Goal: Task Accomplishment & Management: Complete application form

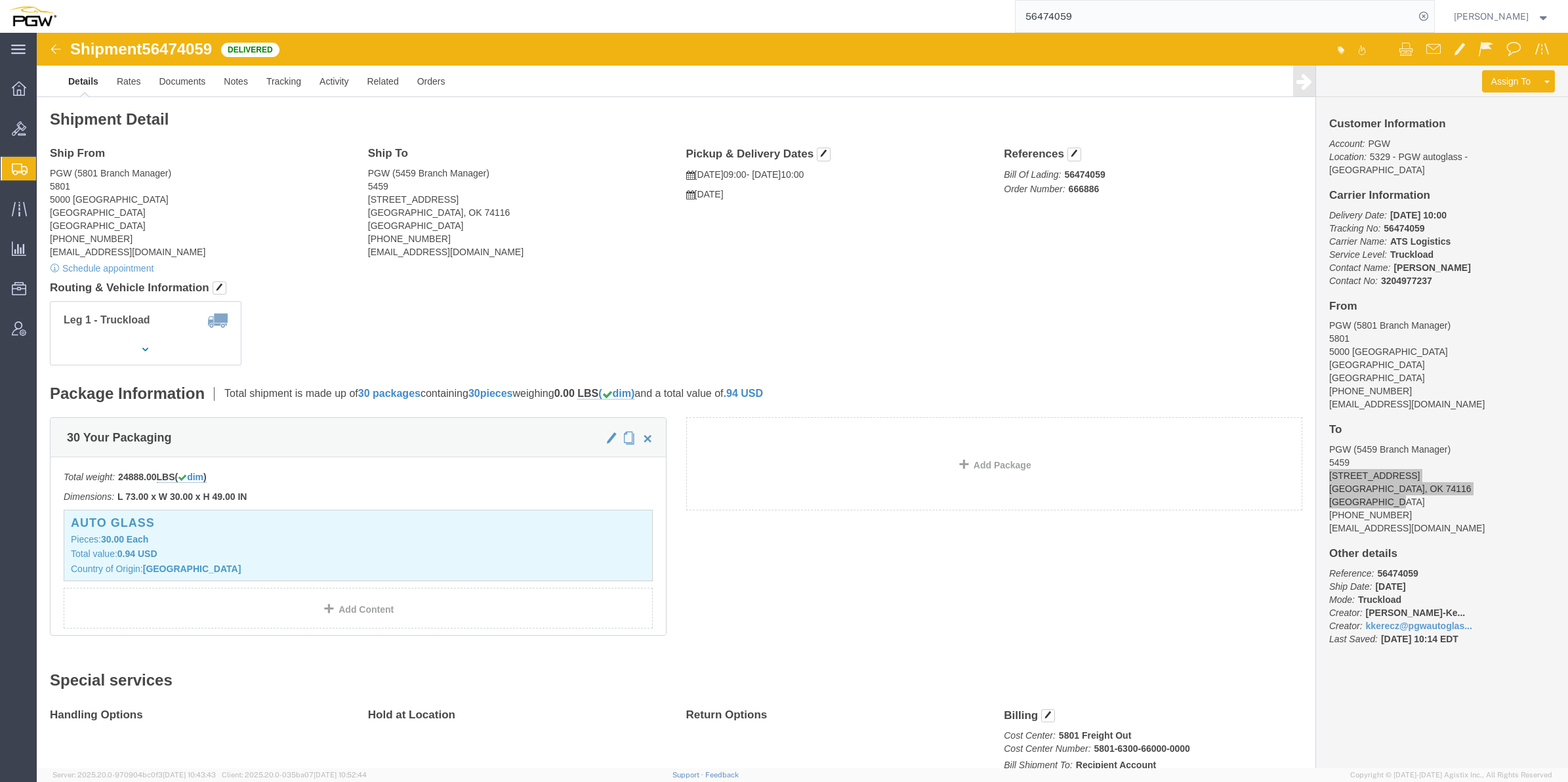
click at [0, 0] on span "Create from Template" at bounding box center [0, 0] width 0 height 0
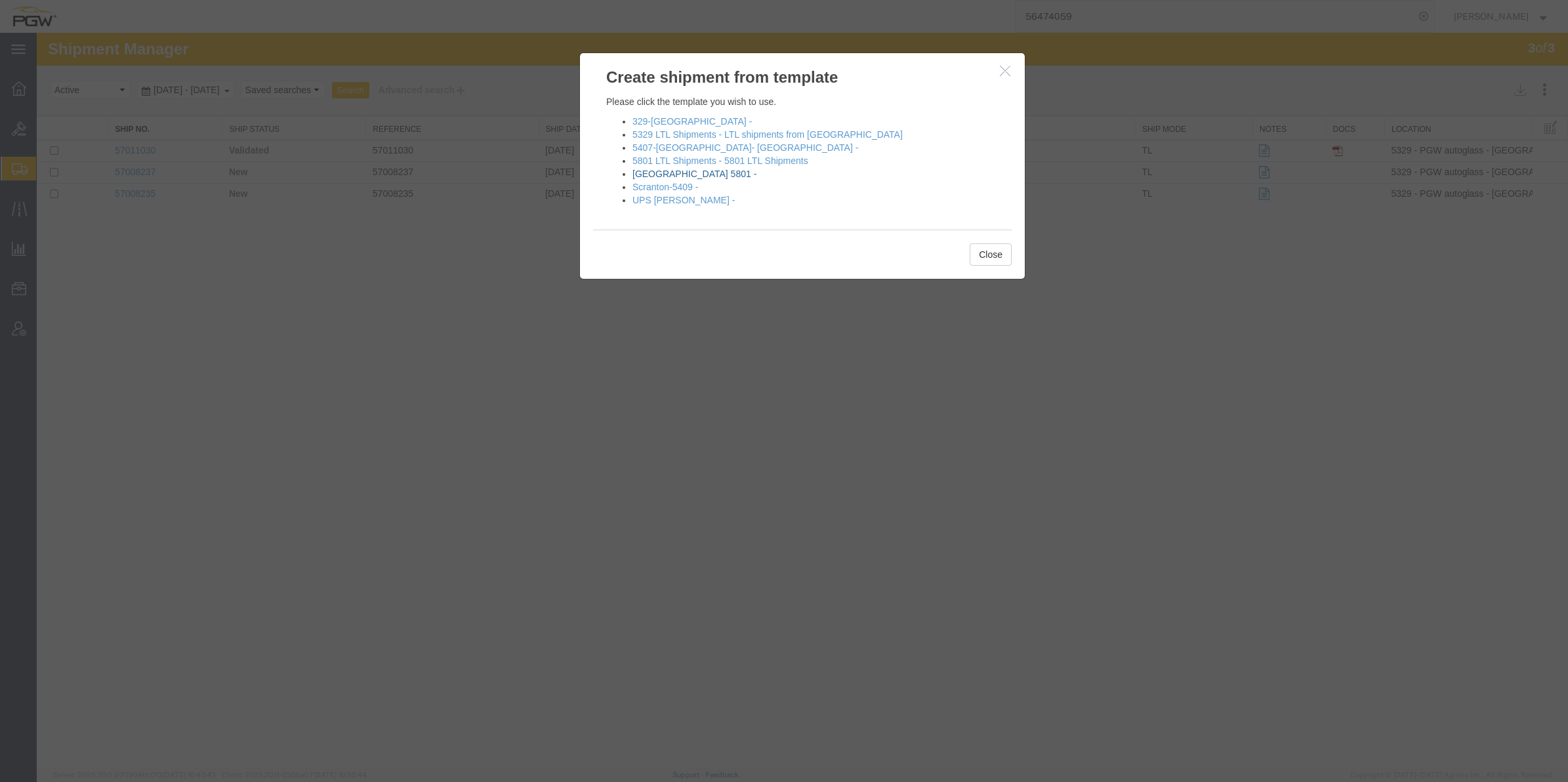
click at [660, 177] on link "[GEOGRAPHIC_DATA] 5801 -" at bounding box center [694, 174] width 124 height 10
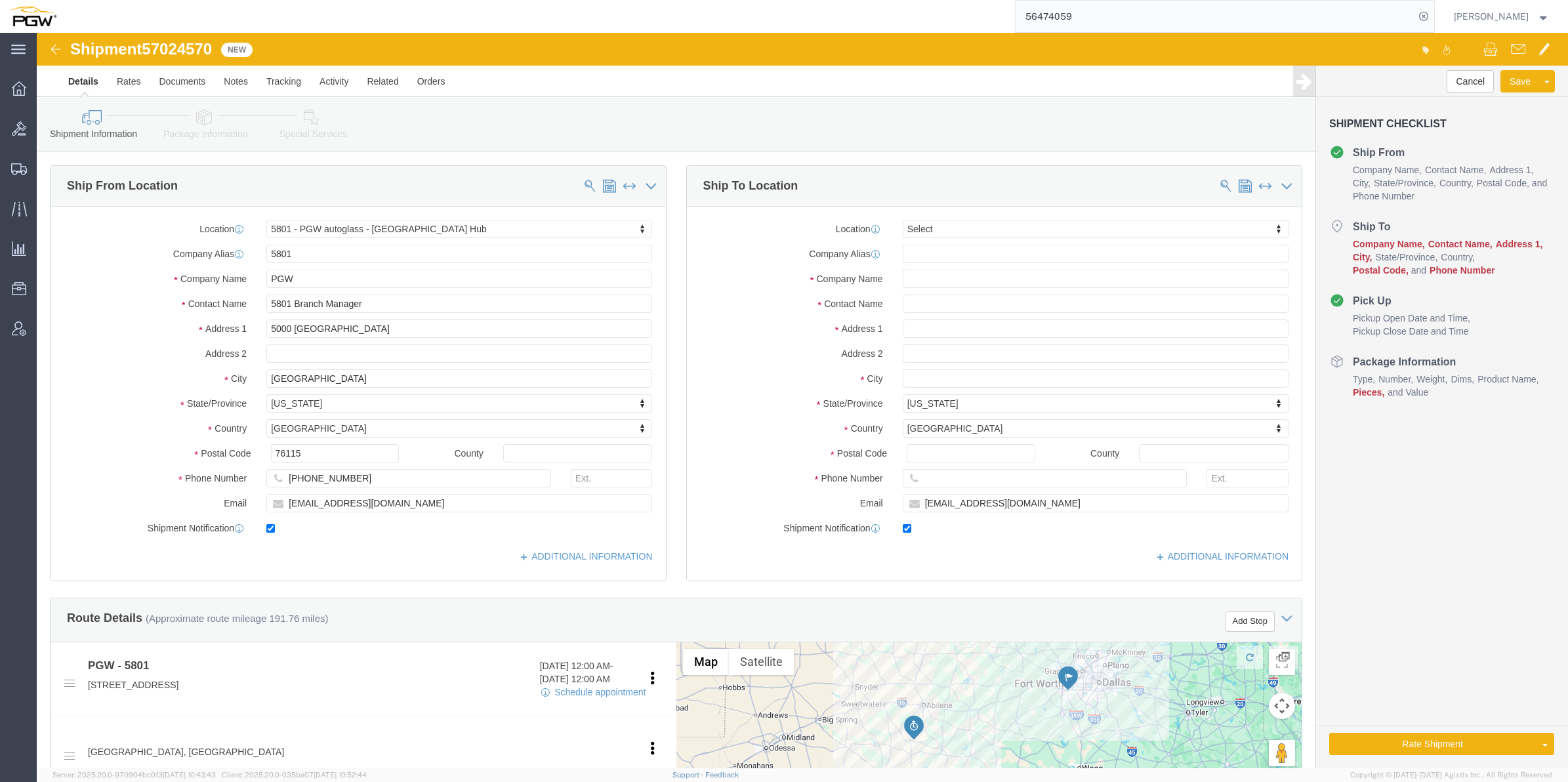
select select "62891"
select select
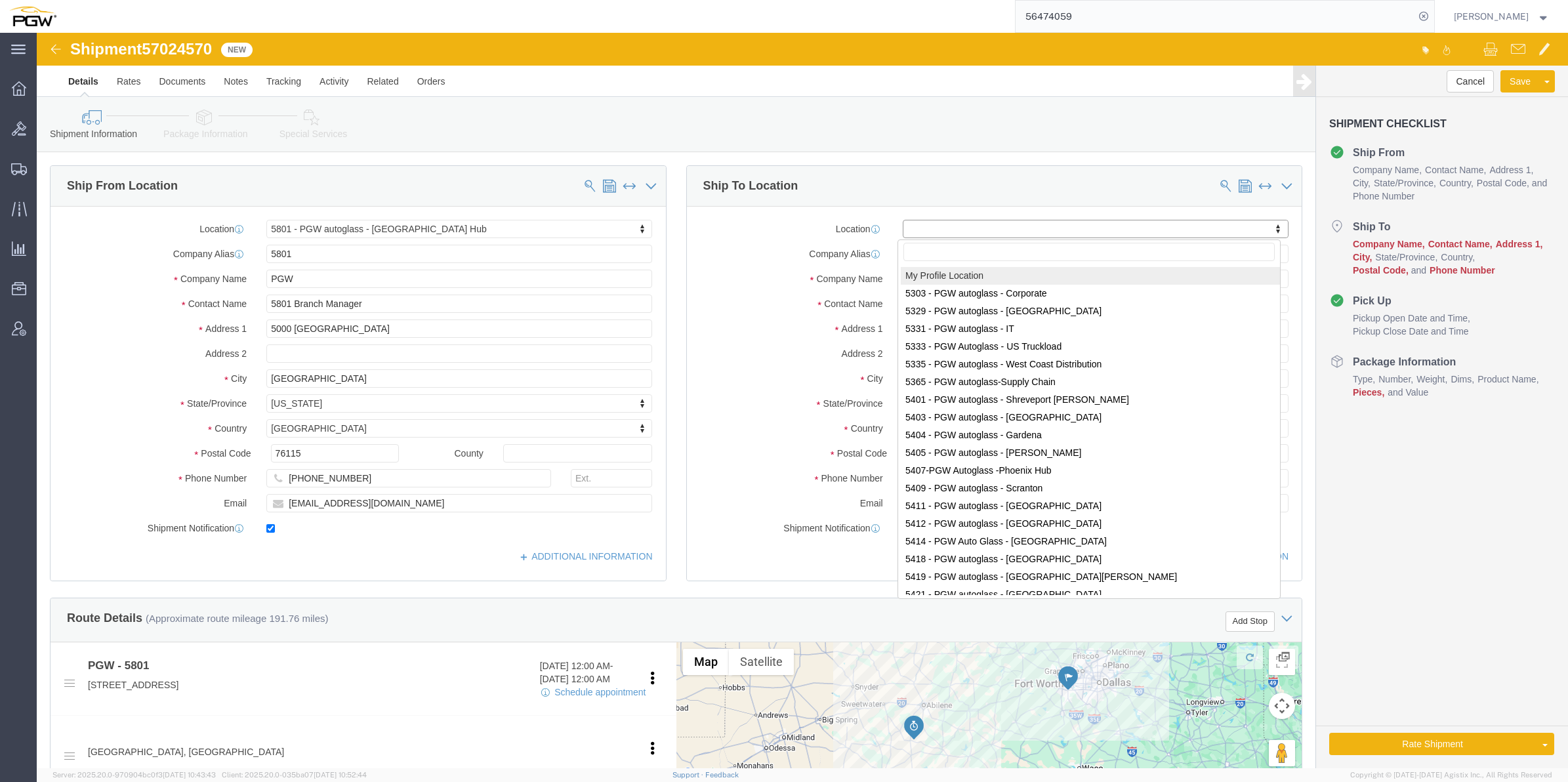
type input "652"
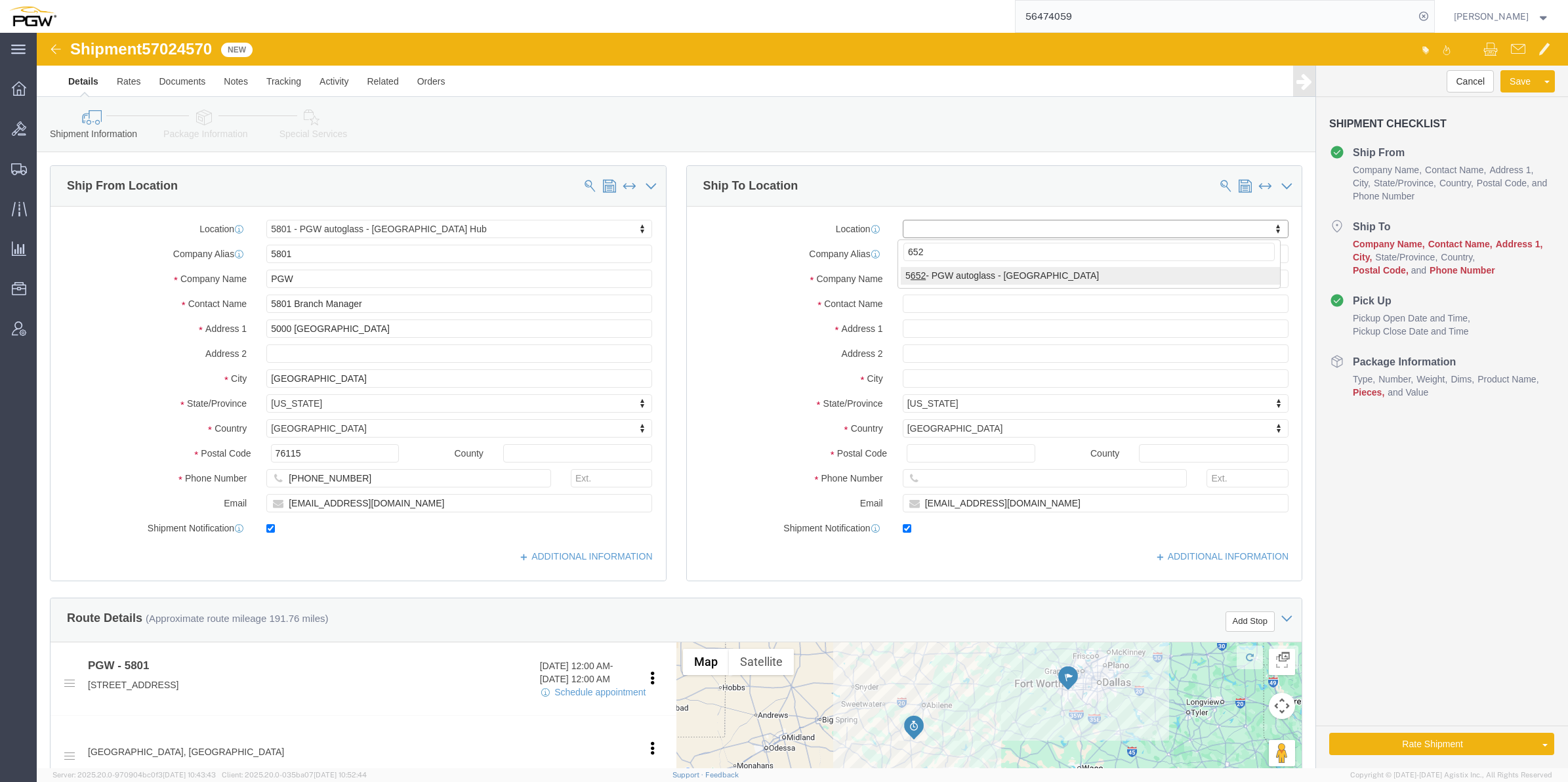
select select "28435"
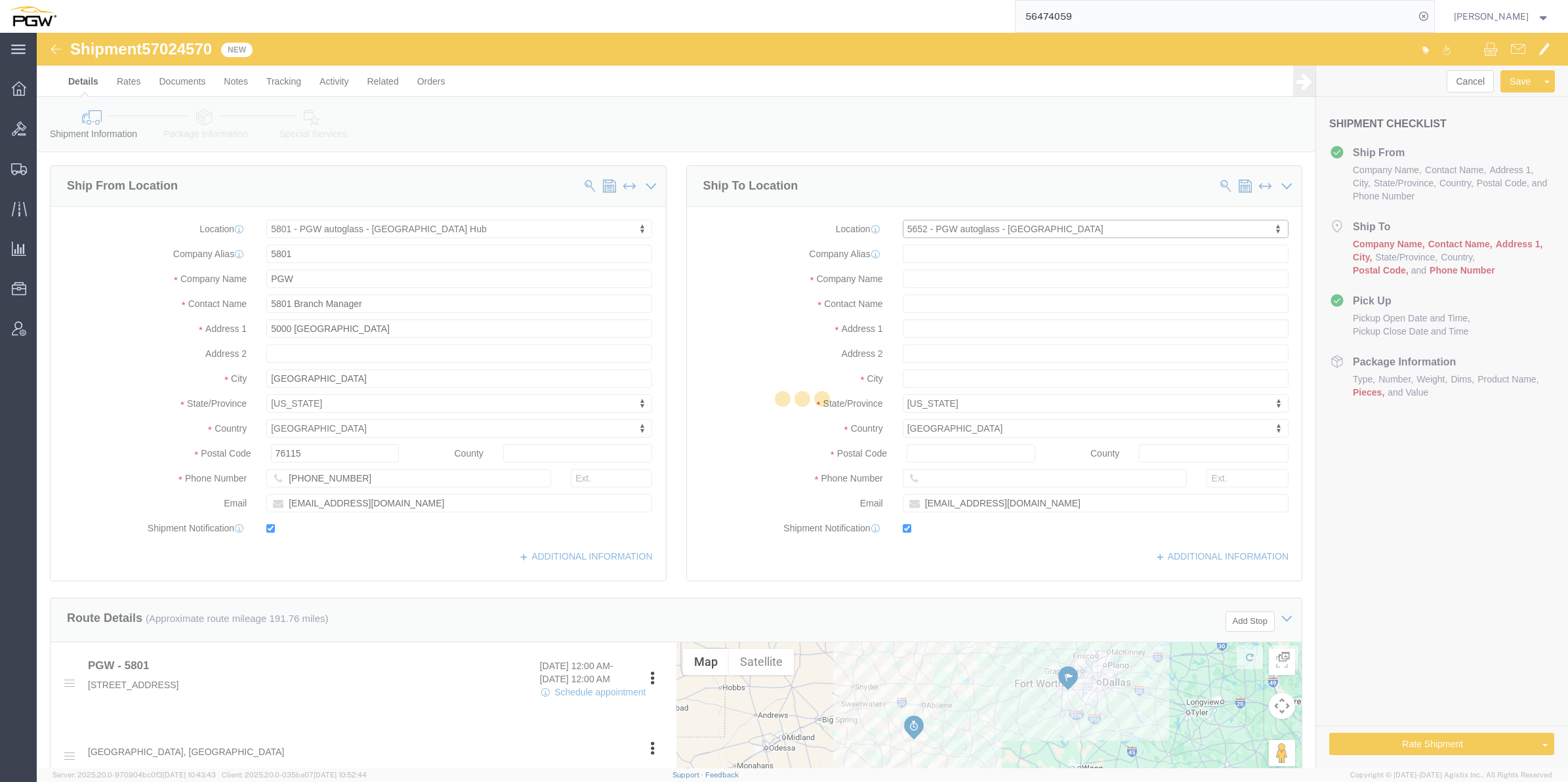
type input "5652"
type input "PGW"
type input "5652 Branch Manager"
type input "[STREET_ADDRESS]"
type input "[GEOGRAPHIC_DATA]"
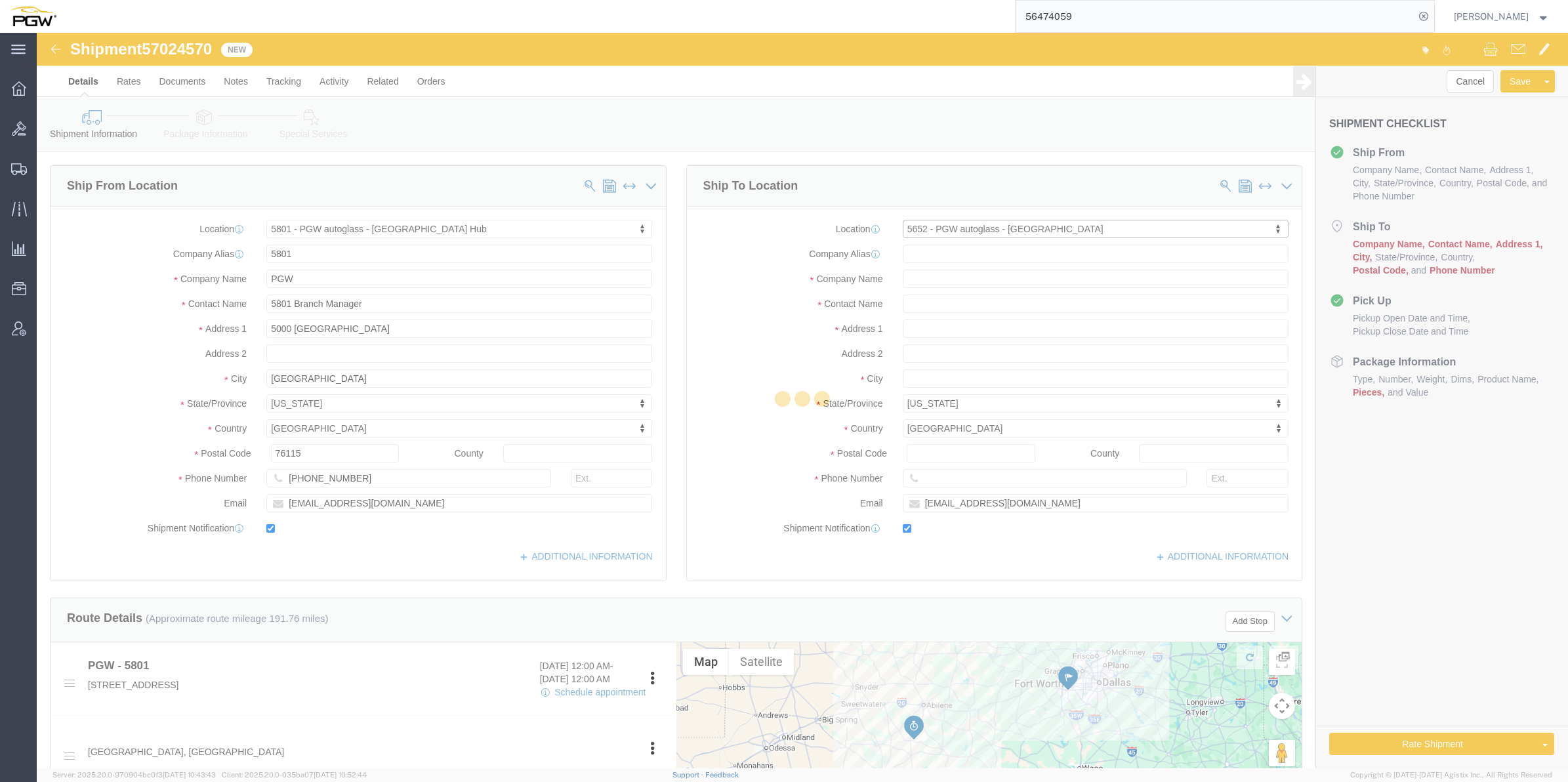
type input "38141"
type input "[PHONE_NUMBER]"
type input "[EMAIL_ADDRESS][DOMAIN_NAME]"
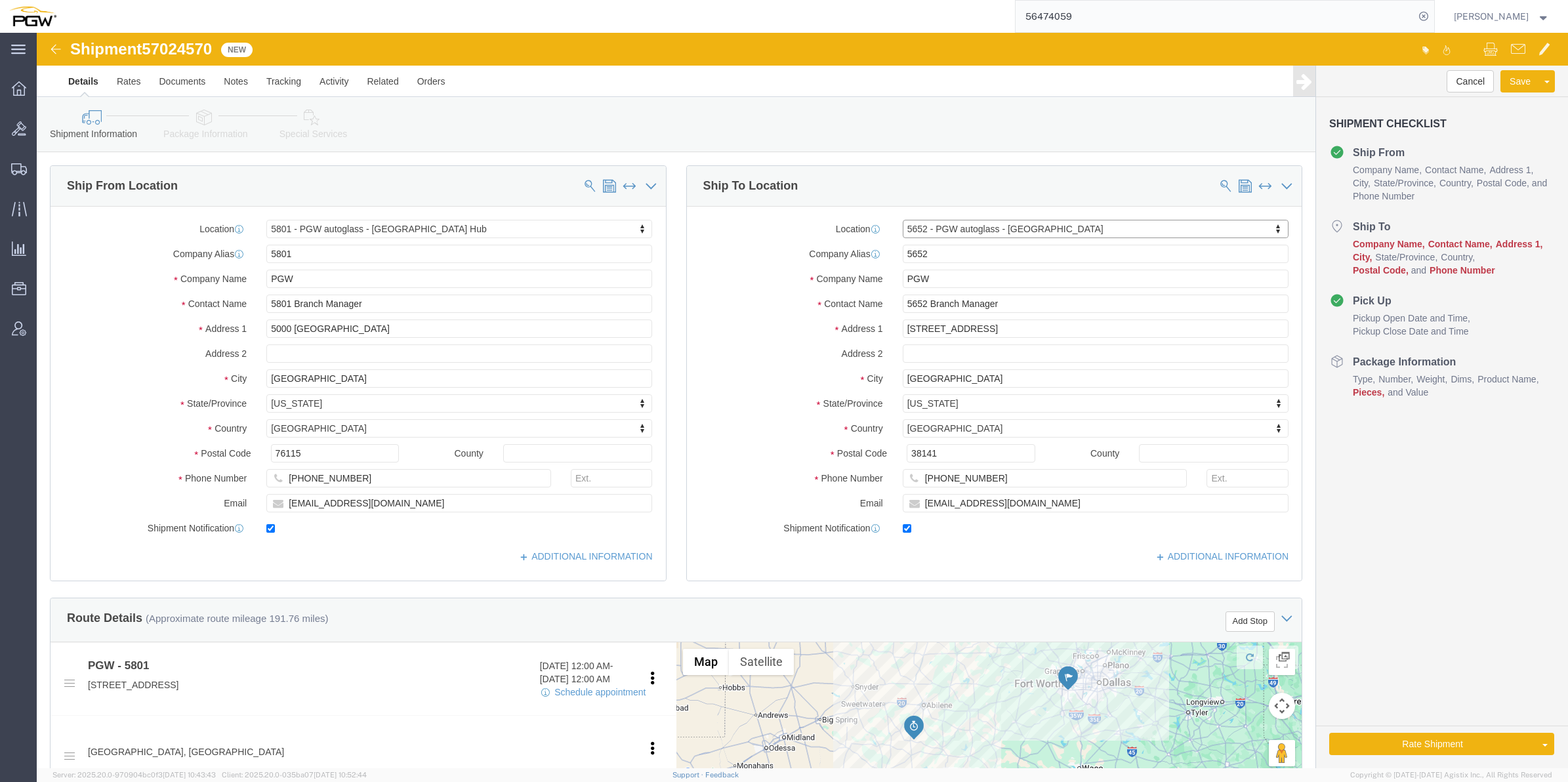
select select "TN"
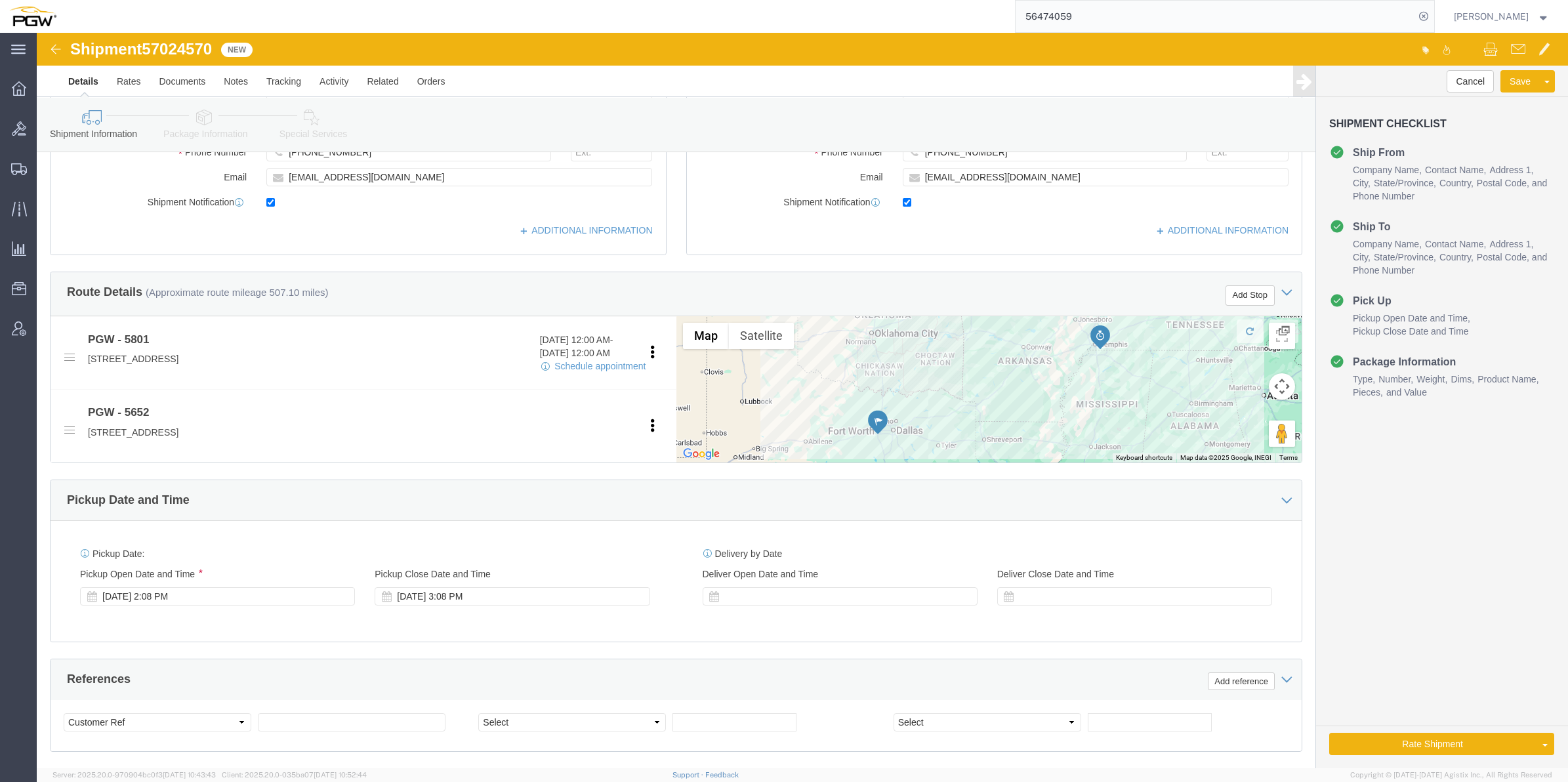
scroll to position [328, 0]
click div "[DATE] 2:08 PM"
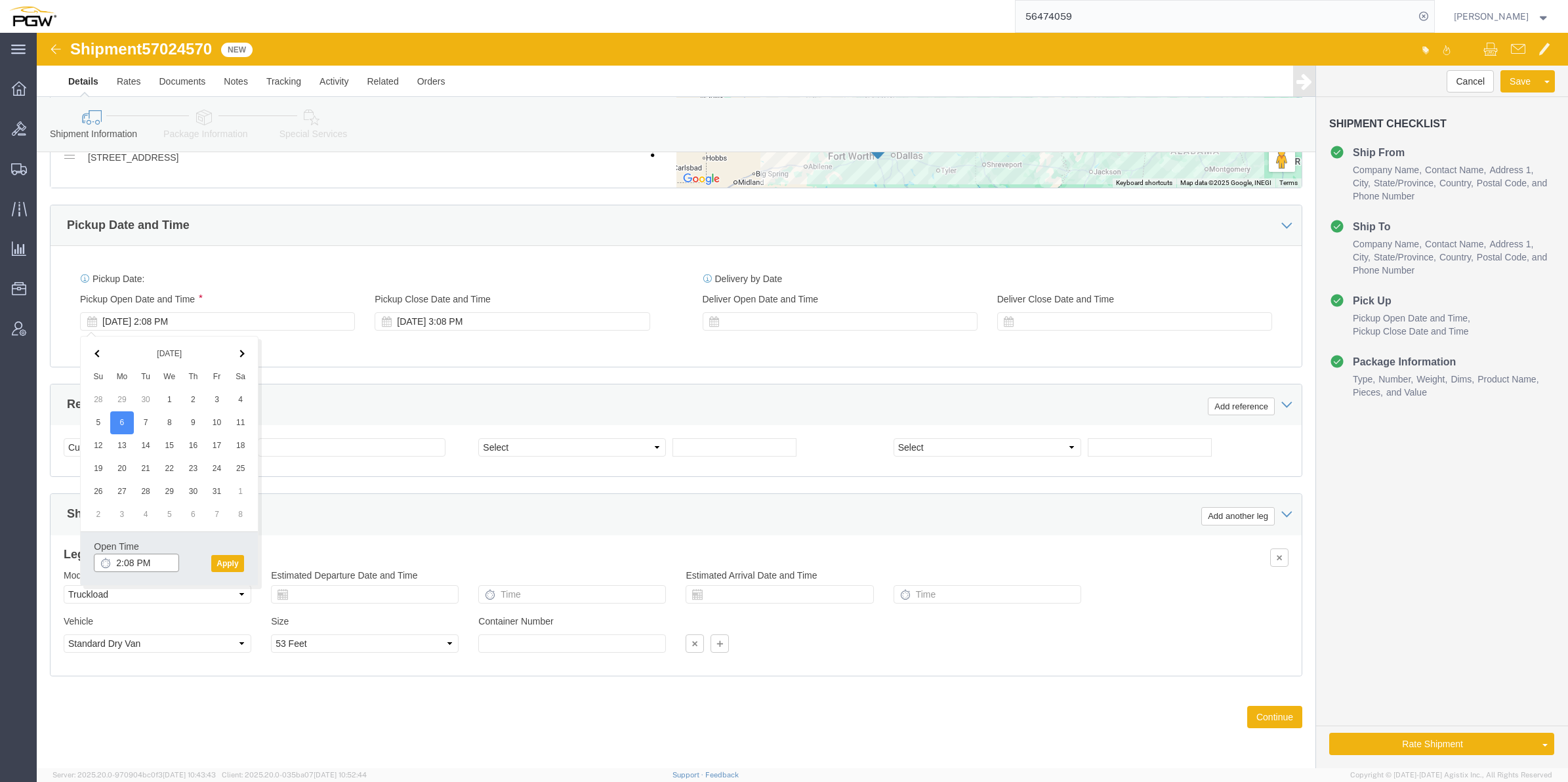
click input "2:08 PM"
type input "9:00 AM"
click button "Apply"
click span "57024570"
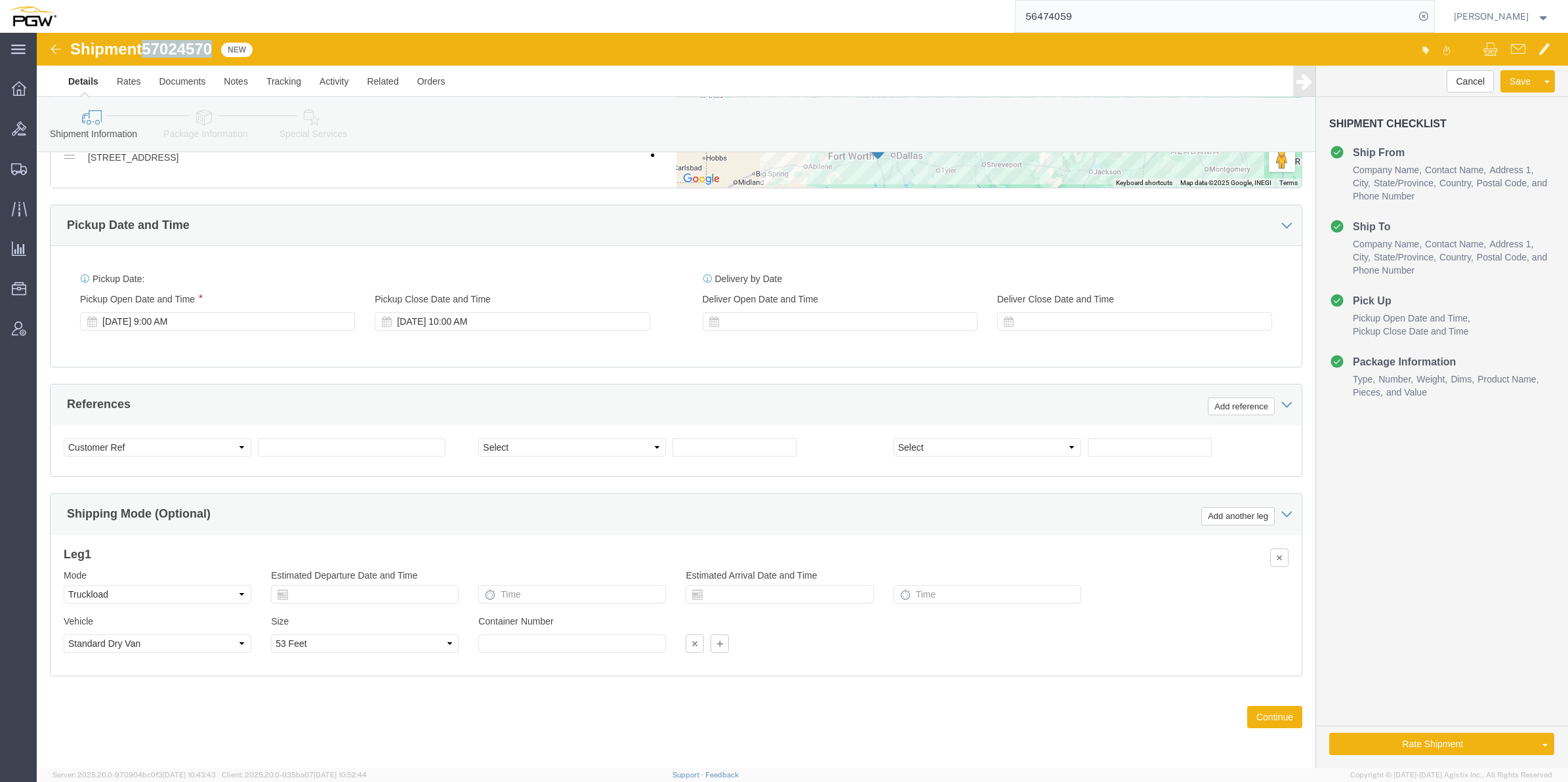
copy span "57024570"
click input "text"
paste input "57024570"
type input "57024570"
click select "Select Account Type Activity ID Airline Appointment Number ASN Batch Request # …"
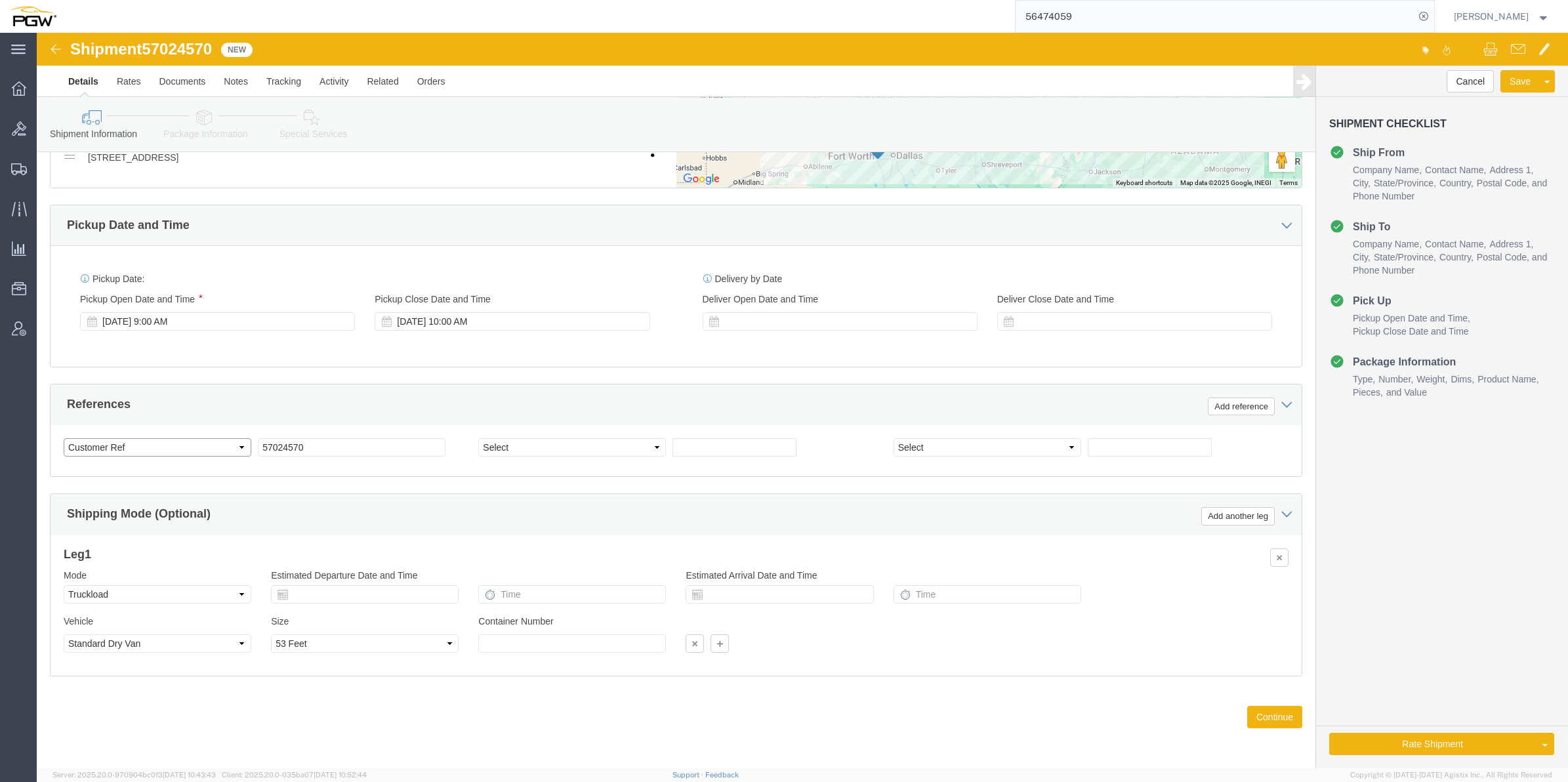
select select "BOL"
click select "Select Account Type Activity ID Airline Appointment Number ASN Batch Request # …"
click input "text"
paste input "669322"
type input "669322"
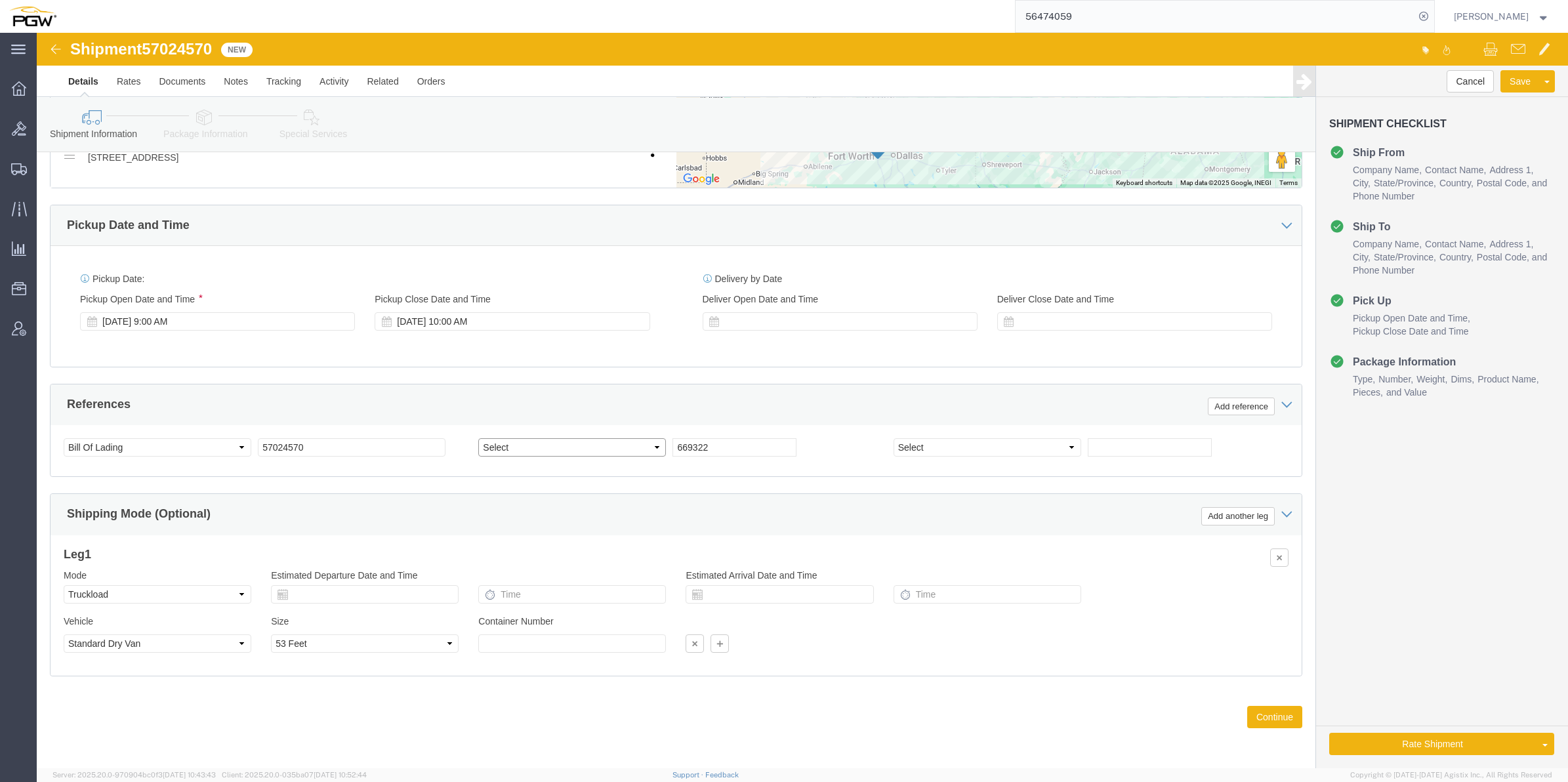
click select "Select Account Type Activity ID Airline Appointment Number ASN Batch Request # …"
select select "ORDERNUM"
click select "Select Account Type Activity ID Airline Appointment Number ASN Batch Request # …"
click button "Continue"
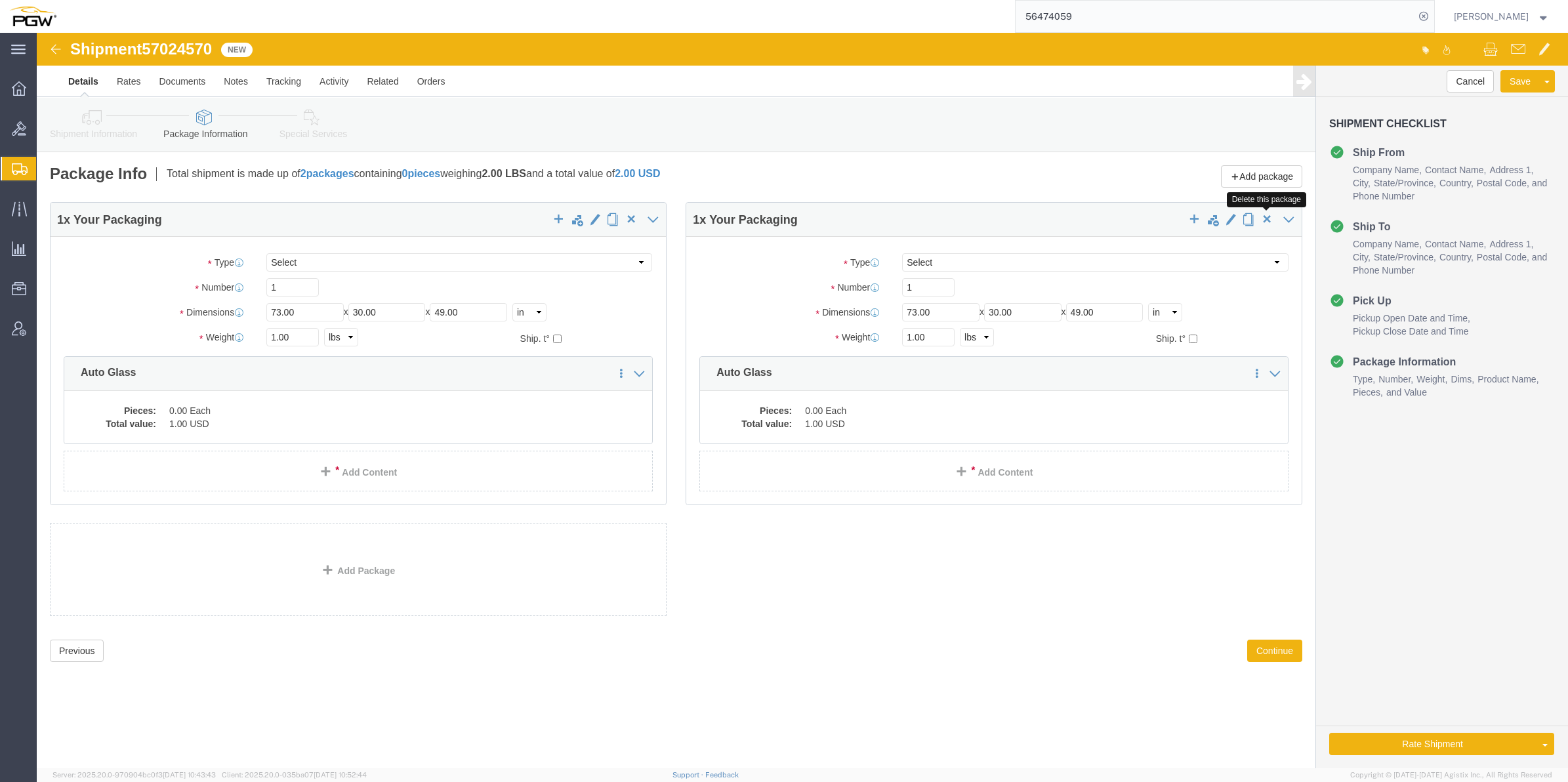
click span "button"
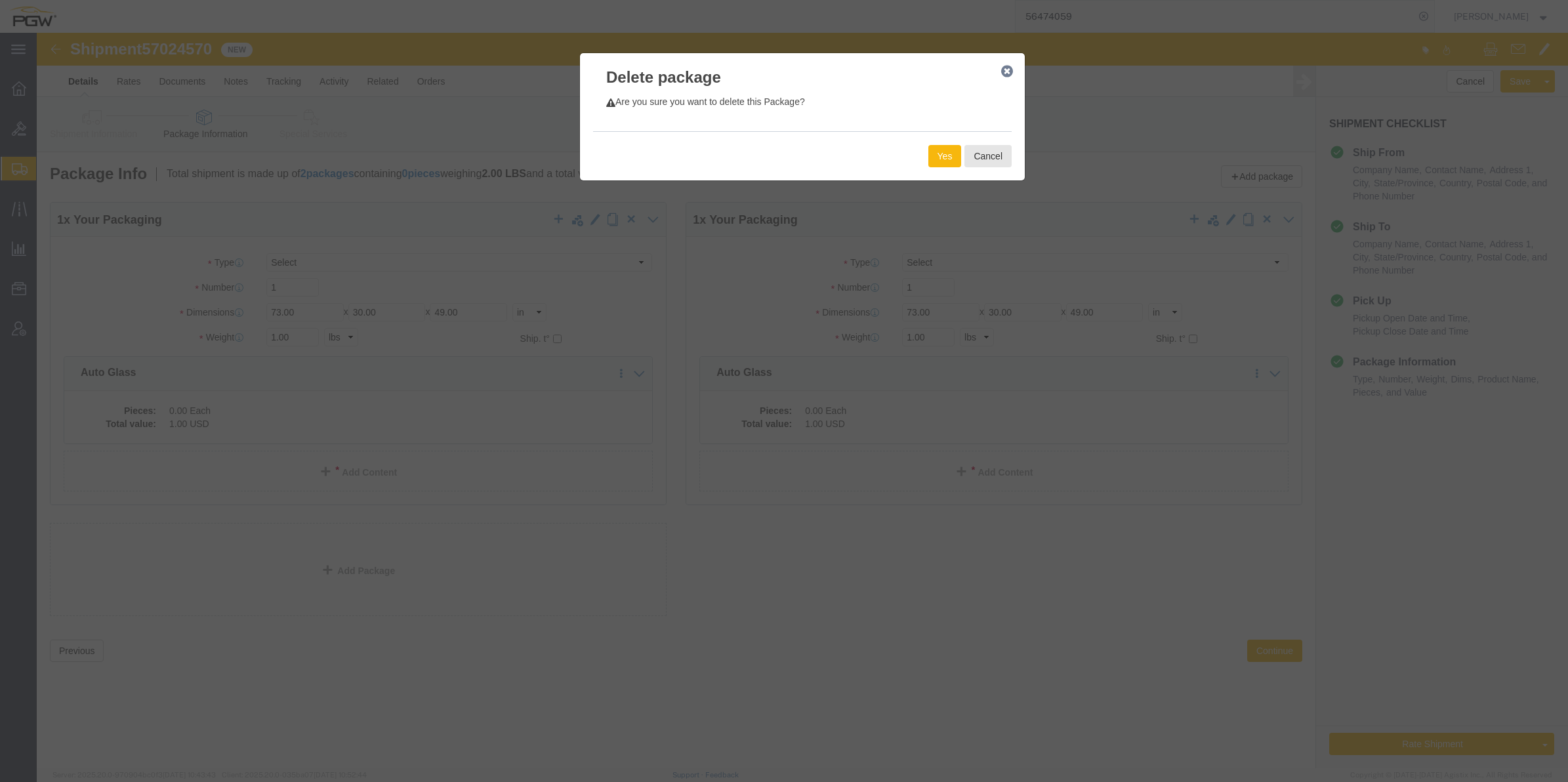
click button "Yes"
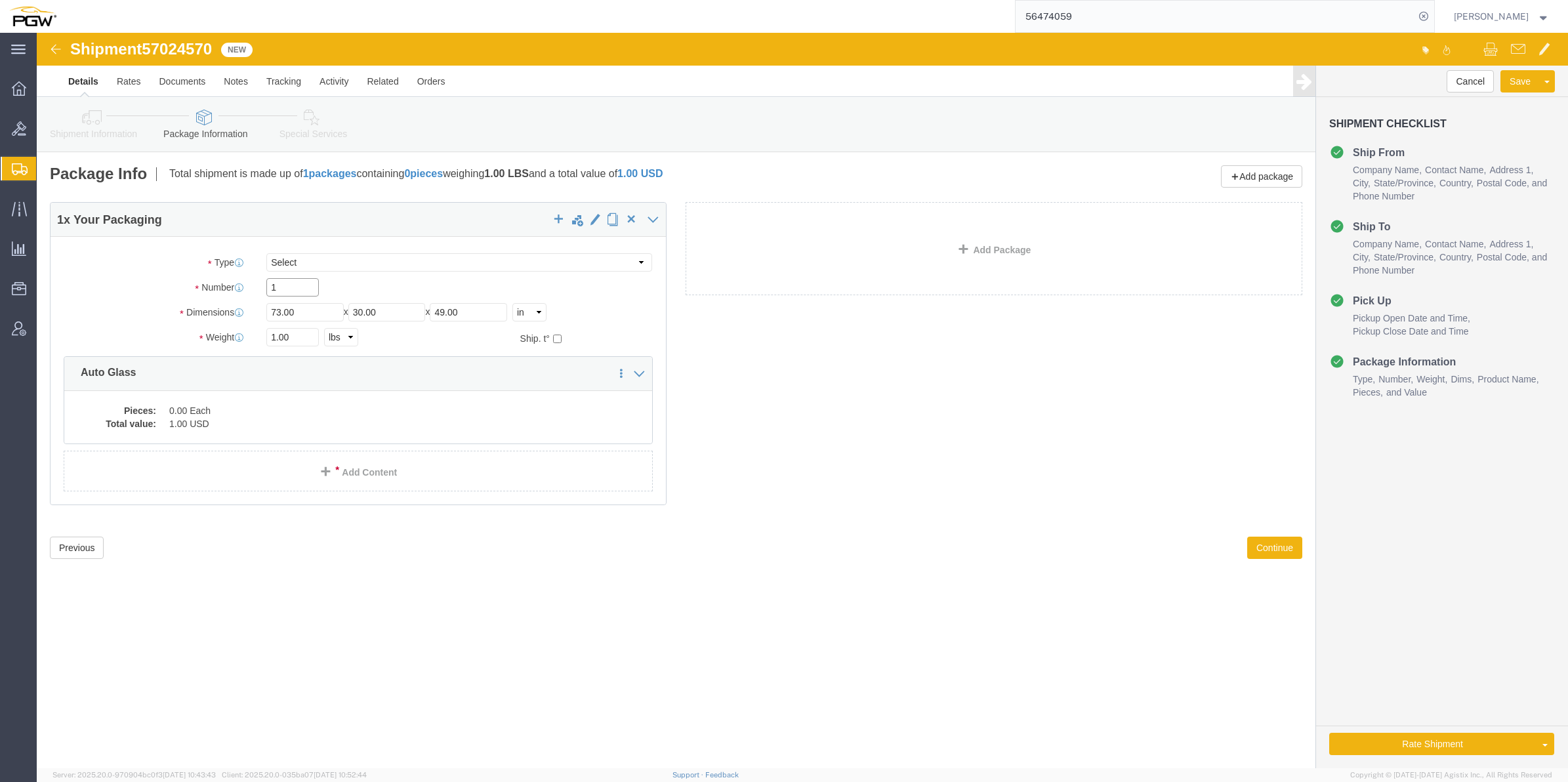
drag, startPoint x: 253, startPoint y: 263, endPoint x: 226, endPoint y: 251, distance: 29.5
click div "1"
type input "26"
drag, startPoint x: 237, startPoint y: 300, endPoint x: 227, endPoint y: 299, distance: 10.0
click div "1.00 Select kgs lbs"
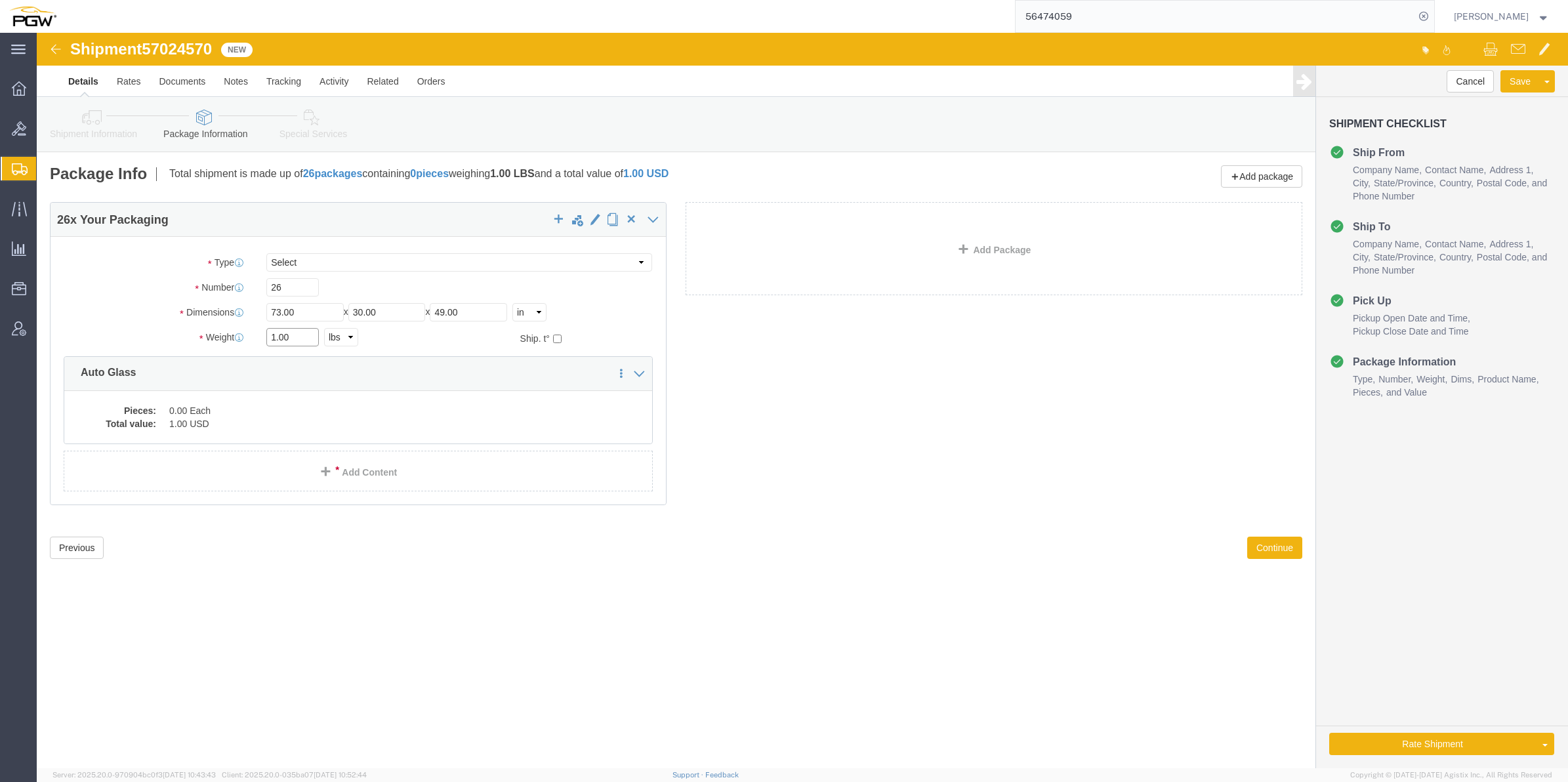
paste input "20,818"
click input "20,818.00"
type input "20818.00"
click dd "0.00 Each"
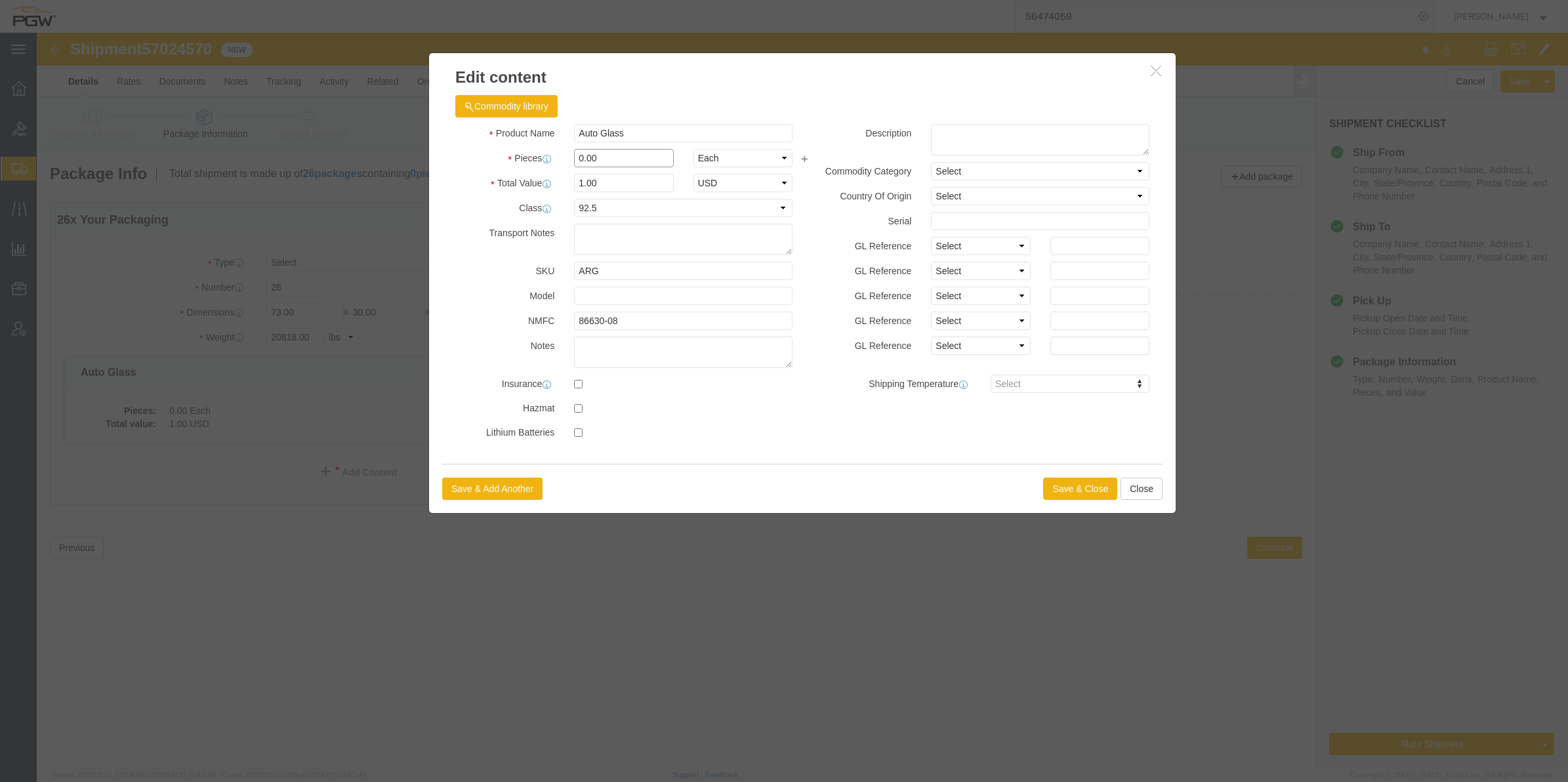
drag, startPoint x: 546, startPoint y: 122, endPoint x: 537, endPoint y: 116, distance: 10.8
click div "0.00"
type input "26.00"
type input "26"
click button "Save & Close"
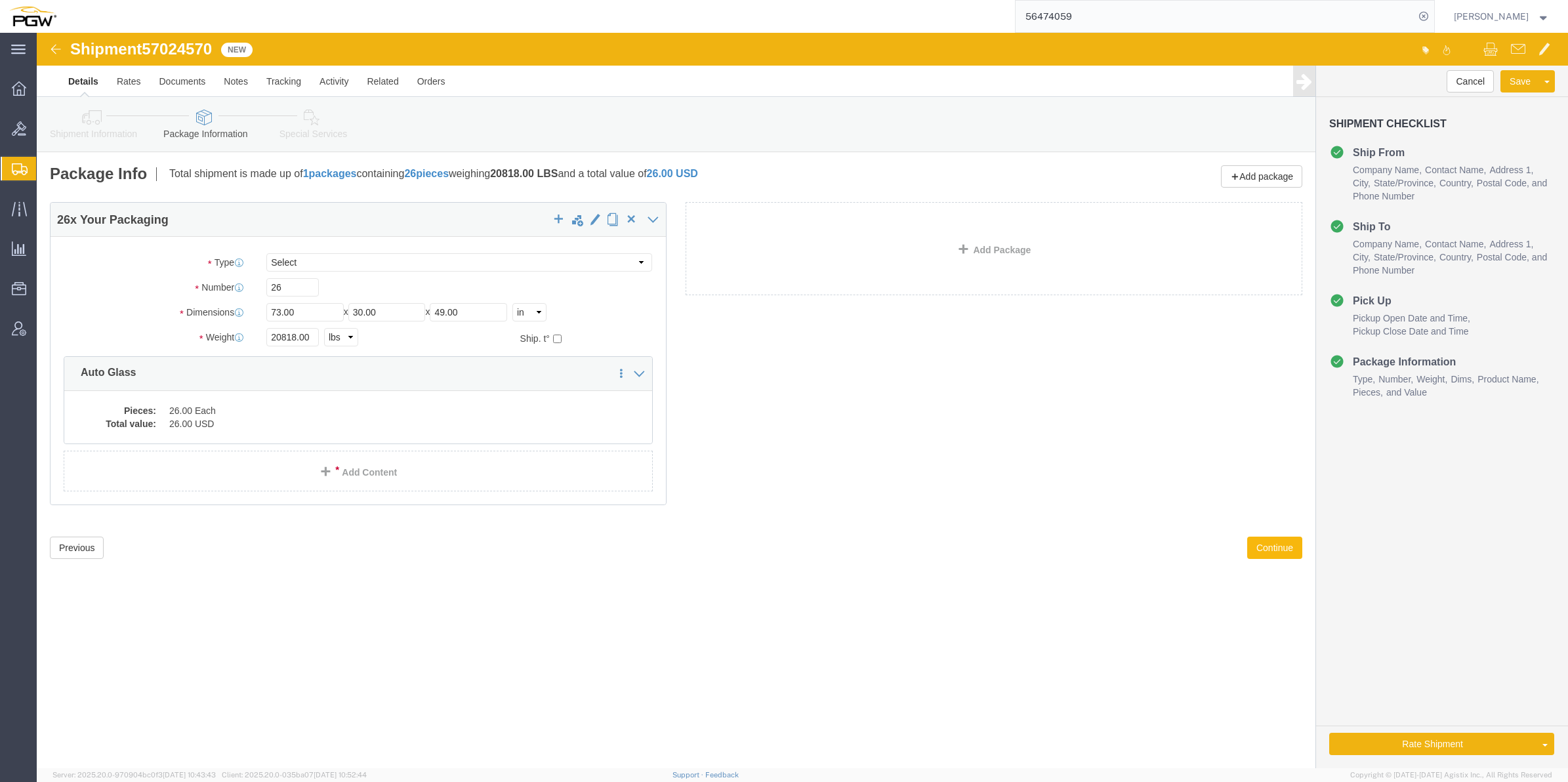
click button "Continue"
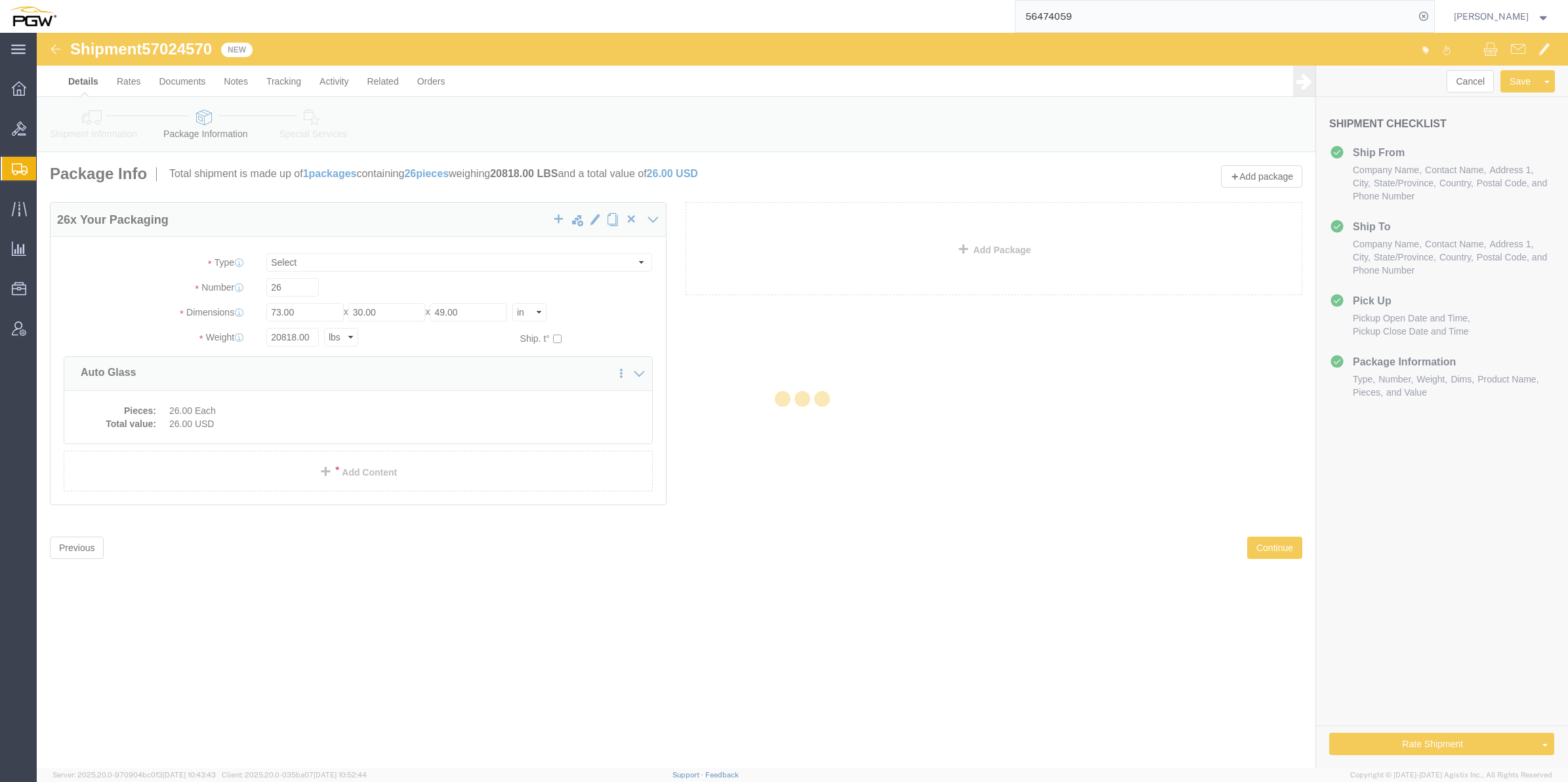
select select
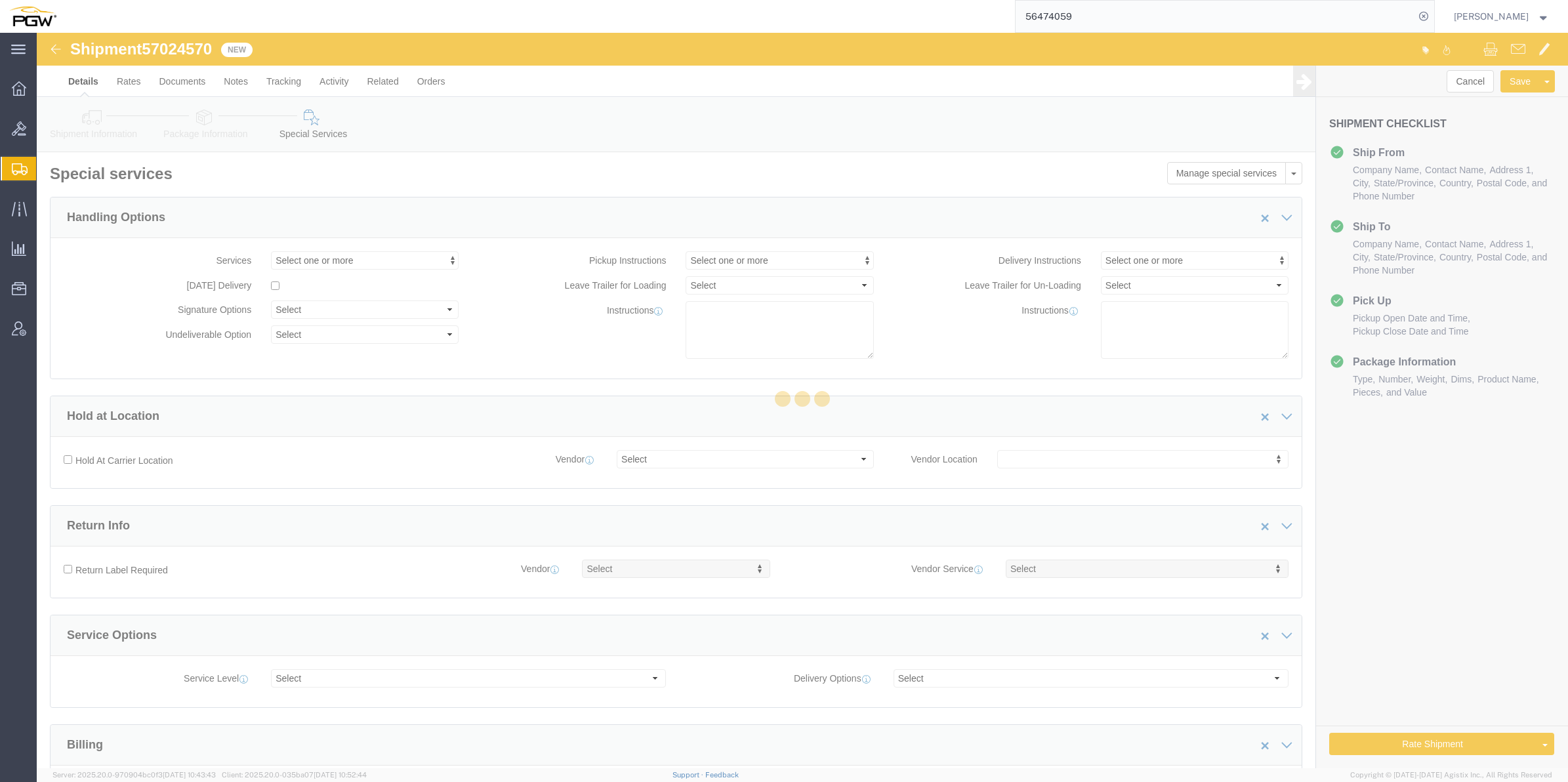
select select "COSTCENTER"
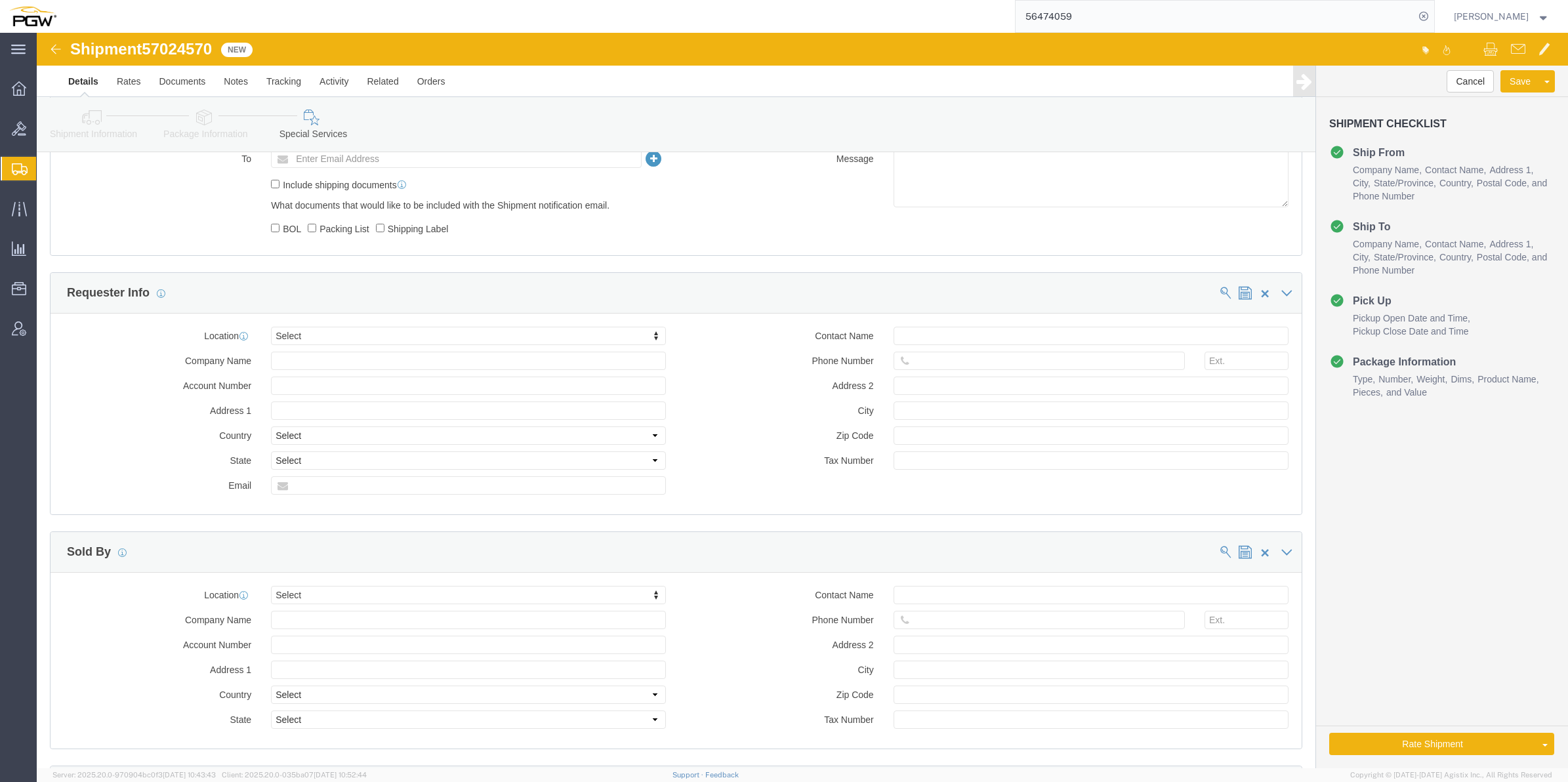
scroll to position [1254, 0]
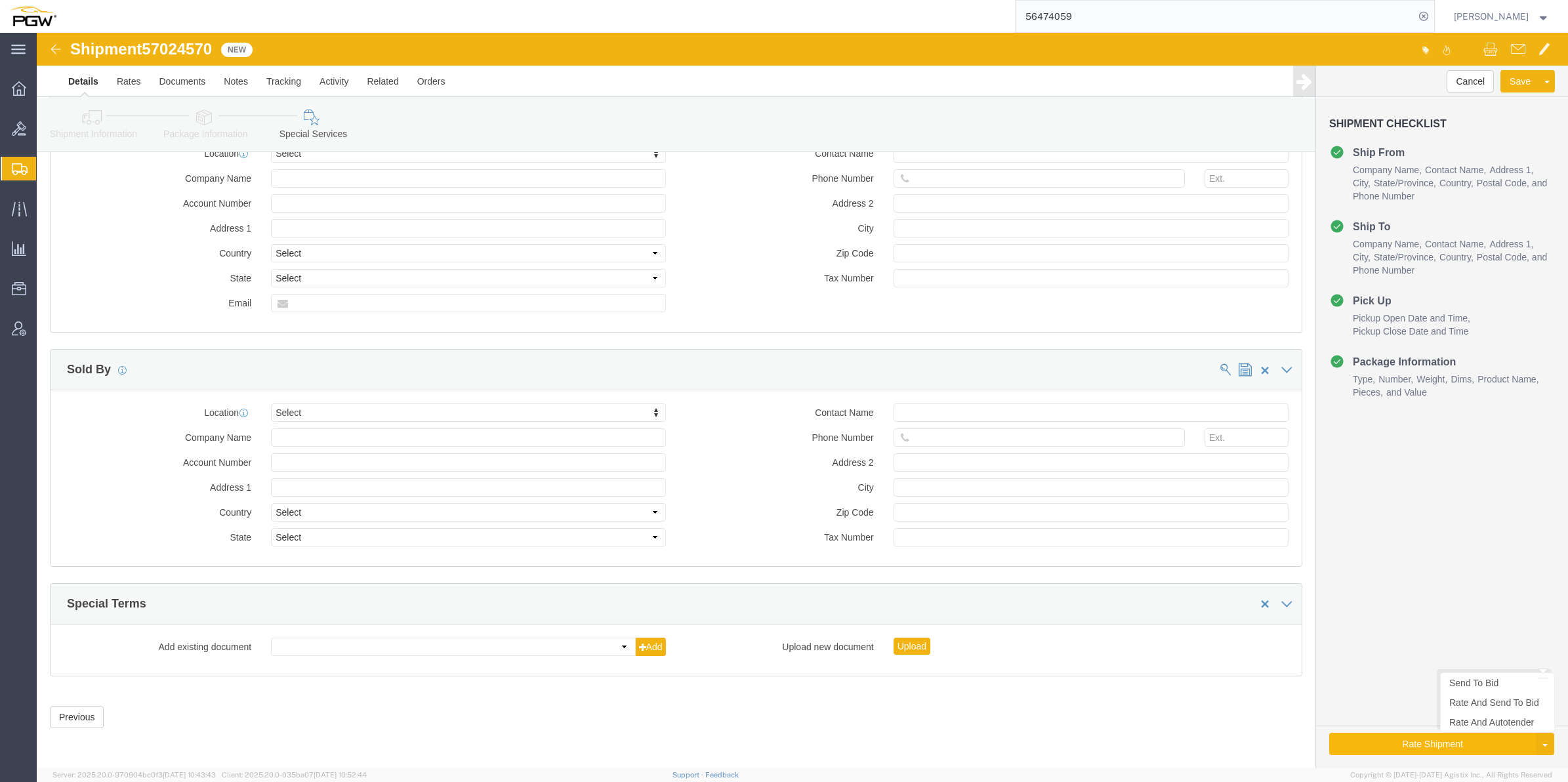
click button "Rate Shipment"
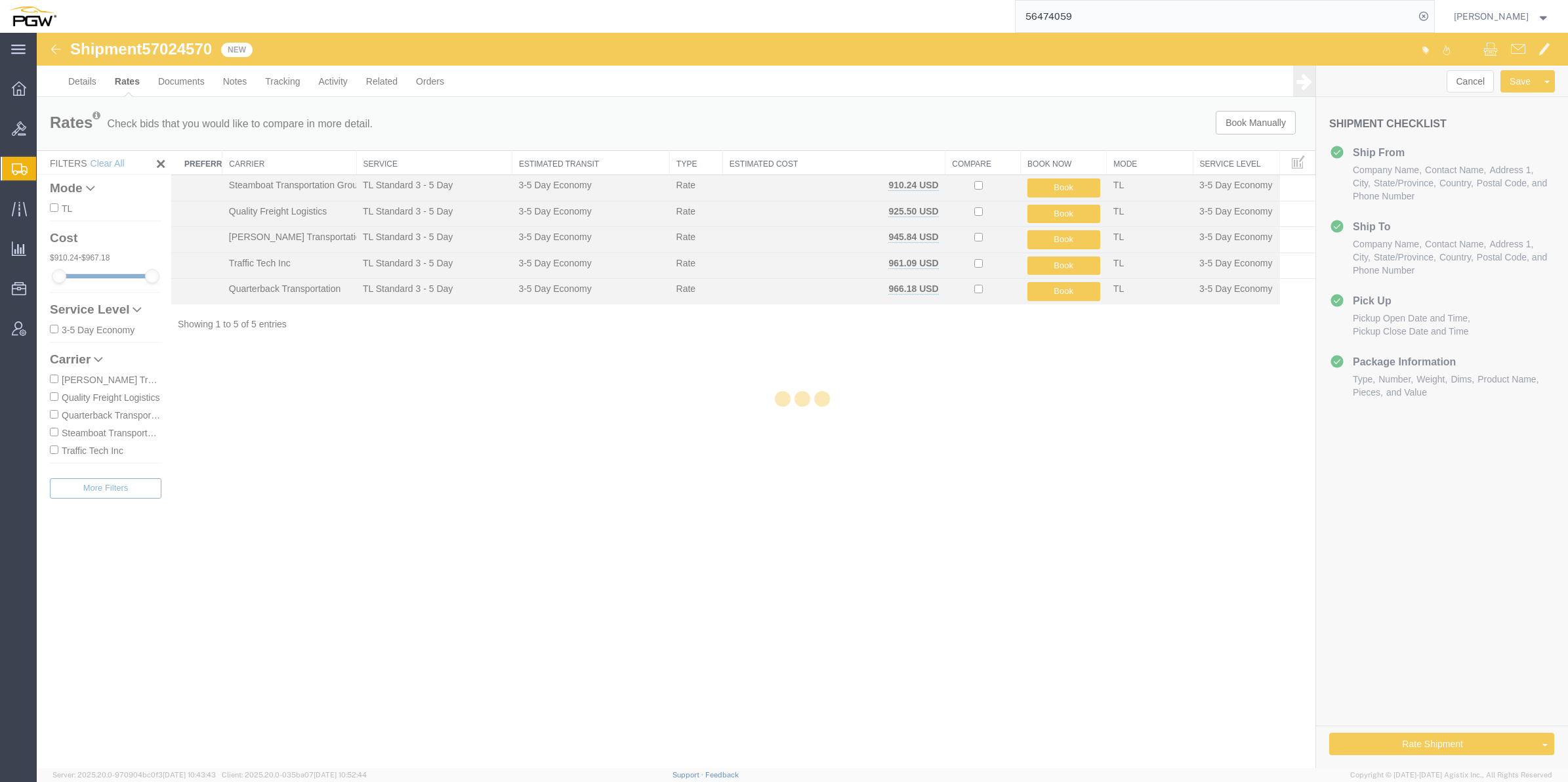
scroll to position [0, 0]
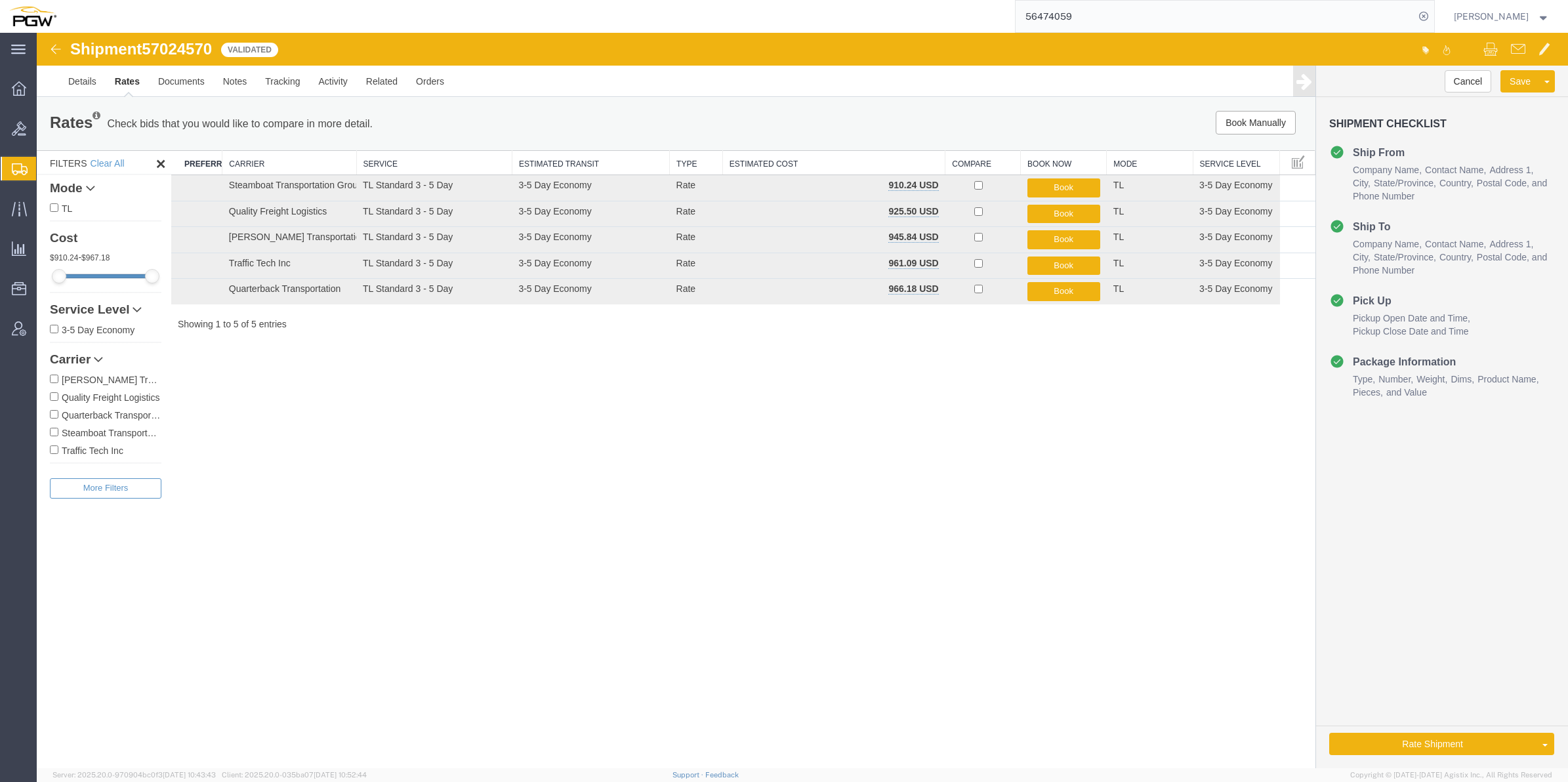
click at [884, 520] on div "Shipment 57024570 5 of 5 Validated Details Rates Documents Notes Tracking Activ…" at bounding box center [802, 399] width 1531 height 735
click at [1483, 723] on link "Rate And Autotender" at bounding box center [1497, 722] width 114 height 20
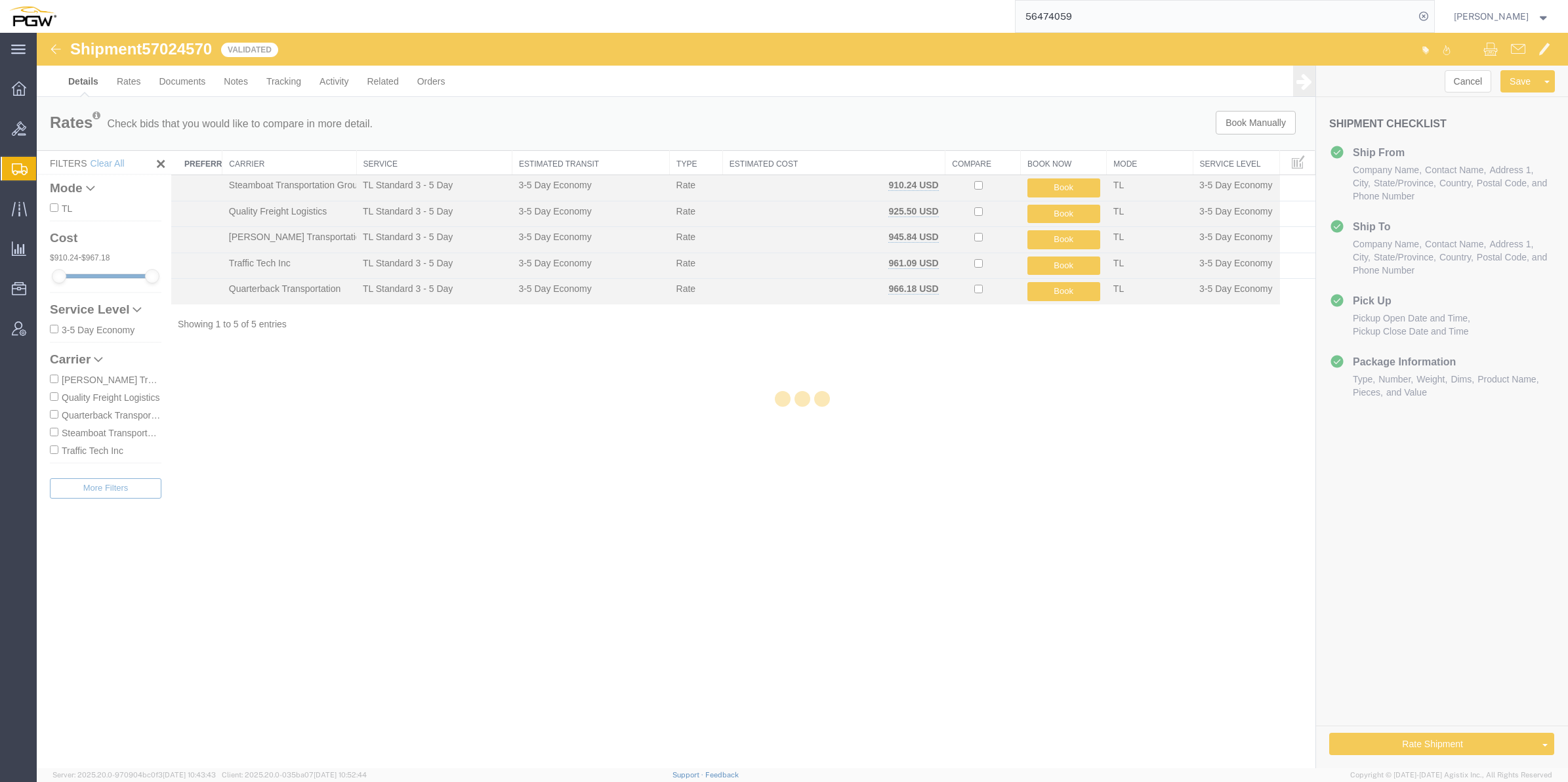
select select "62891"
select select "28435"
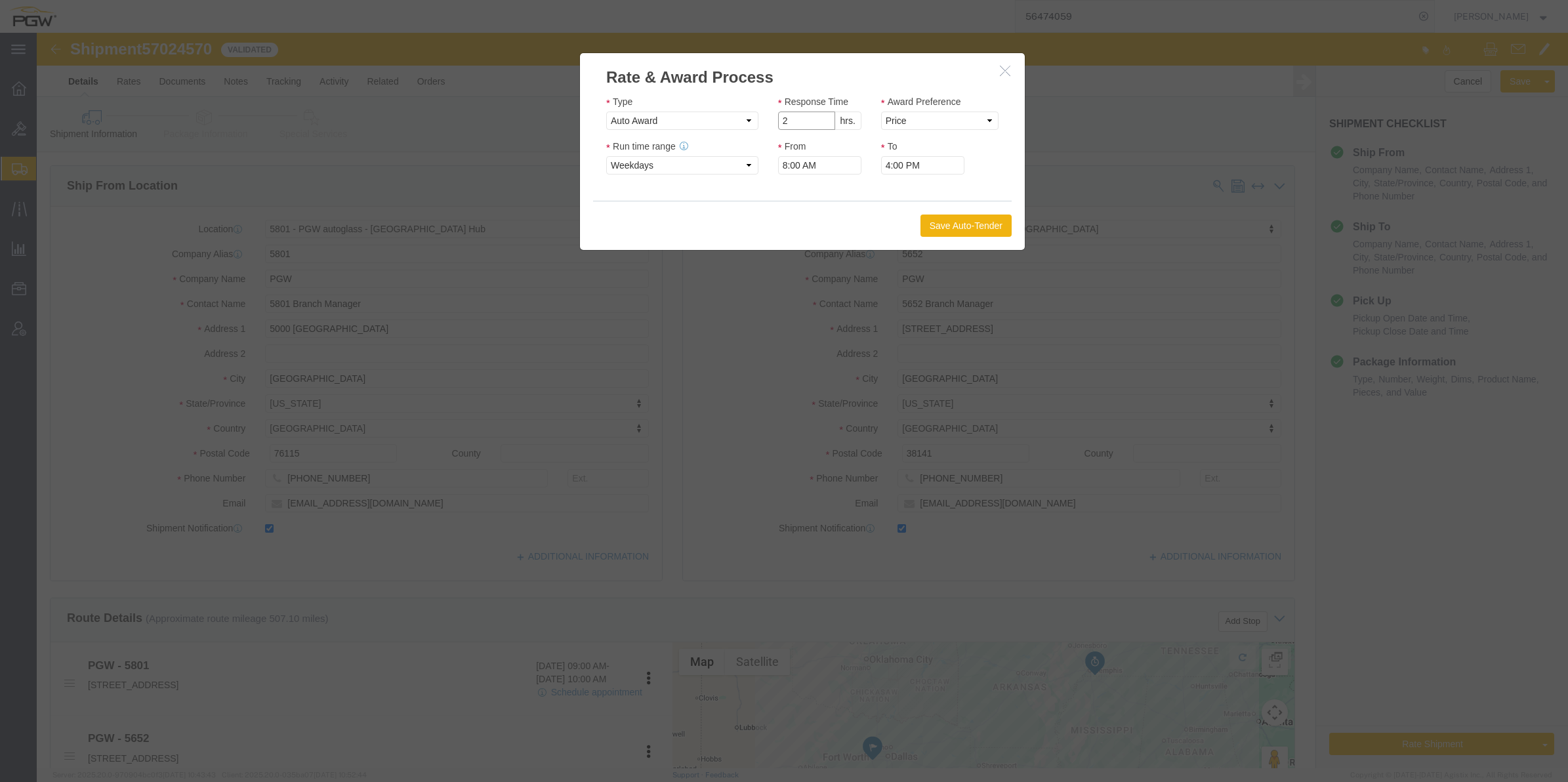
type input "2"
click input "2"
click select "Price Carrier Rank"
select select "LANE_RANK"
click select "Price Carrier Rank"
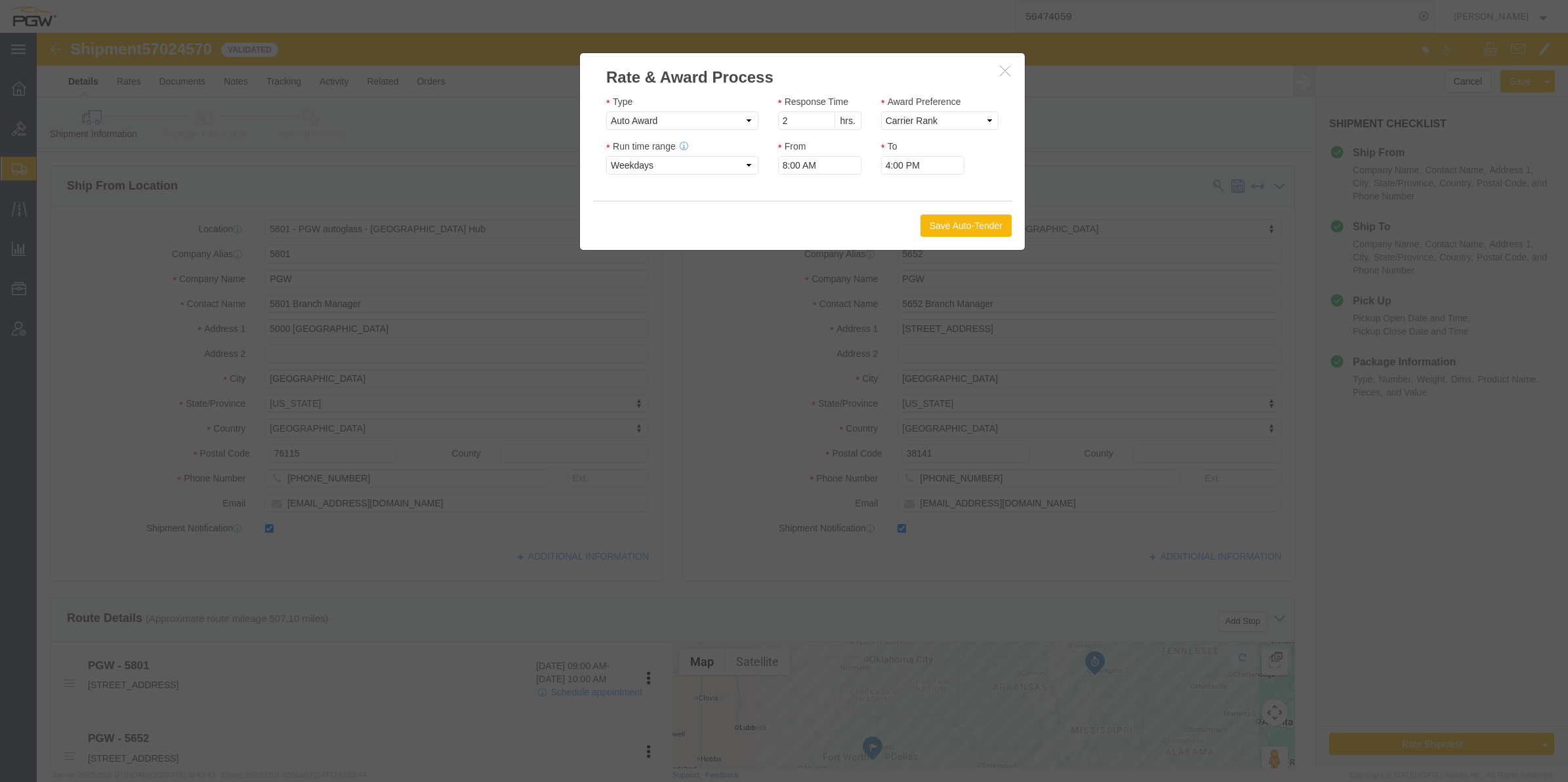
click button "Save Auto-Tender"
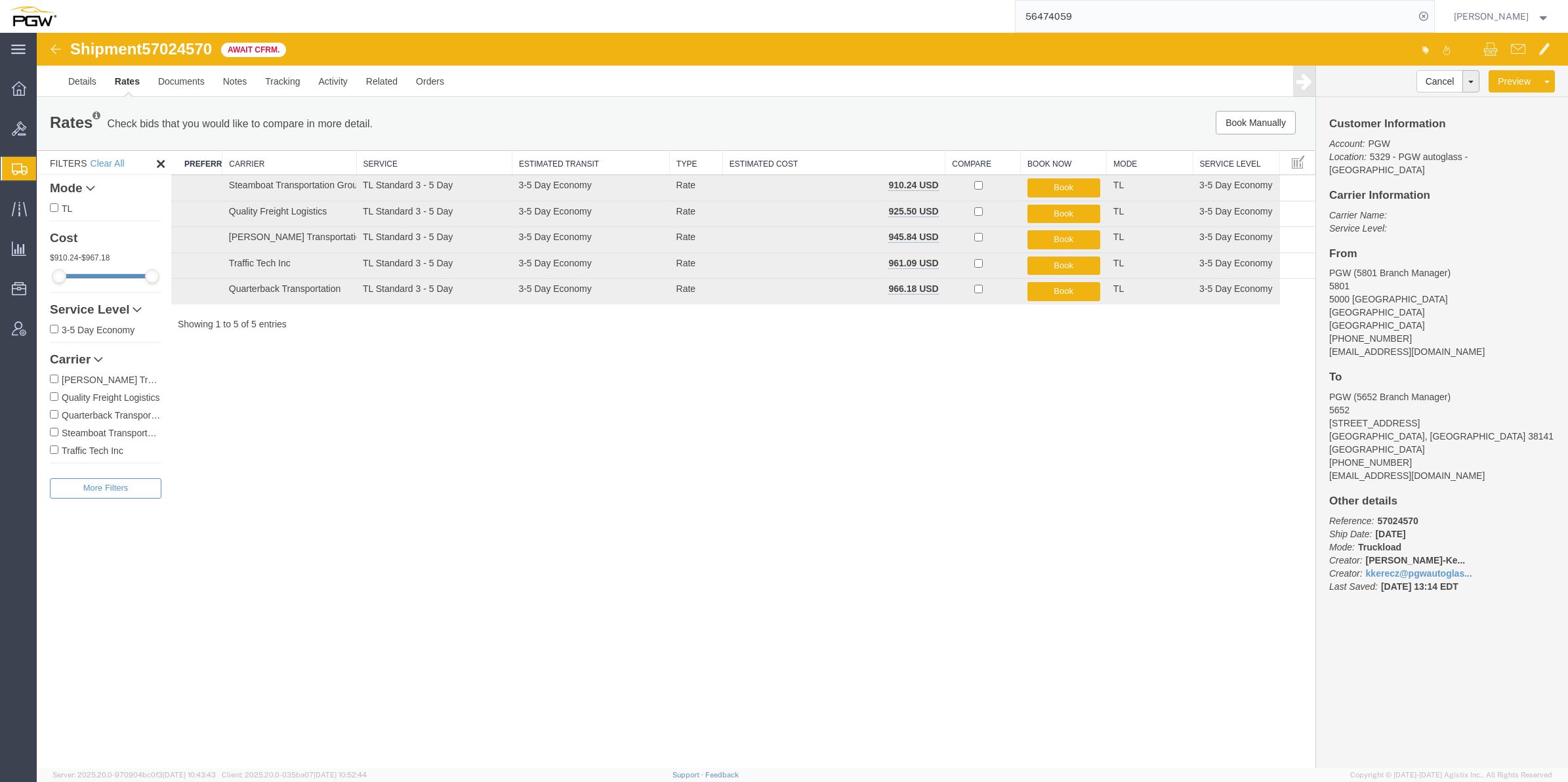
click at [178, 46] on span "57024570" at bounding box center [176, 49] width 70 height 18
copy span "57024570"
click at [74, 85] on link "Details" at bounding box center [82, 81] width 46 height 32
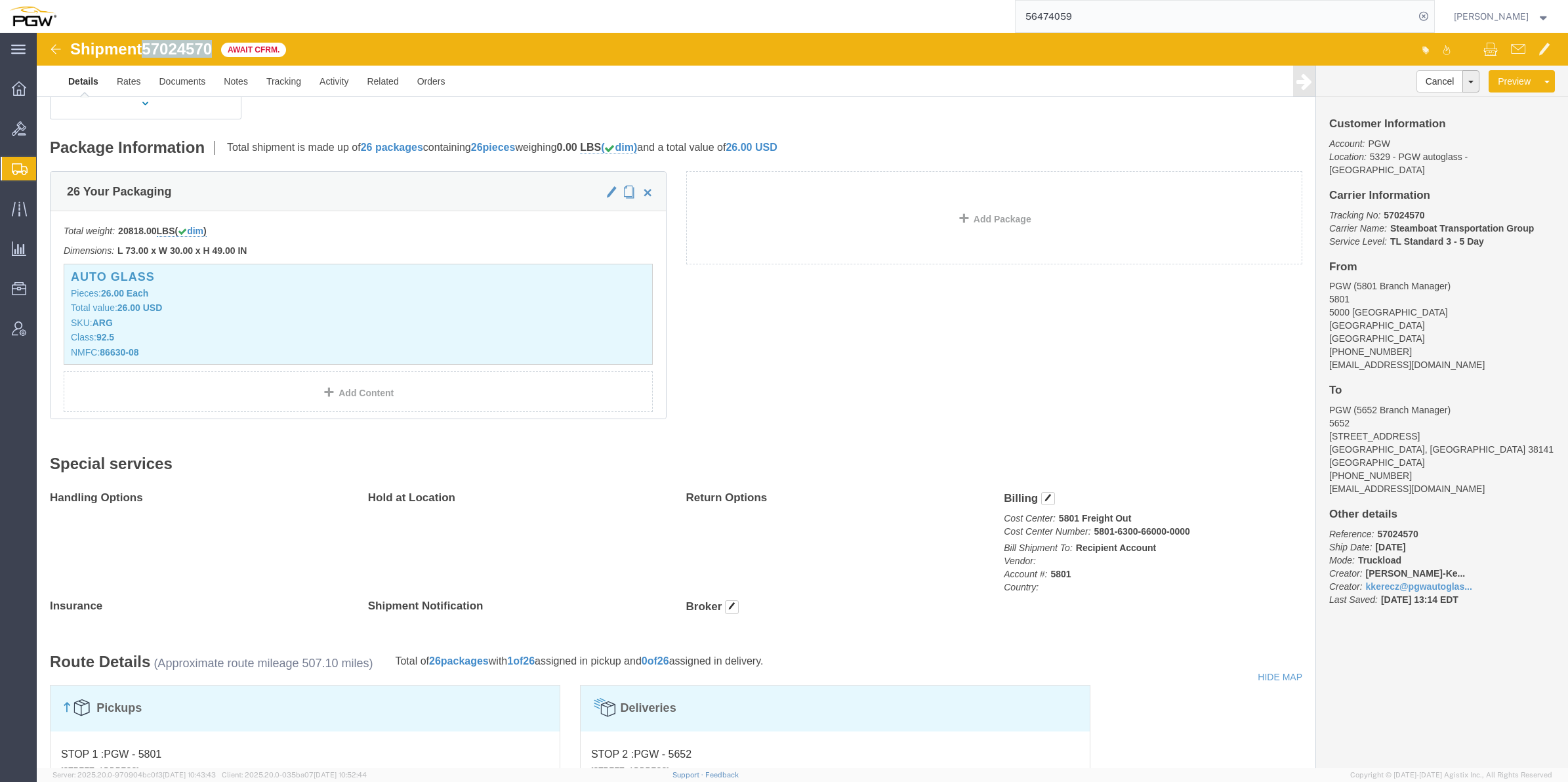
scroll to position [164, 0]
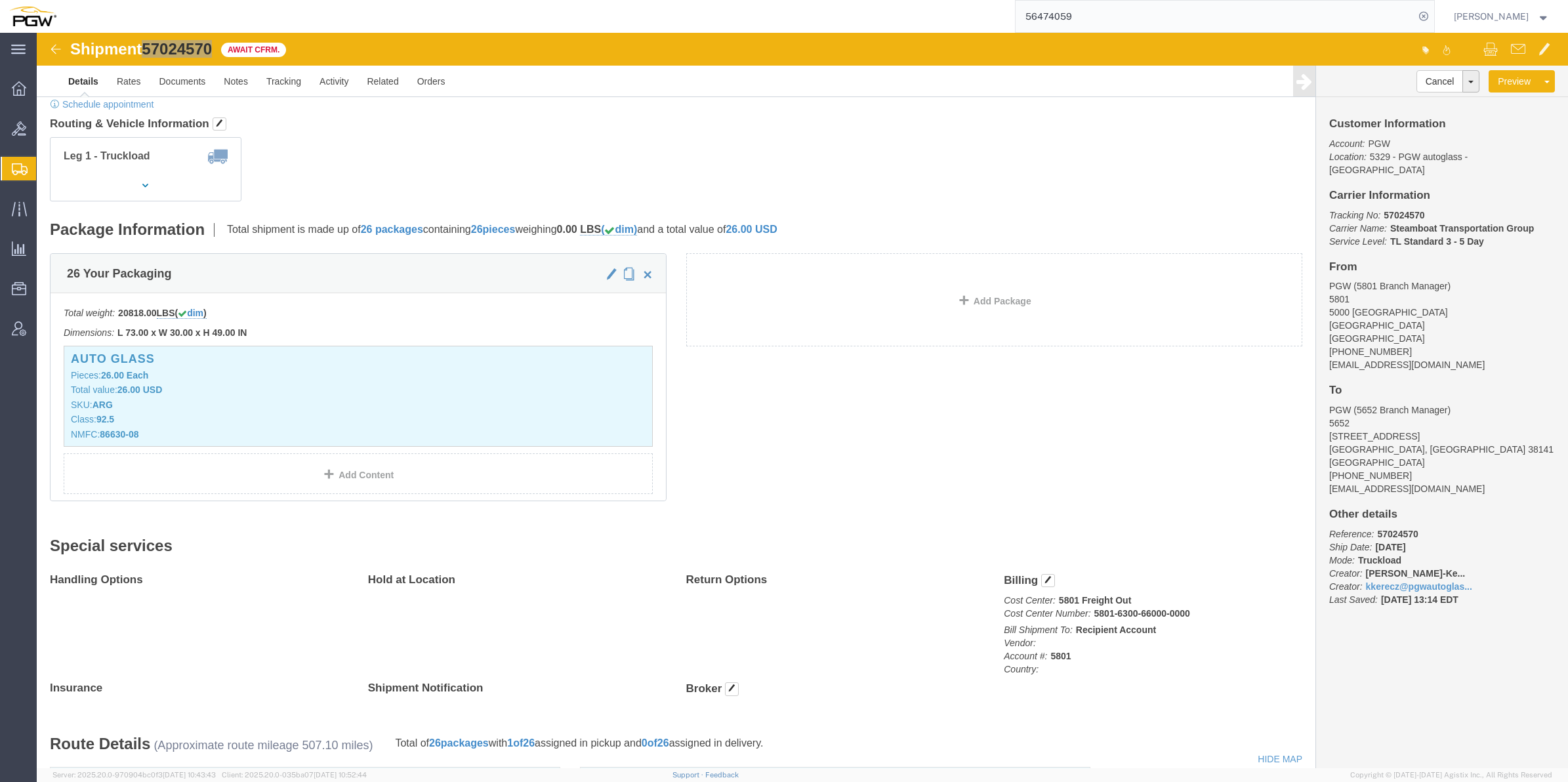
click at [0, 0] on span "Create from Template" at bounding box center [0, 0] width 0 height 0
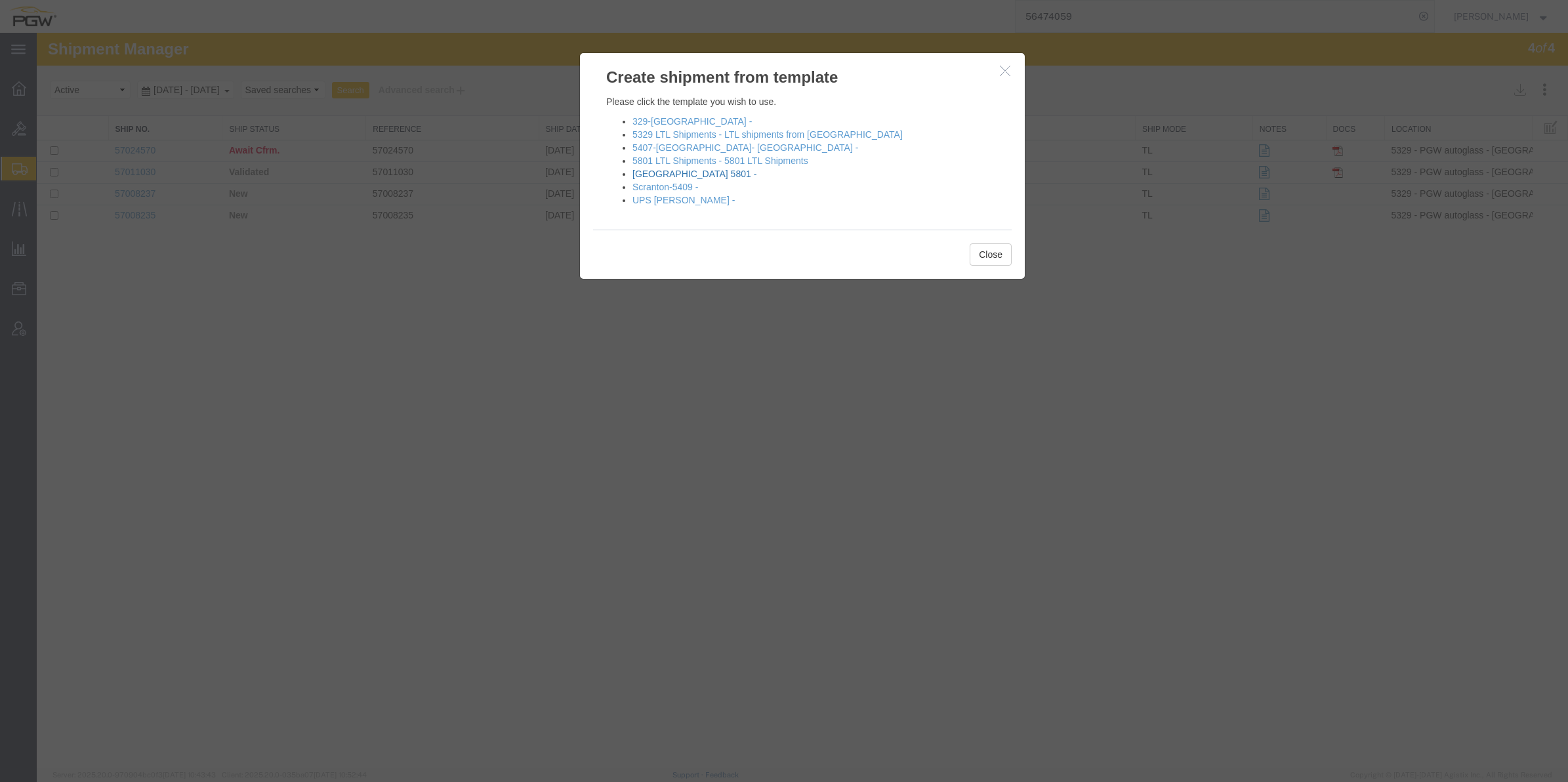
click at [683, 172] on link "[GEOGRAPHIC_DATA] 5801 -" at bounding box center [694, 174] width 124 height 10
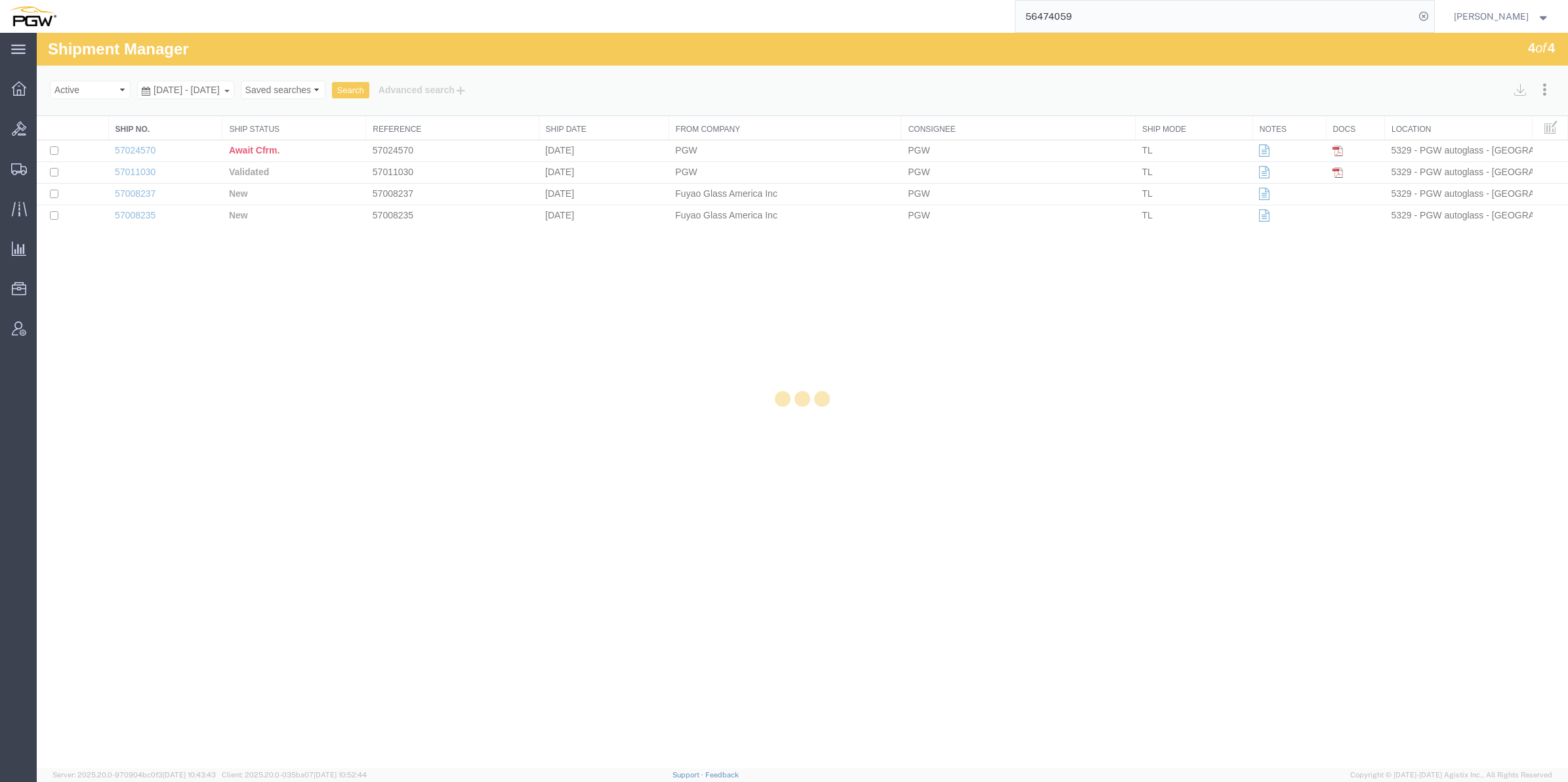
select select "62891"
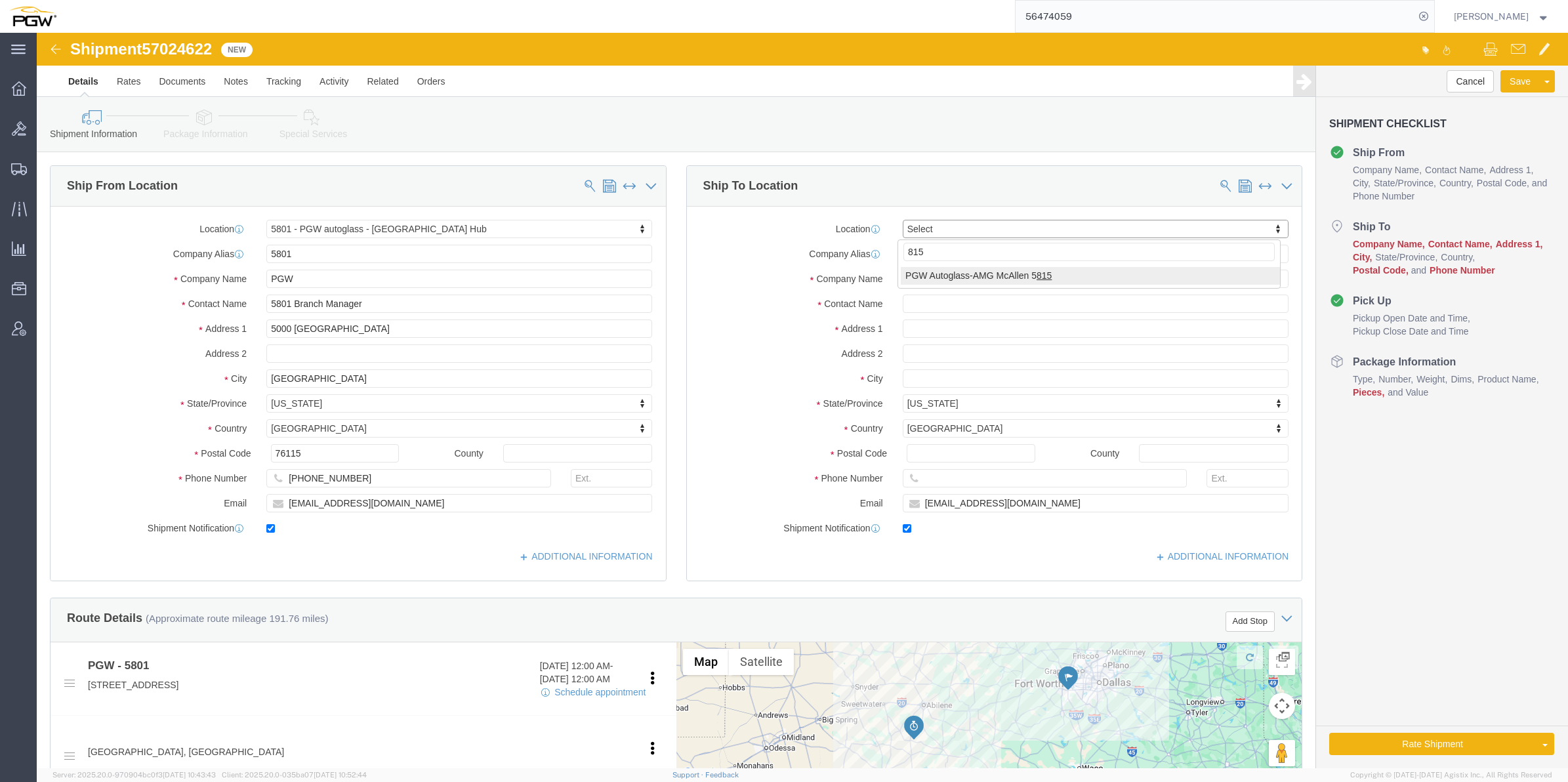
type input "815"
select select "62936"
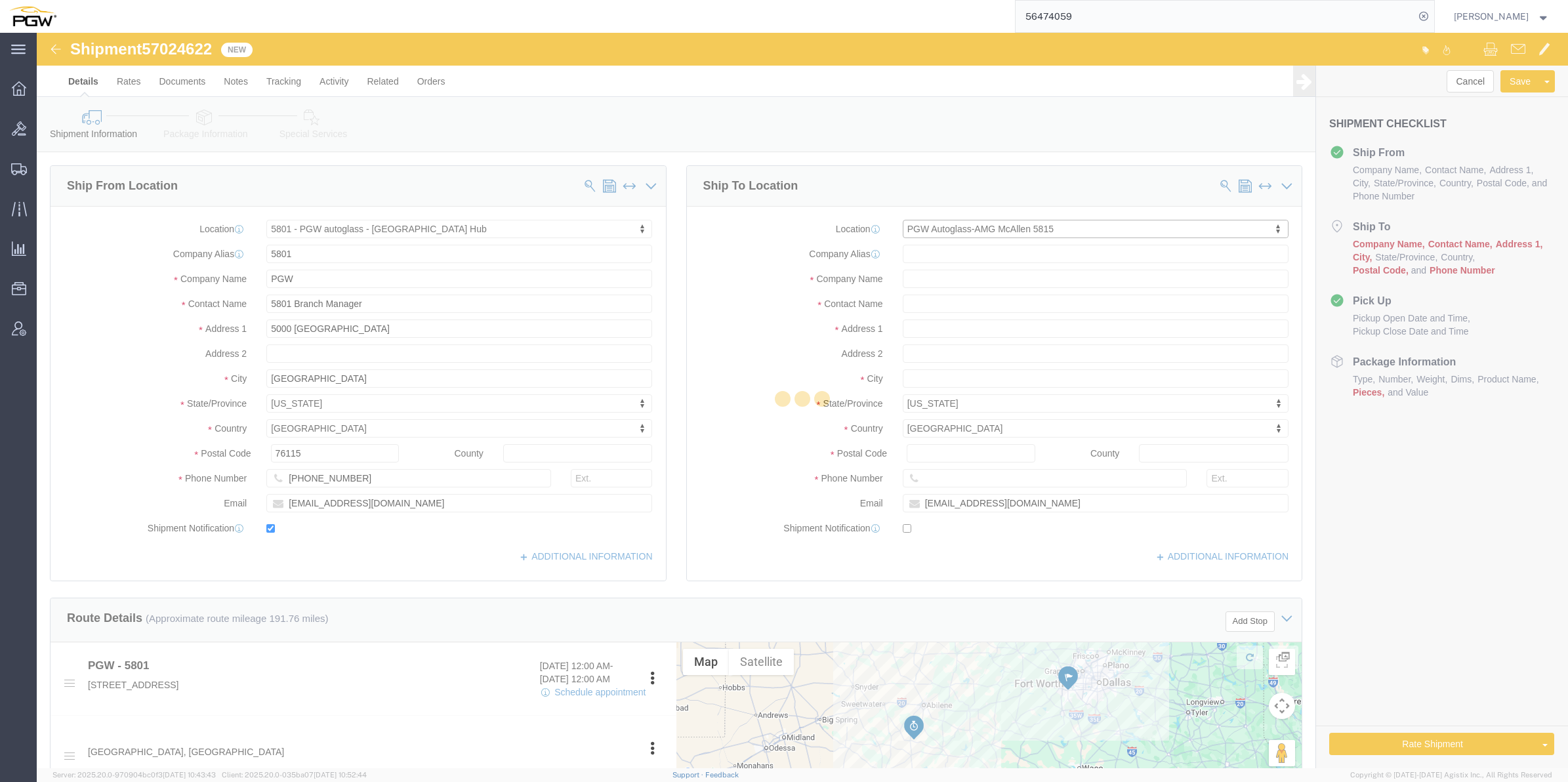
type input "5815"
type input "PGW Autoglass-AMG McAllen 5815"
type input "[STREET_ADDRESS]"
type input "McAllen"
type input "78503"
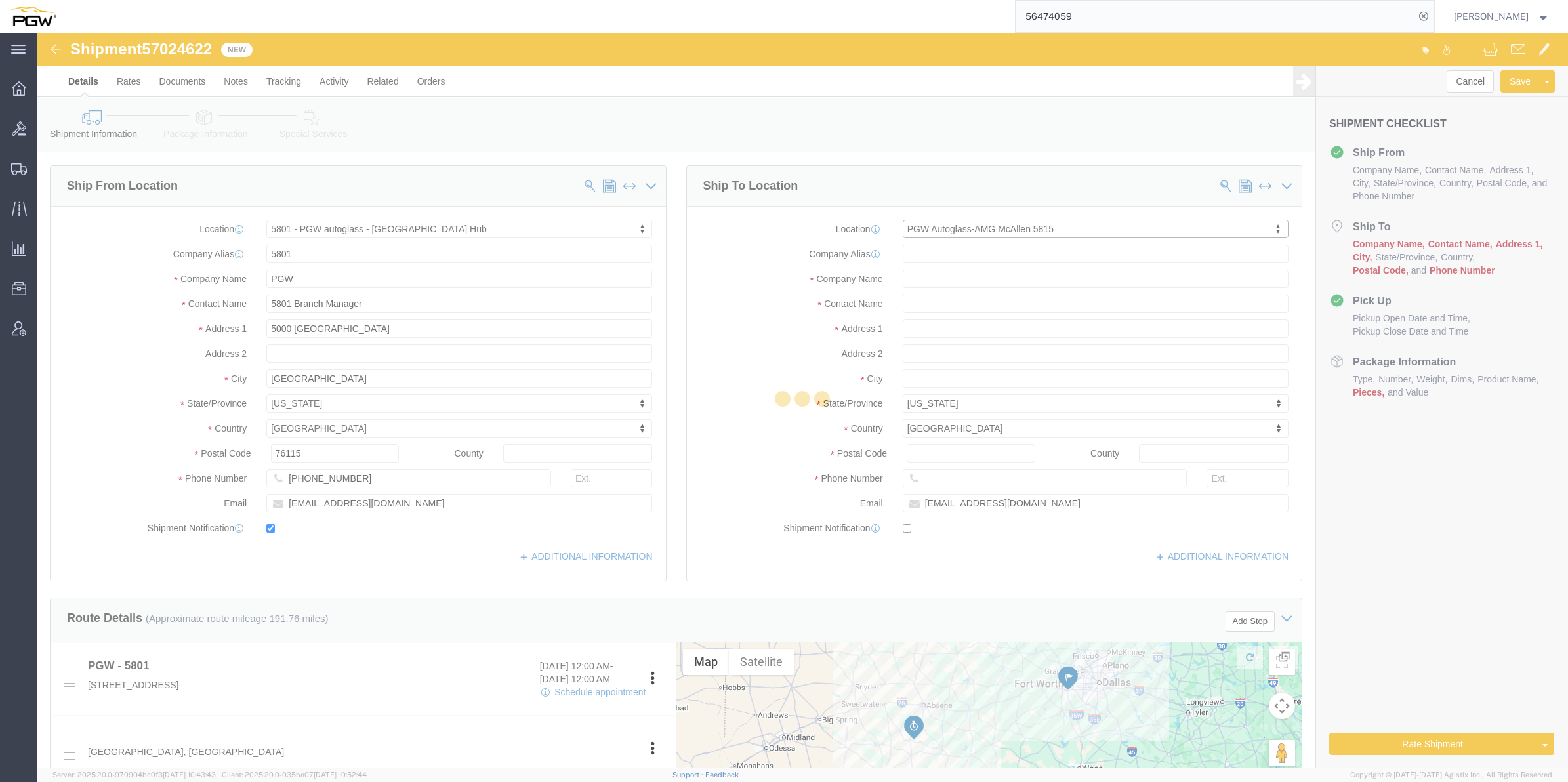
type input "[PHONE_NUMBER]"
checkbox input "false"
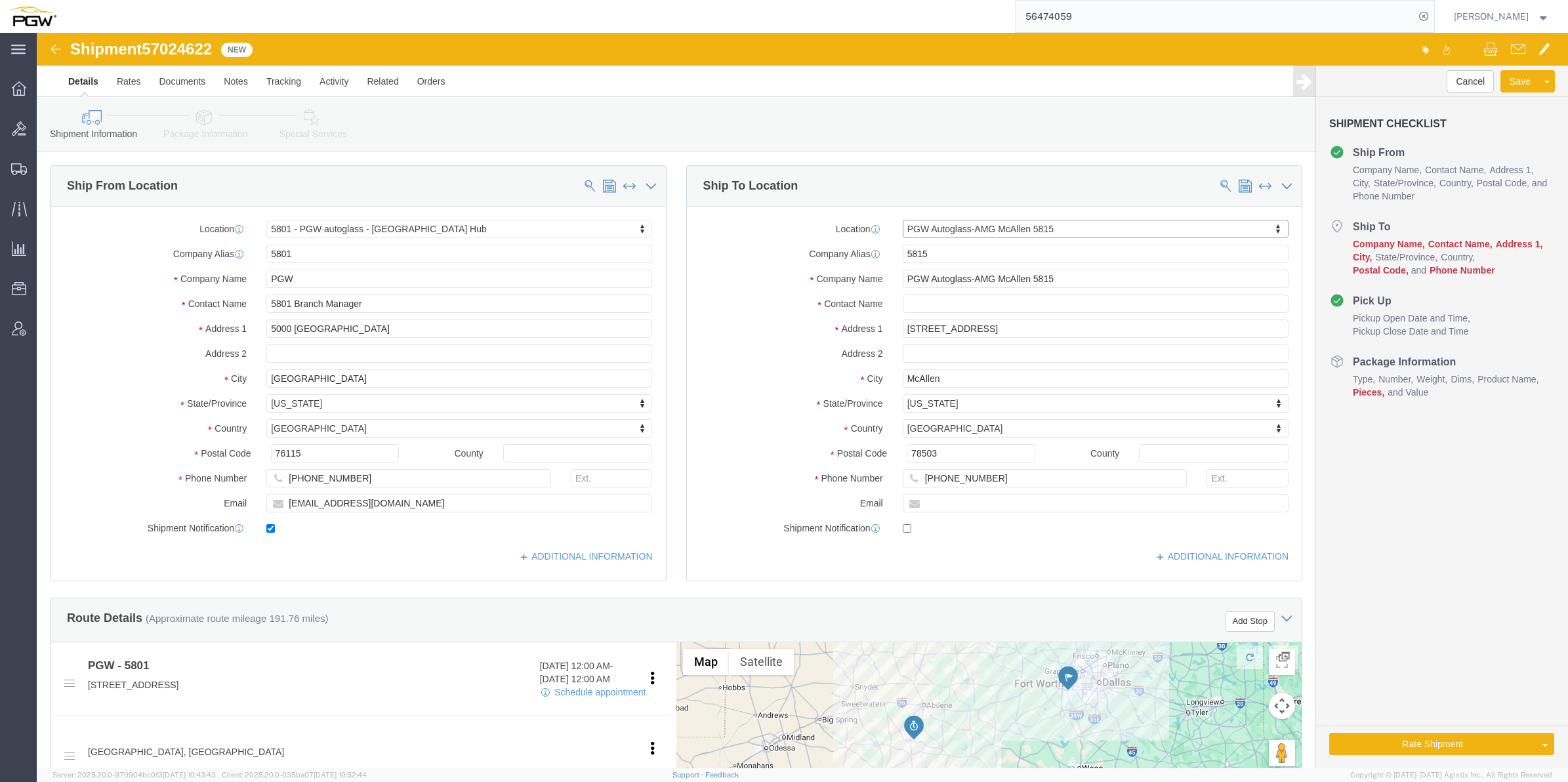
select select "[GEOGRAPHIC_DATA]"
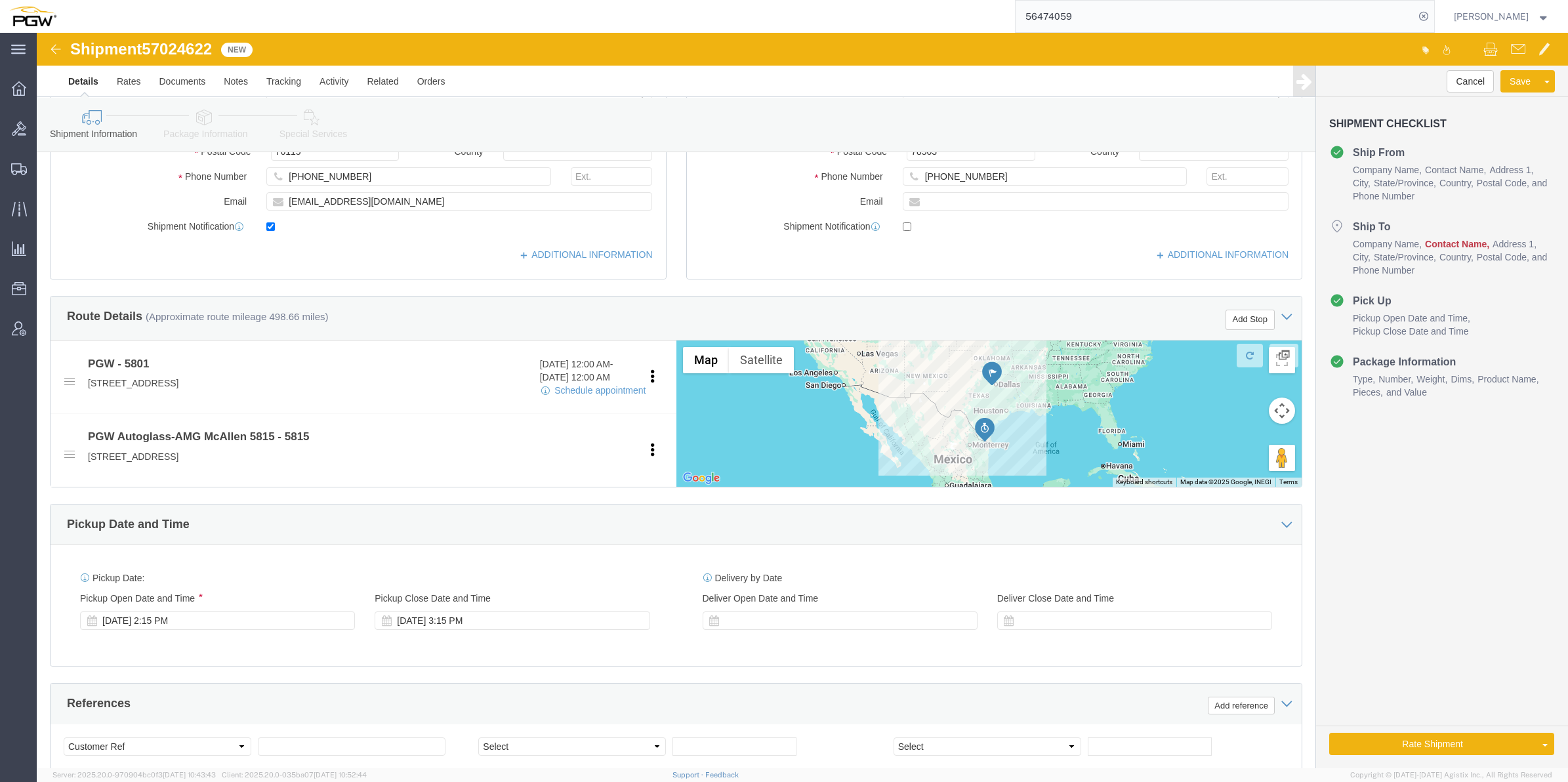
scroll to position [328, 0]
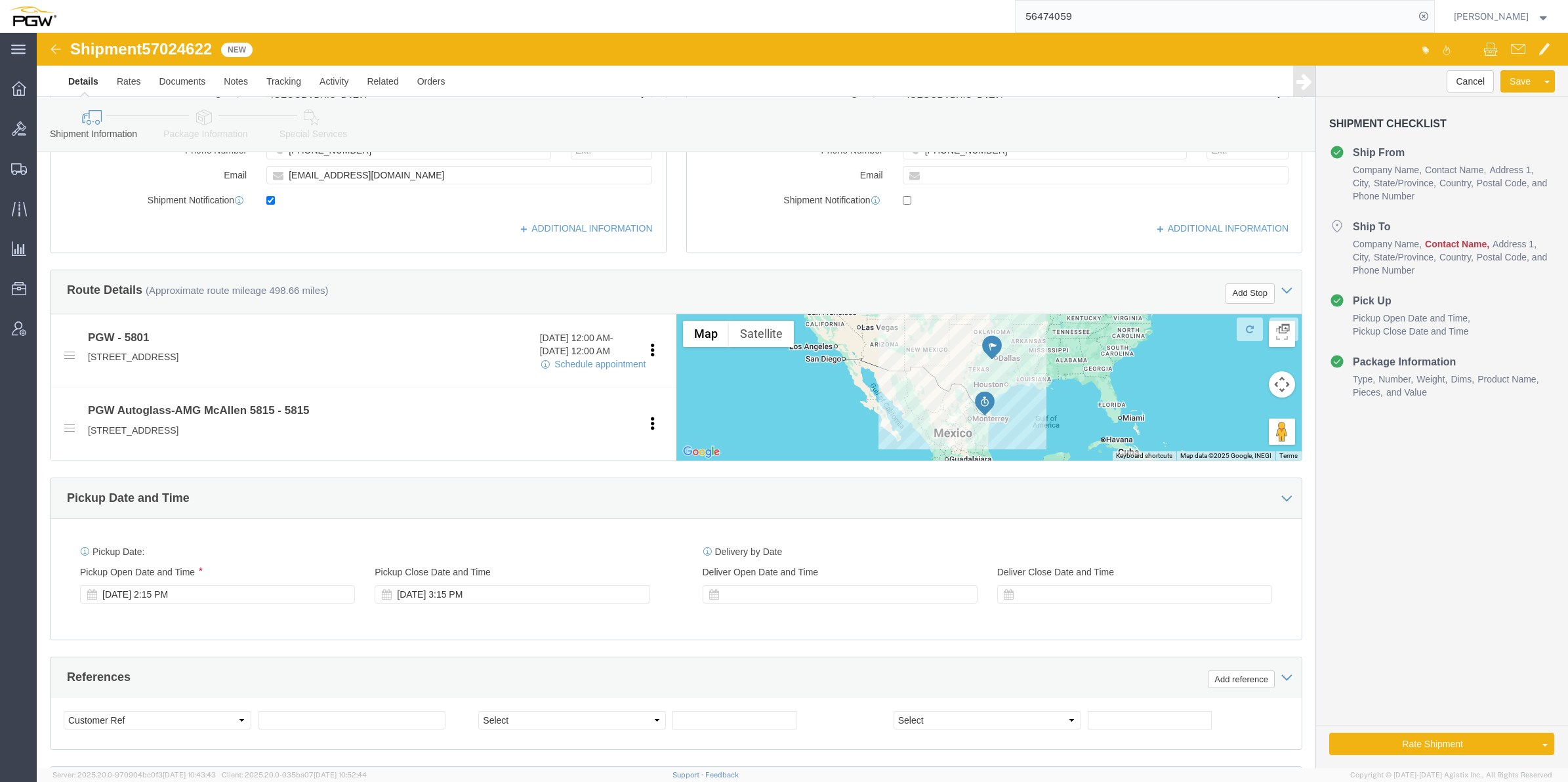
click div "[DATE] 2:15 PM"
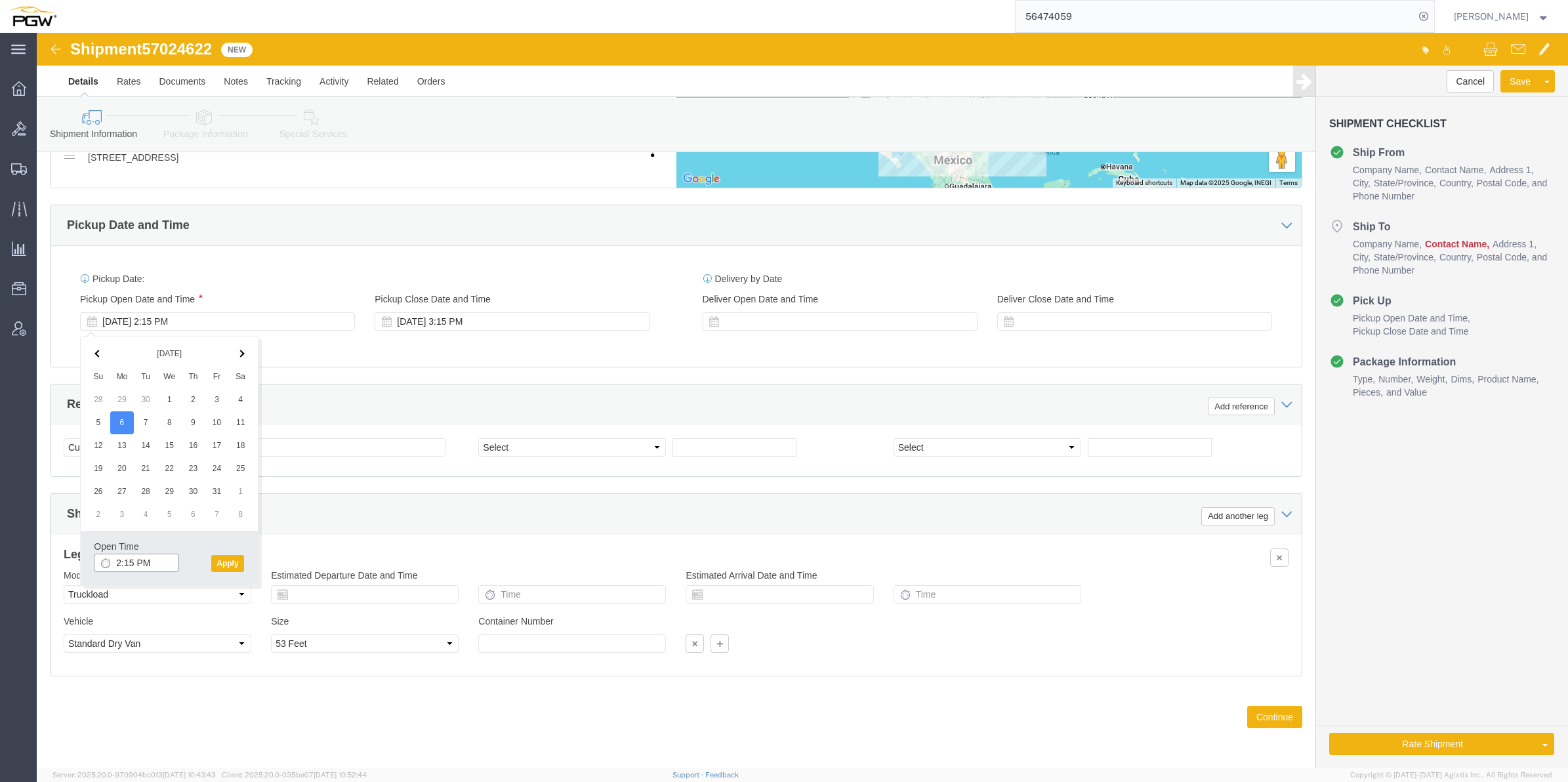
click input "2:15 PM"
type input "10:00 AM"
click button "Apply"
click select "Select Account Type Activity ID Airline Appointment Number ASN Batch Request # …"
select select "BOL"
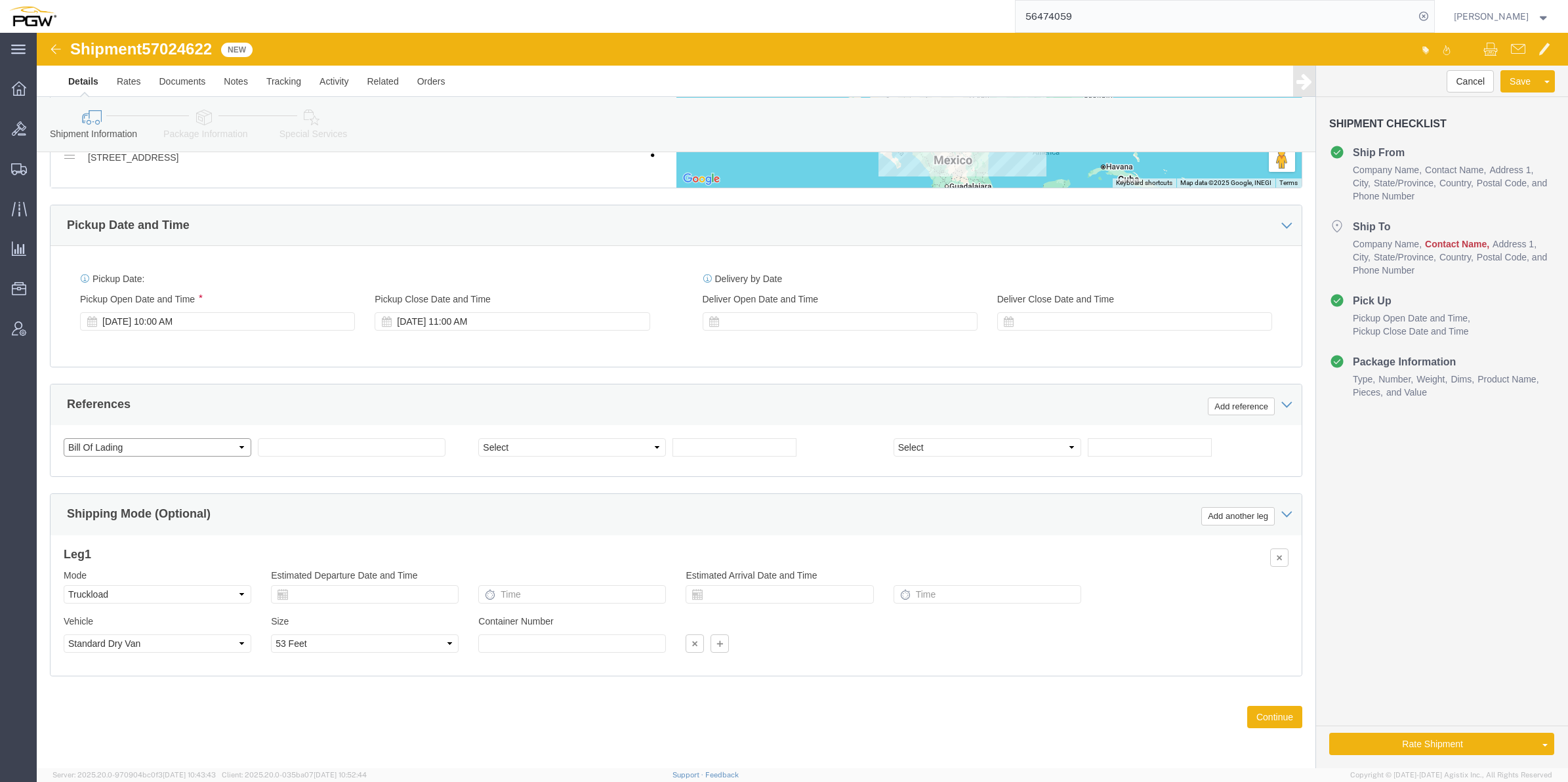
click select "Select Account Type Activity ID Airline Appointment Number ASN Batch Request # …"
click span "57024622"
copy span "57024622"
click input "text"
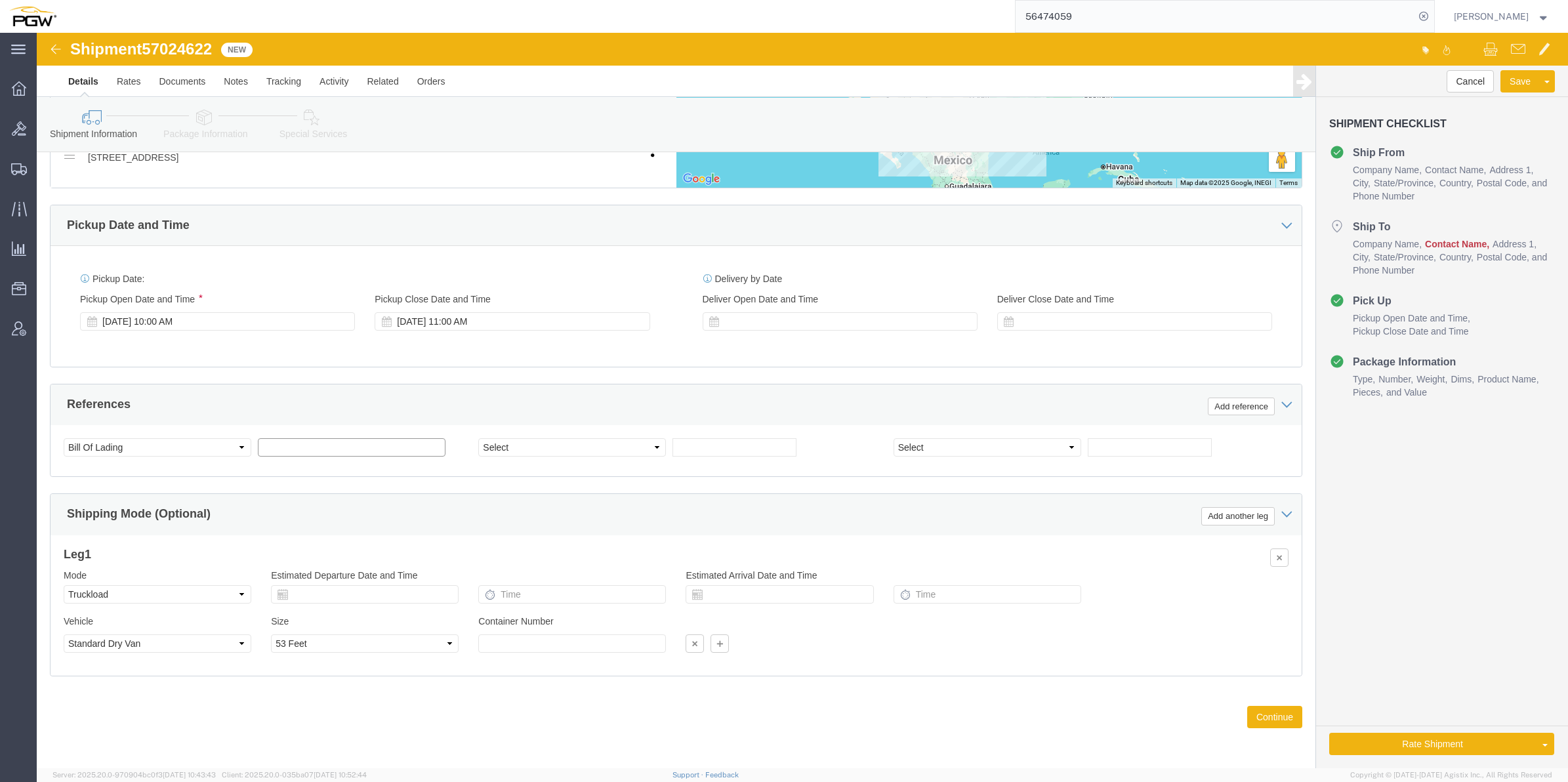
paste input "57024622"
type input "57024622"
click input "text"
paste input "669369"
type input "669369"
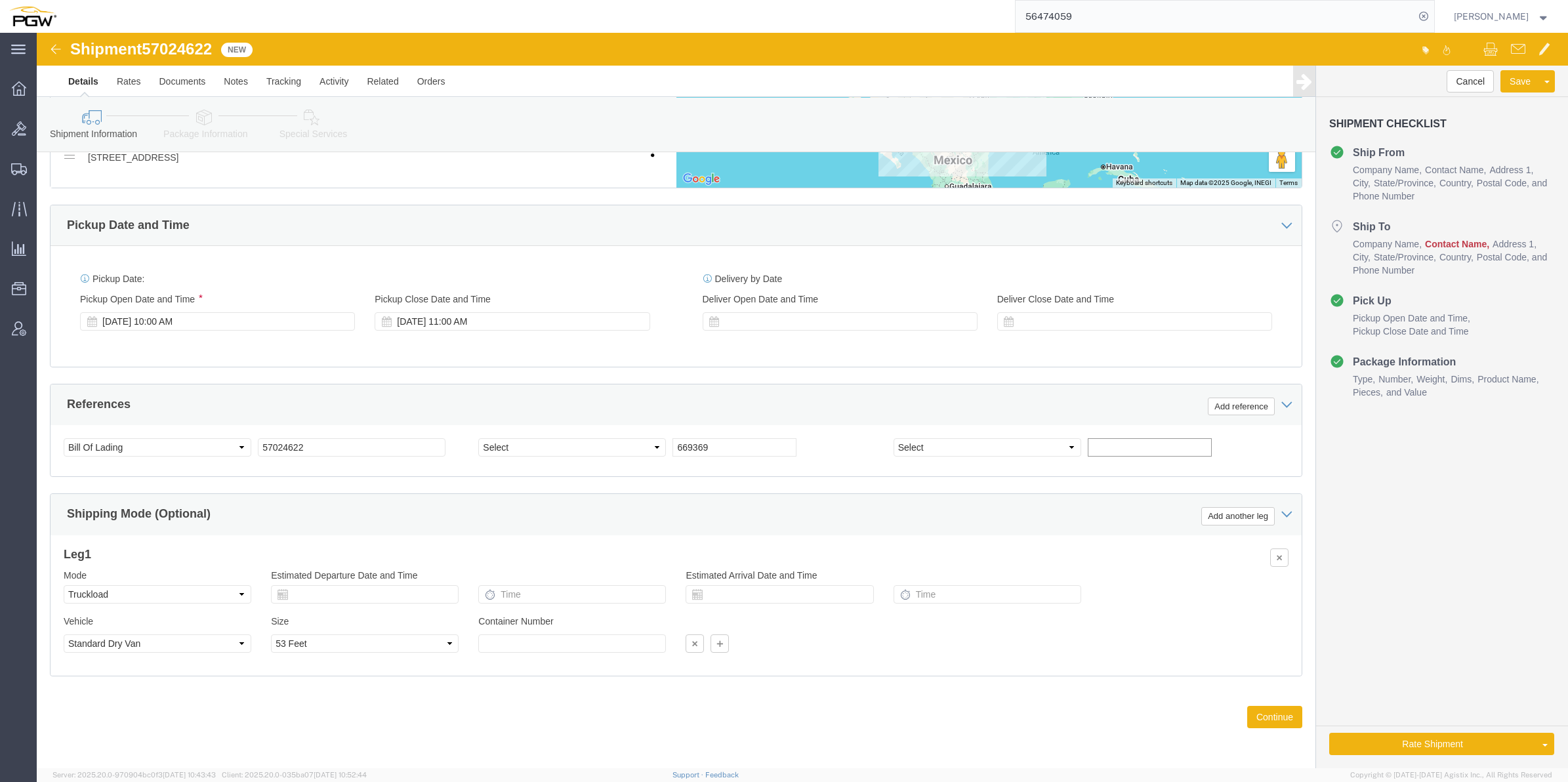
click input "text"
paste input "669370"
type input "669370"
click select "Select Account Type Activity ID Airline Appointment Number ASN Batch Request # …"
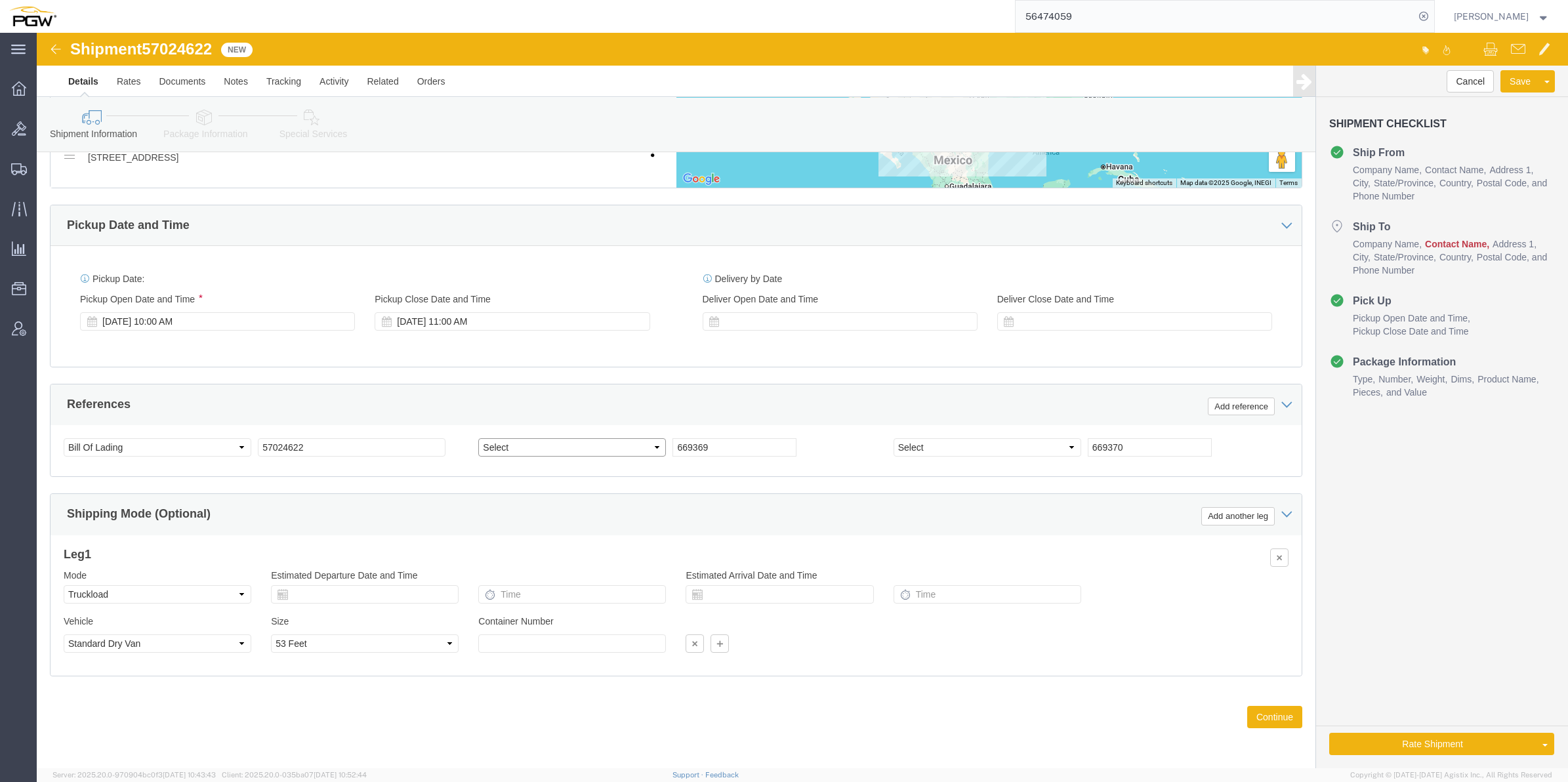
select select "ORDERNUM"
click select "Select Account Type Activity ID Airline Appointment Number ASN Batch Request # …"
select select "ORDERNUM"
click select "Select Account Type Activity ID Airline Appointment Number ASN Batch Request # …"
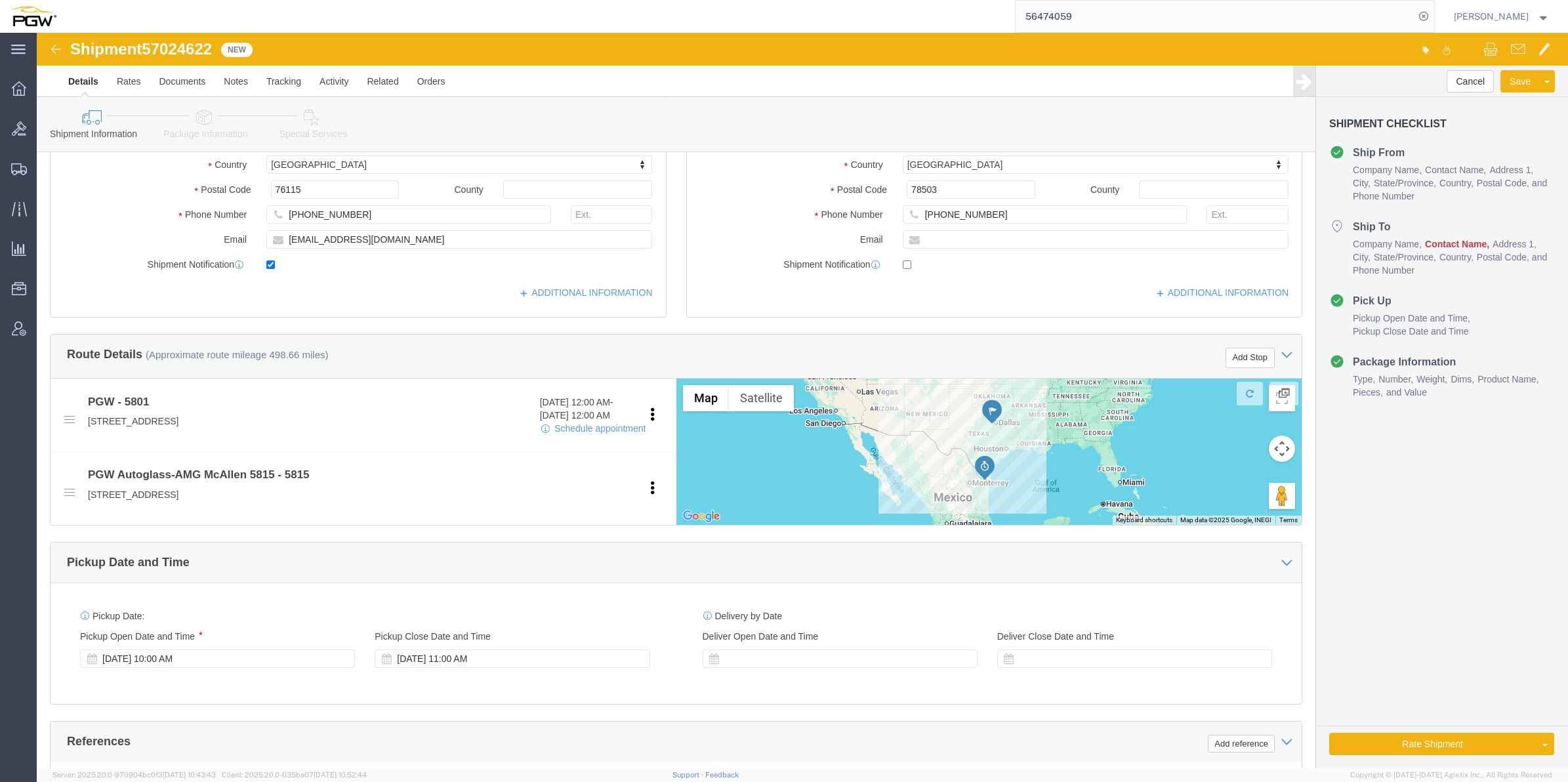
scroll to position [410, 0]
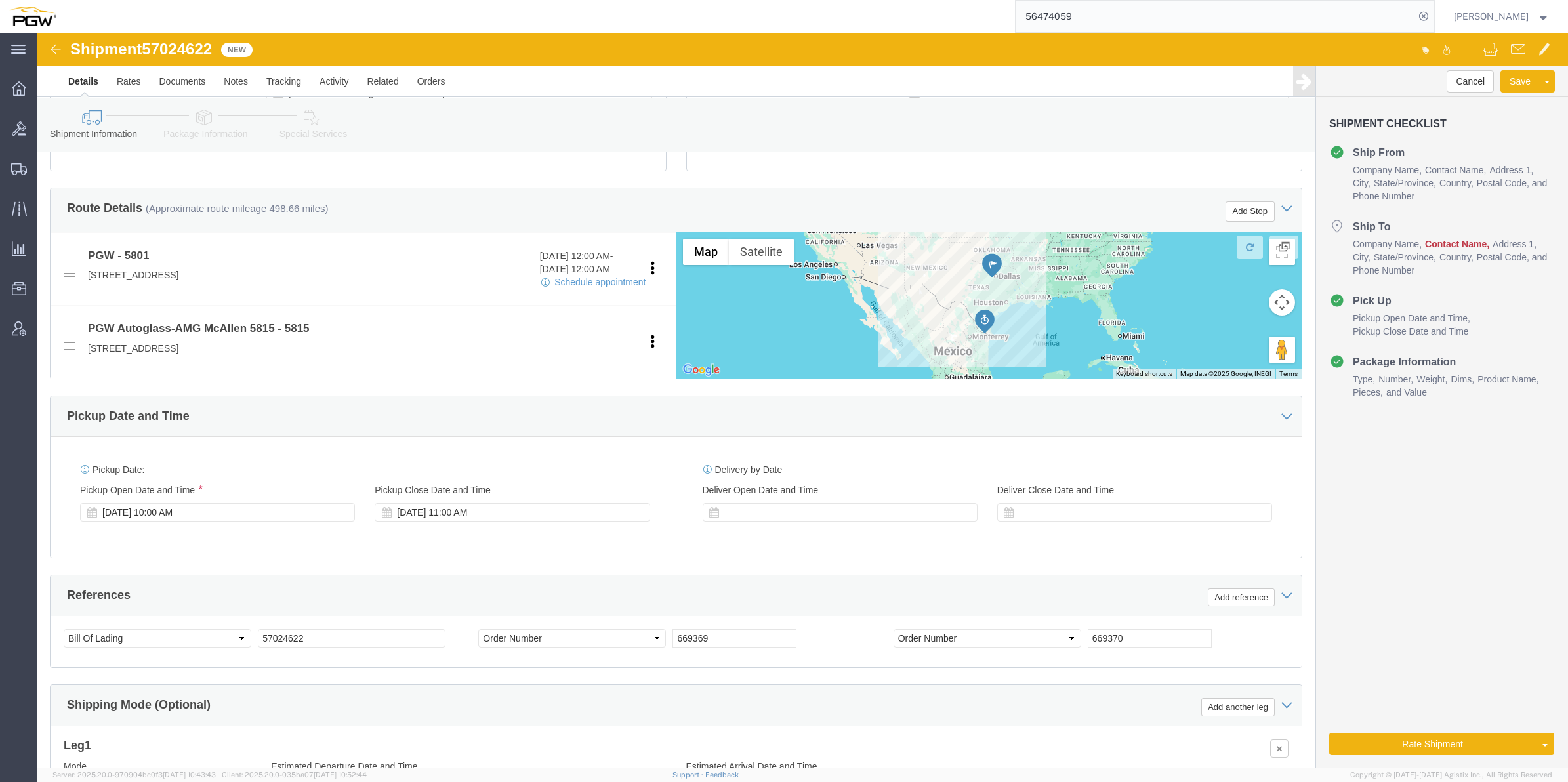
click span "57024622"
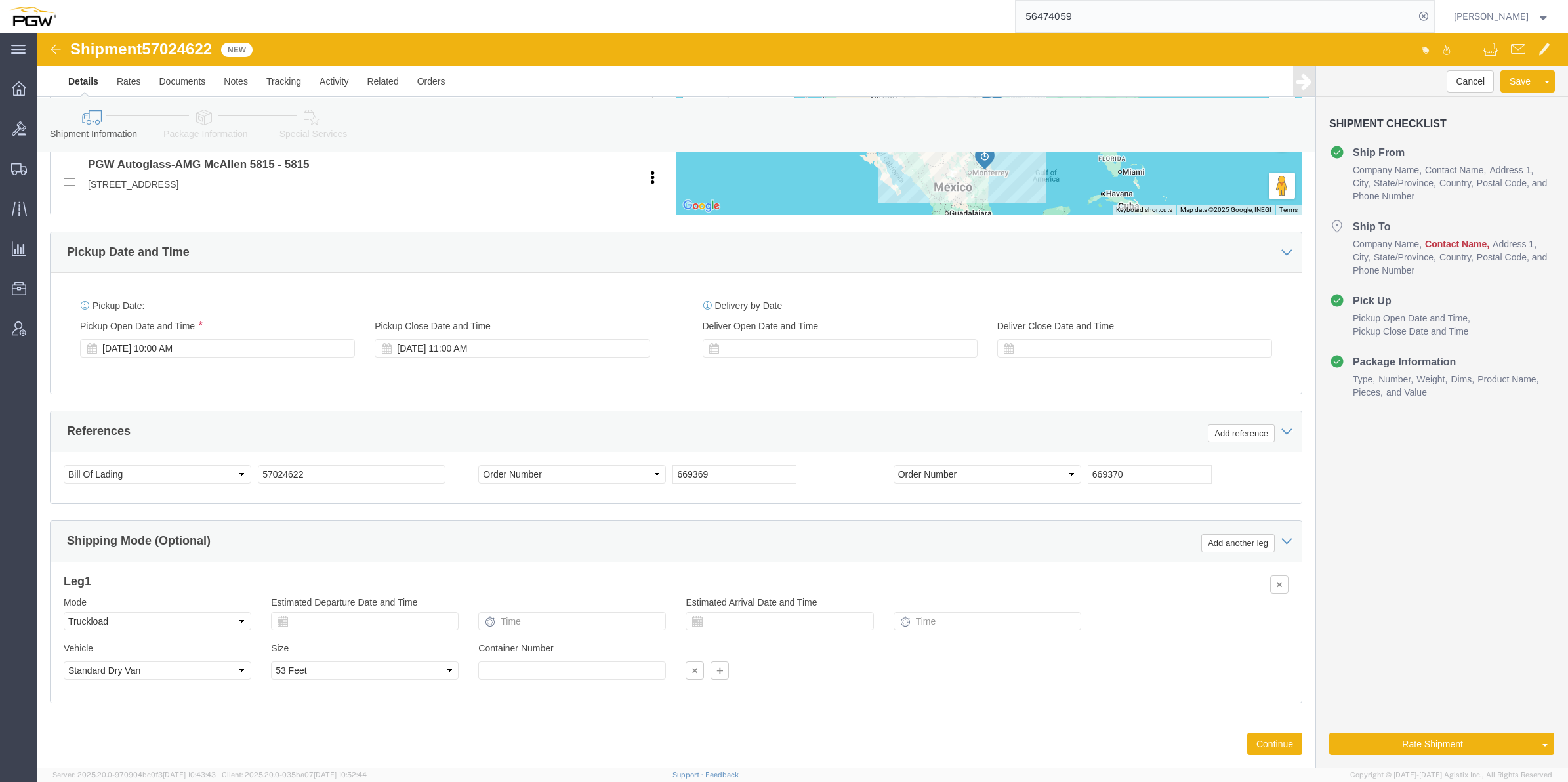
scroll to position [604, 0]
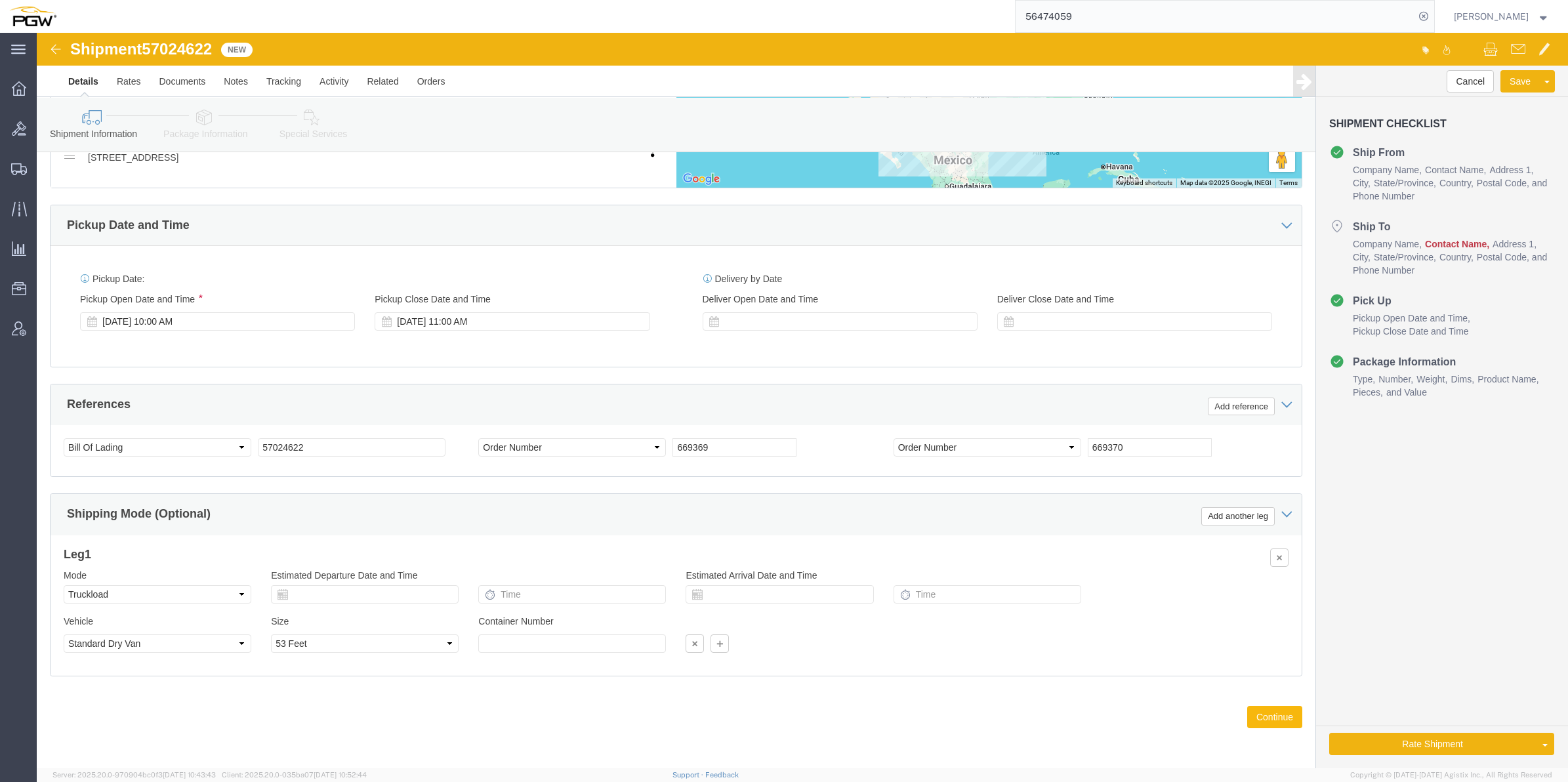
click button "Continue"
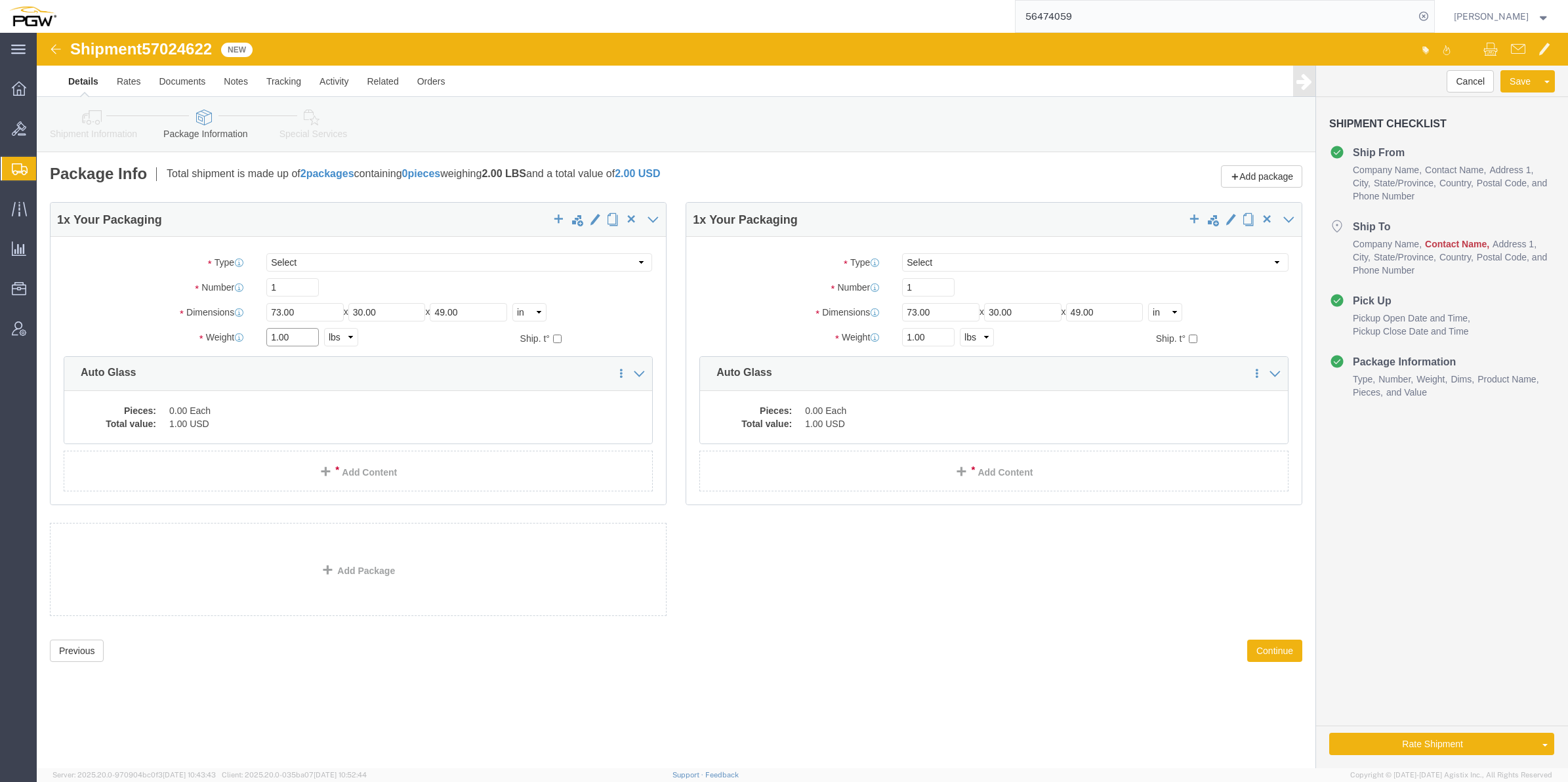
click input "1.00"
paste input "32,896"
type input "32,896.00"
click input "1.00"
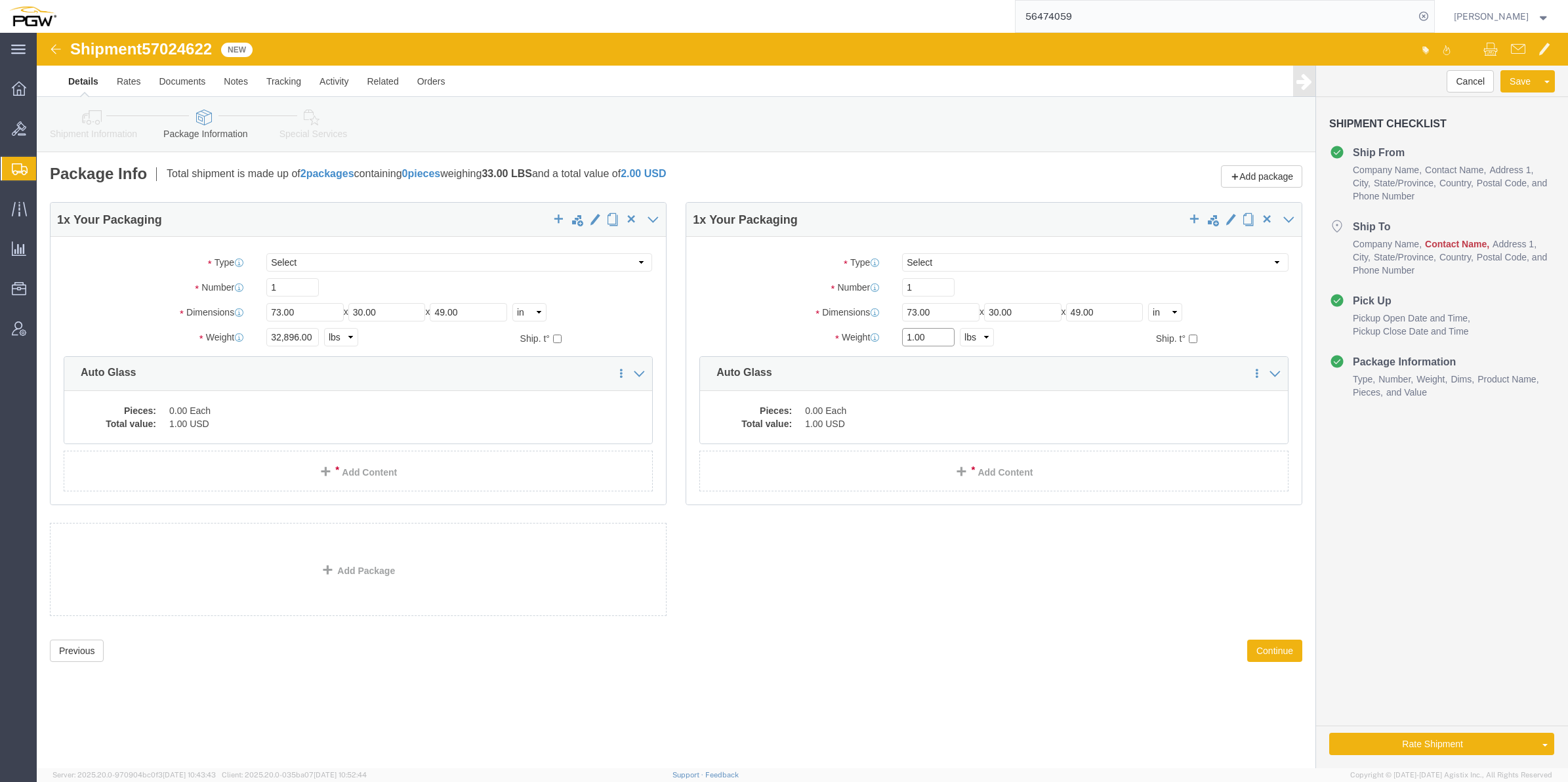
paste input ",136"
click input "1,136.00"
type input "1136.00"
click input "32,896.00"
type input "32896.00"
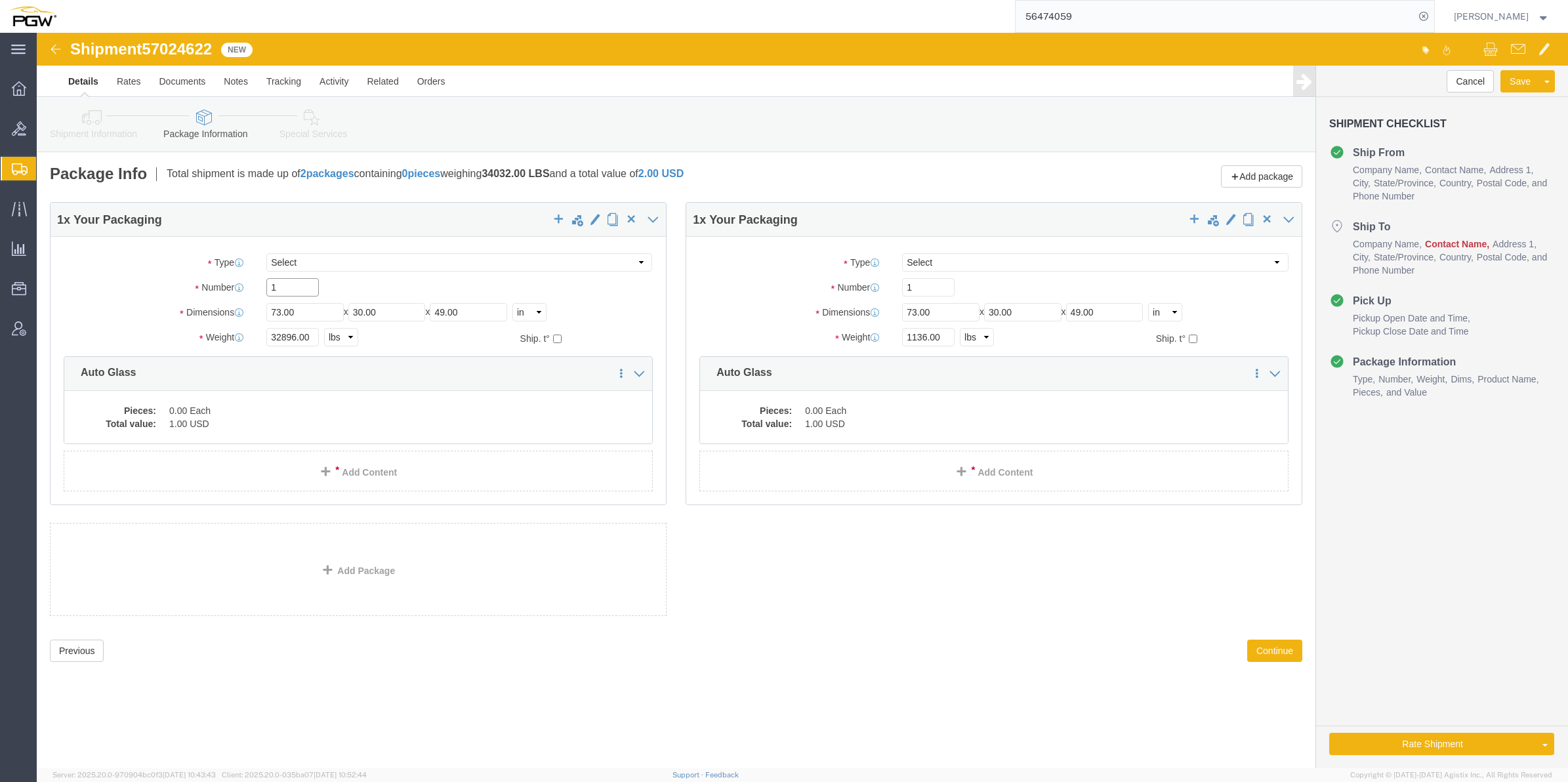
drag, startPoint x: 248, startPoint y: 257, endPoint x: 217, endPoint y: 243, distance: 34.0
click div "1"
type input "38"
drag, startPoint x: 885, startPoint y: 260, endPoint x: 860, endPoint y: 253, distance: 26.0
click div "1"
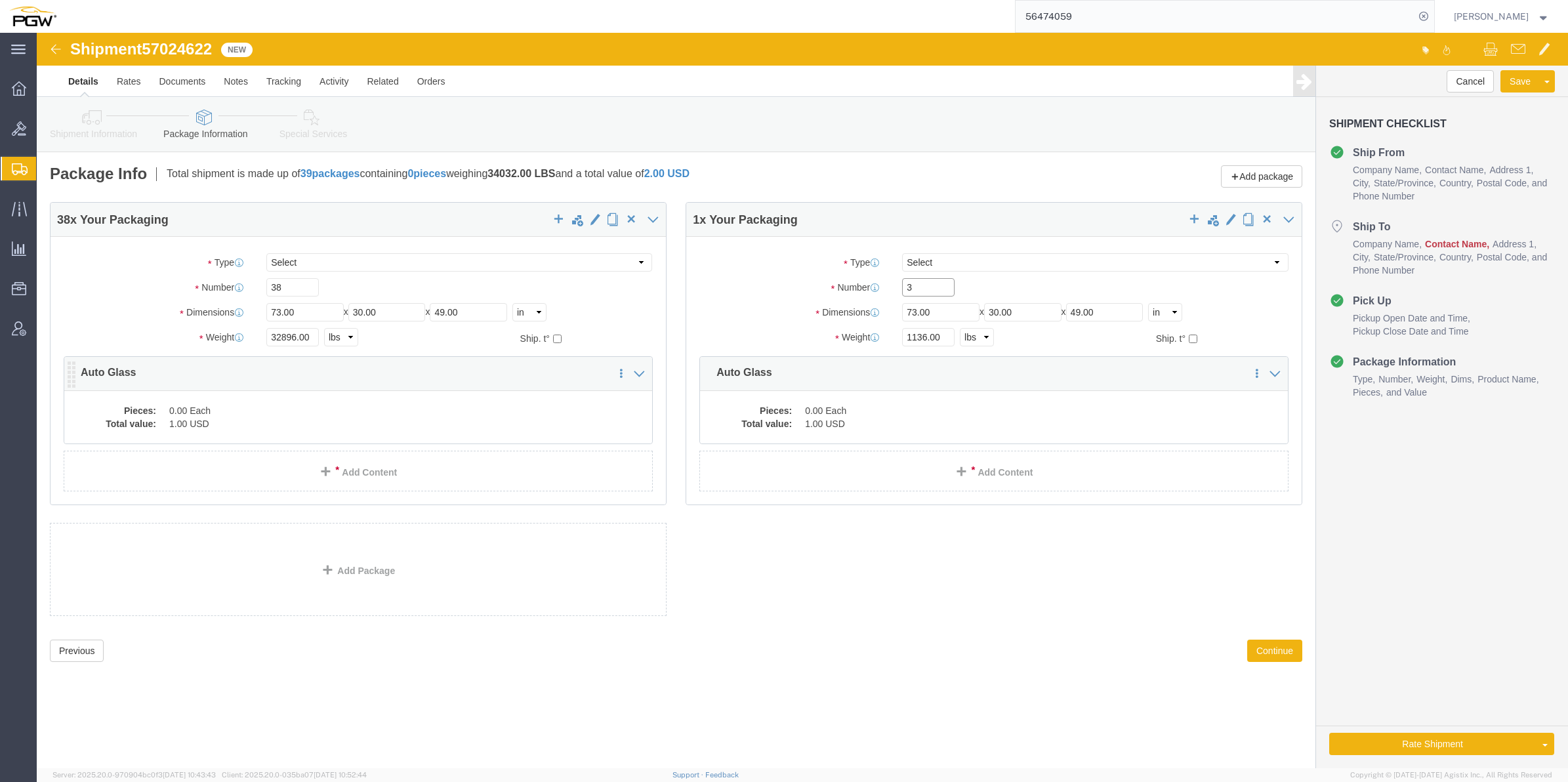
type input "3"
click dd "0.00 Each"
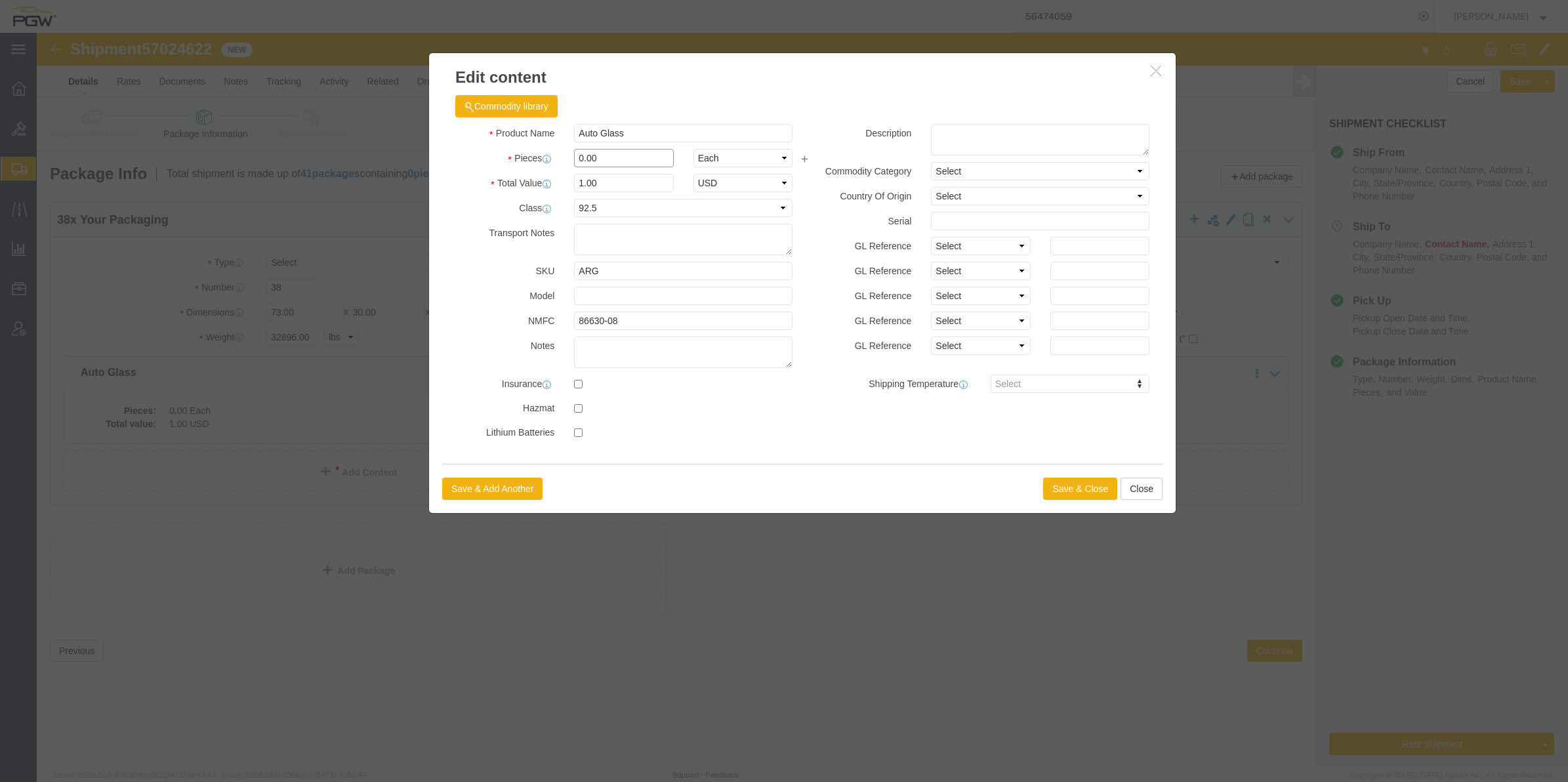
drag, startPoint x: 548, startPoint y: 122, endPoint x: 537, endPoint y: 116, distance: 12.5
click input "0.00"
type input "38.00"
type input "38"
click button "Save & Close"
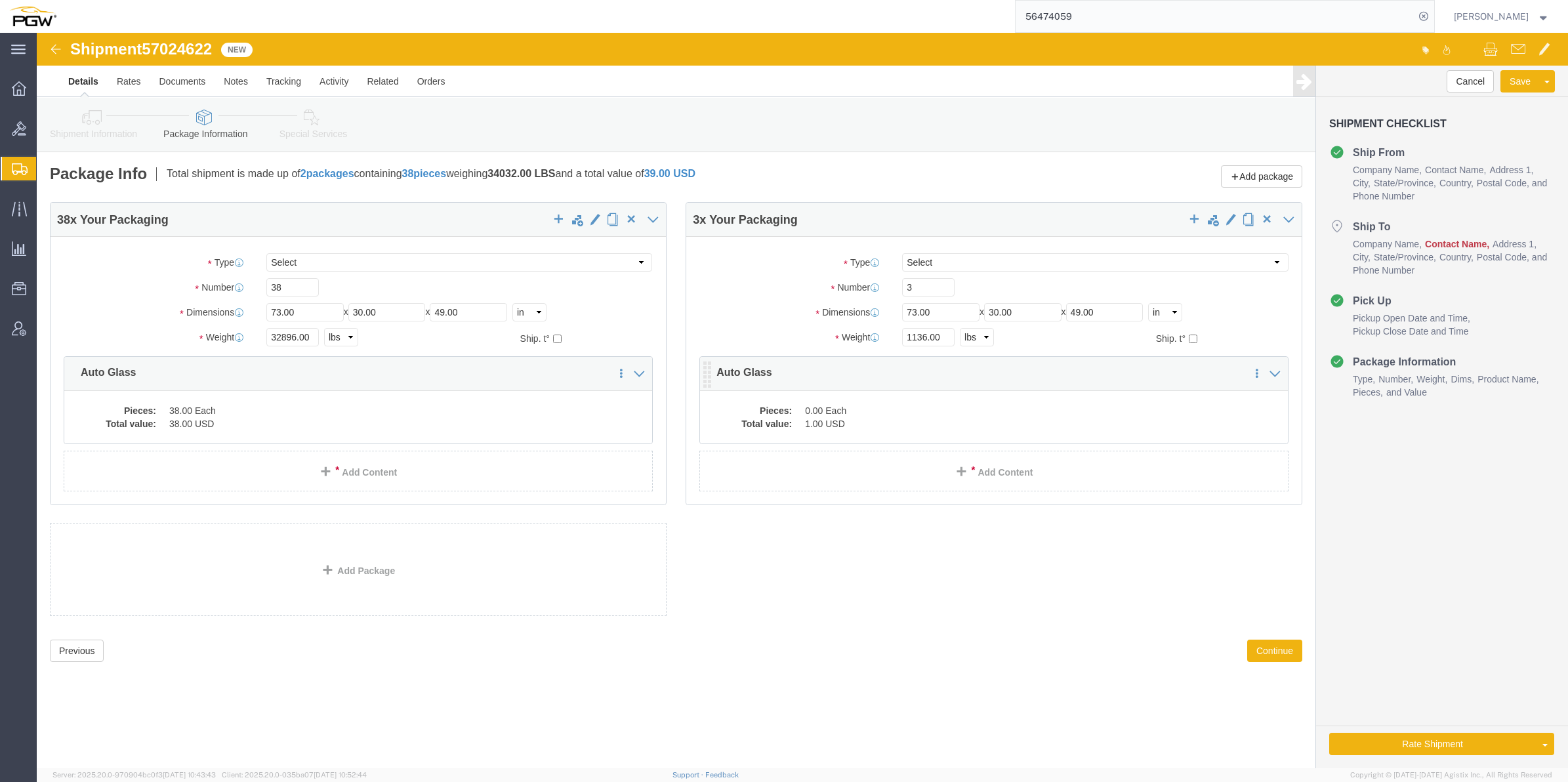
click dd "1.00 USD"
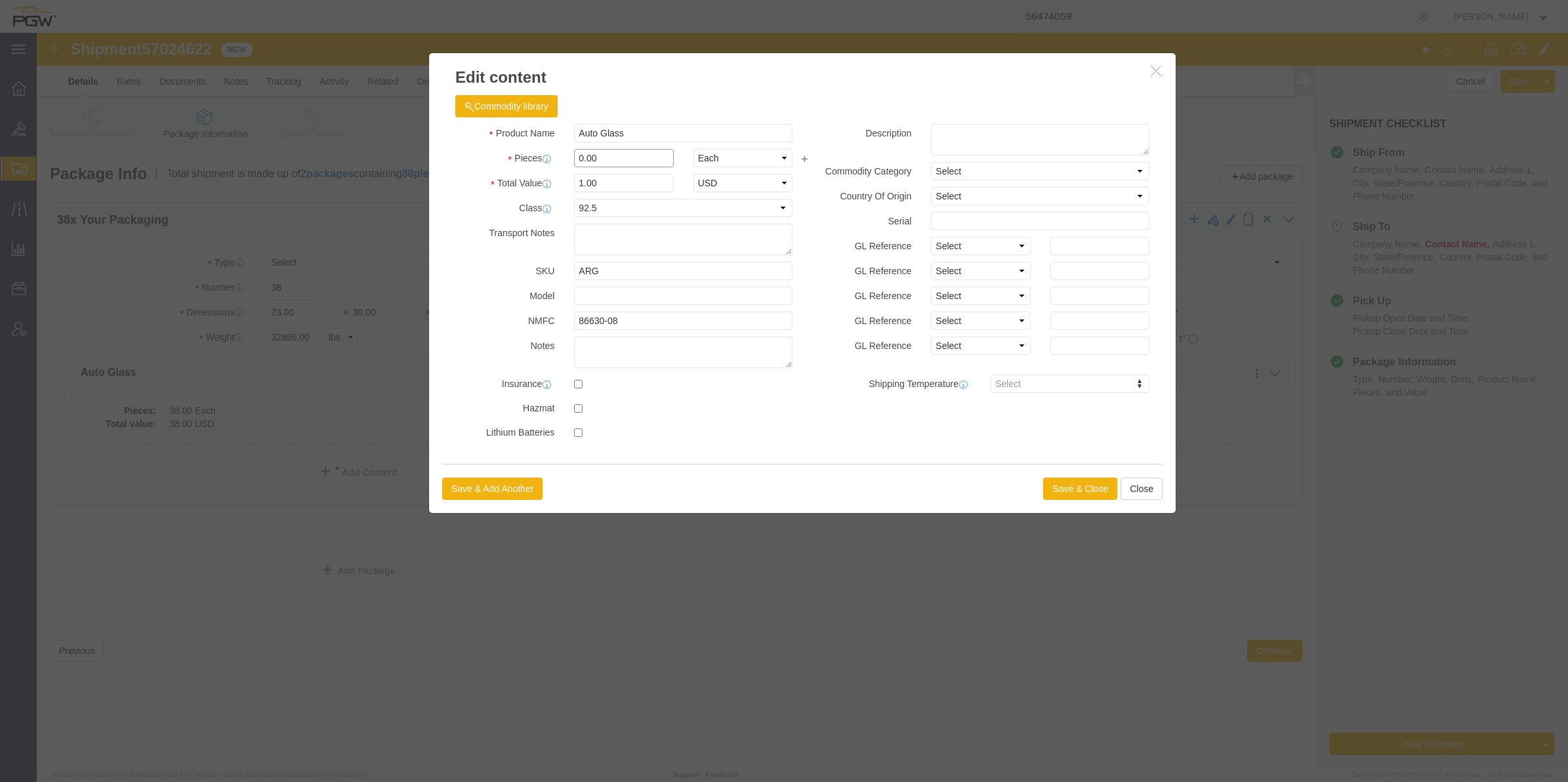
click input "0.00"
type input "3.00"
type input "3"
click button "Save & Close"
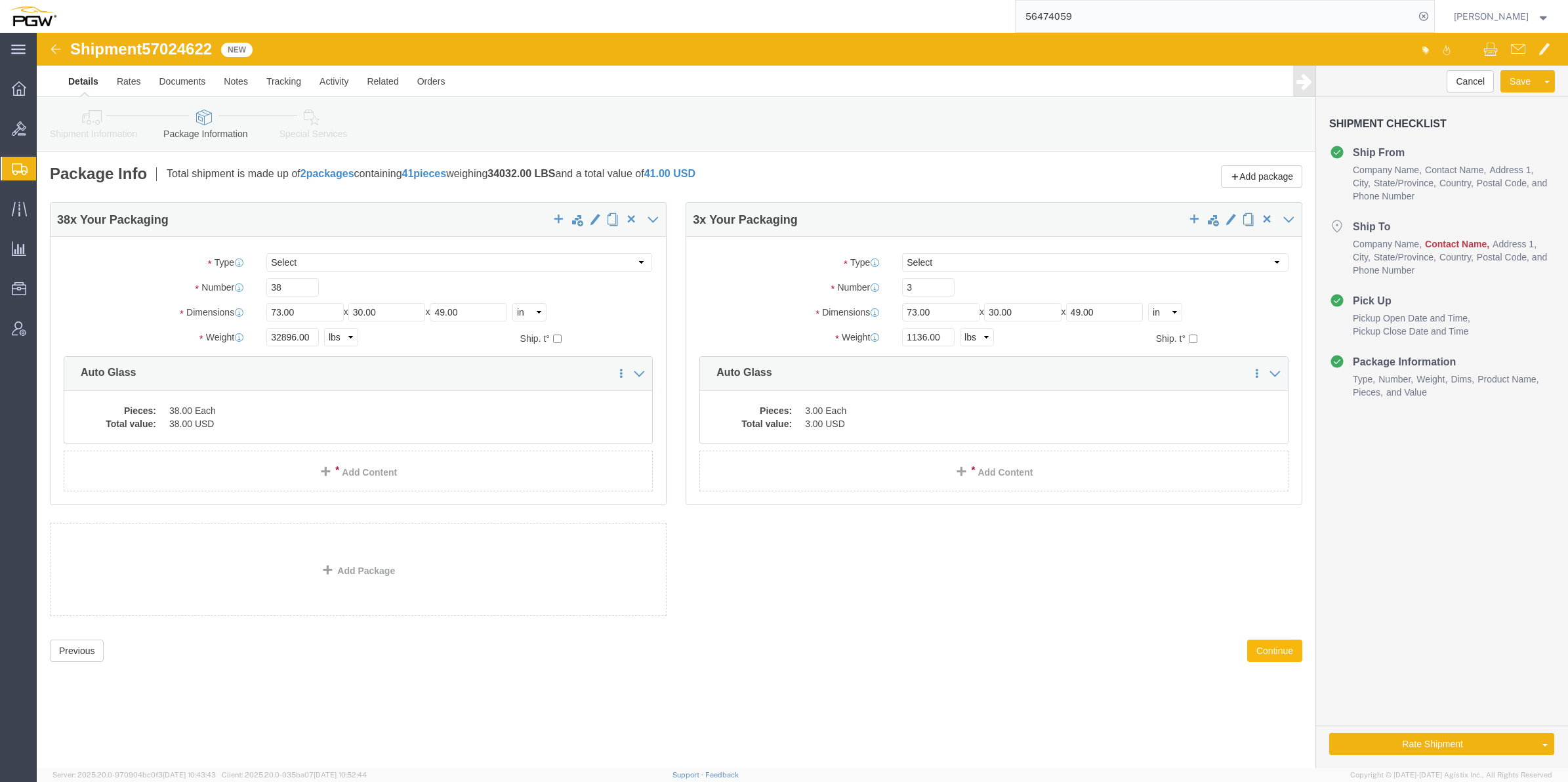
click button "Continue"
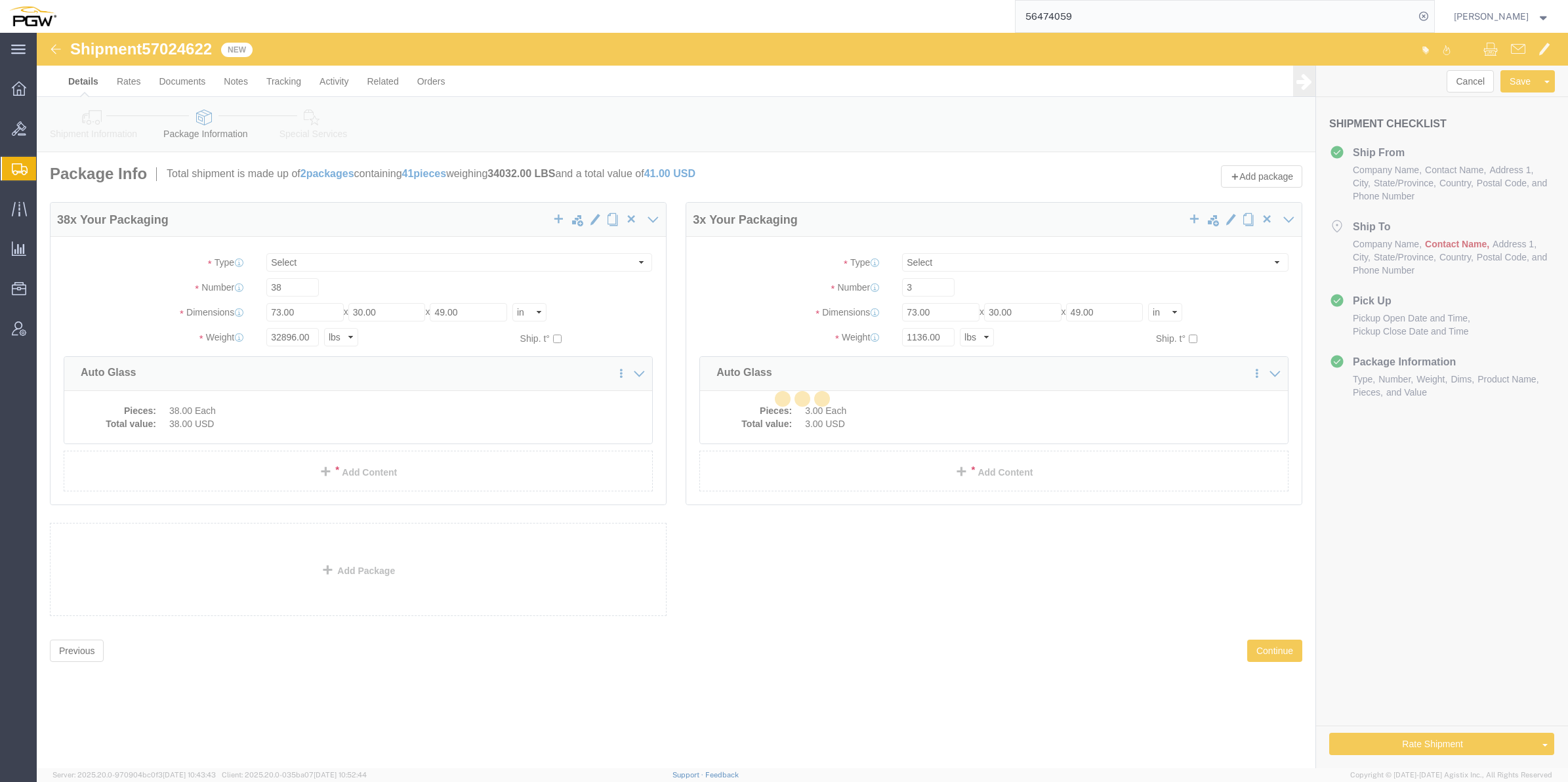
select select
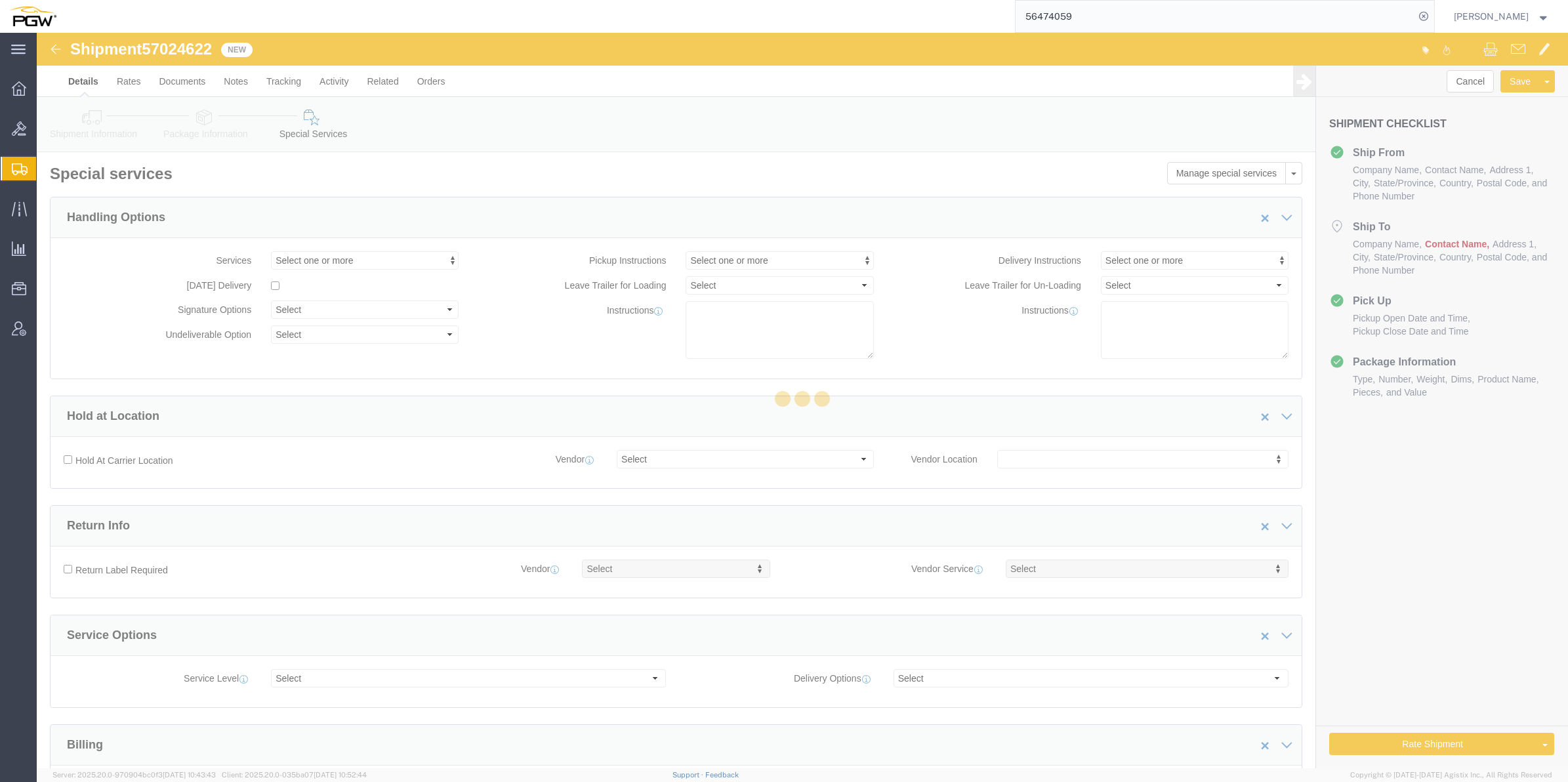
select select "COSTCENTER"
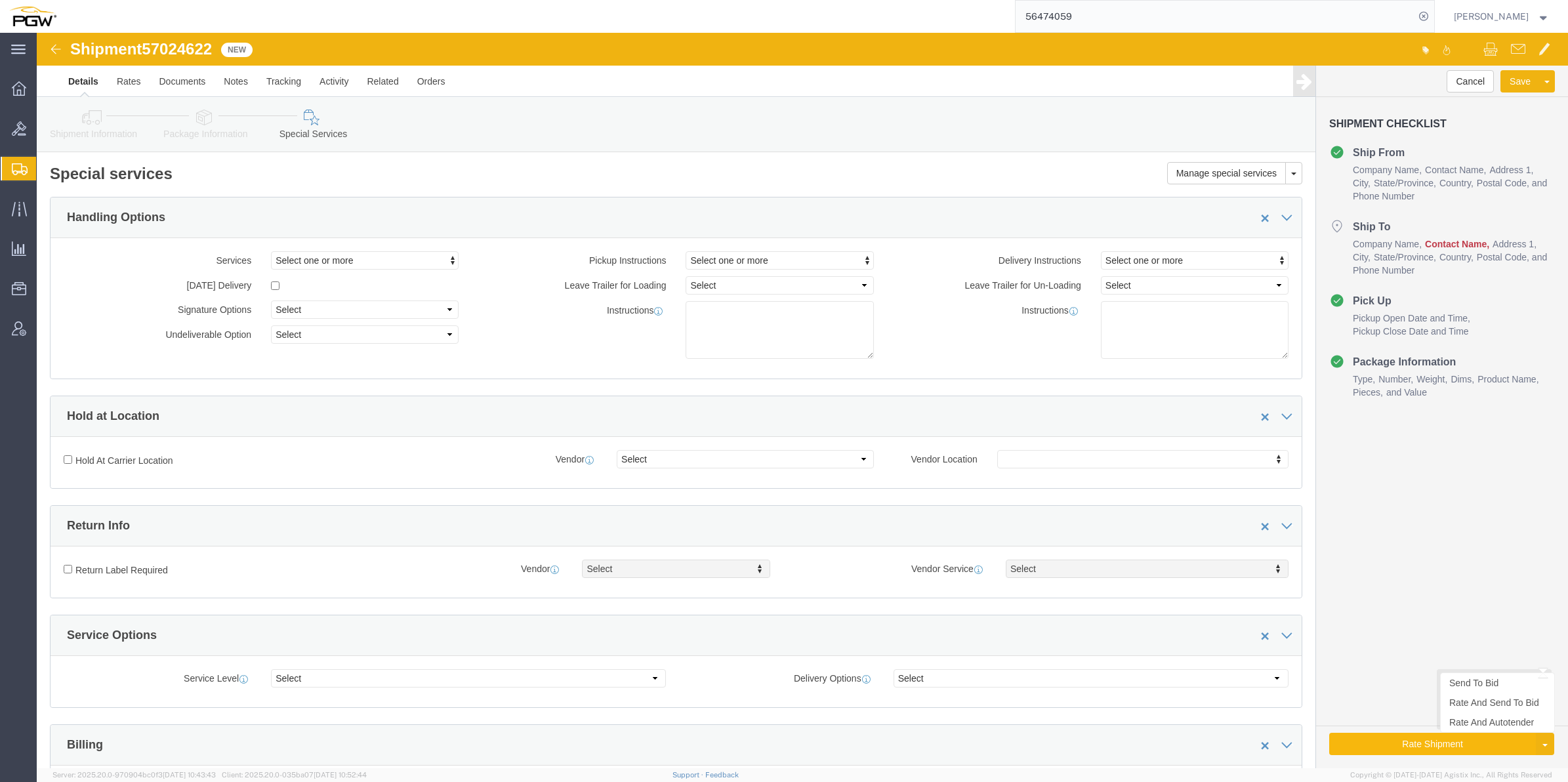
click button "Rate Shipment"
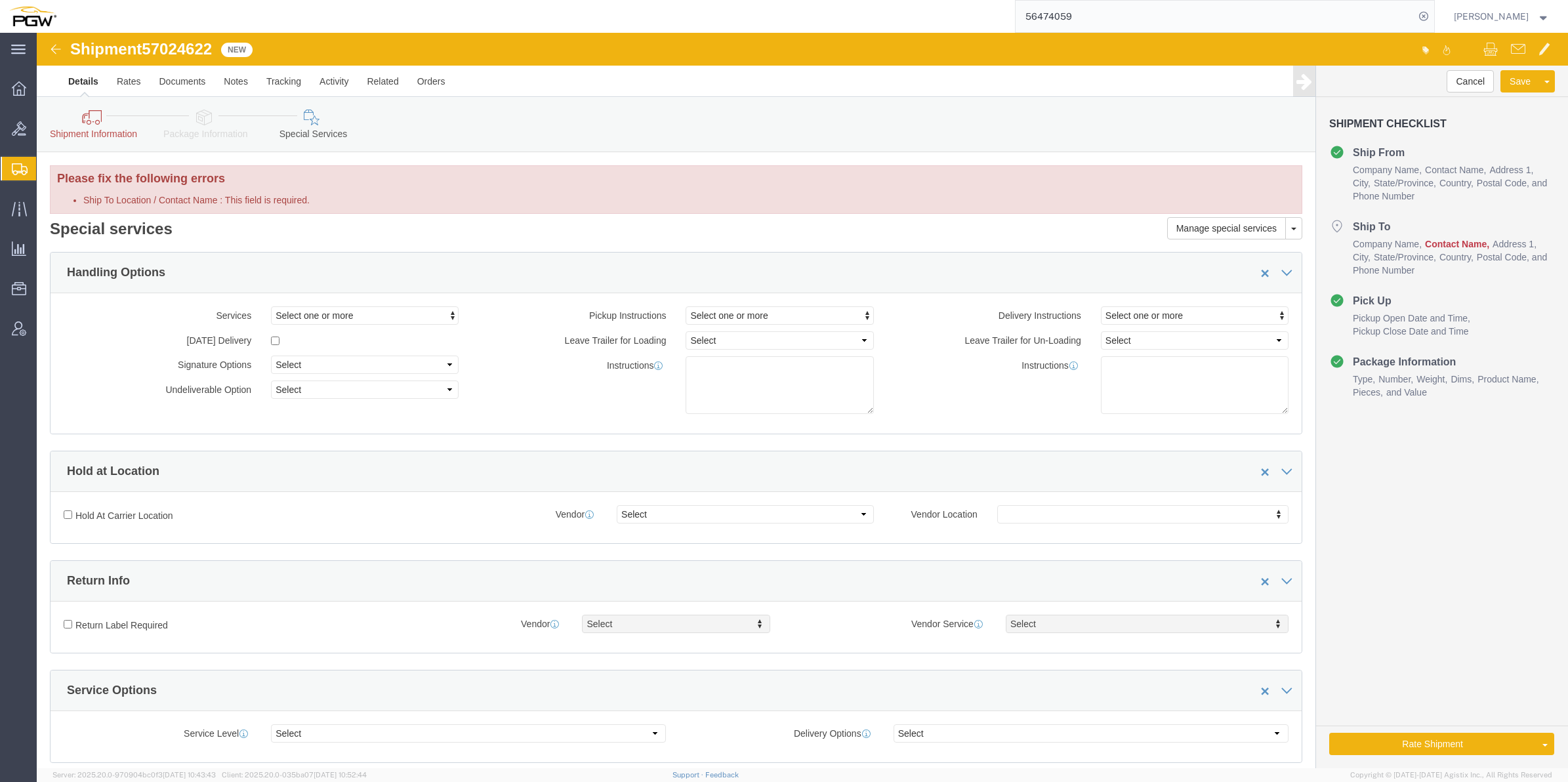
click icon
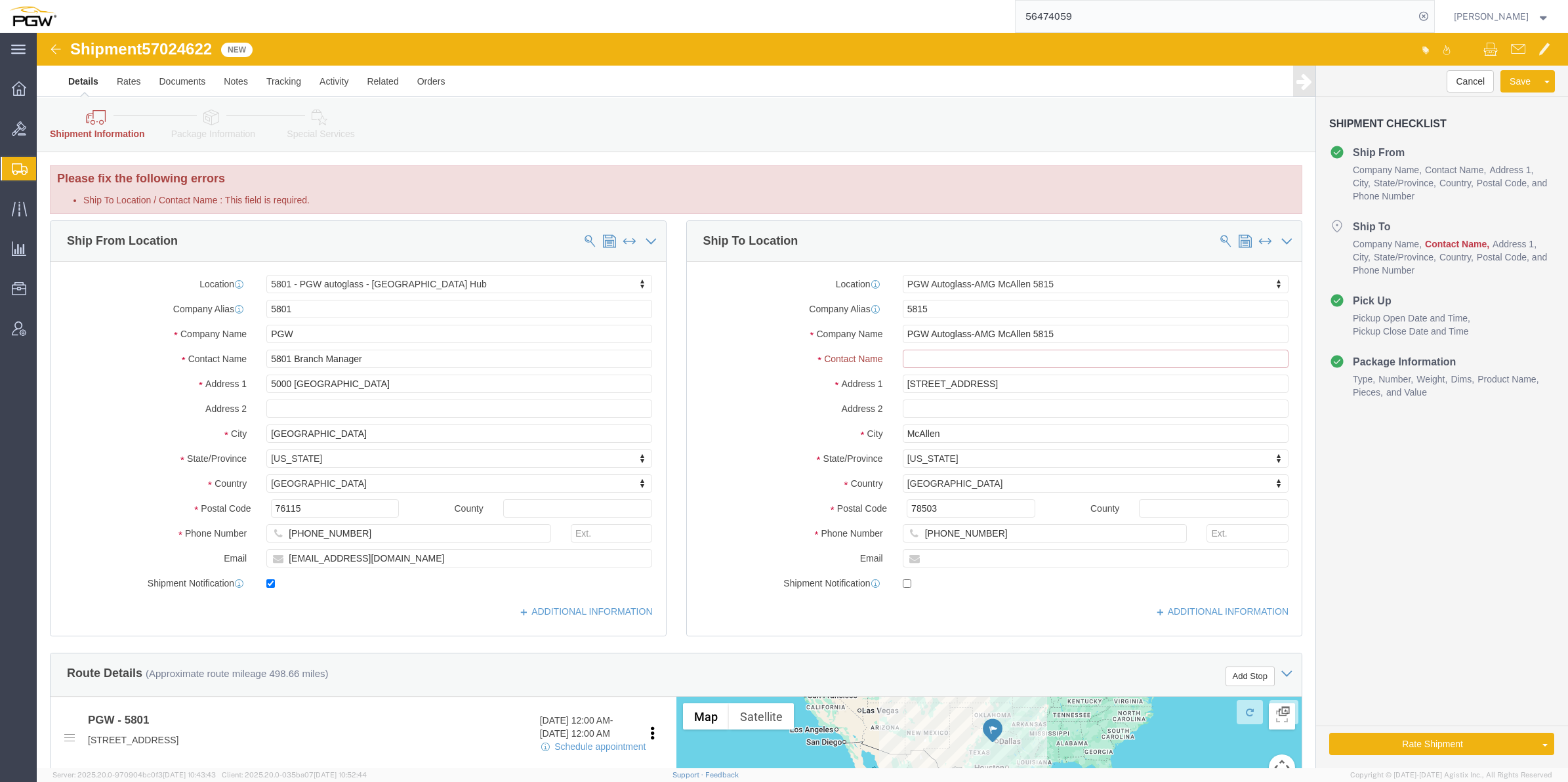
click input "Ship To Location / Contact Name : This field is required."
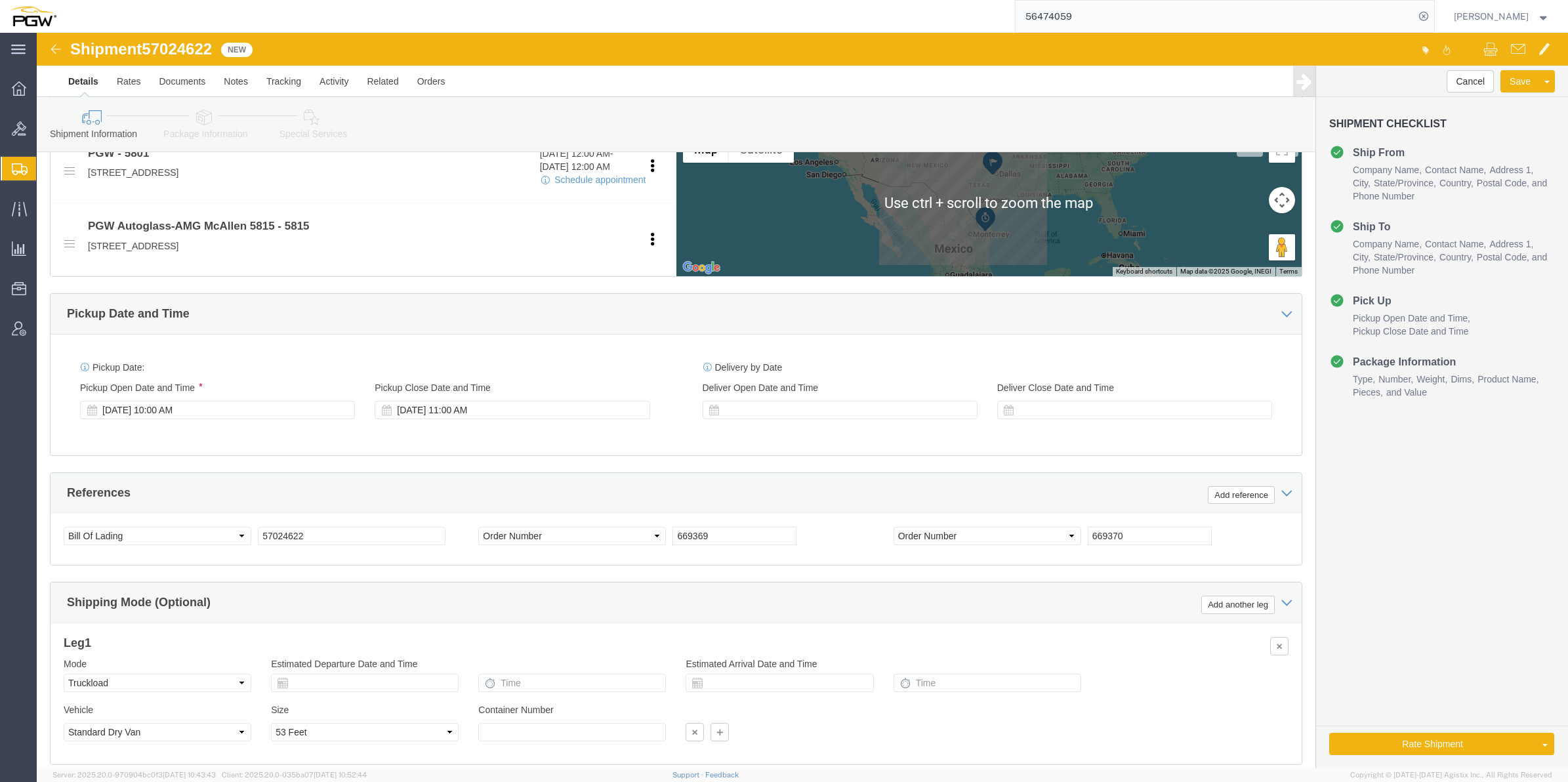
scroll to position [604, 0]
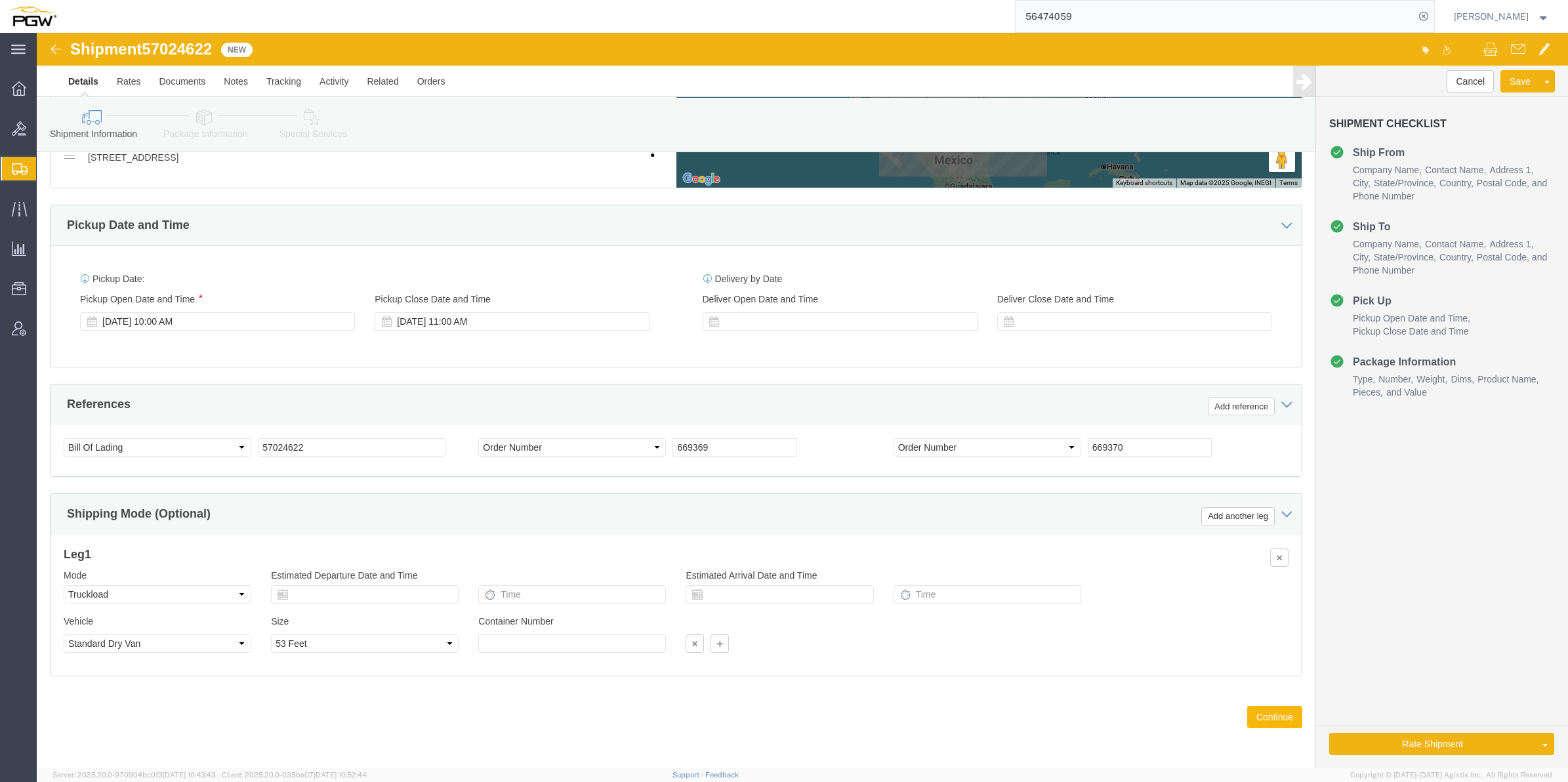
type input "Branch manager"
click button "Continue"
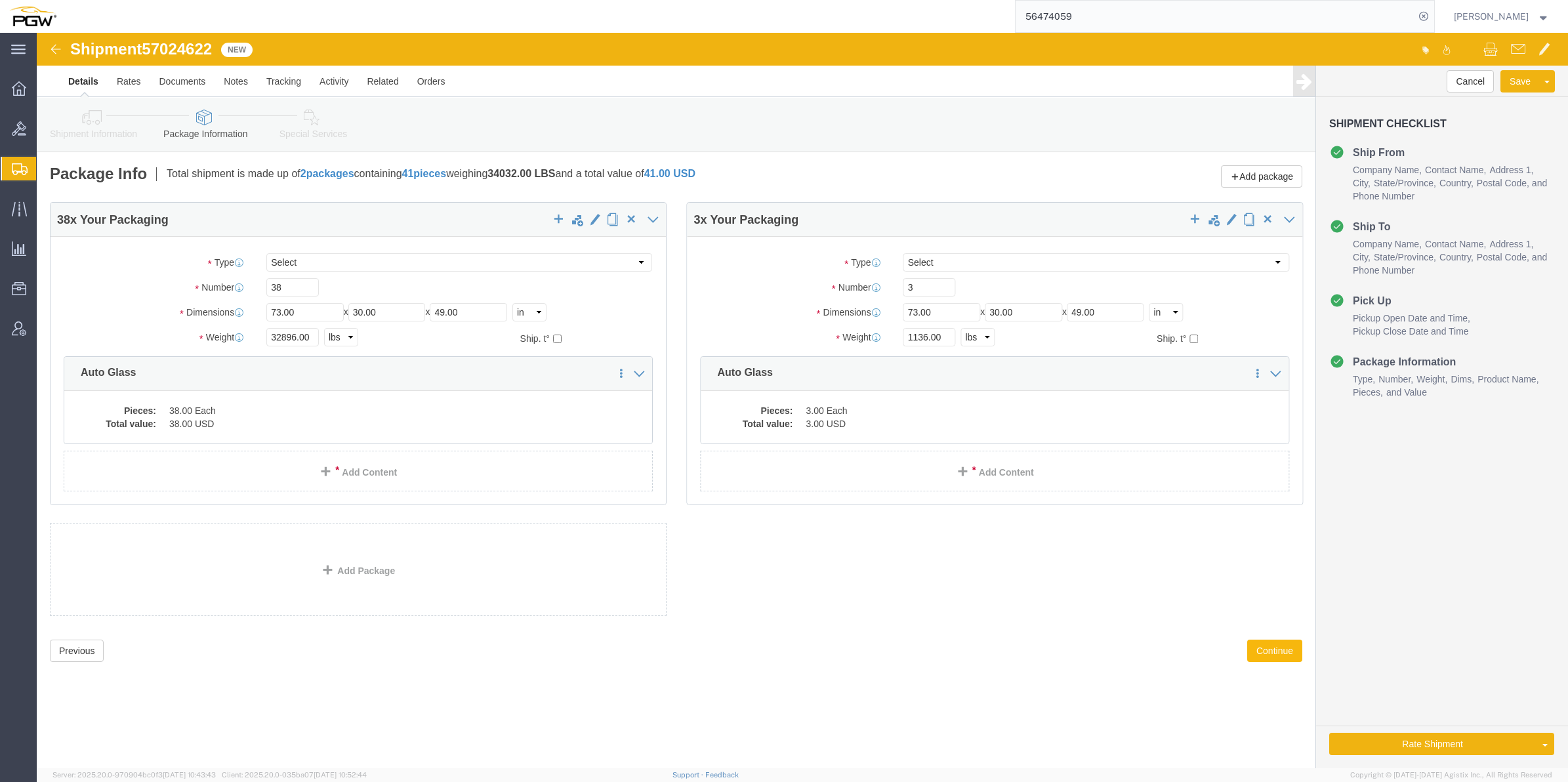
scroll to position [0, 0]
click button "Continue"
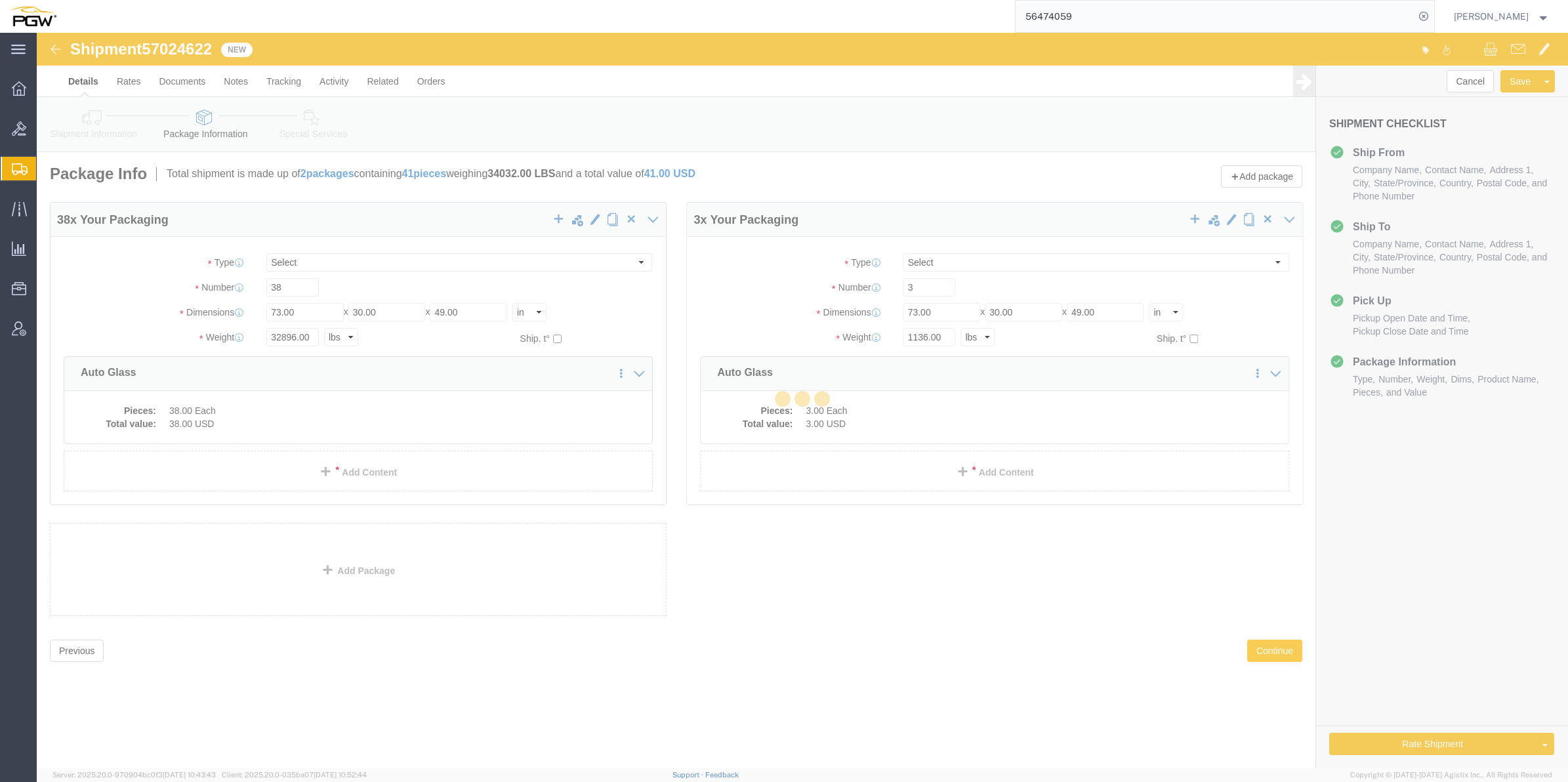
select select
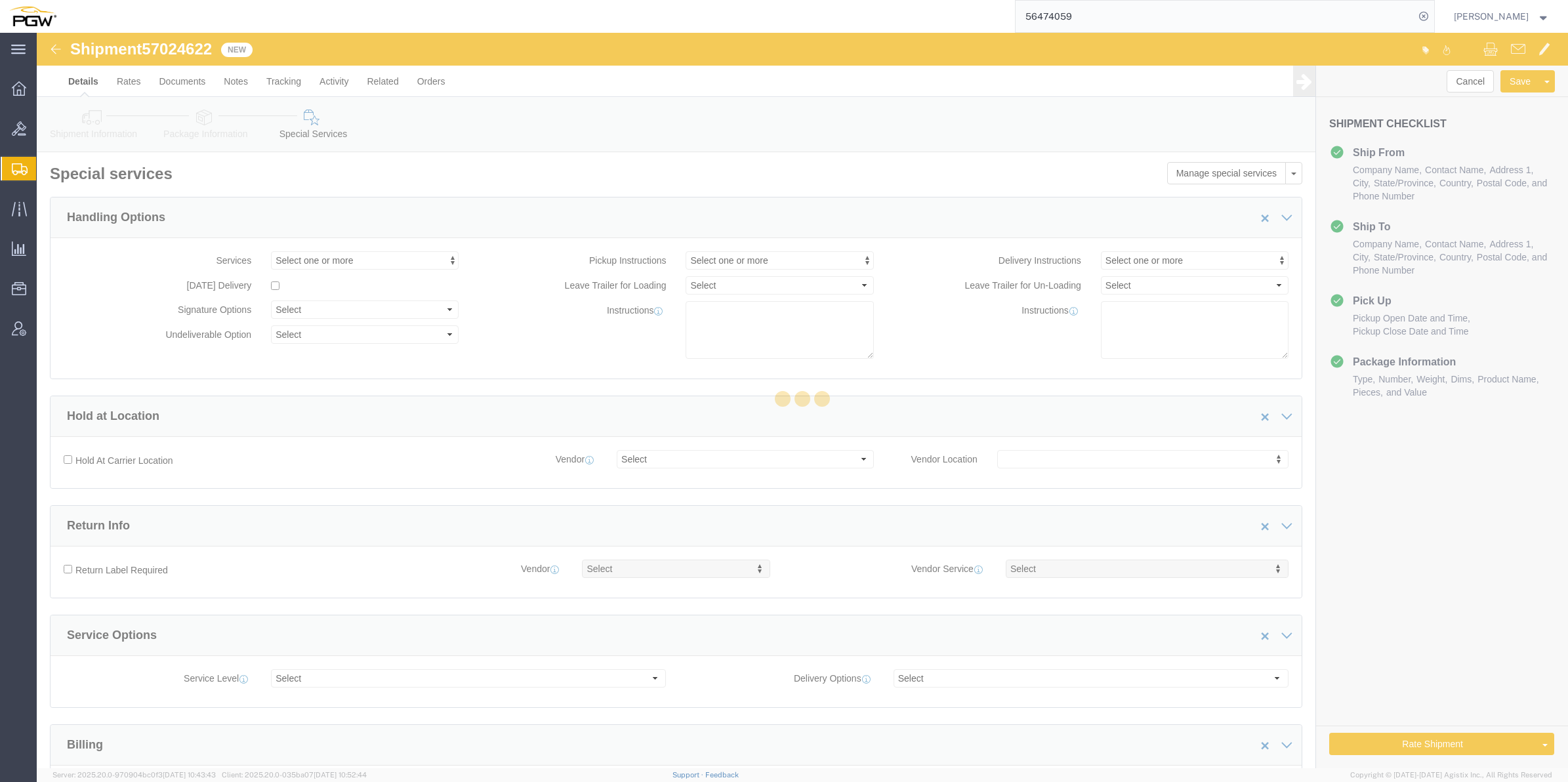
select select "COSTCENTER"
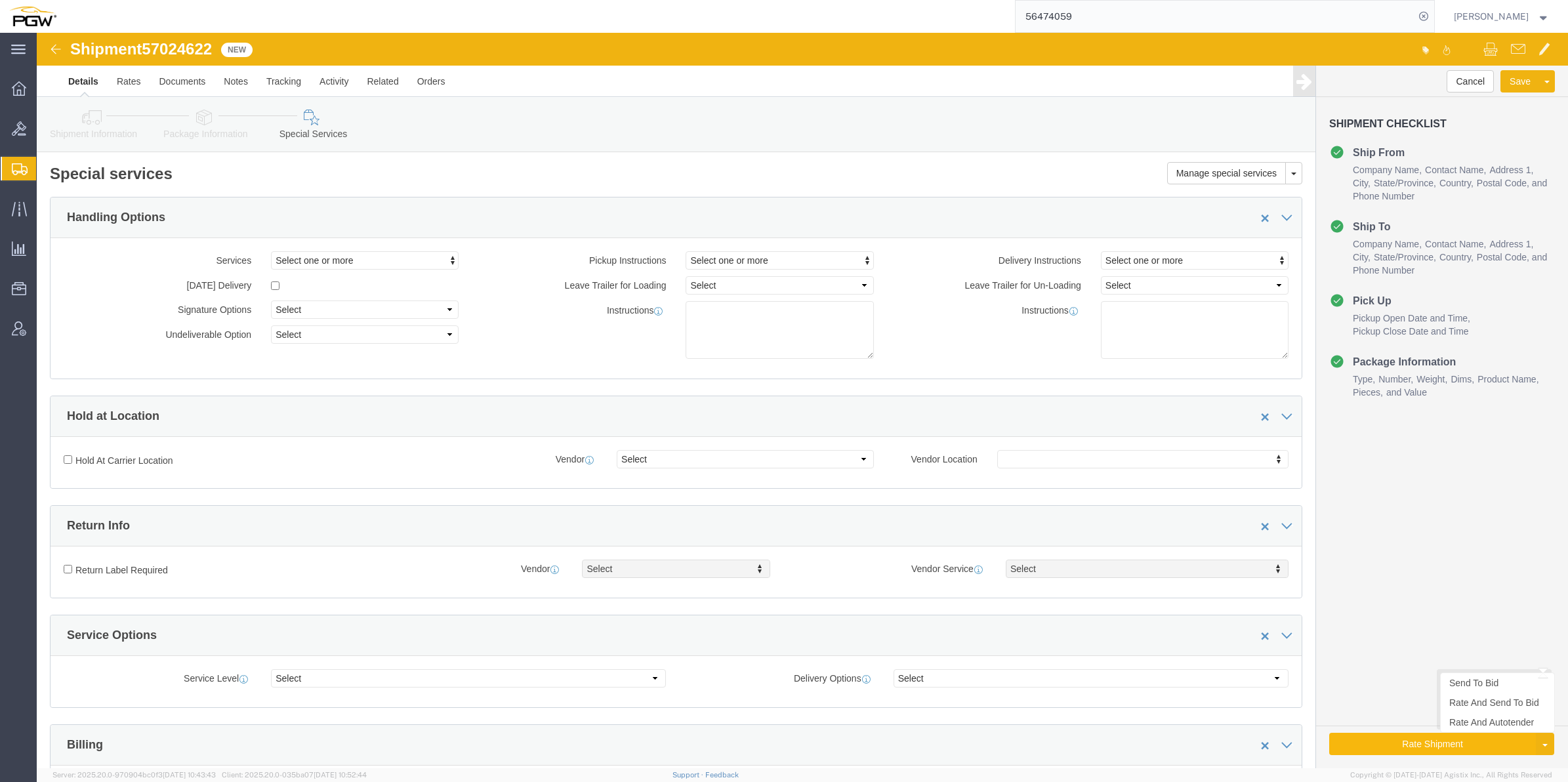
click button "Rate Shipment"
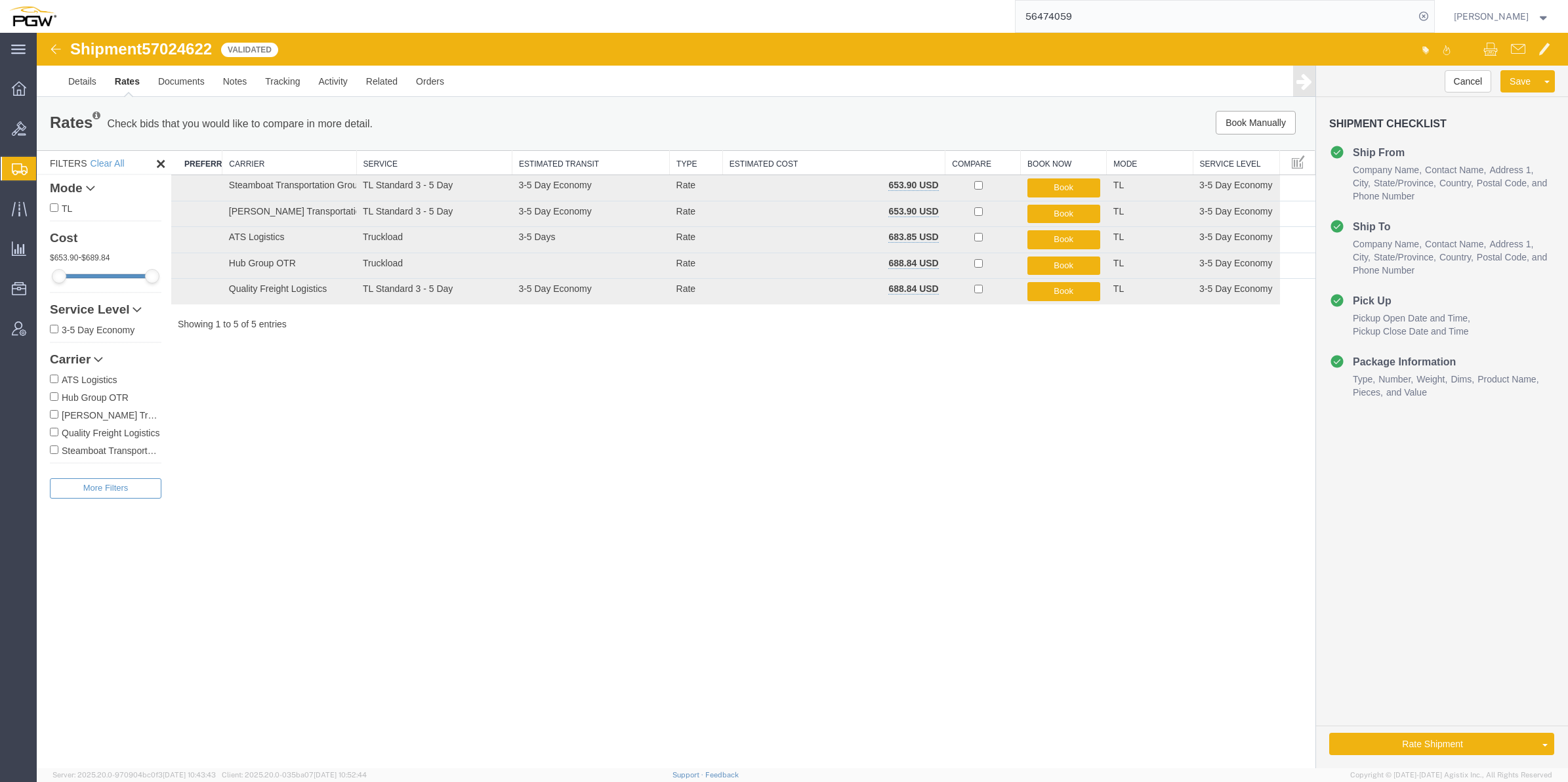
click at [37, 32] on link "Rate And Autotender" at bounding box center [37, 32] width 0 height 0
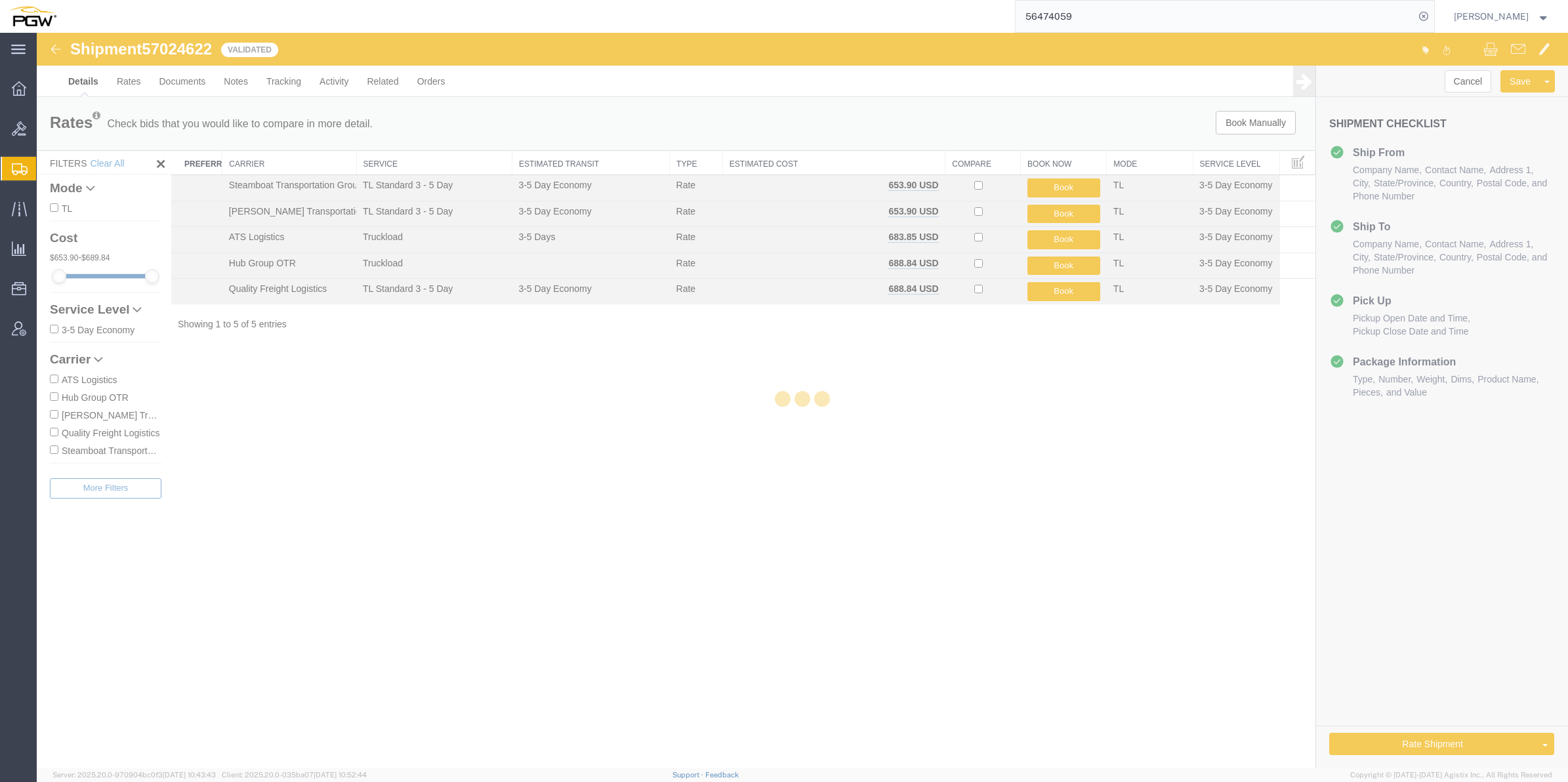
select select "62891"
select select "62936"
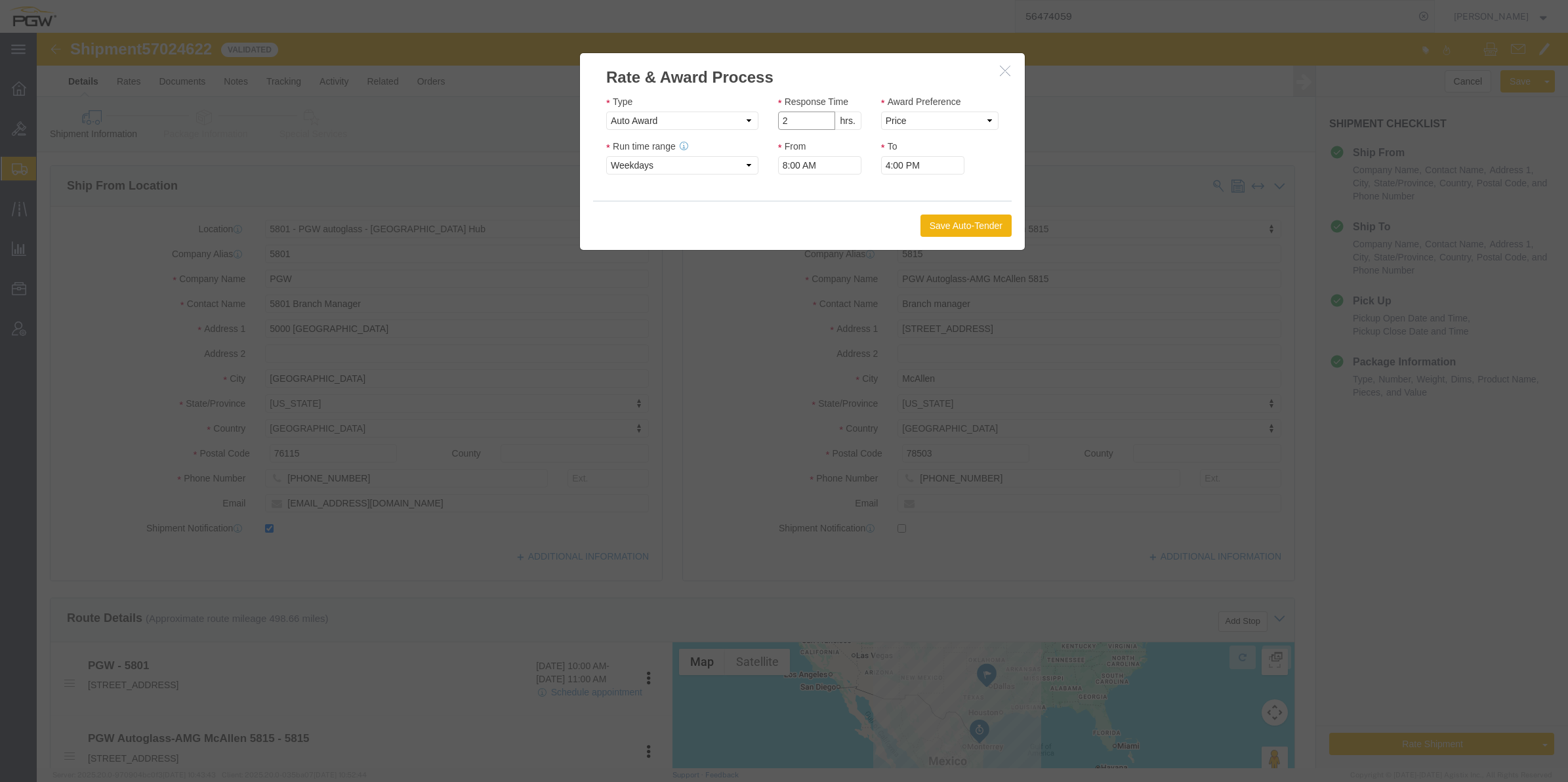
type input "2"
click input "2"
click select "Price Carrier Rank"
select select "LANE_RANK"
click select "Price Carrier Rank"
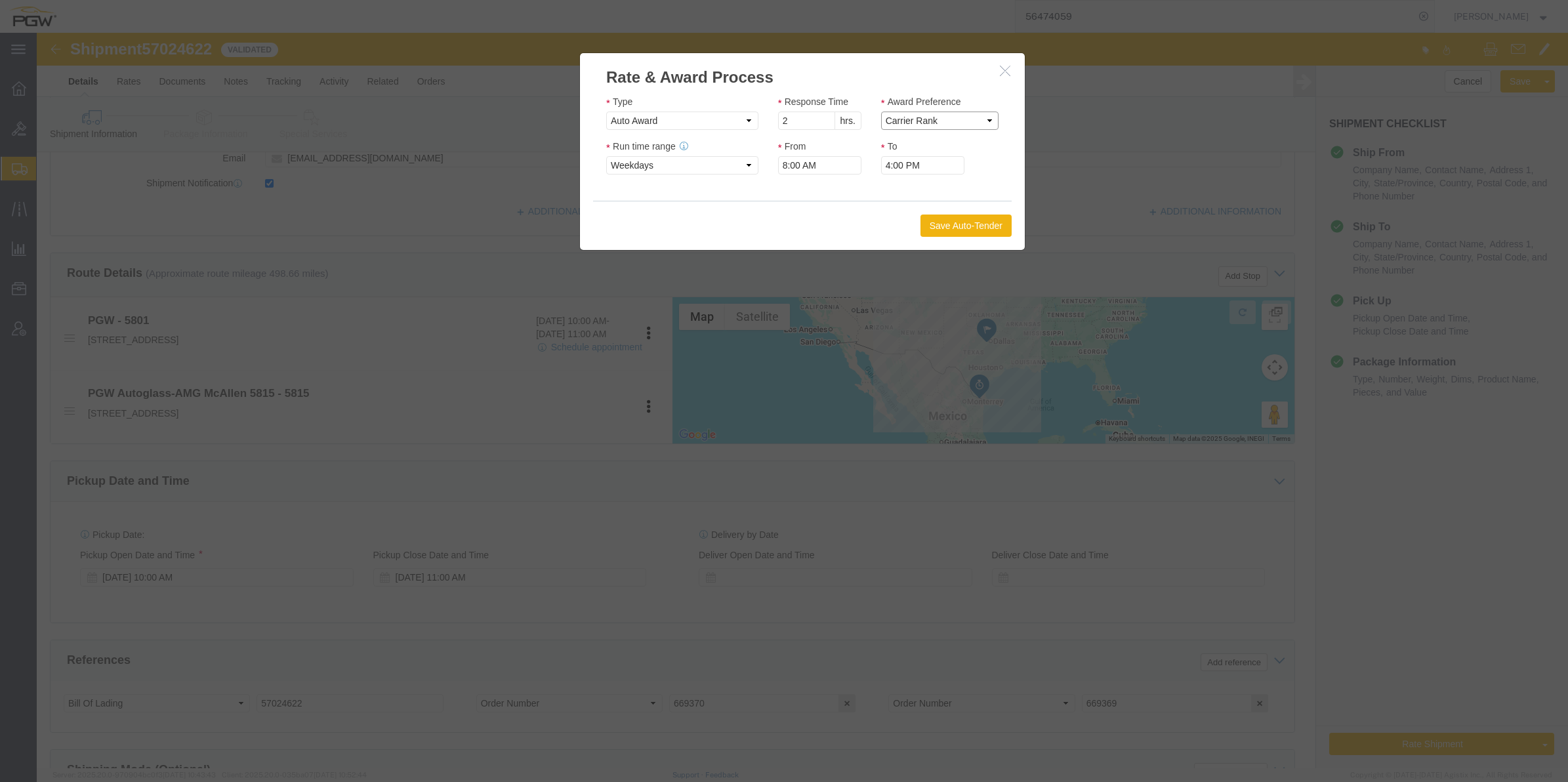
scroll to position [492, 0]
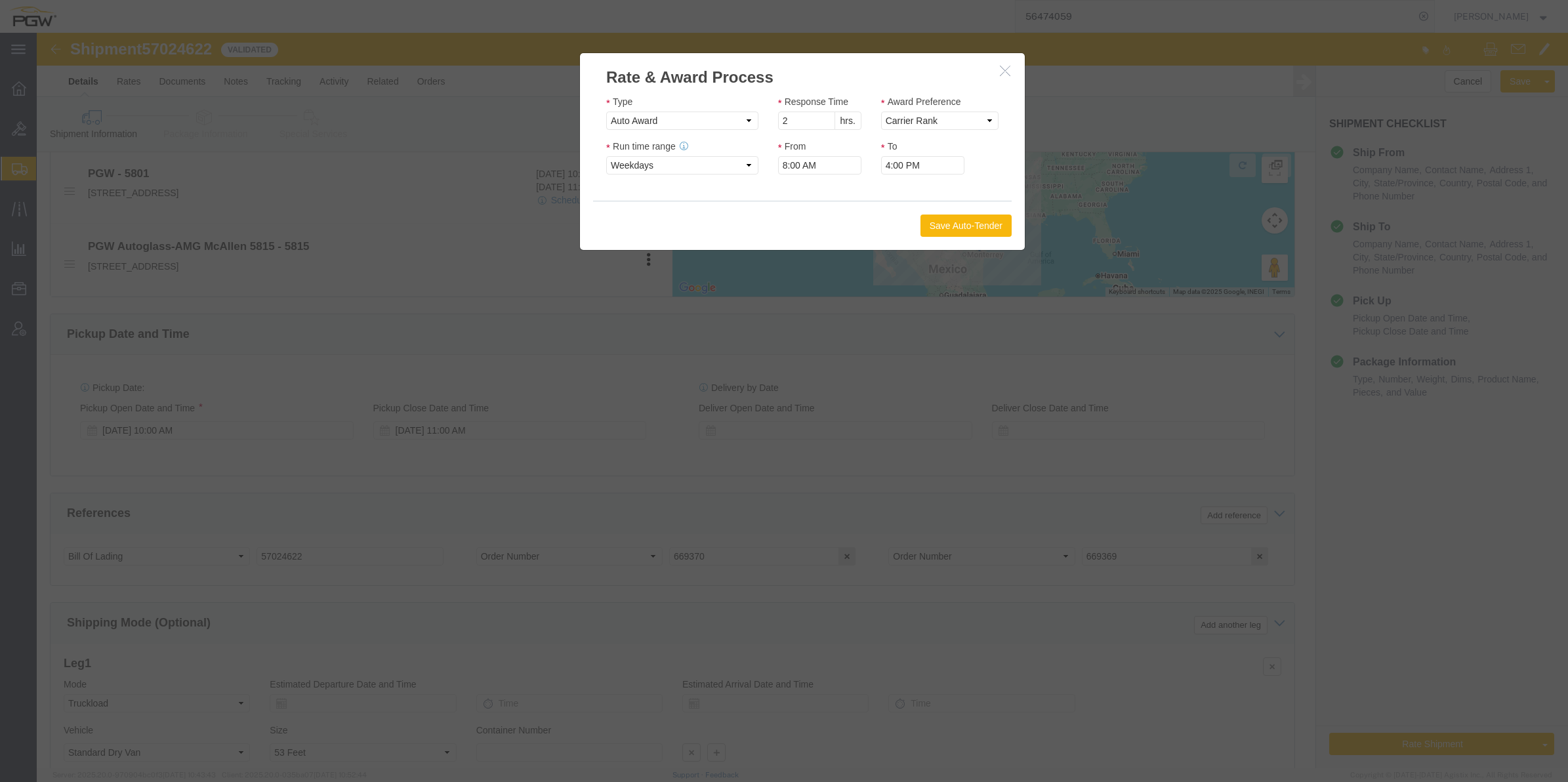
click button "Save Auto-Tender"
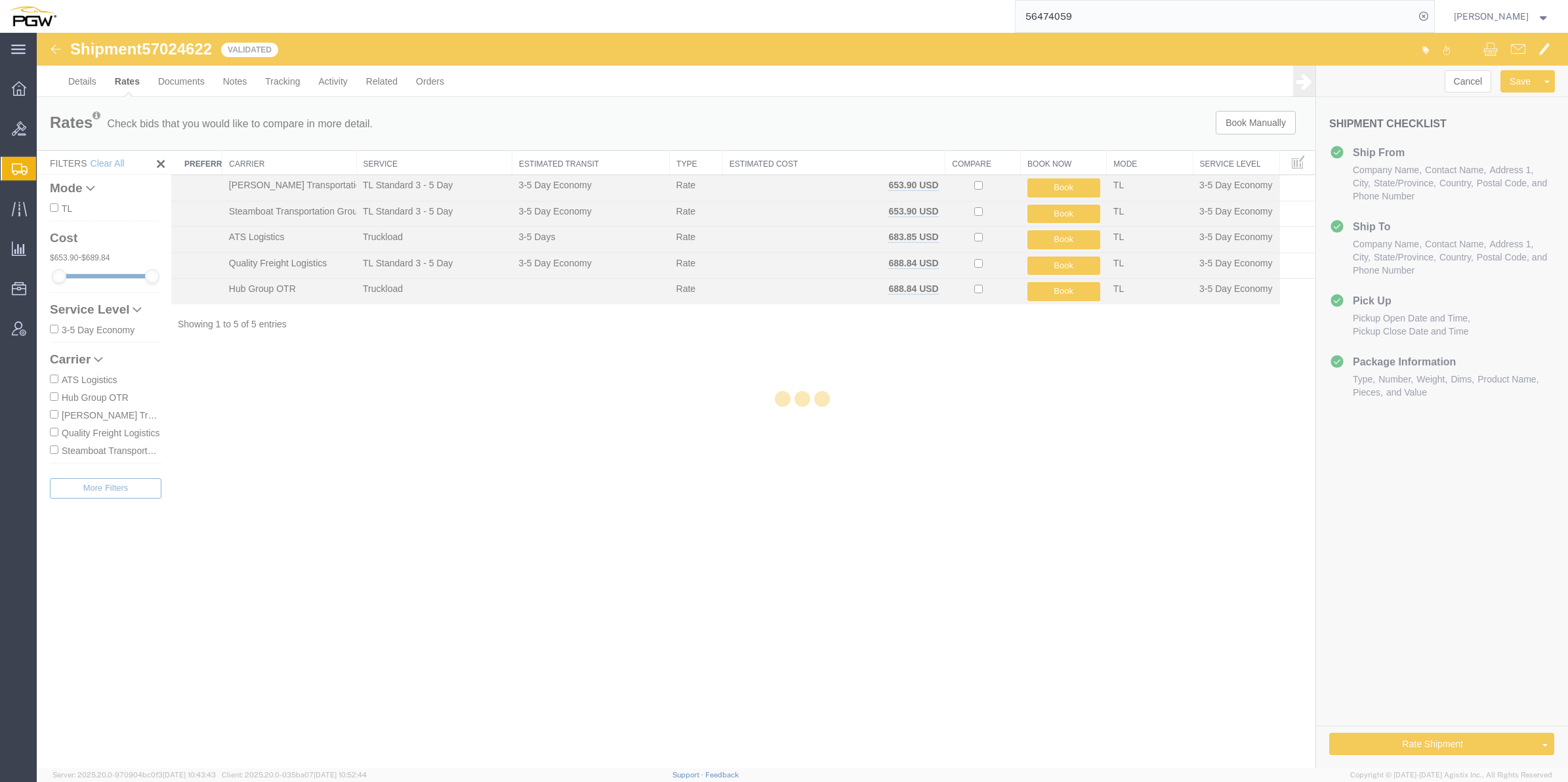
scroll to position [0, 0]
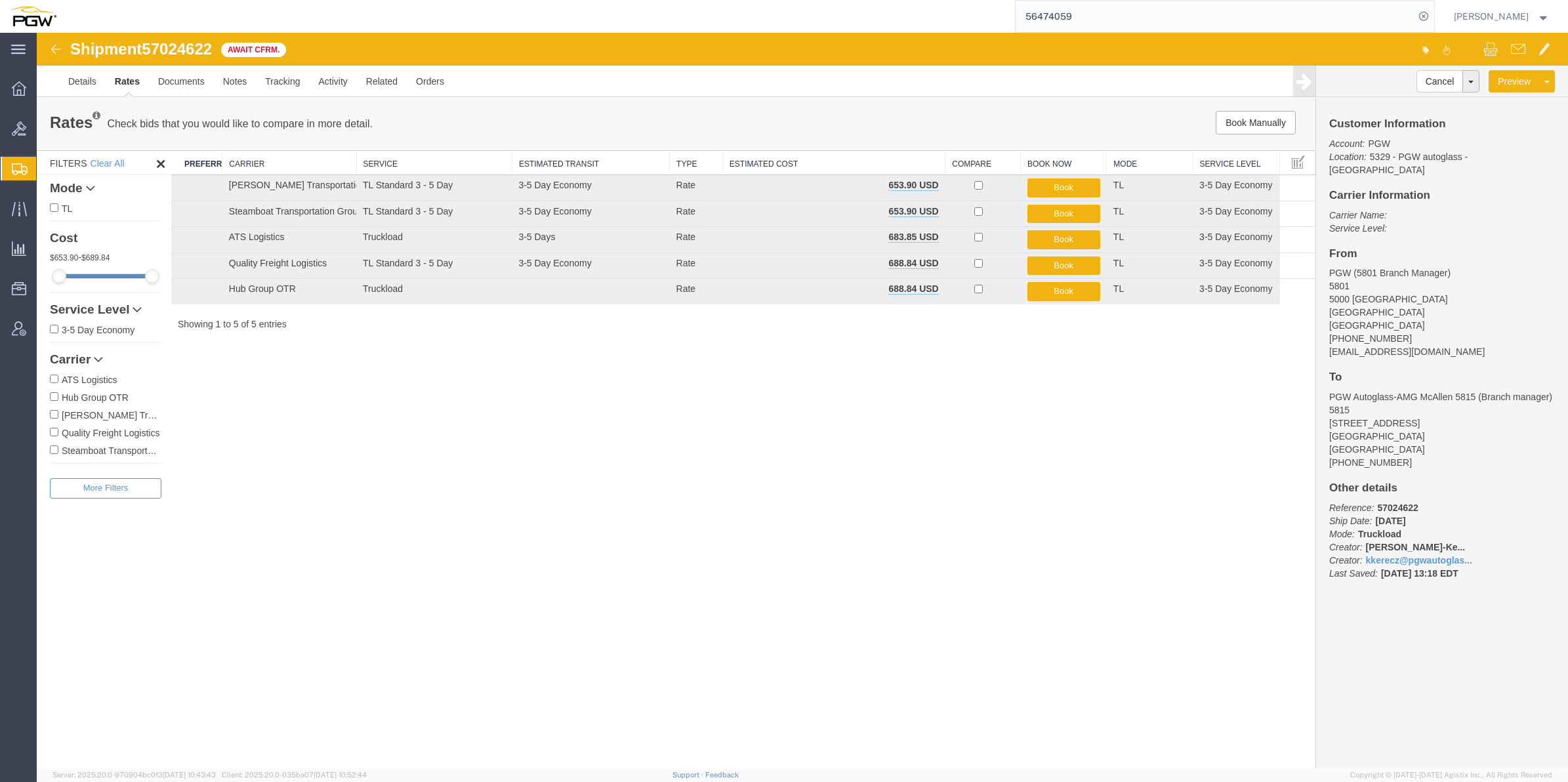
click at [924, 676] on div "Shipment 57024622 5 of 5 Await Cfrm. Details Rates Documents Notes Tracking Act…" at bounding box center [802, 399] width 1531 height 735
click at [0, 0] on span "Create from Template" at bounding box center [0, 0] width 0 height 0
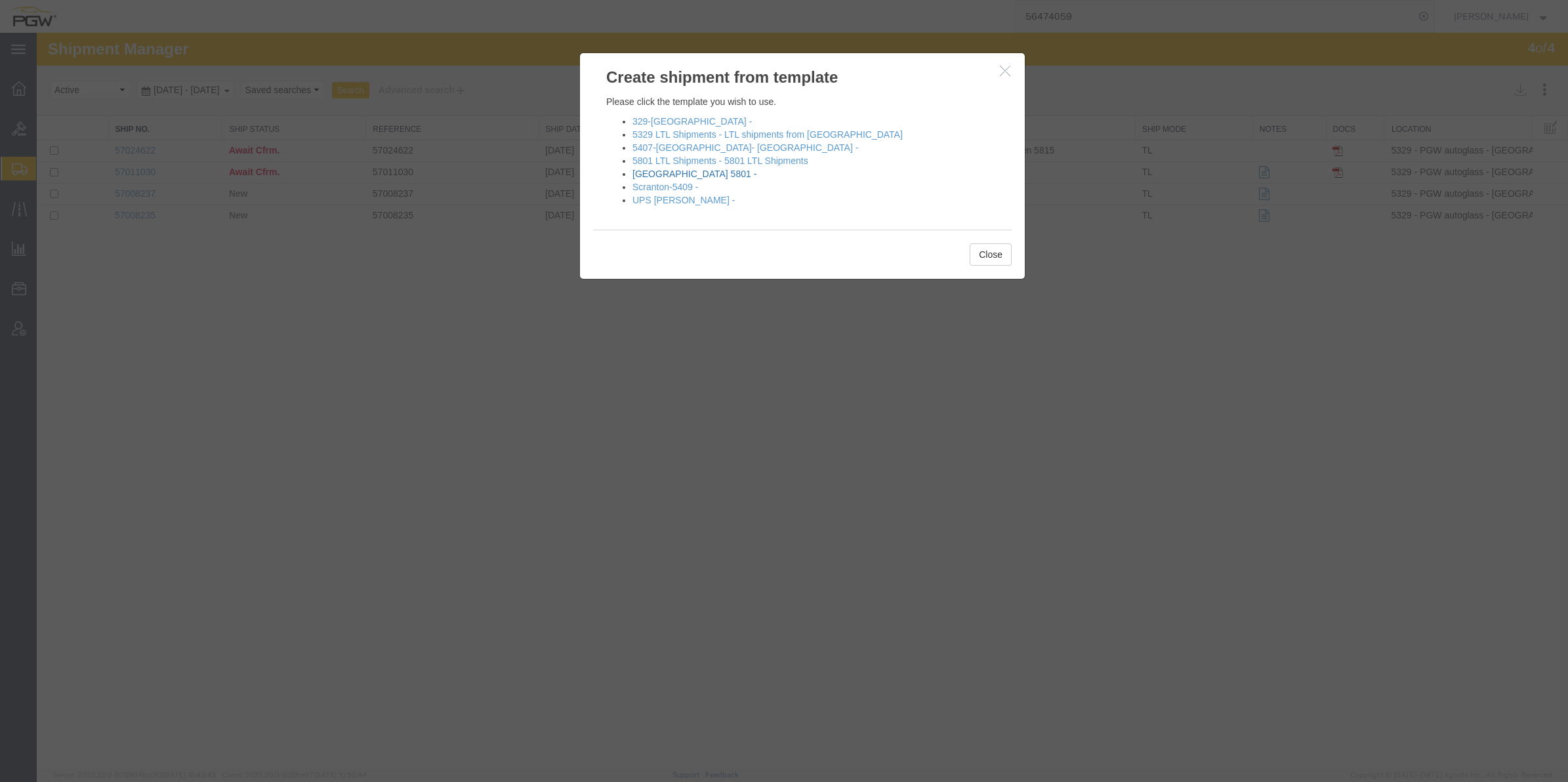
click at [677, 171] on link "[GEOGRAPHIC_DATA] 5801 -" at bounding box center [694, 174] width 124 height 10
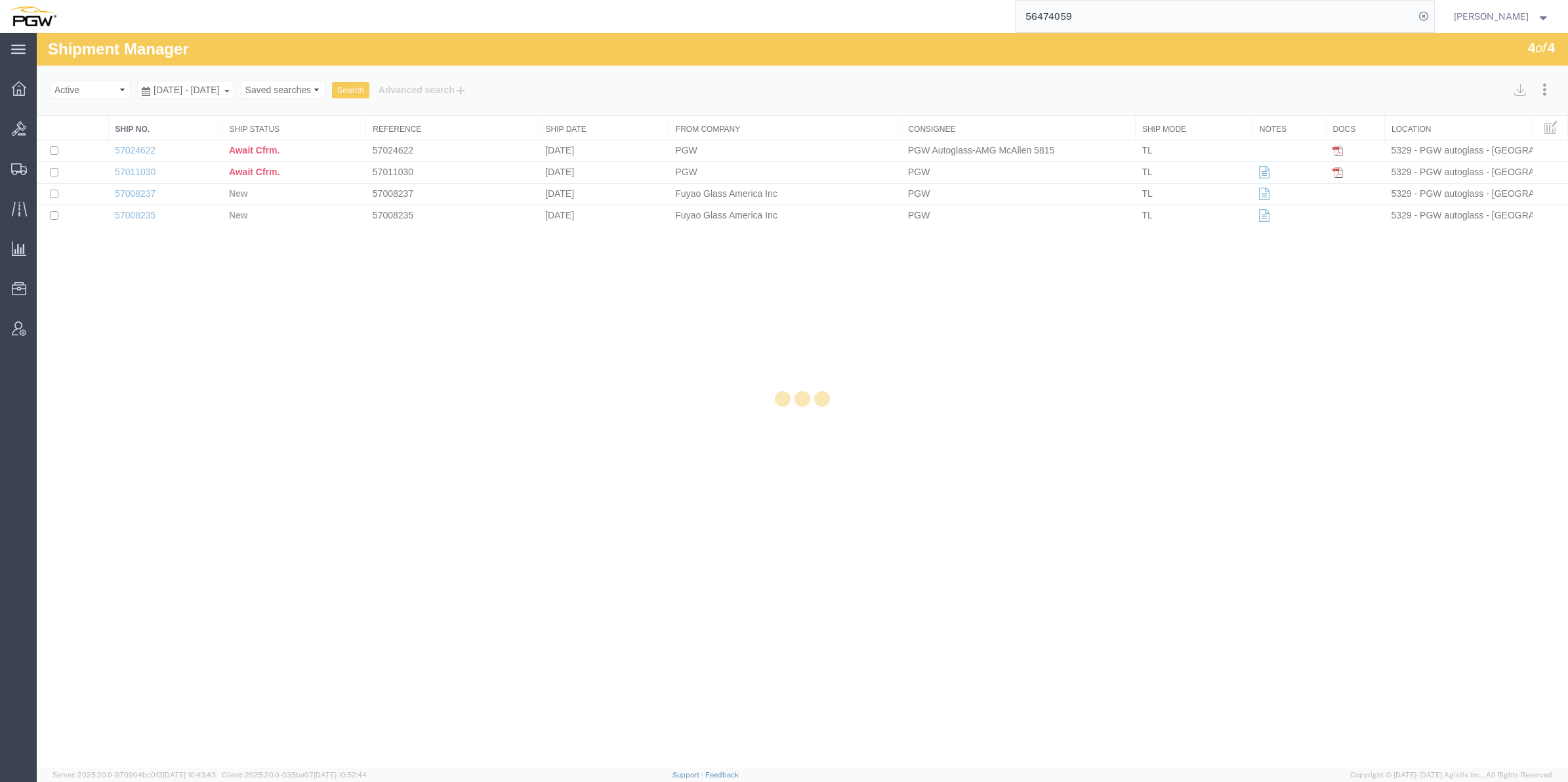
select select "62891"
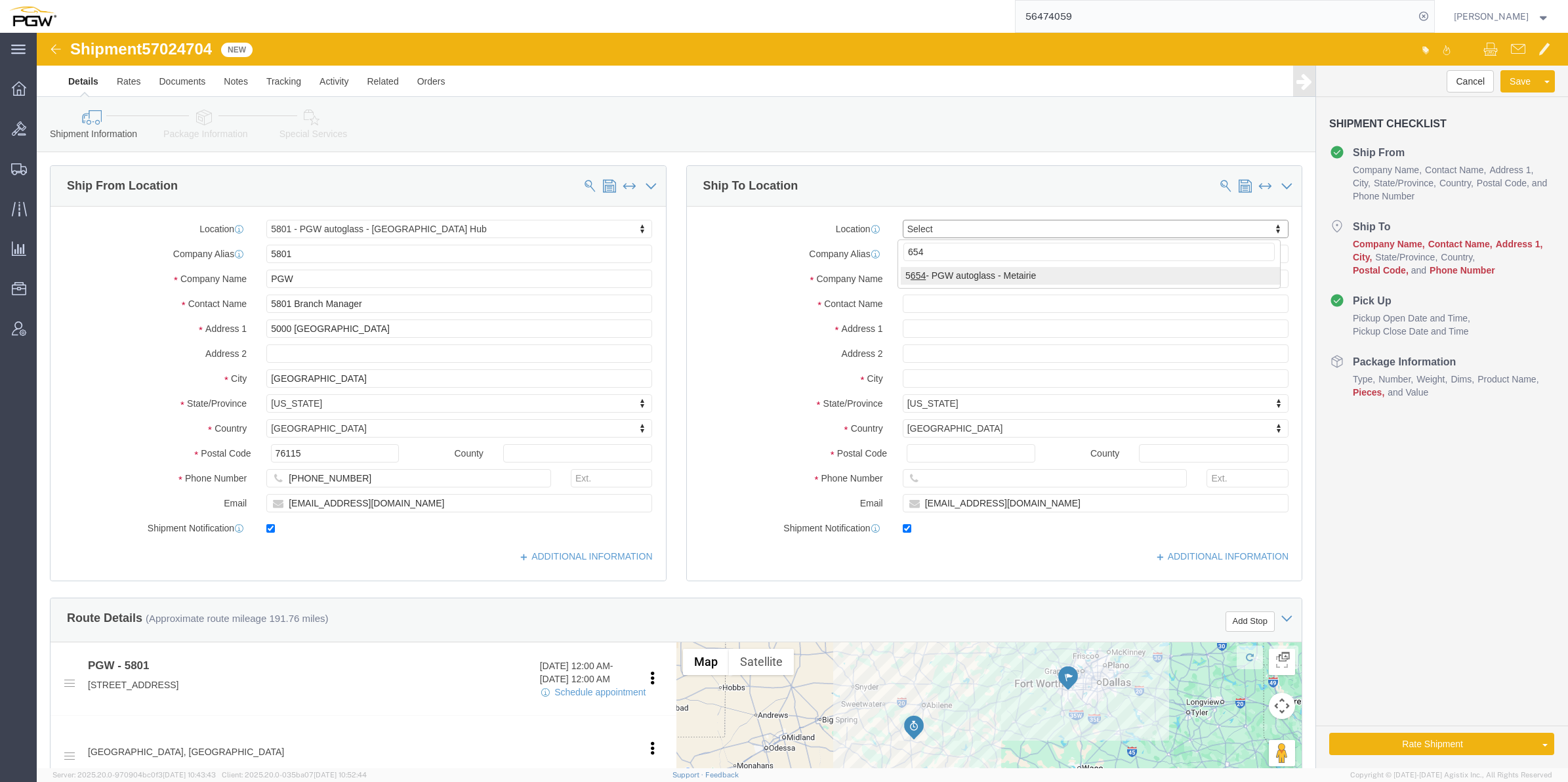
type input "654"
select select "28437"
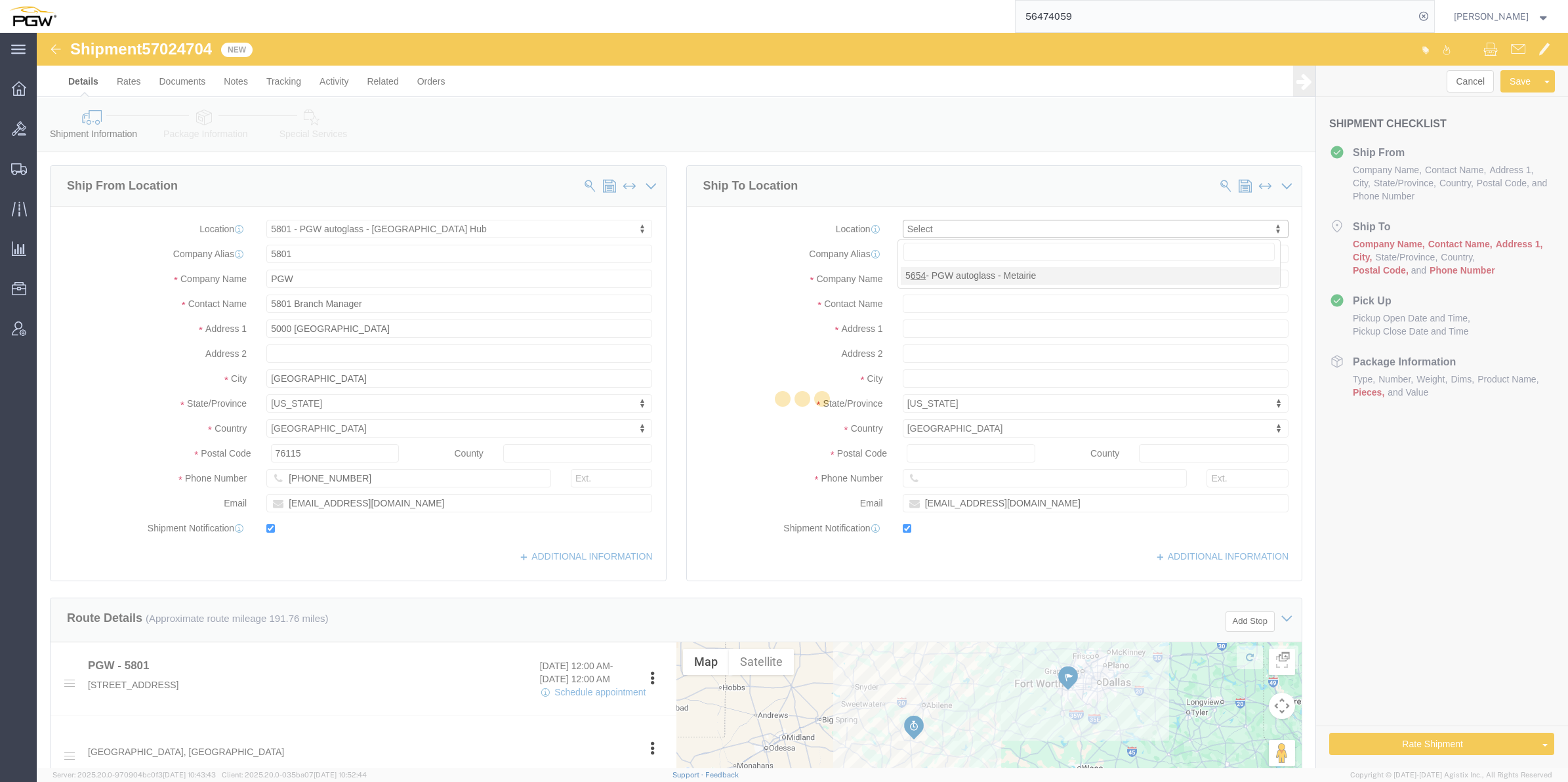
type input "5654"
type input "PGW"
type input "5654 Branch Manager"
type input "1000 L and A Rd"
type input "Metairie"
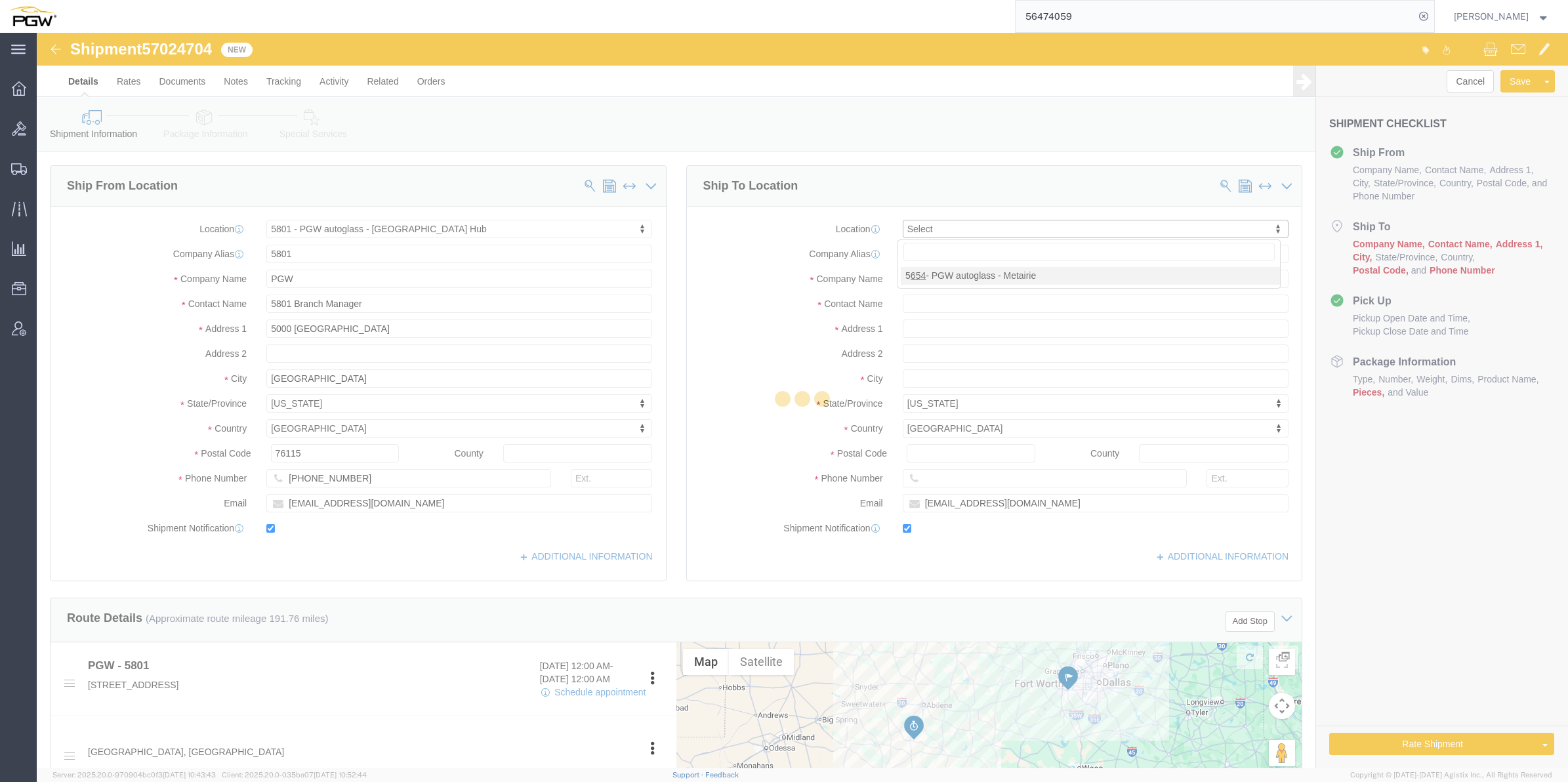
type input "70001"
type input "[PHONE_NUMBER]"
type input "[EMAIL_ADDRESS][DOMAIN_NAME]"
select select "LA"
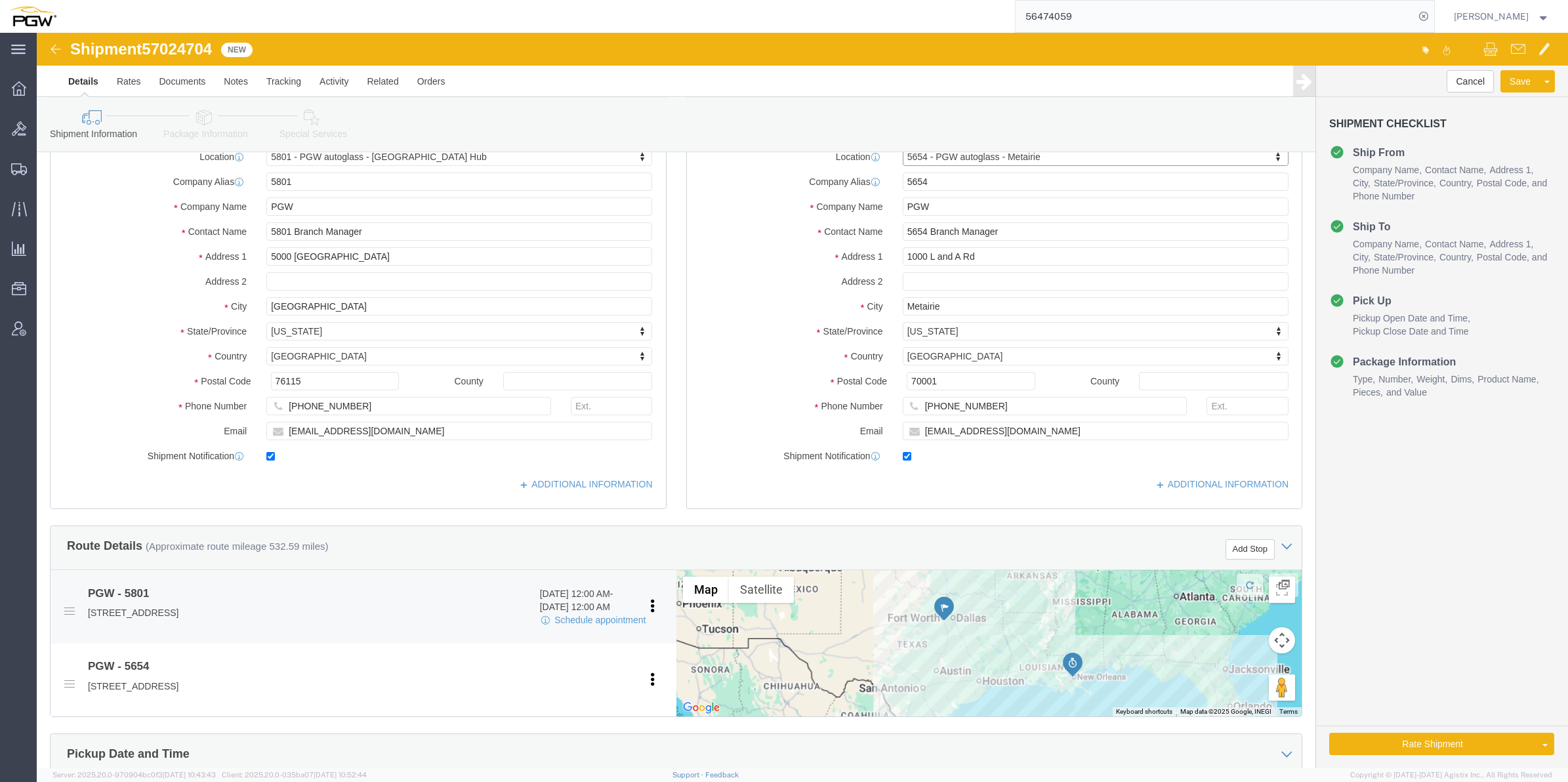
scroll to position [164, 0]
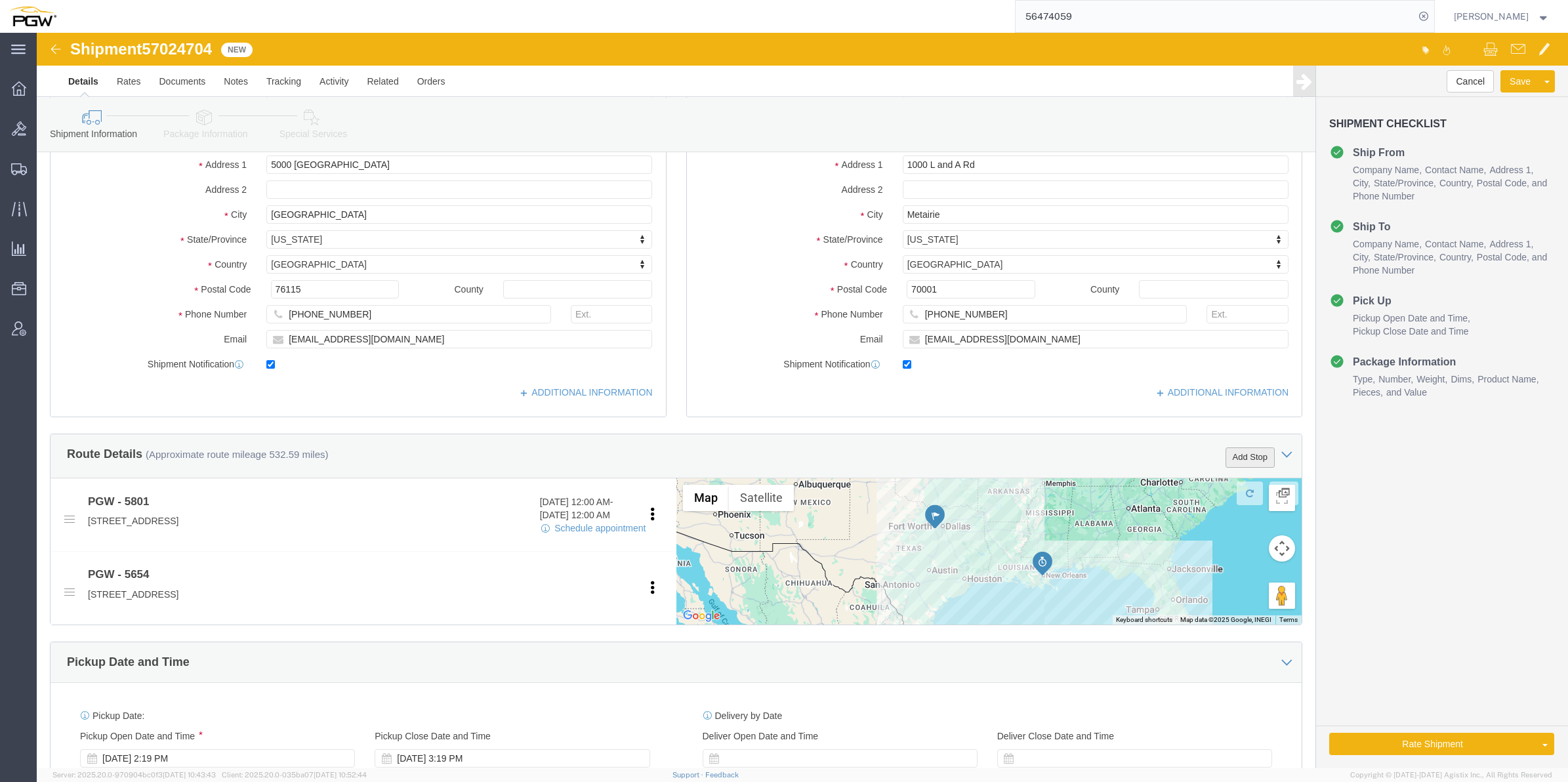
click button "Add Stop"
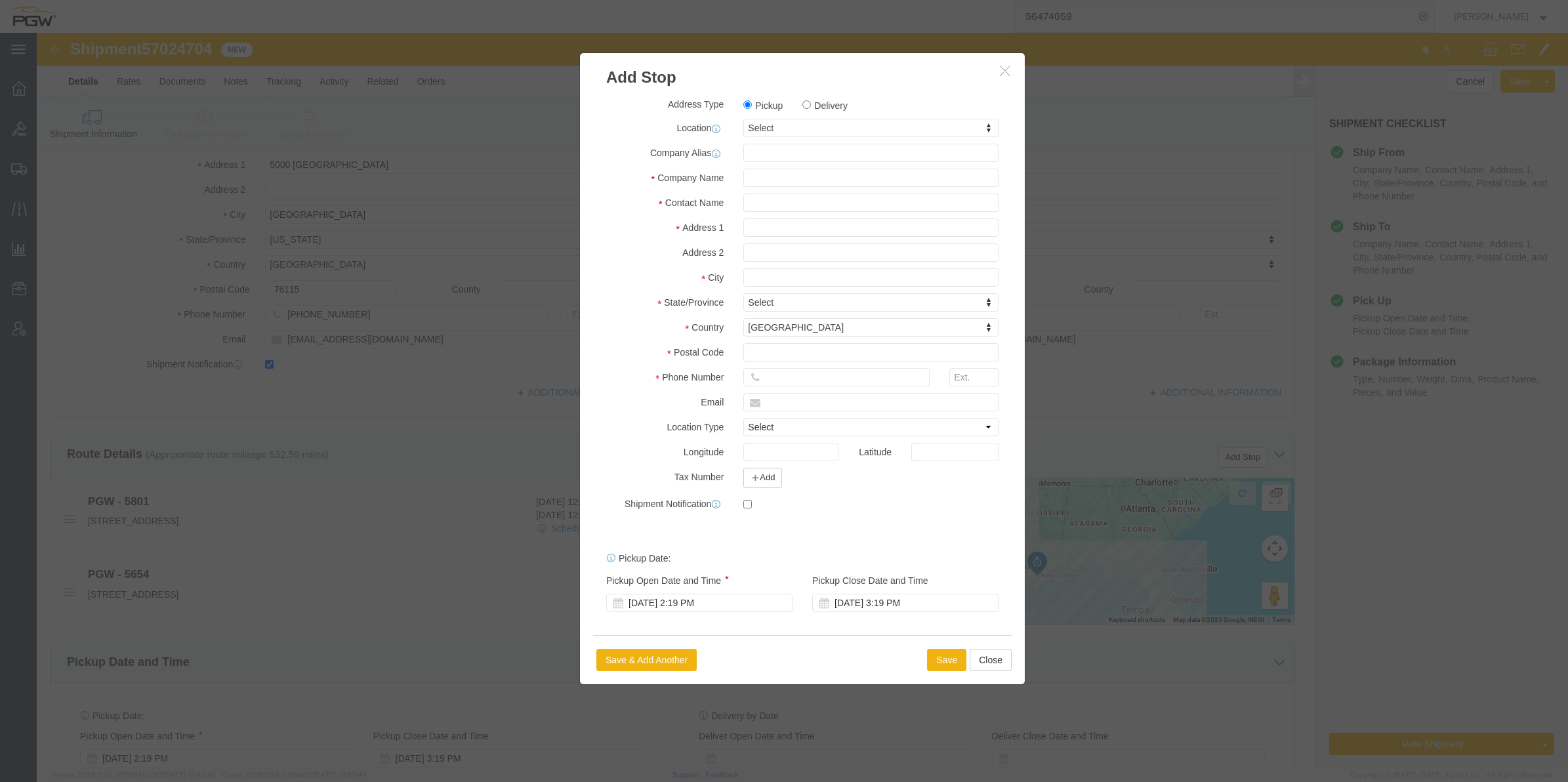
click label "Delivery"
click input "Delivery"
radio input "true"
select select
click div "Address Type Pickup Delivery Location My Profile Location 5303 - PGW autoglass …"
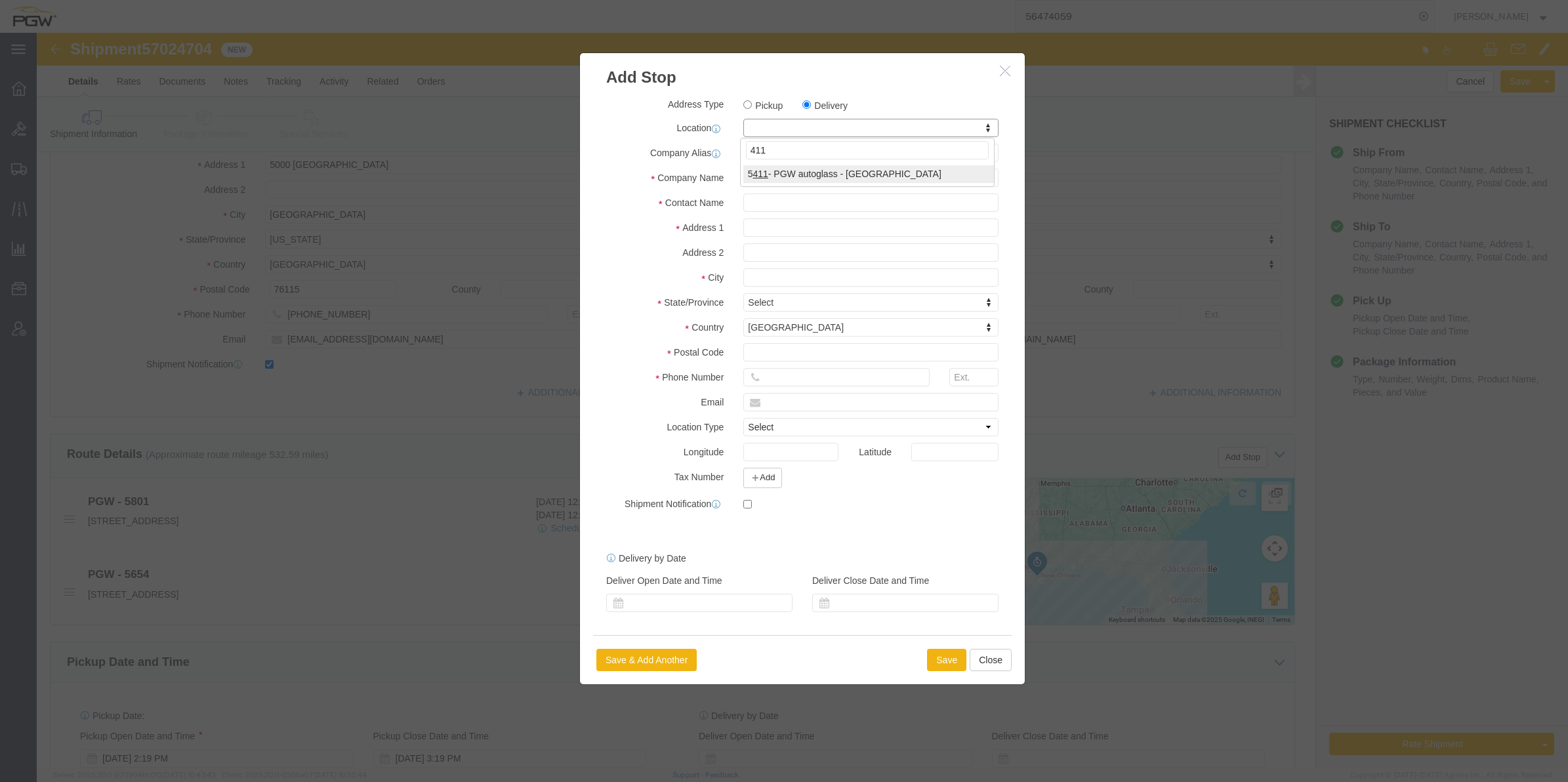
type input "411"
select select "28265"
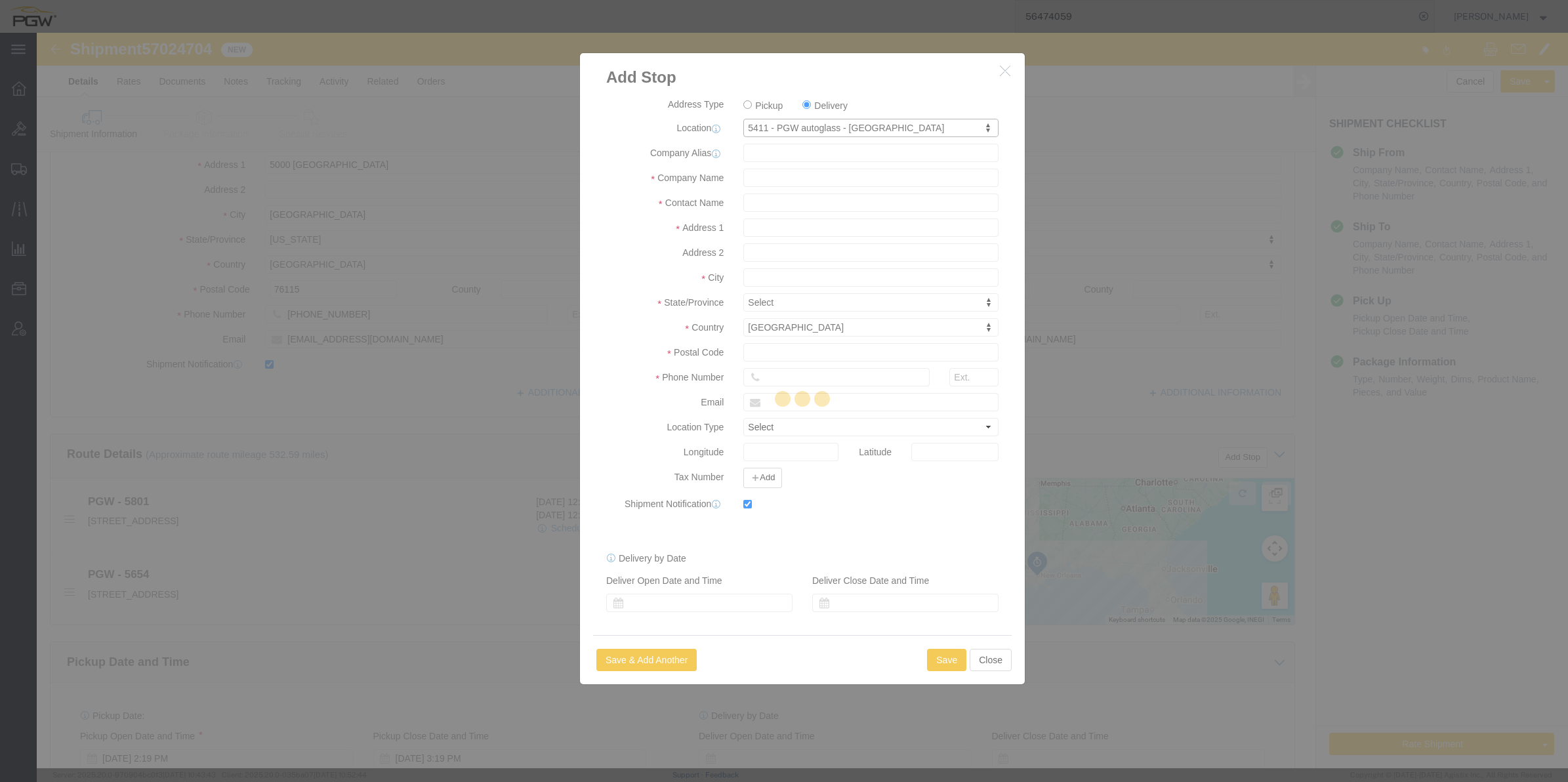
type input "5411"
type input "PGW"
type input "5411 Branch Manager"
type input "[STREET_ADDRESS]"
type input "[GEOGRAPHIC_DATA]"
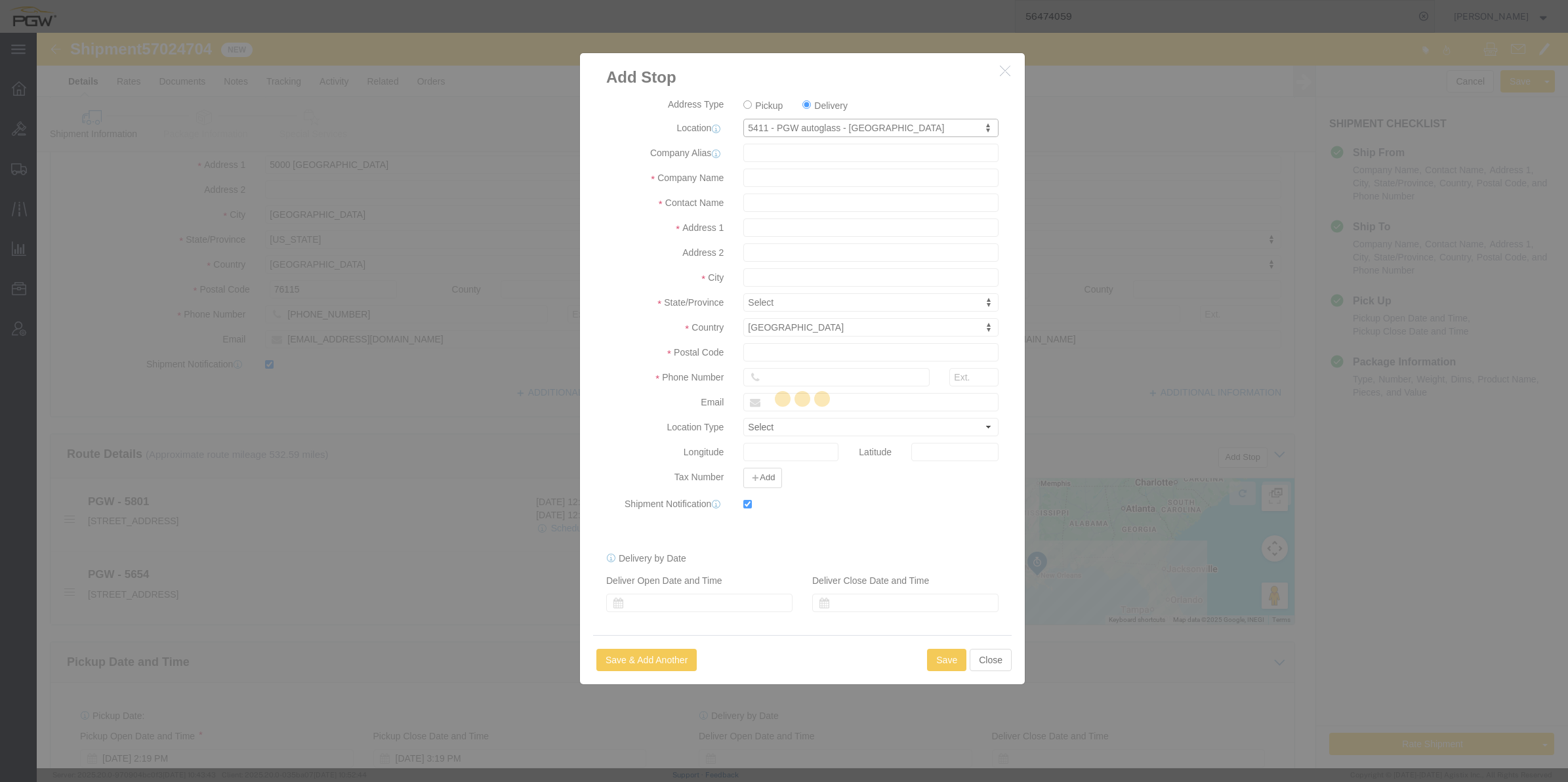
type input "70508"
type input "[PHONE_NUMBER]"
type input "[EMAIL_ADDRESS][DOMAIN_NAME]"
checkbox input "true"
select select "LA"
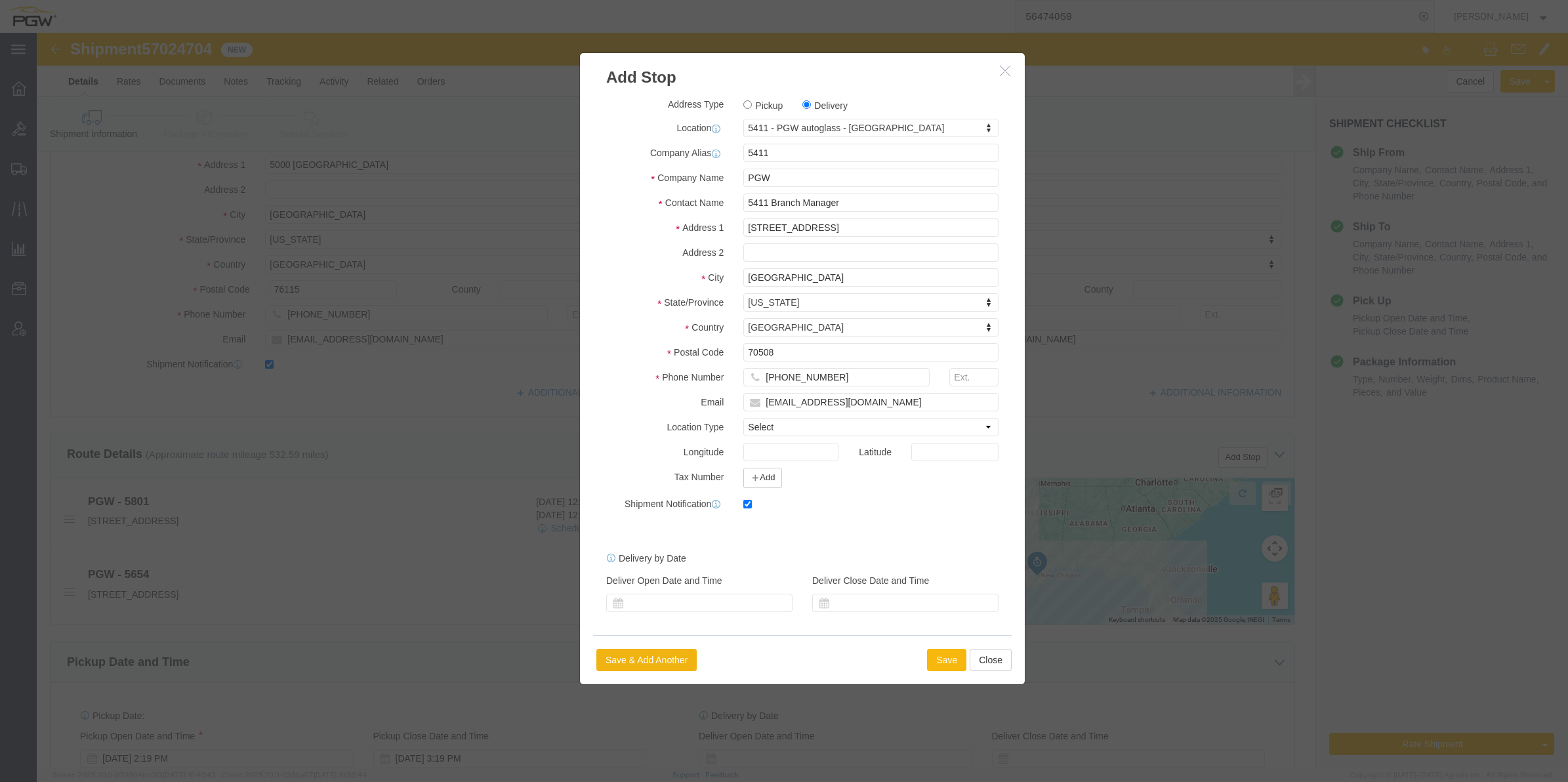
click button "Save"
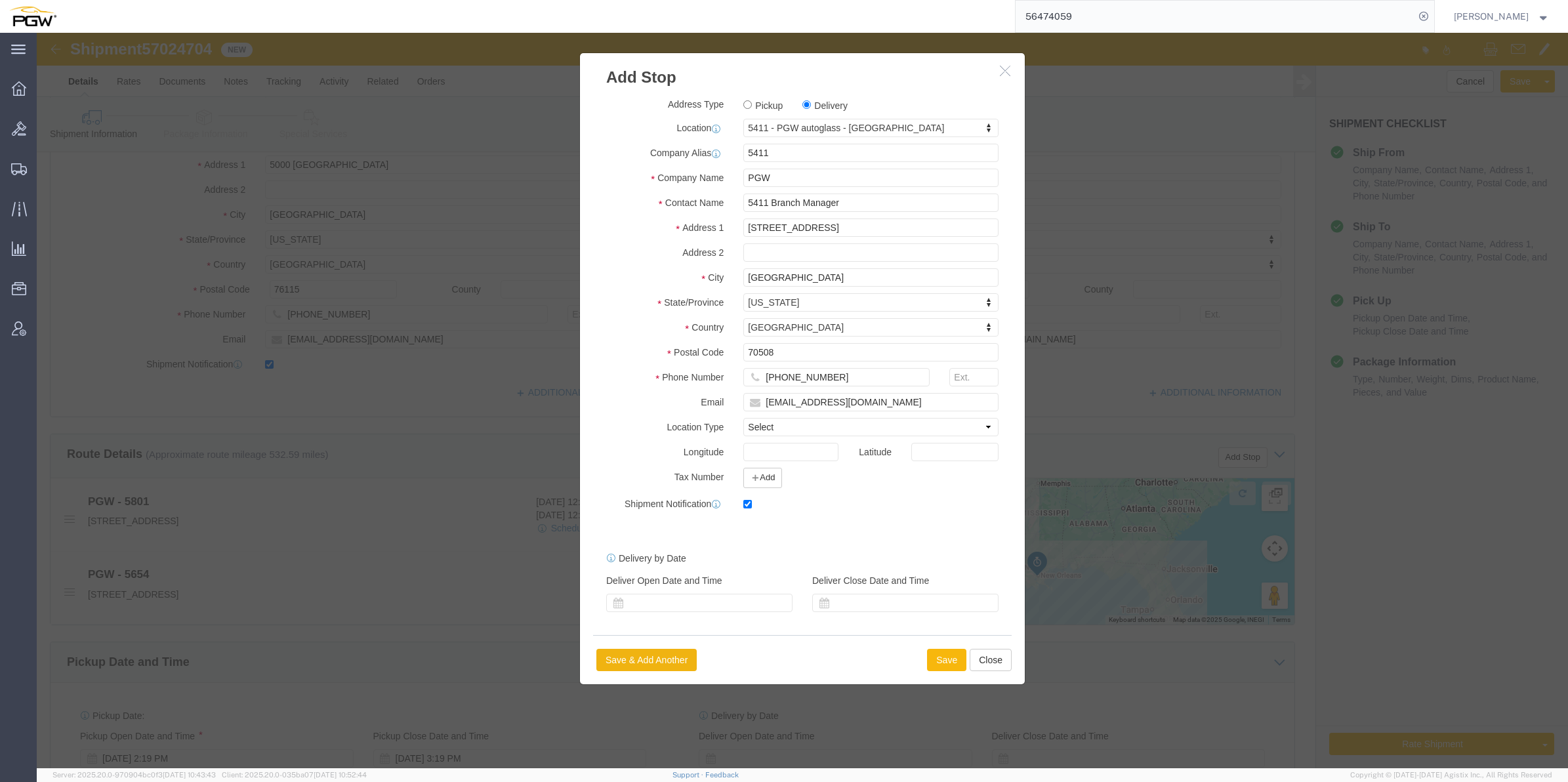
select select "D"
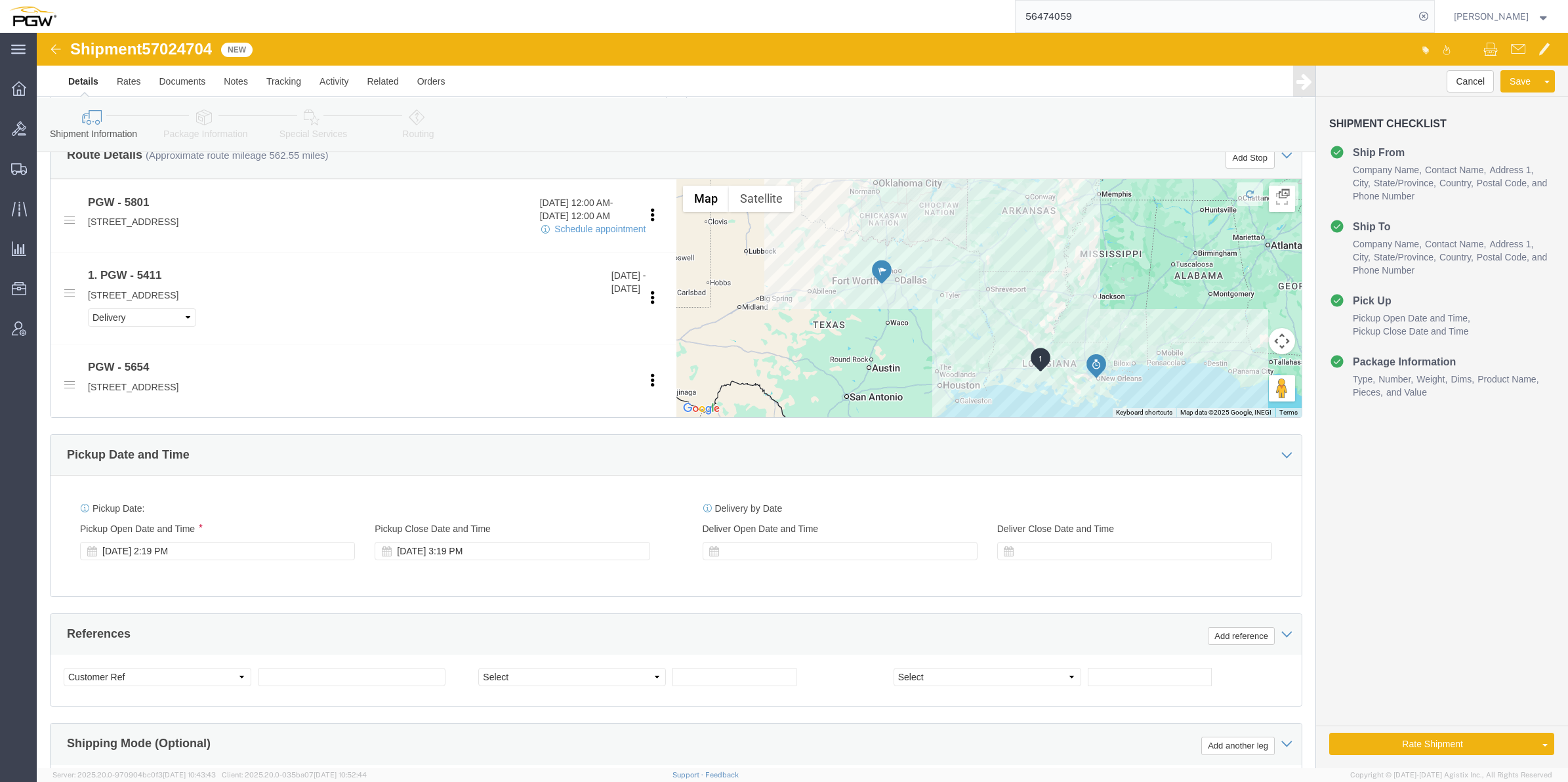
scroll to position [492, 0]
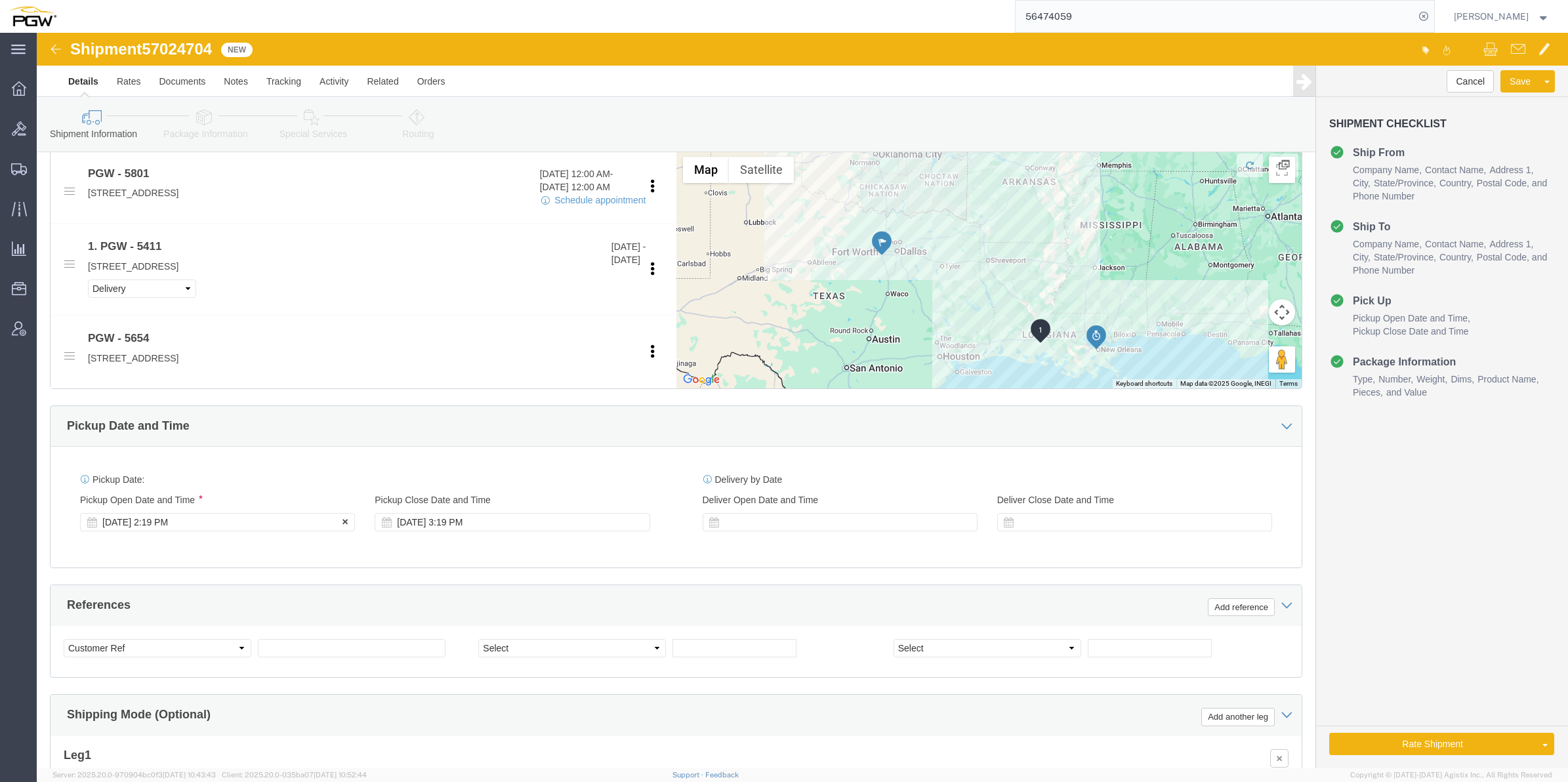
click div "Pickup Start Date Pickup Start Time Pickup Open Date and Time [DATE] 2:19 PM"
click div "[DATE] 2:19 PM"
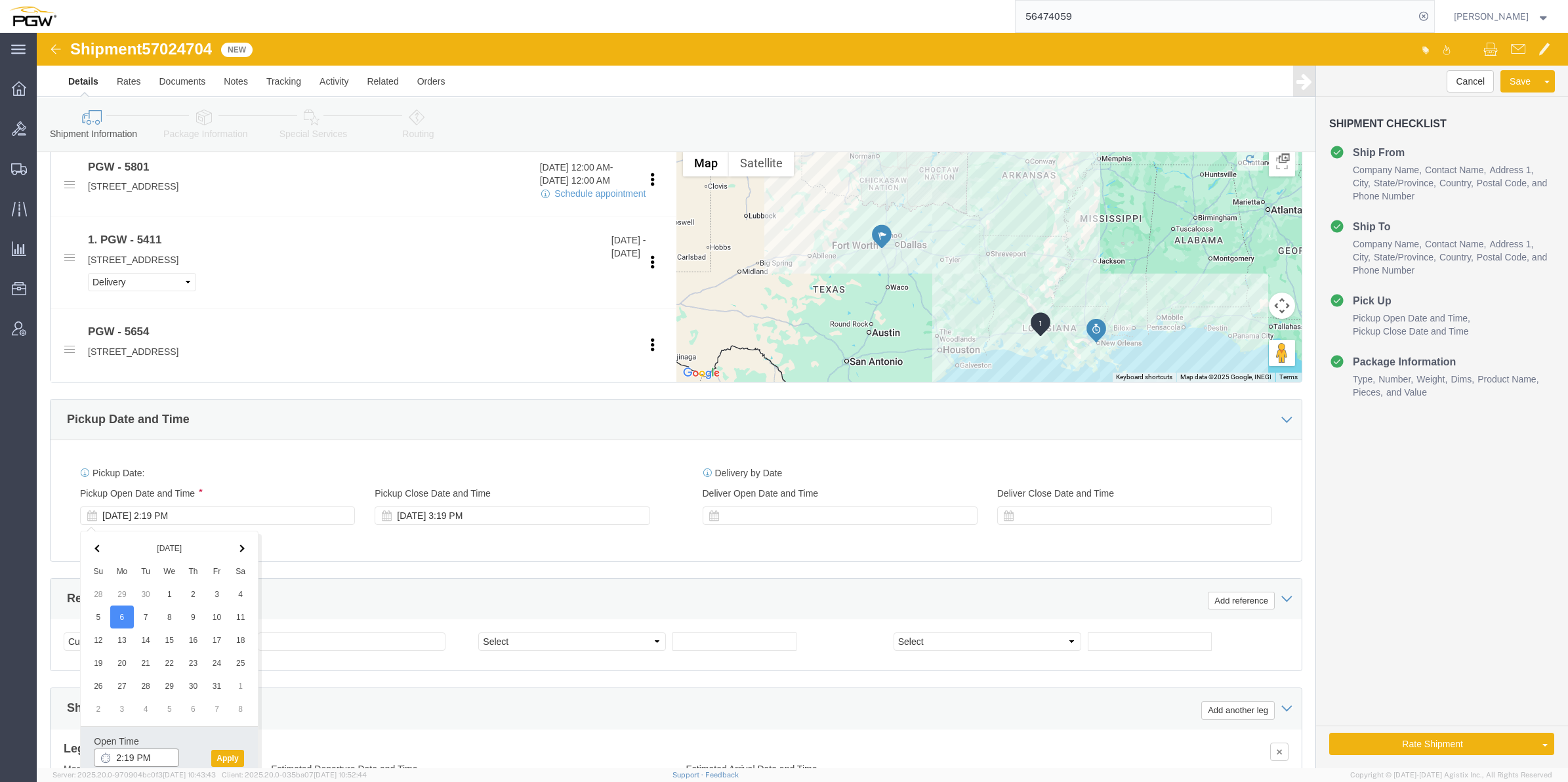
click input "2:19 PM"
click input "1:19 PM"
type input "1:00 PM"
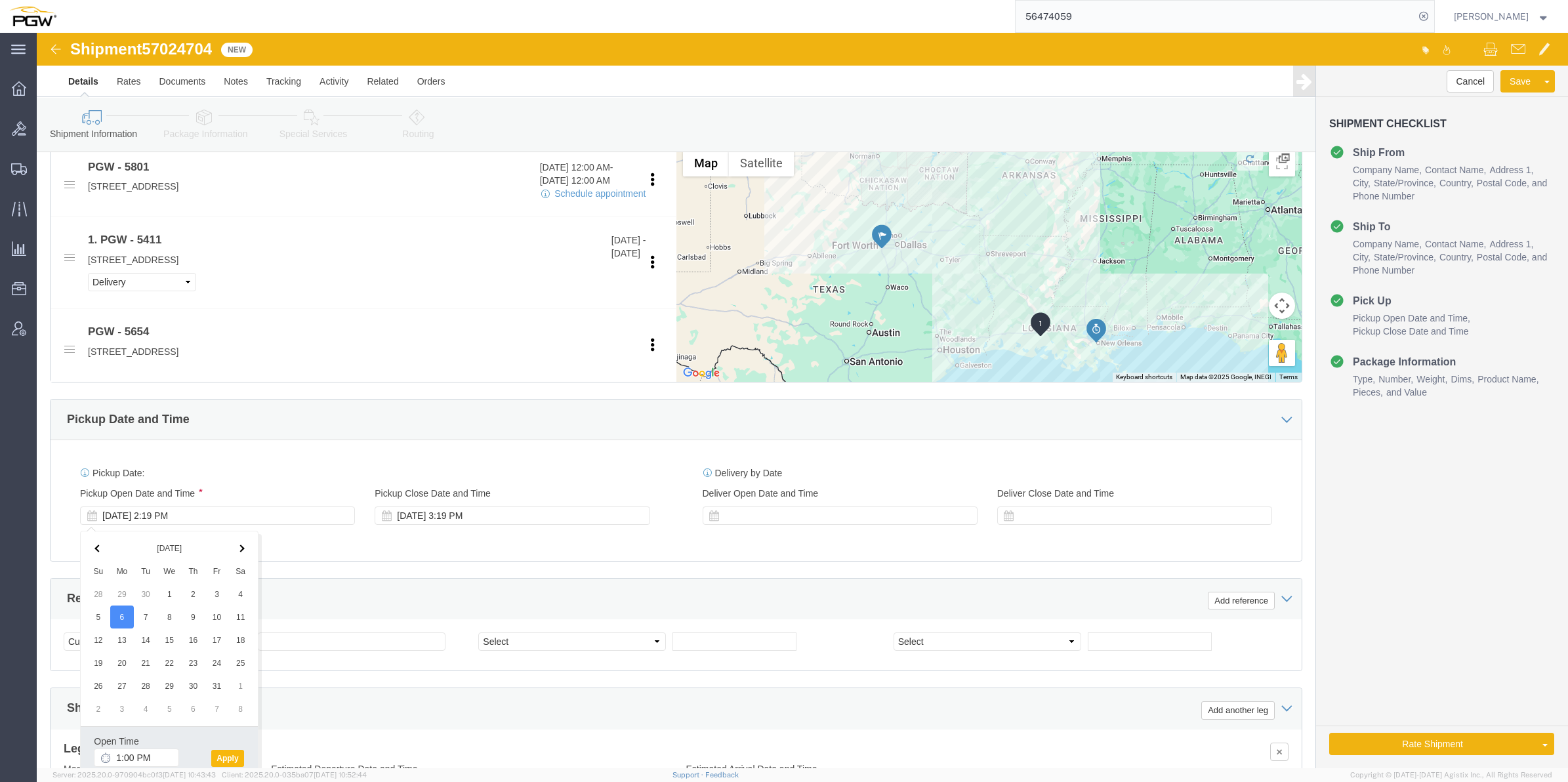
click button "Apply"
click select "Select Account Type Activity ID Airline Appointment Number ASN Batch Request # …"
select select "BOL"
click select "Select Account Type Activity ID Airline Appointment Number ASN Batch Request # …"
click span "57024704"
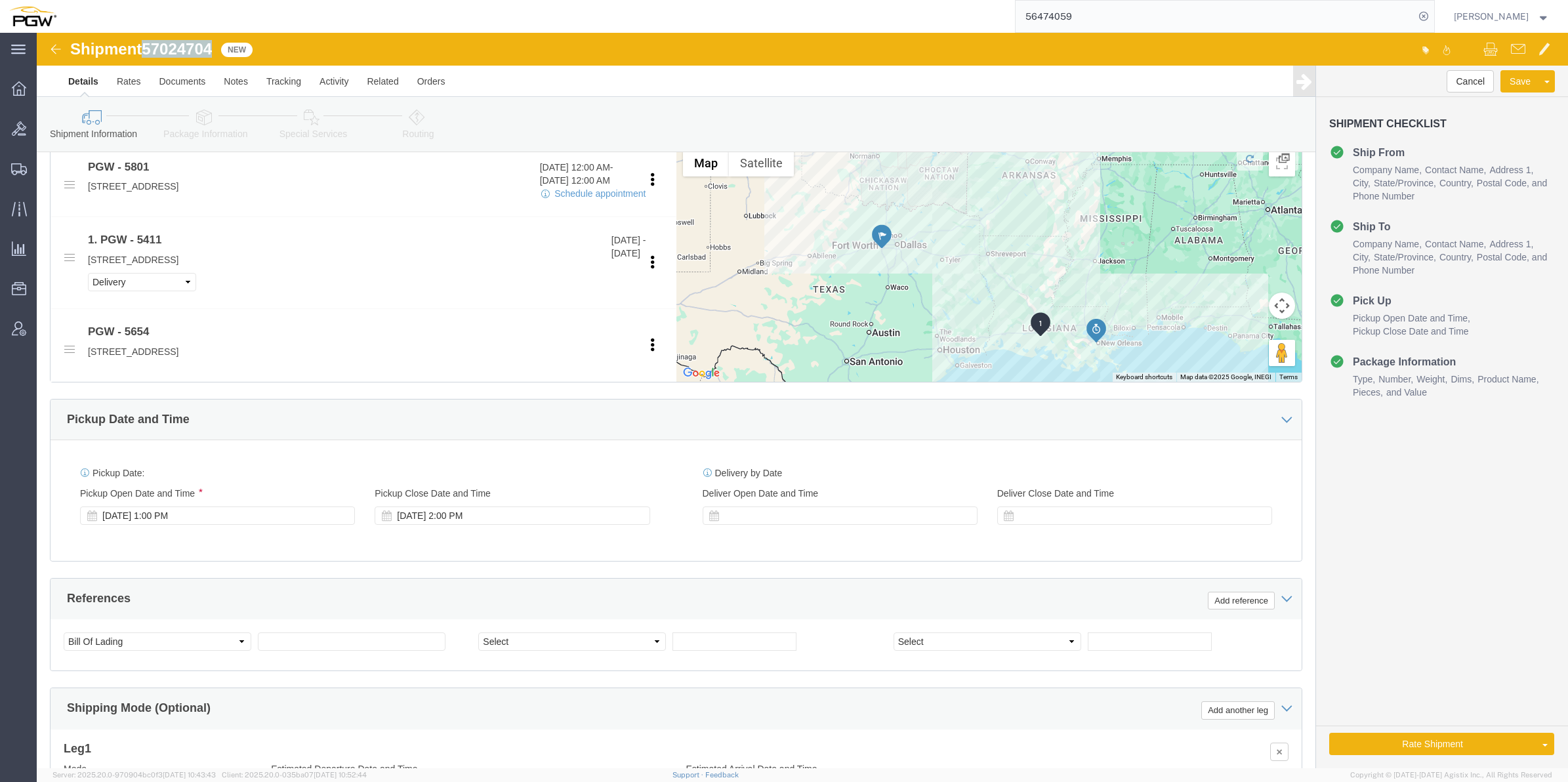
click span "57024704"
copy span "57024704"
click input "text"
paste input "57024704"
type input "57024704"
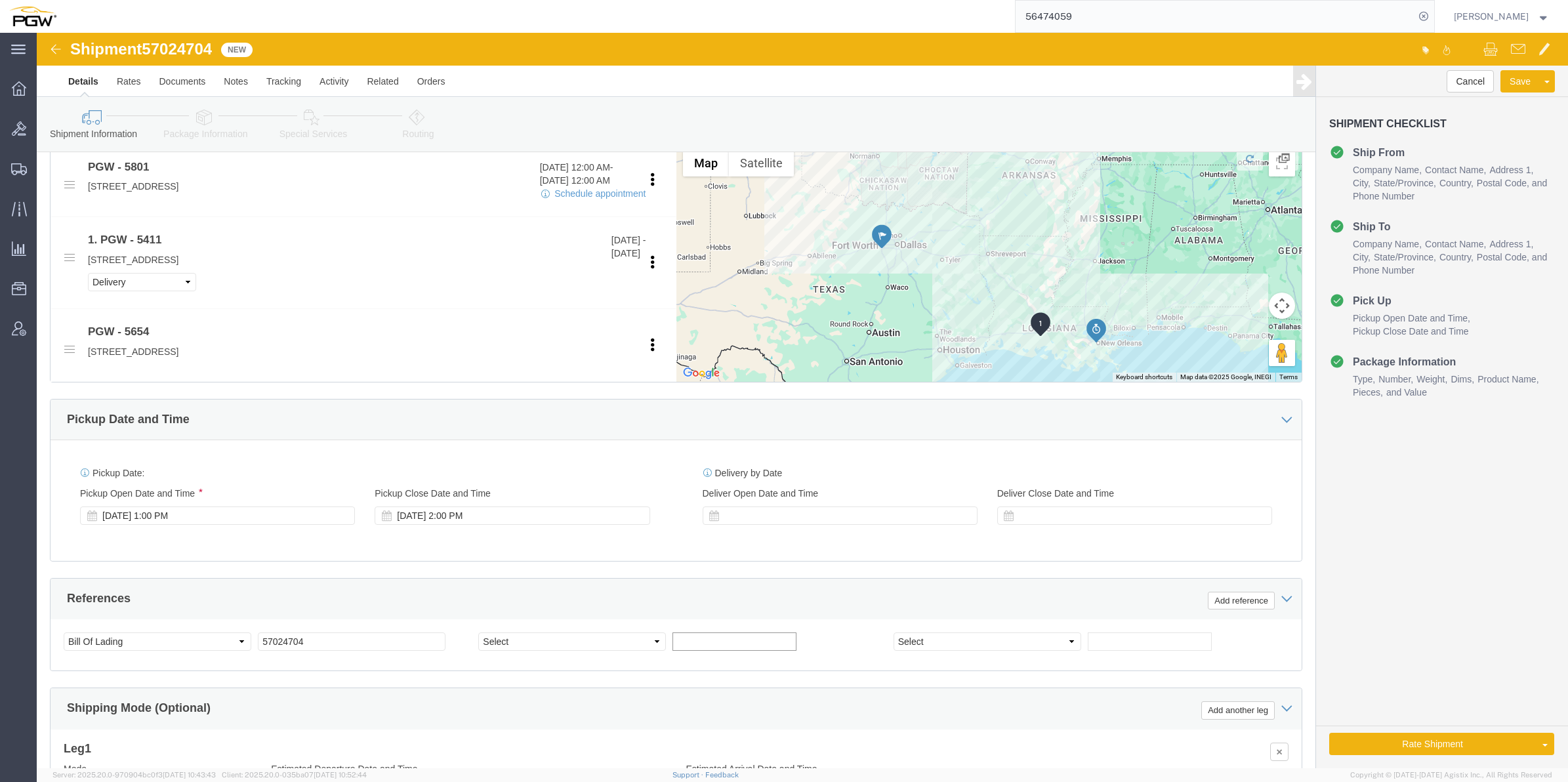
click input "text"
paste input "669365"
type input "669365"
click select "Select Account Type Activity ID Airline Appointment Number ASN Batch Request # …"
select select "ORDERNUM"
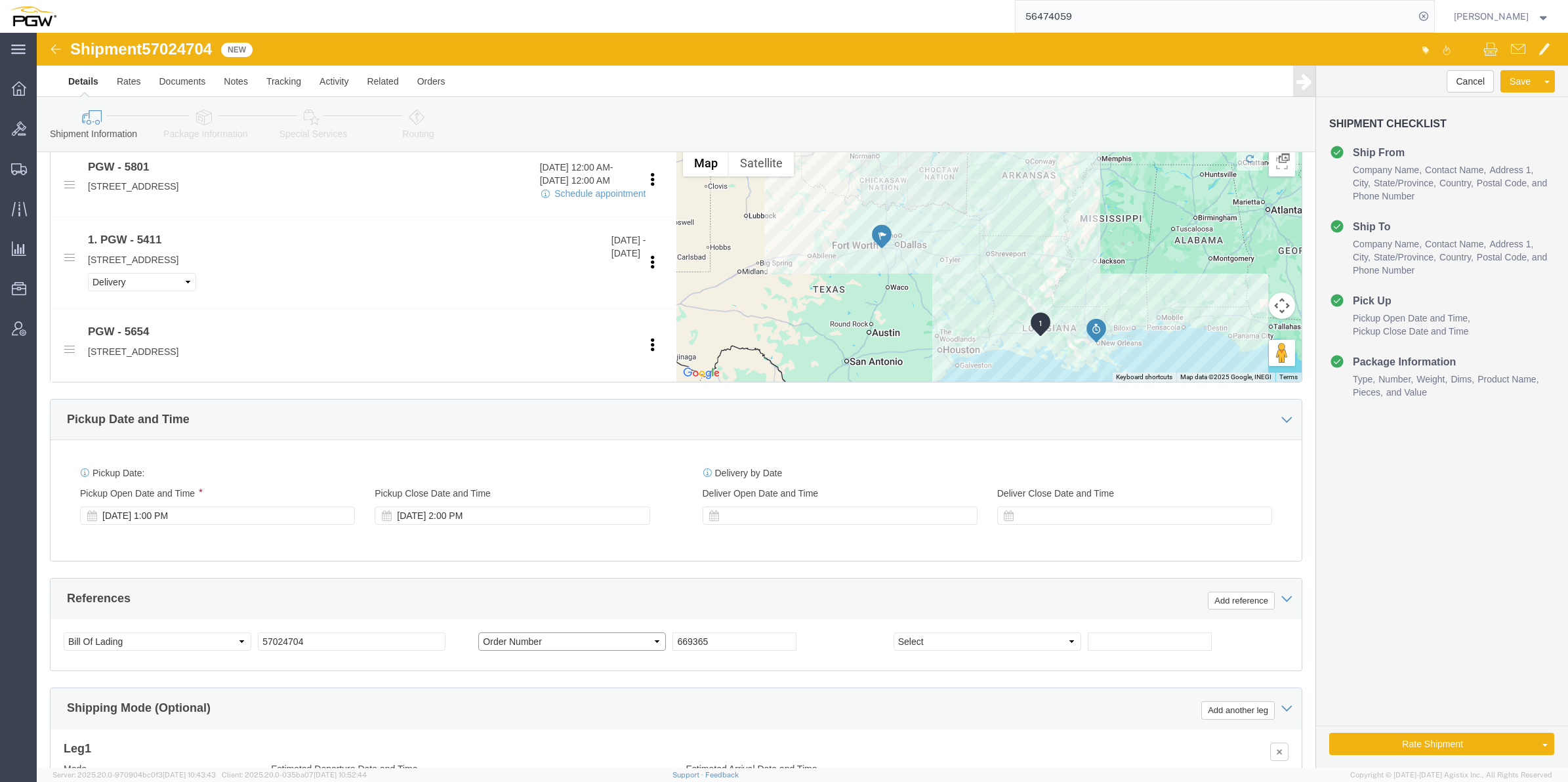
click select "Select Account Type Activity ID Airline Appointment Number ASN Batch Request # …"
click input "text"
paste input "669366"
type input "669366"
click select "Select Account Type Activity ID Airline Appointment Number ASN Batch Request # …"
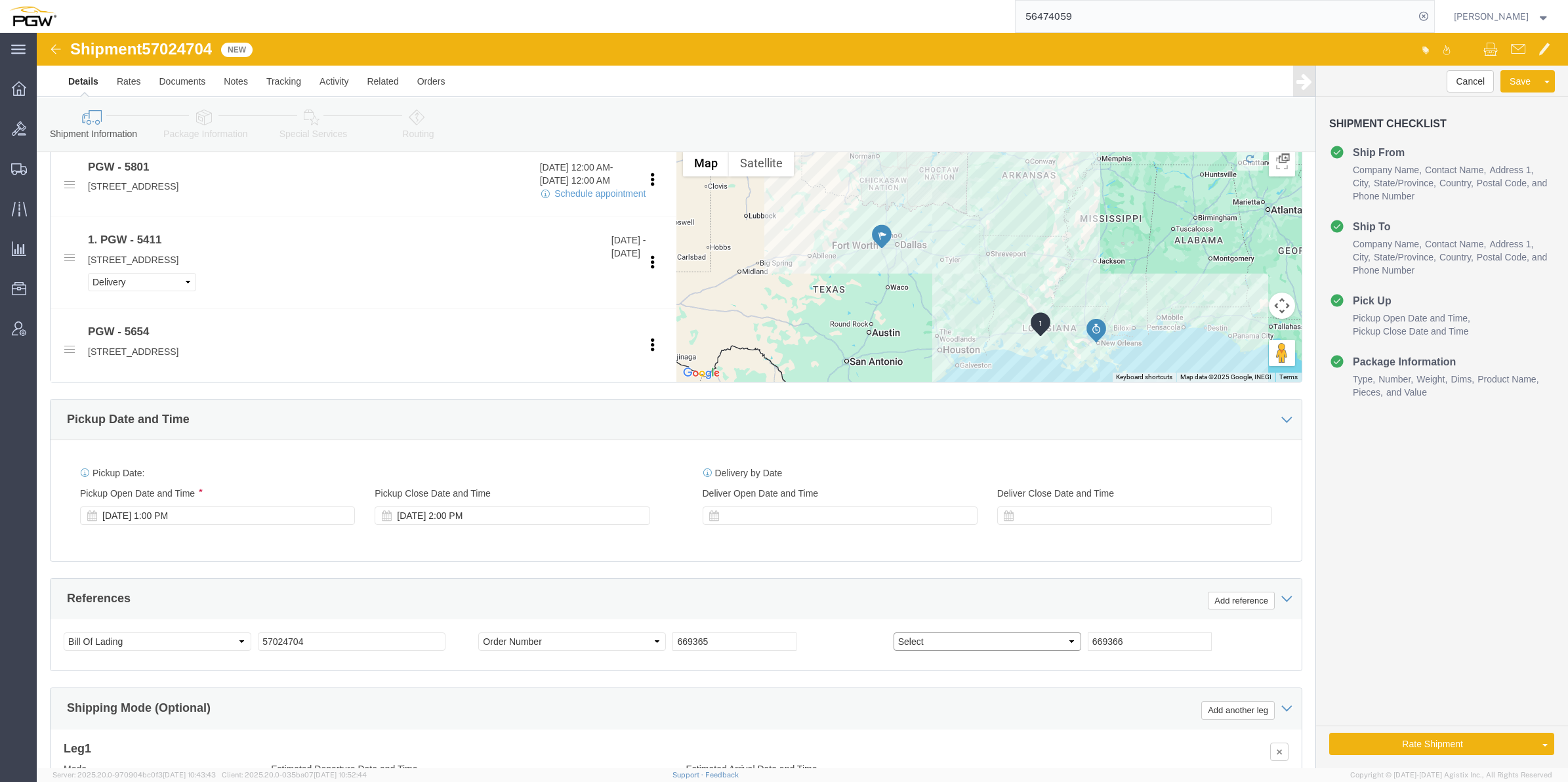
select select "ORDERNUM"
click select "Select Account Type Activity ID Airline Appointment Number ASN Batch Request # …"
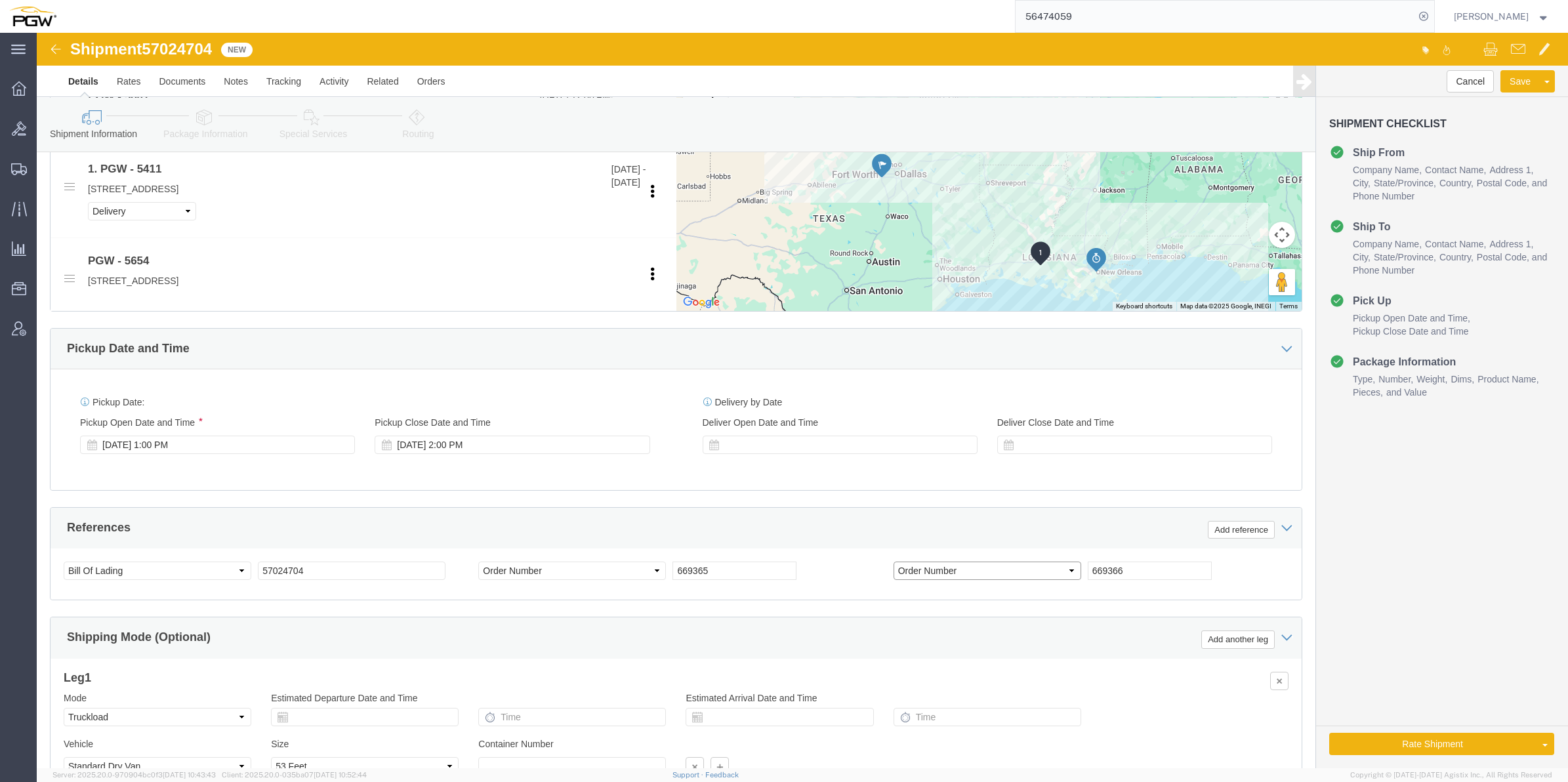
scroll to position [663, 0]
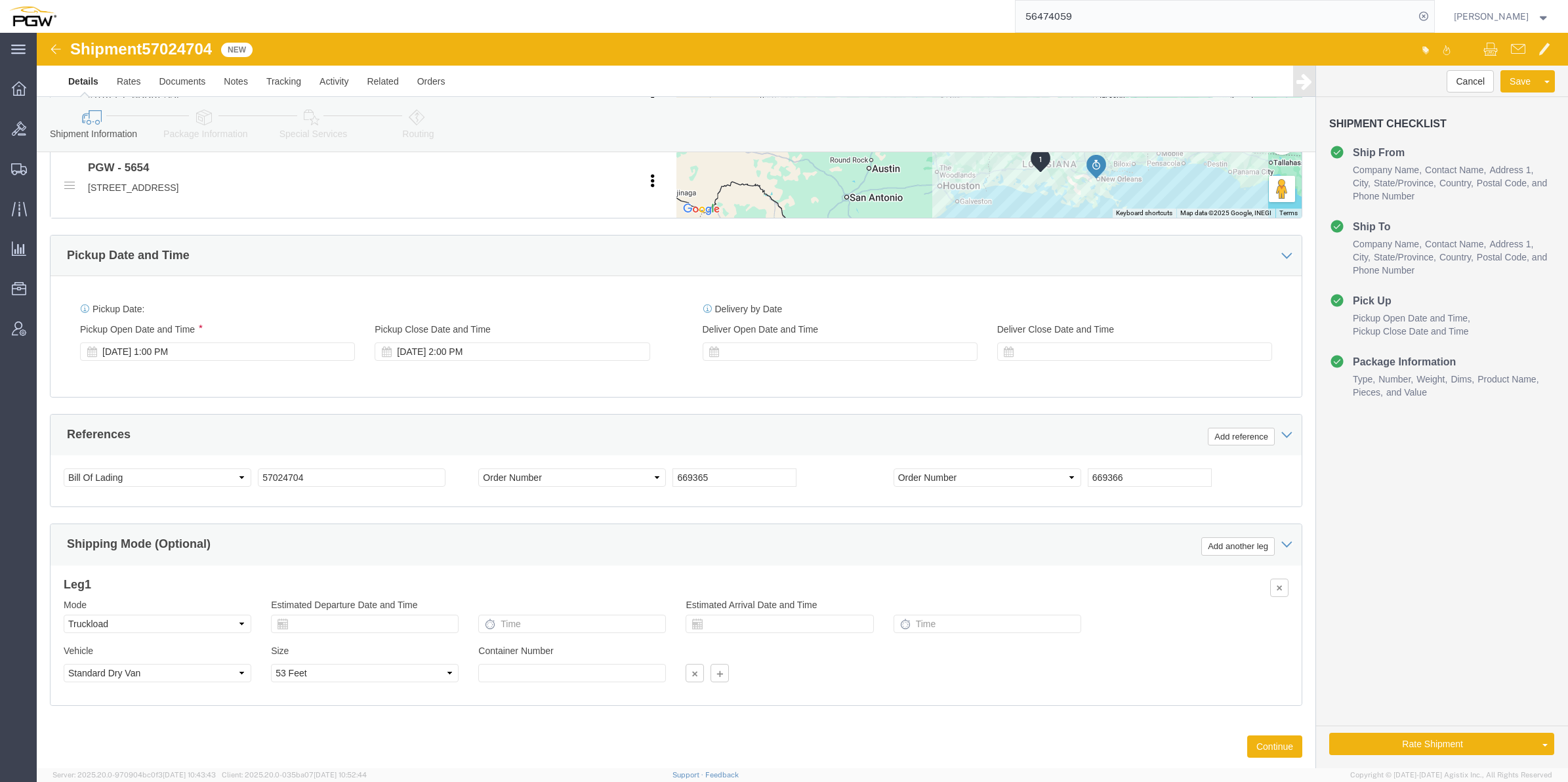
click span "57024704"
copy span "57024704"
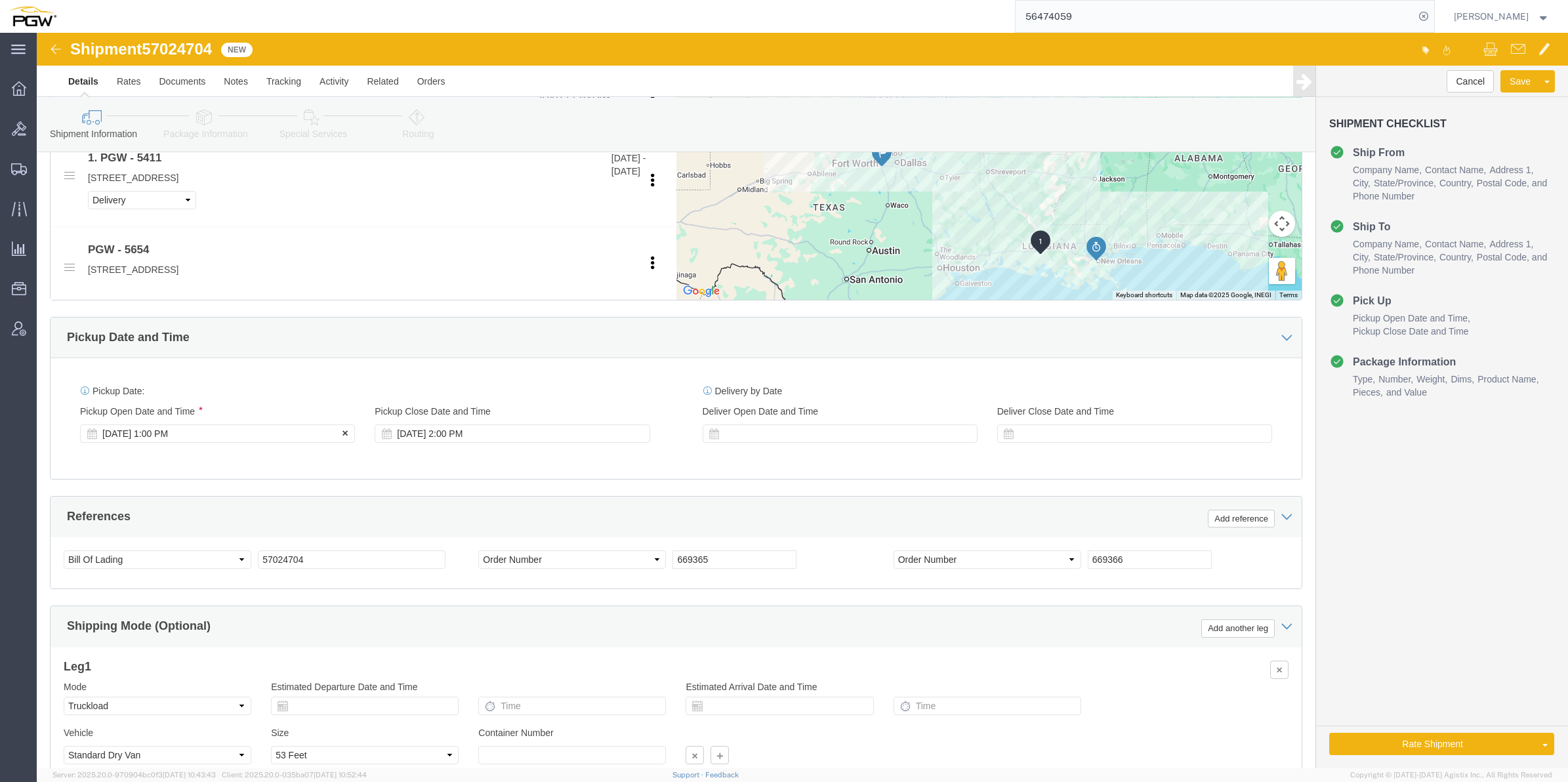
click div "[DATE] 1:00 PM"
type input "12:00 PM"
click button "Apply"
click div "[DATE] 2:00 PM"
type input "1:00 PM"
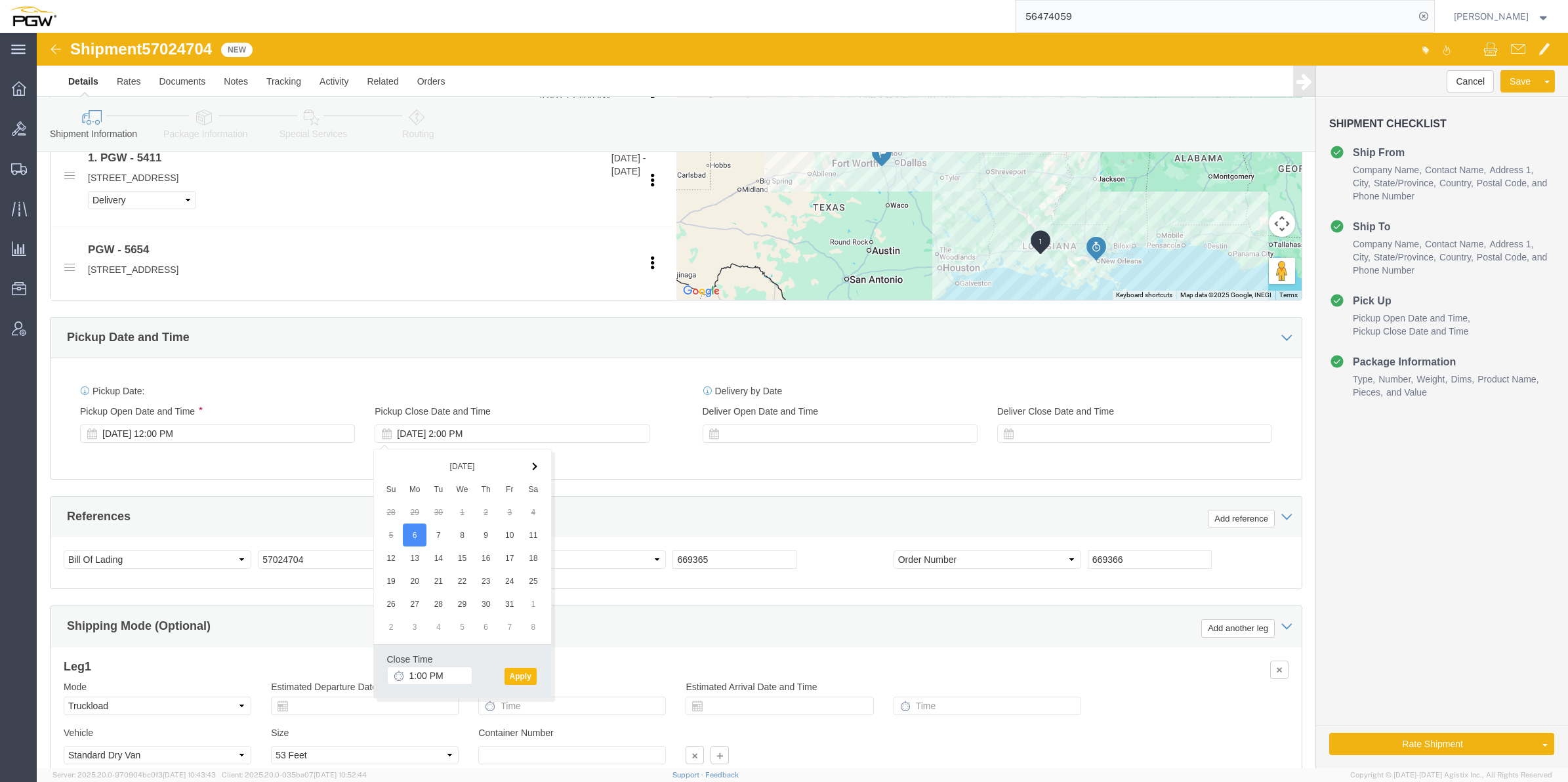
click button "Apply"
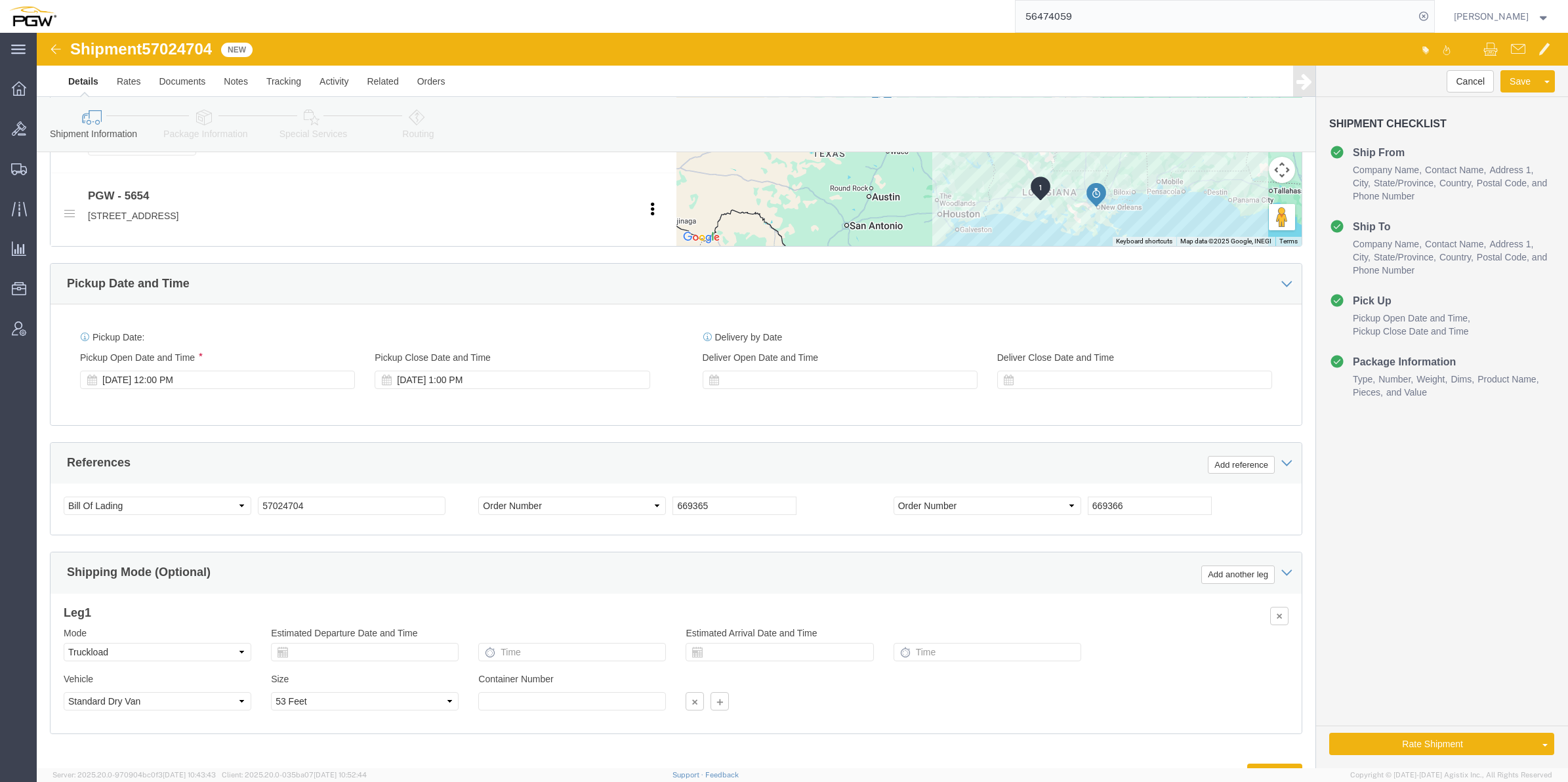
scroll to position [697, 0]
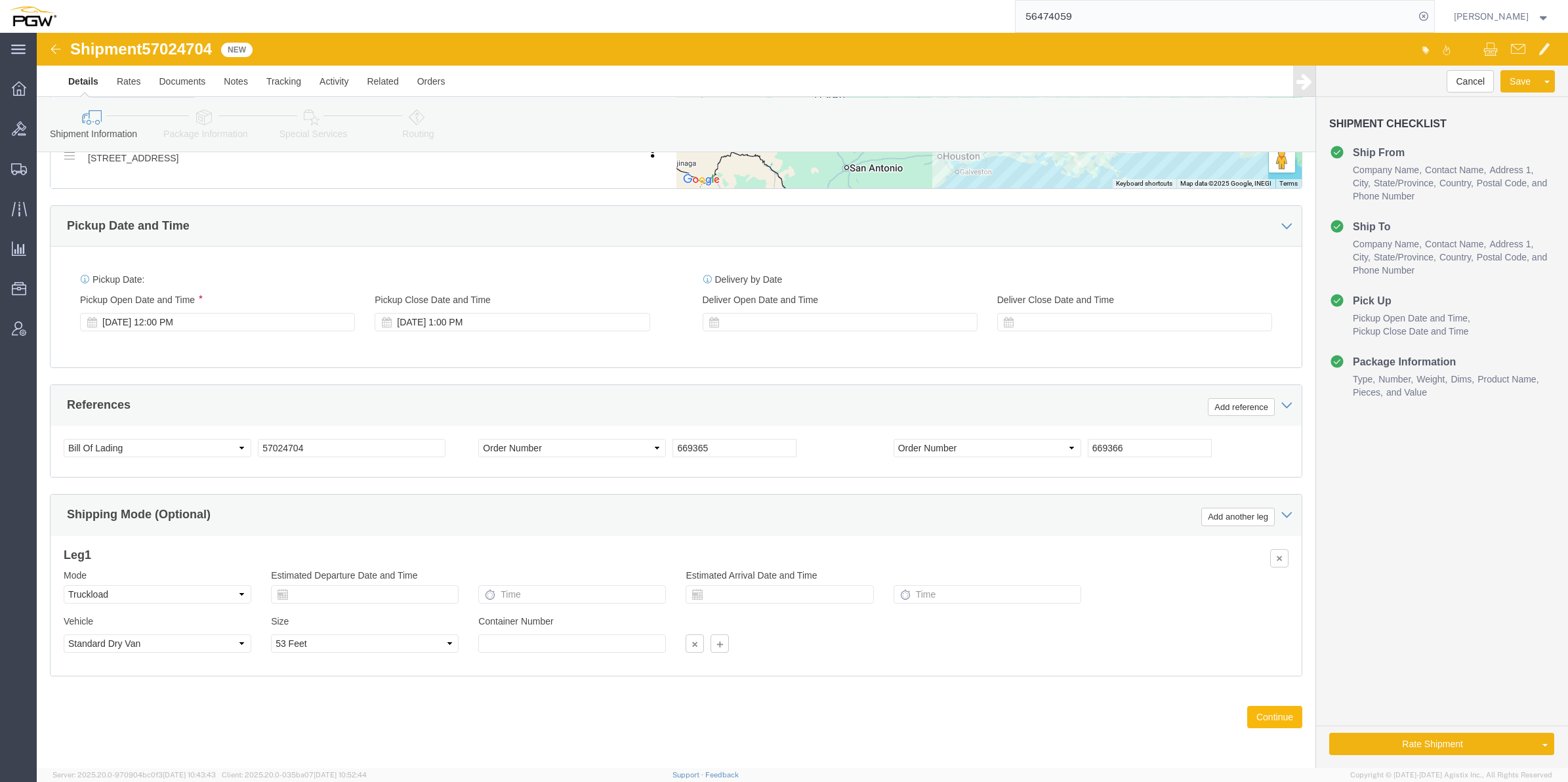
click button "Continue"
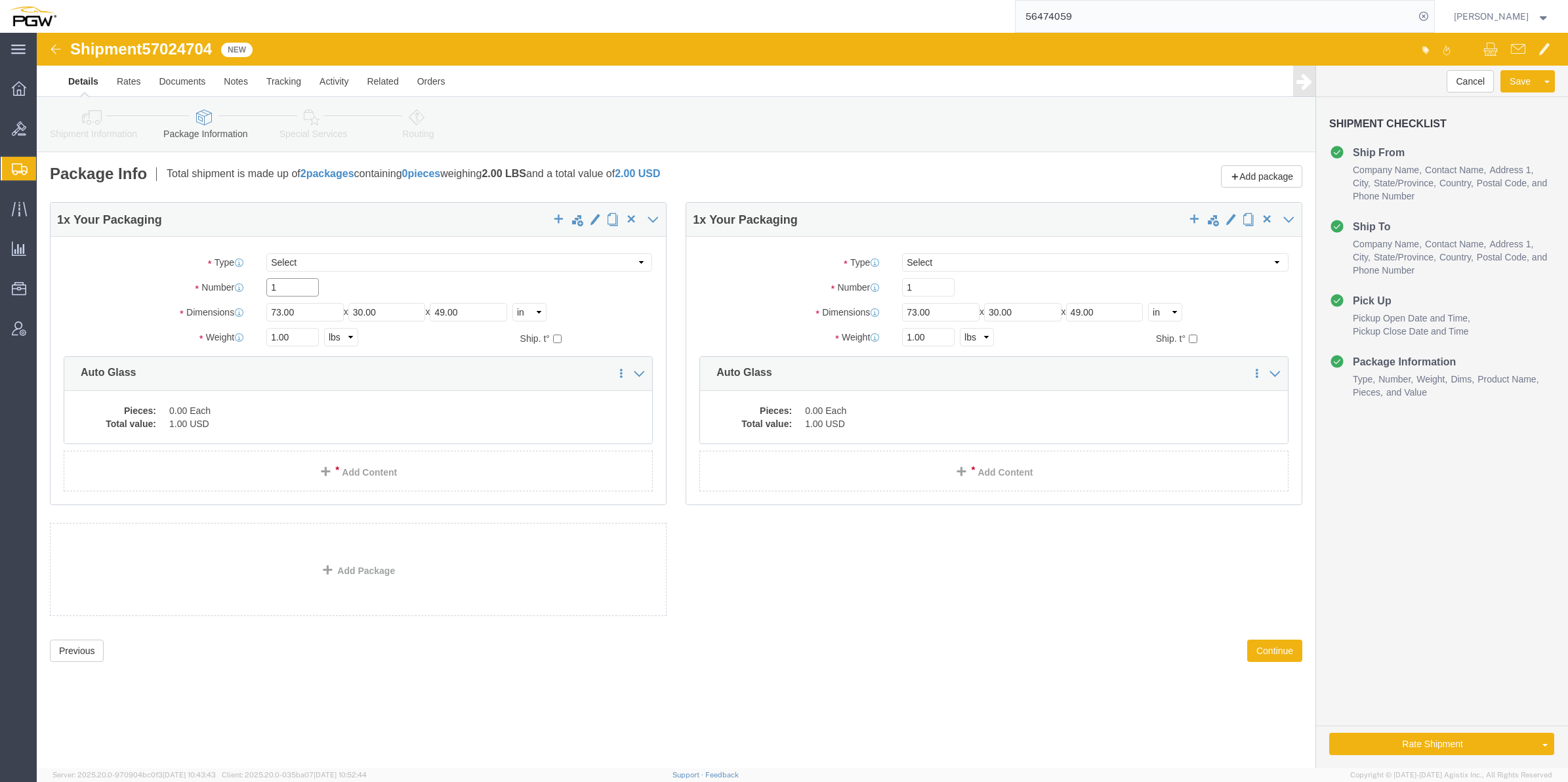
drag, startPoint x: 265, startPoint y: 254, endPoint x: 212, endPoint y: 248, distance: 53.3
click div "Number 1"
type input "22"
click input "1"
type input "18"
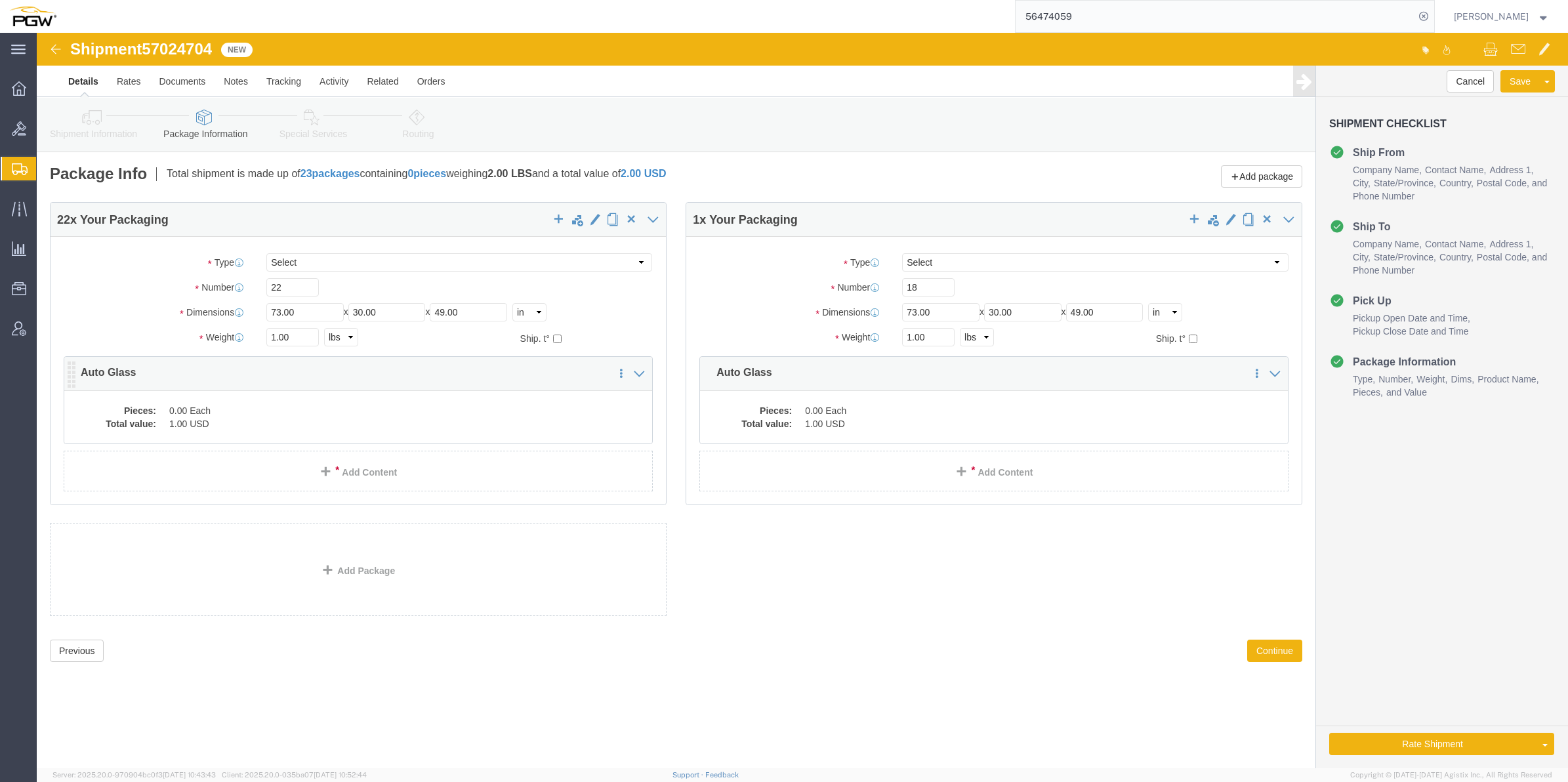
click div "Pieces: 0.00 Each Total value: 1.00 USD"
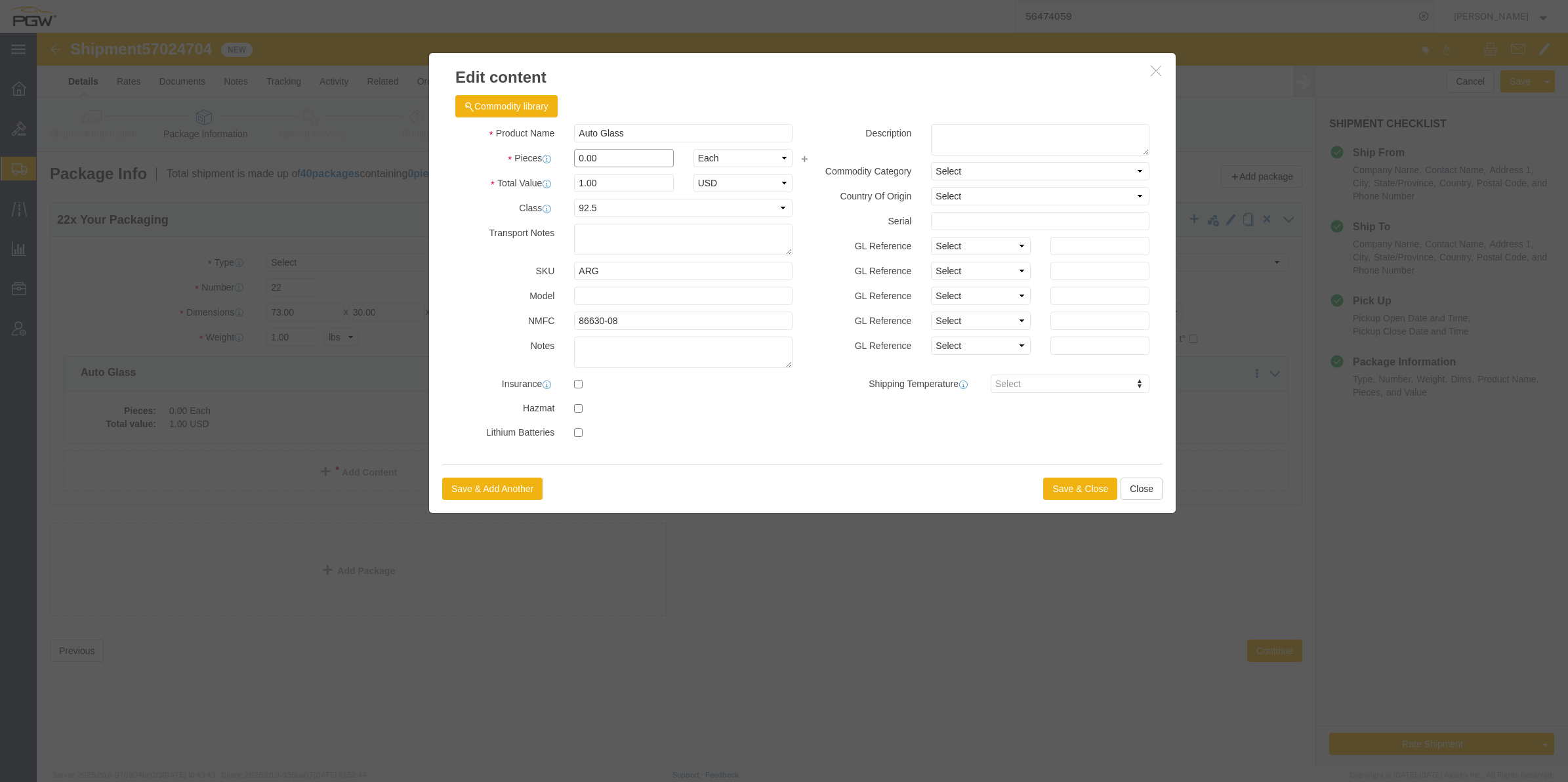
click input "0.00"
type input "22.00"
type input "22"
click button "Save & Close"
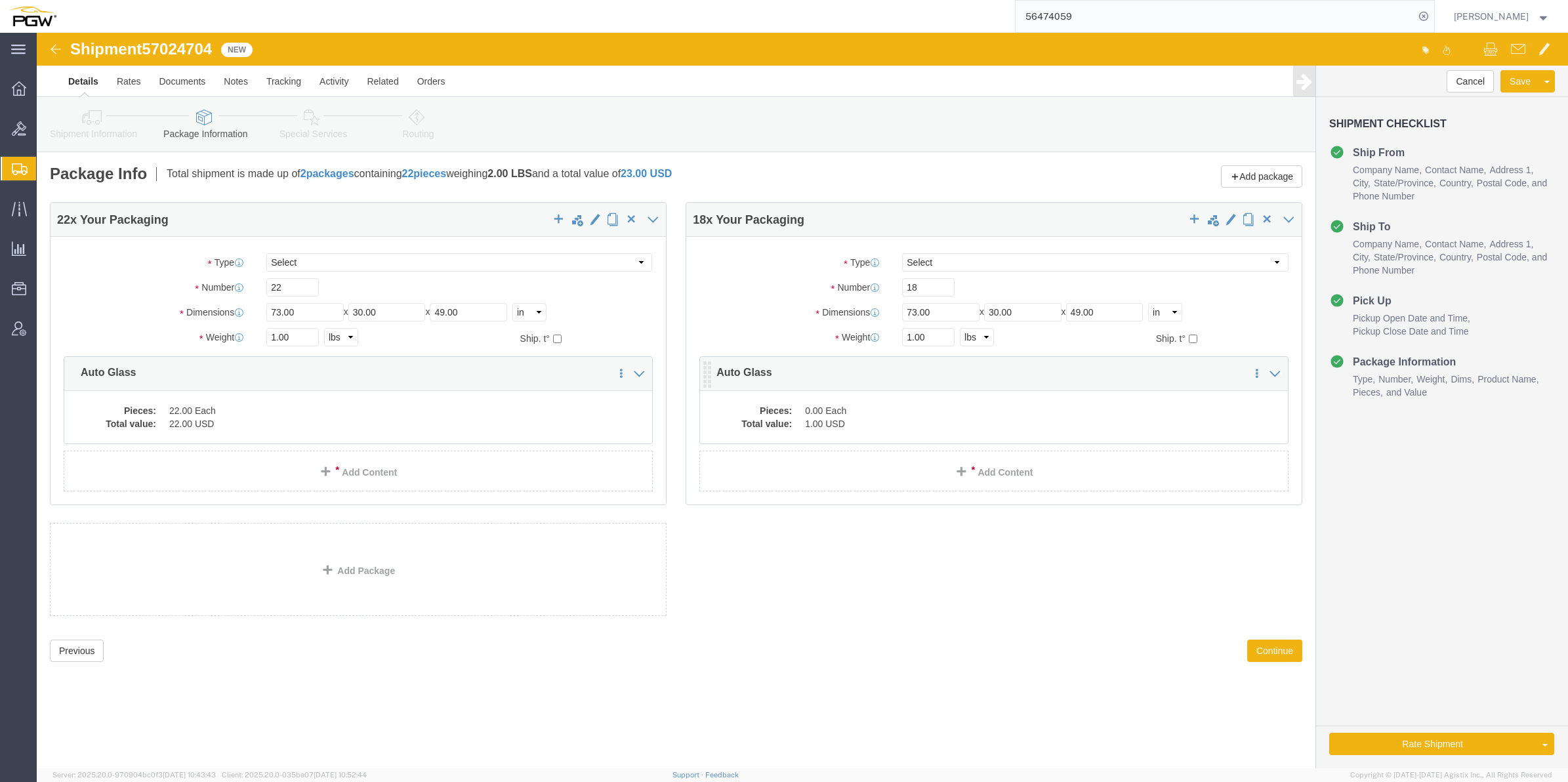
click dd "0.00 Each"
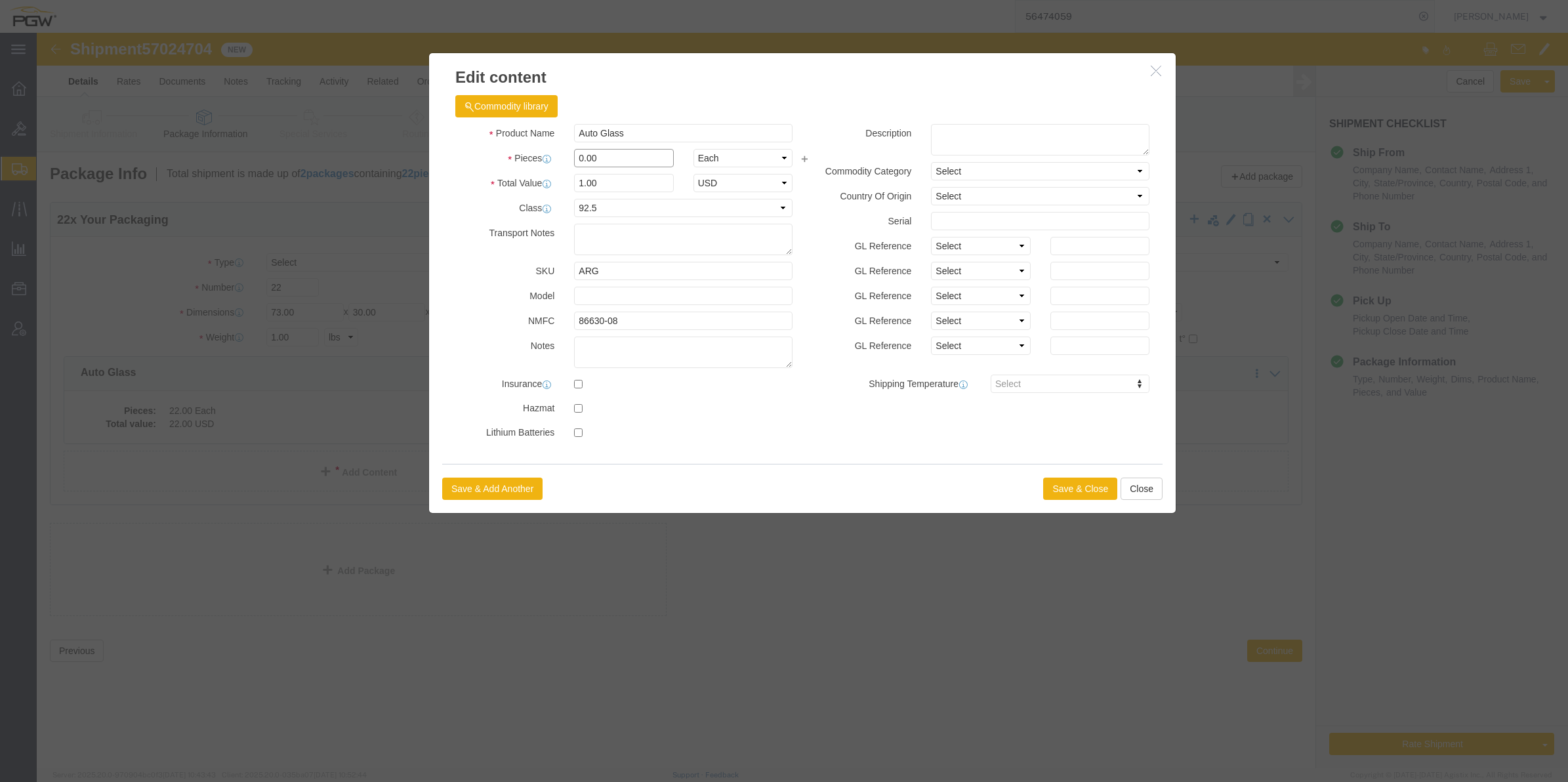
click input "0.00"
type input "18.00"
type input "18"
click button "Save & Close"
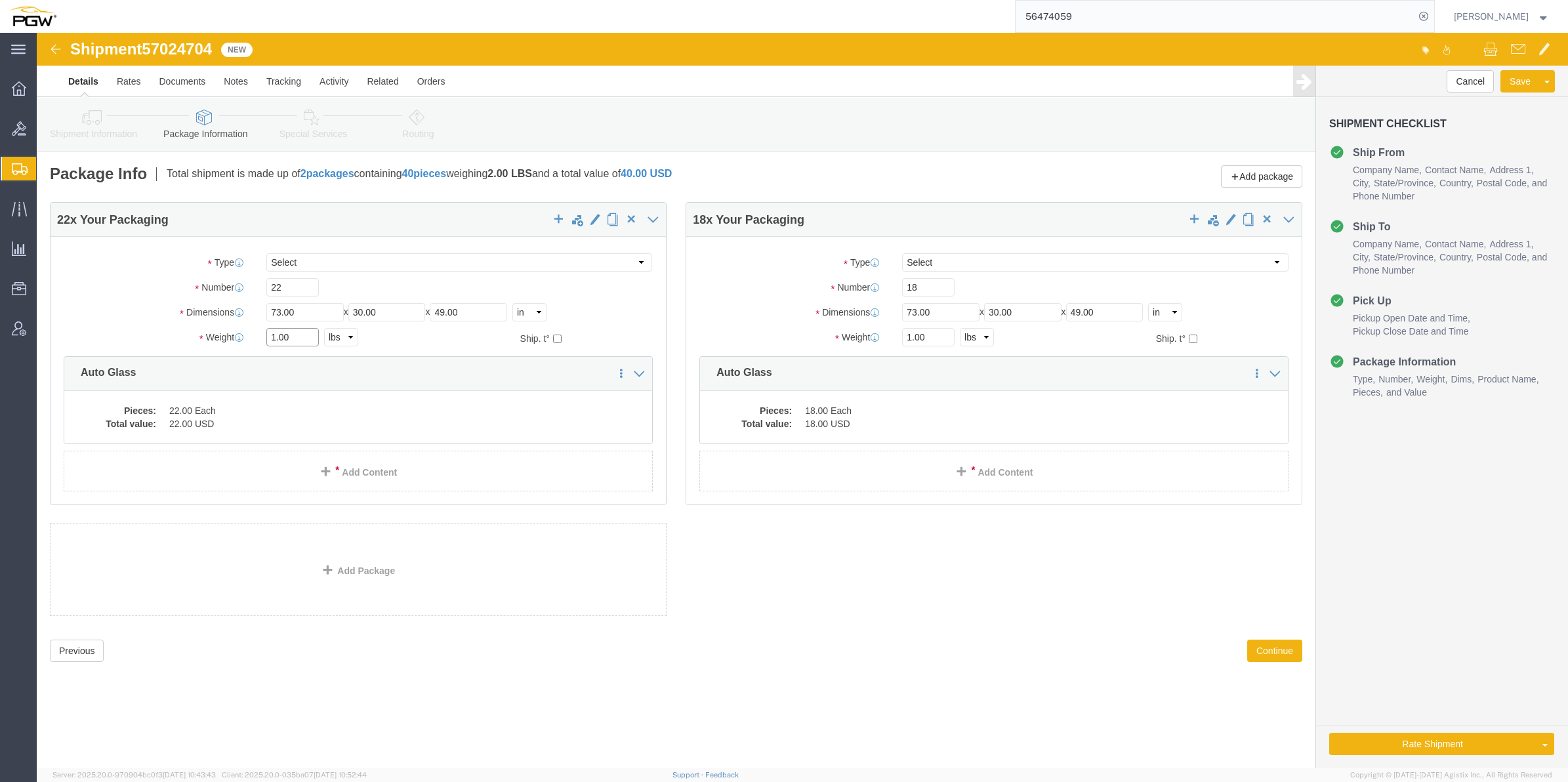
drag, startPoint x: 240, startPoint y: 302, endPoint x: 232, endPoint y: 302, distance: 8.0
click input "1.00"
paste input "6,083"
click input "16,083.00"
type input "16083.00"
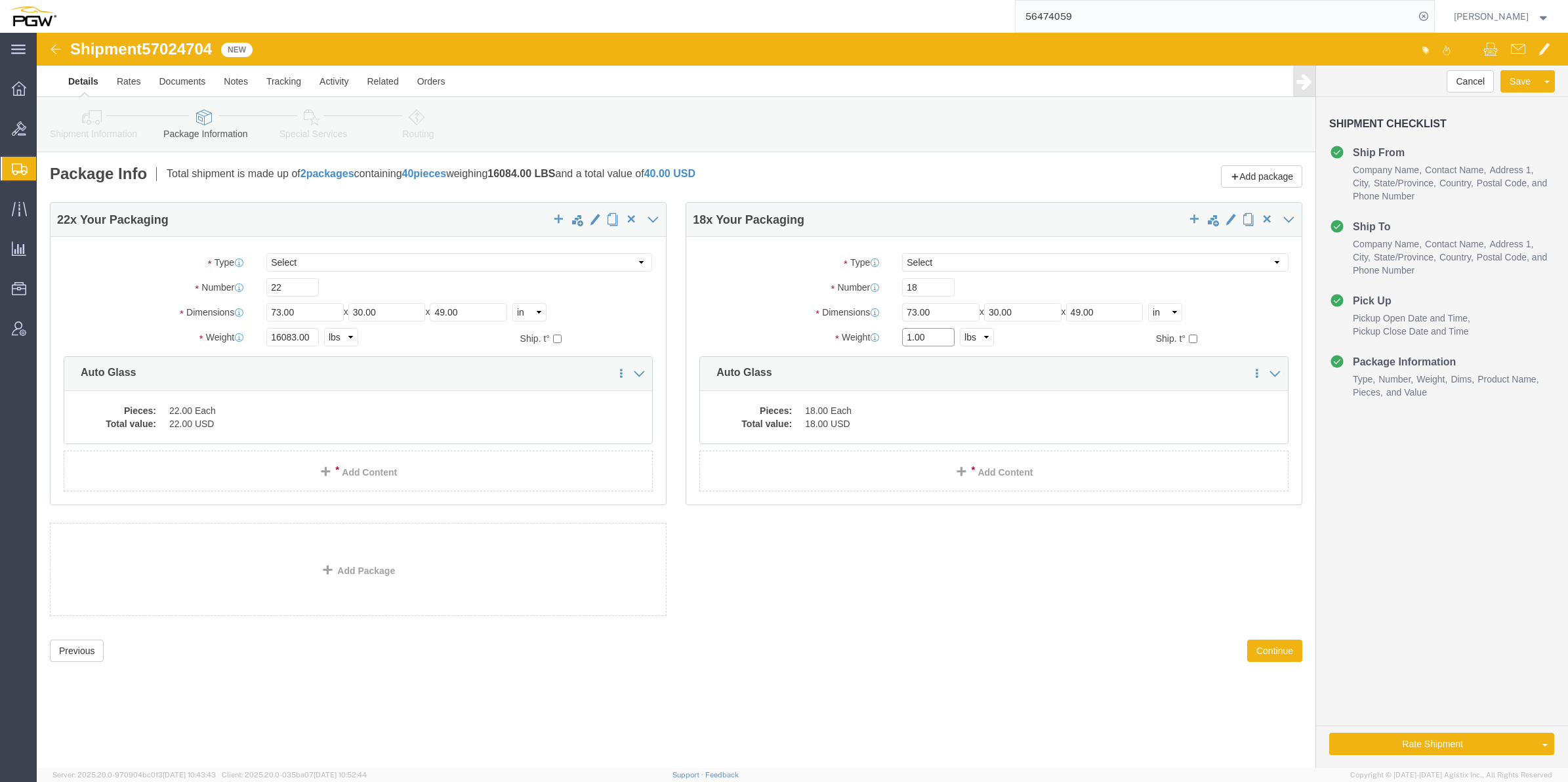
click input "1.00"
paste input "3,673"
click input "13,673.00"
type input "13673.00"
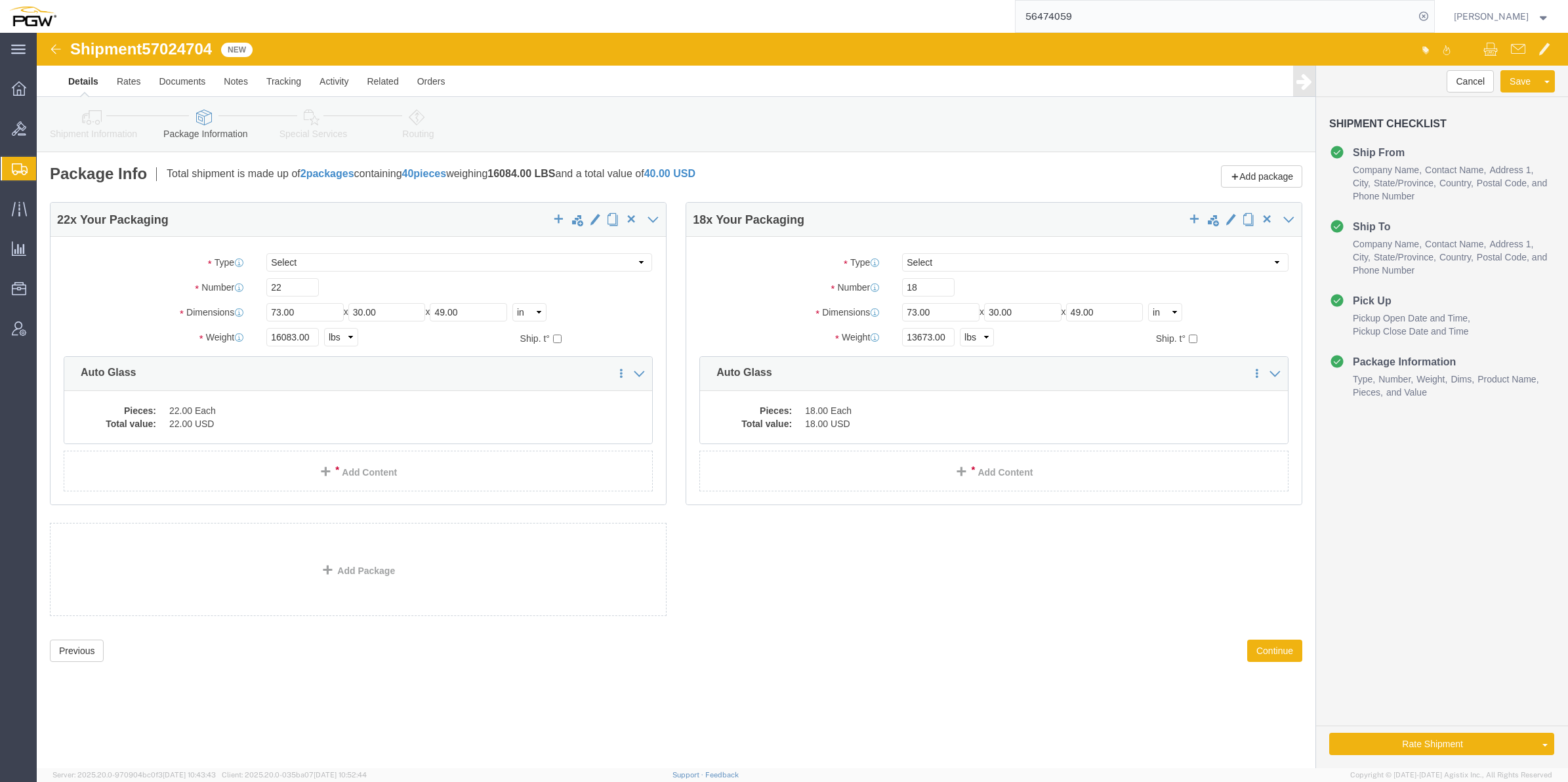
click div "Previous Continue"
click button "Continue"
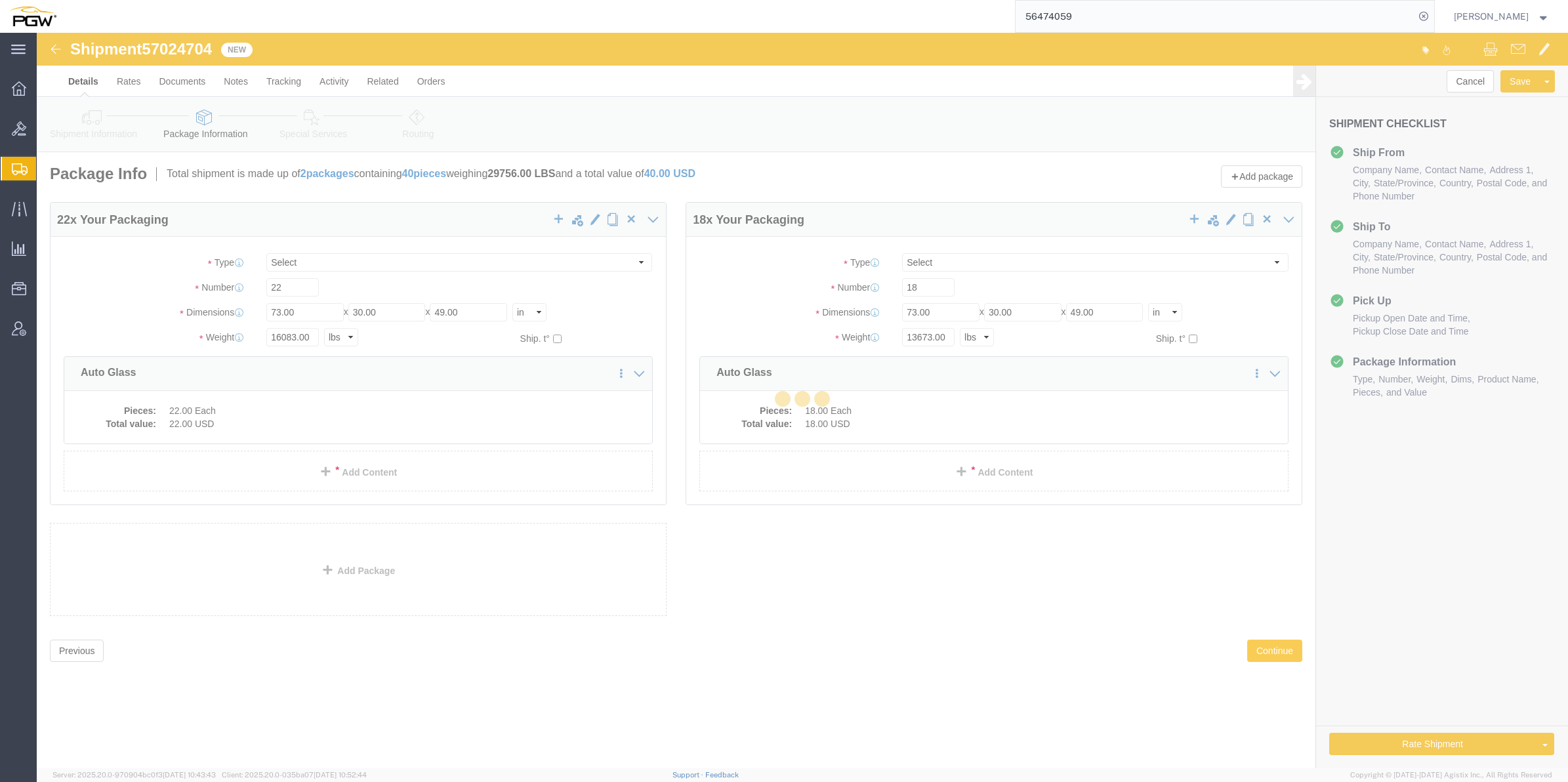
select select
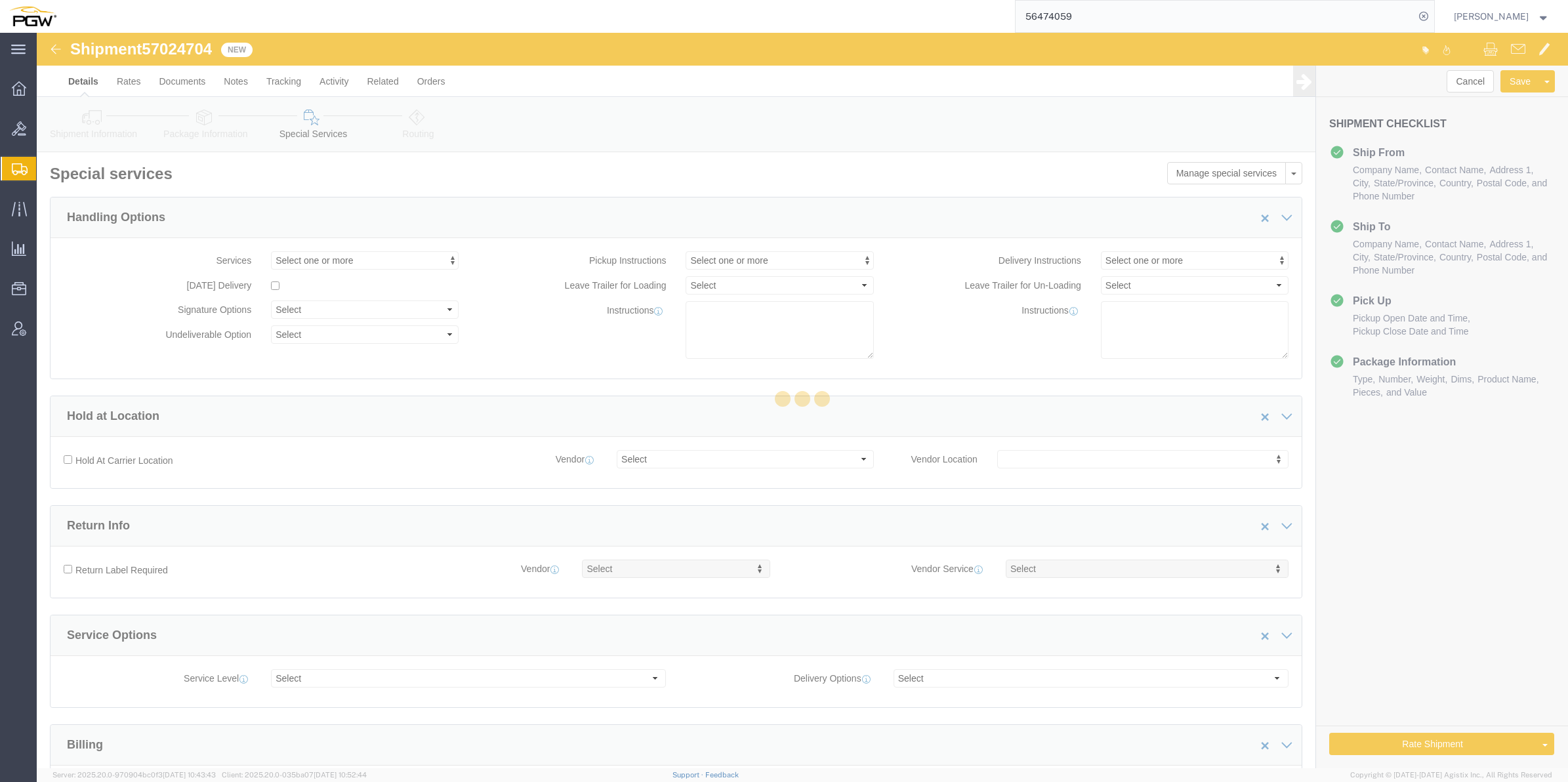
select select "COSTCENTER"
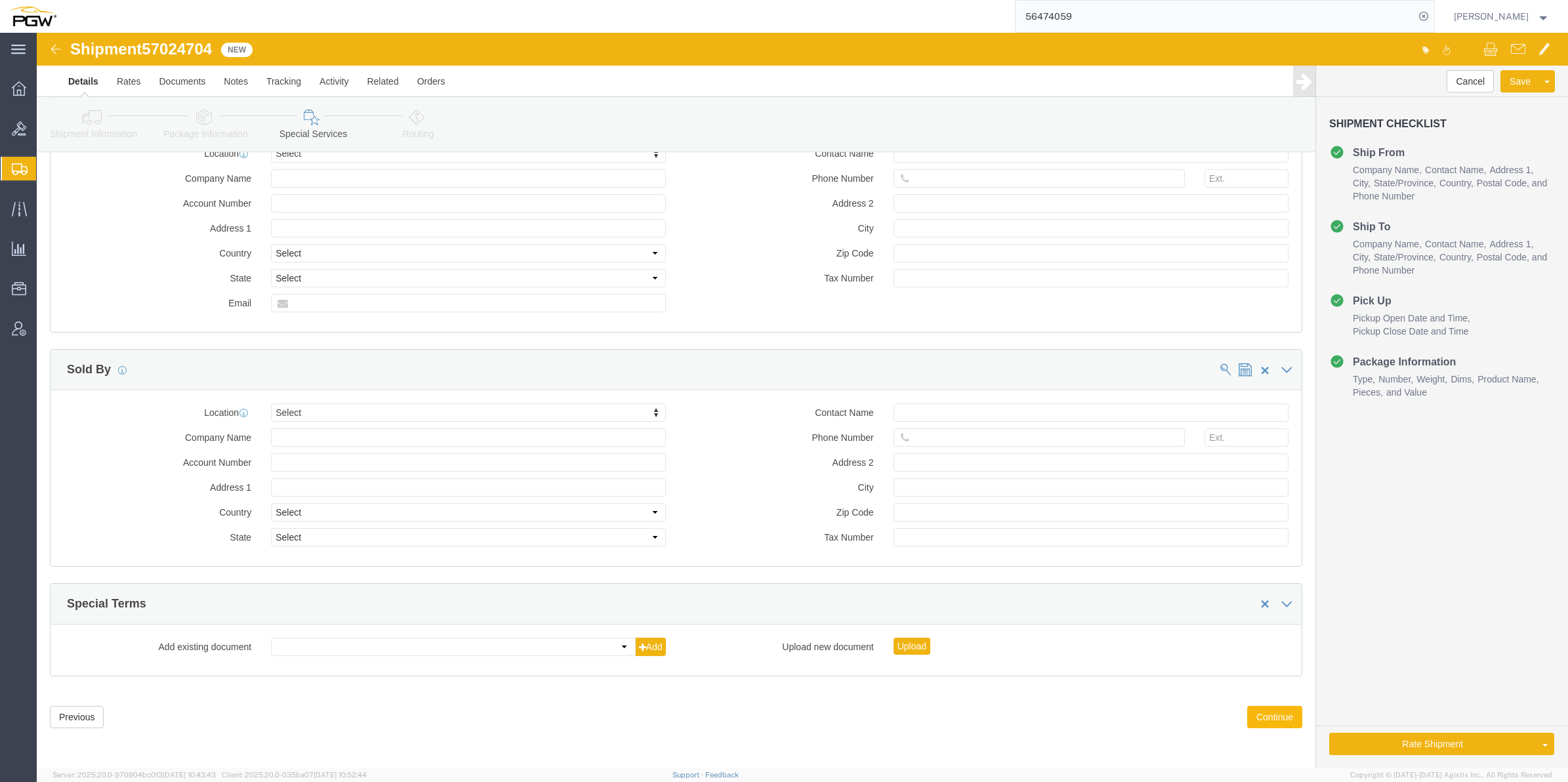
scroll to position [1254, 0]
click button "Continue"
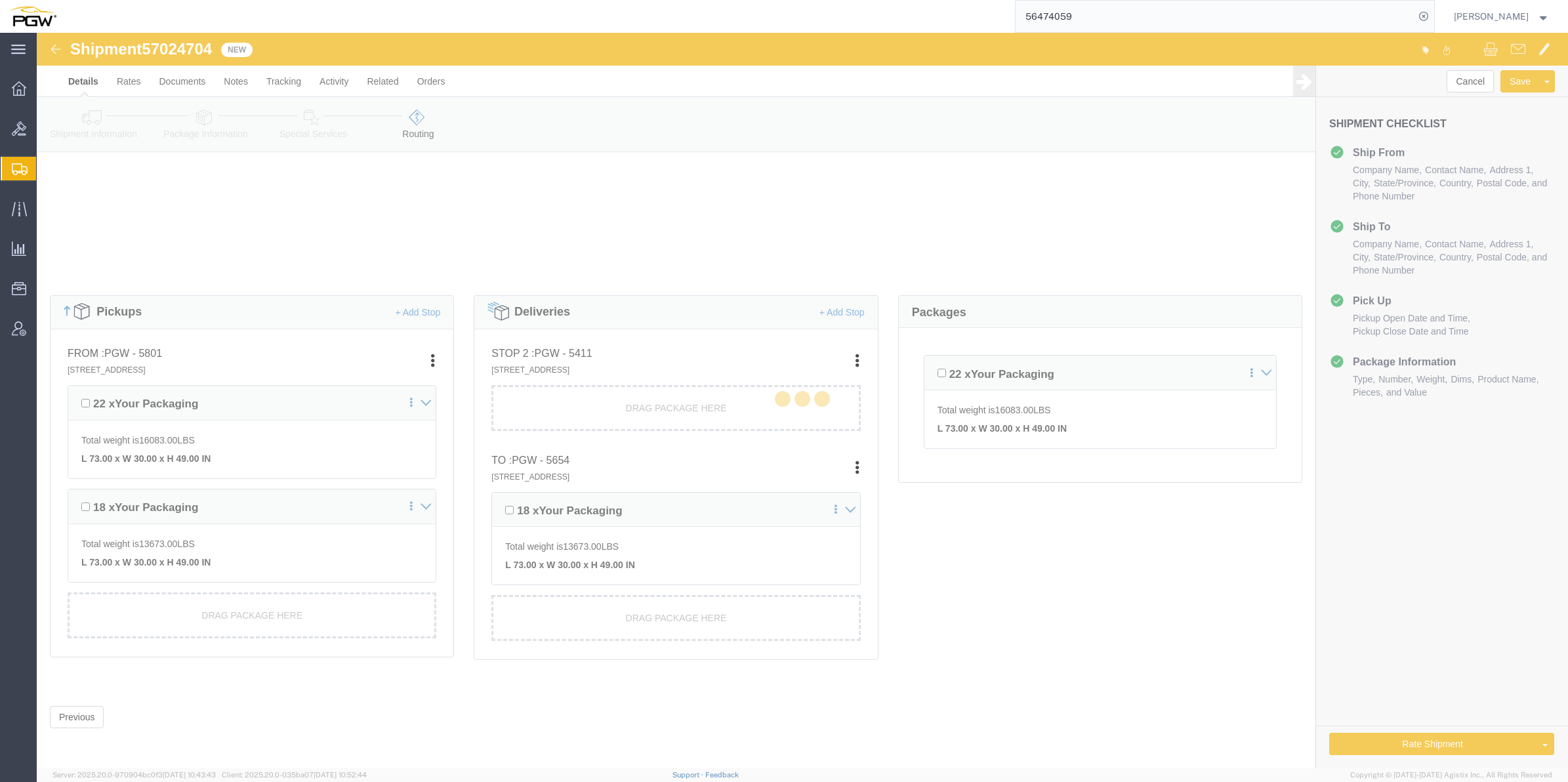
scroll to position [195, 0]
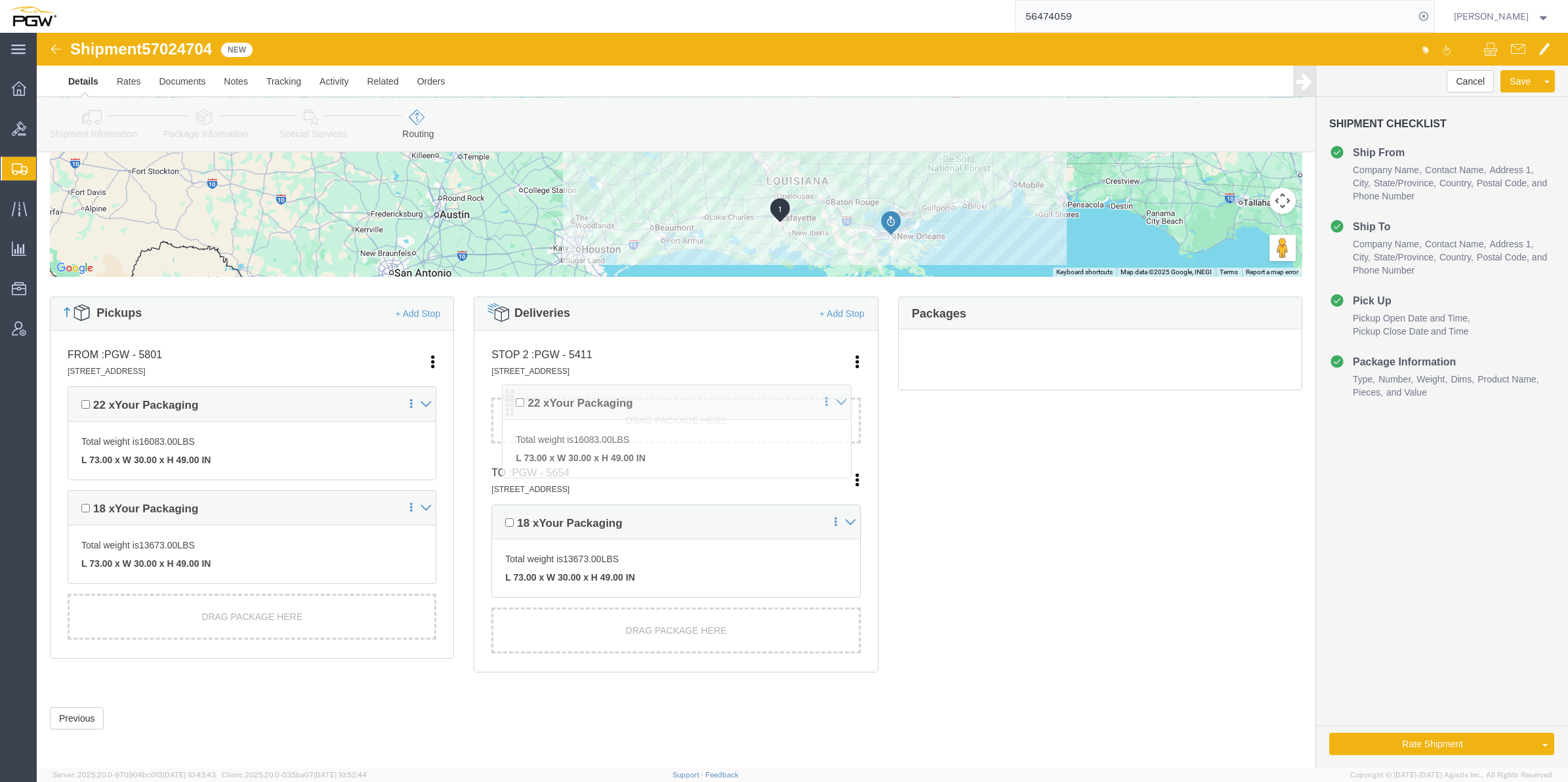
drag, startPoint x: 889, startPoint y: 339, endPoint x: 470, endPoint y: 367, distance: 419.9
click div "Pickups + Add Stop From : PGW - 5801 [STREET_ADDRESS] Edit Move to top Move to …"
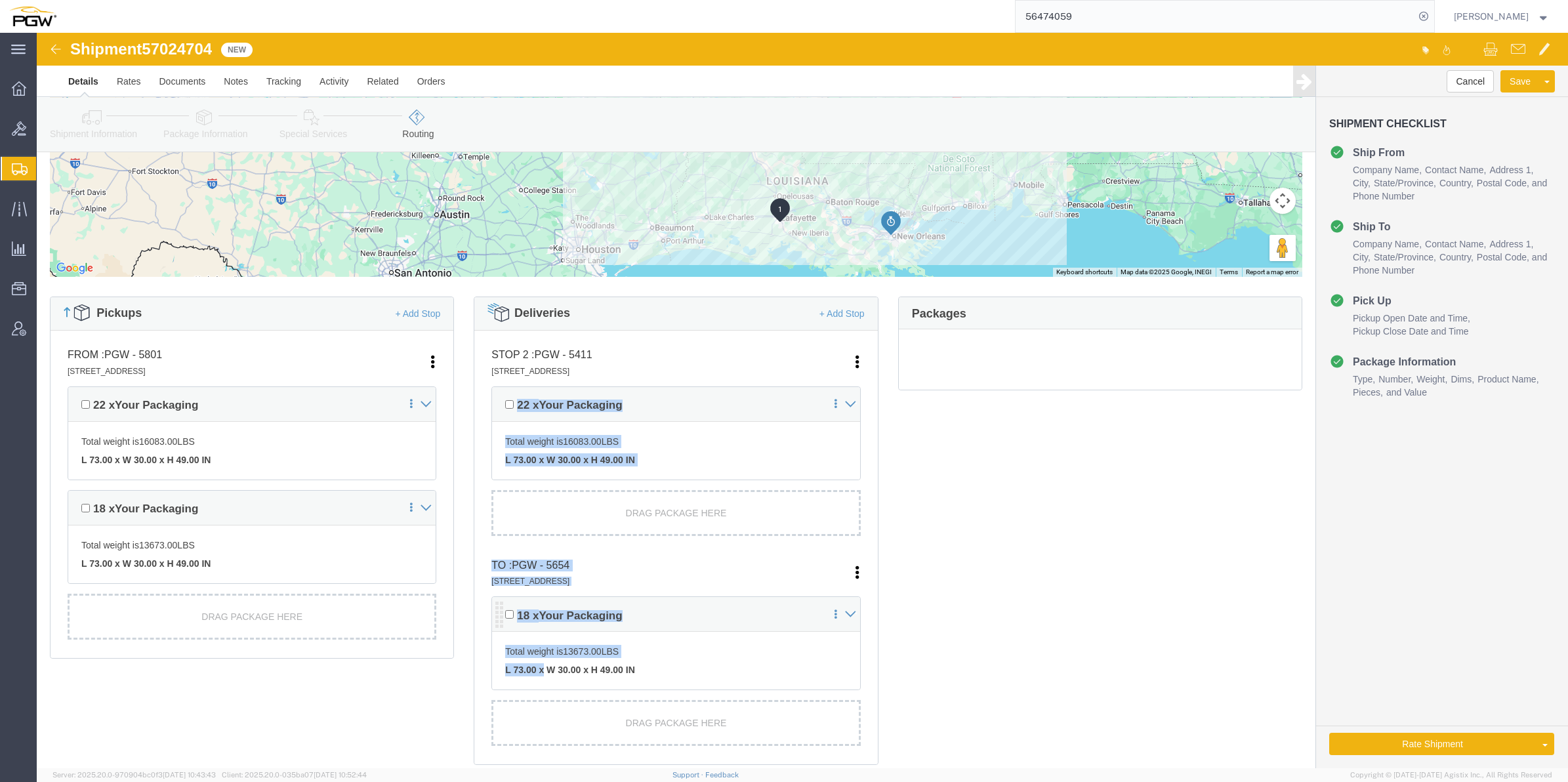
drag, startPoint x: 466, startPoint y: 366, endPoint x: 478, endPoint y: 601, distance: 235.3
click ul "STOP 2 : PGW - 5411 [STREET_ADDRESS] Edit Move to top Move to bottom [GEOGRAPHI…"
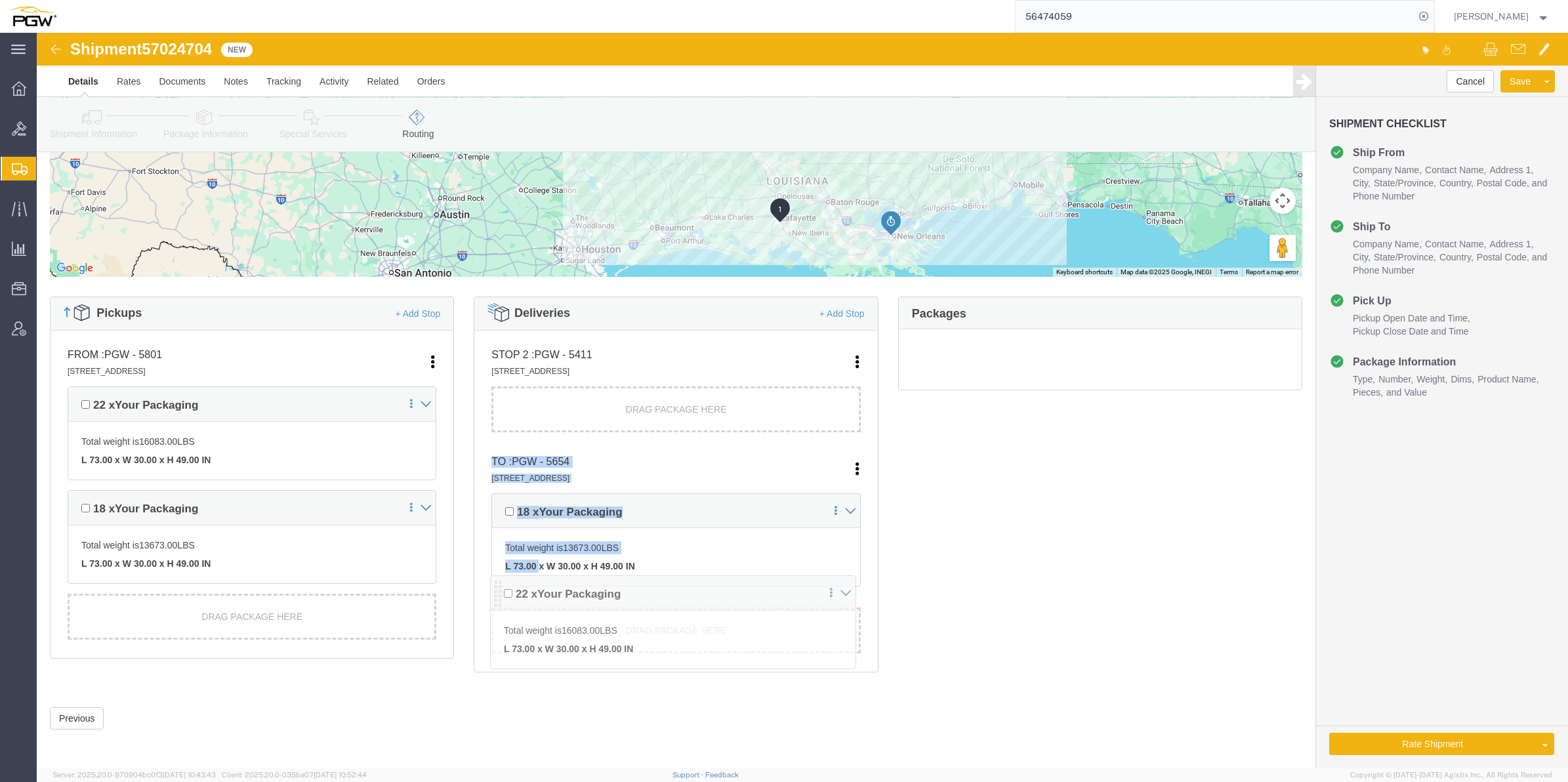
drag, startPoint x: 456, startPoint y: 367, endPoint x: 460, endPoint y: 549, distance: 182.0
click div "Pickups + Add Stop From : PGW - 5801 [STREET_ADDRESS] Edit Move to top Move to …"
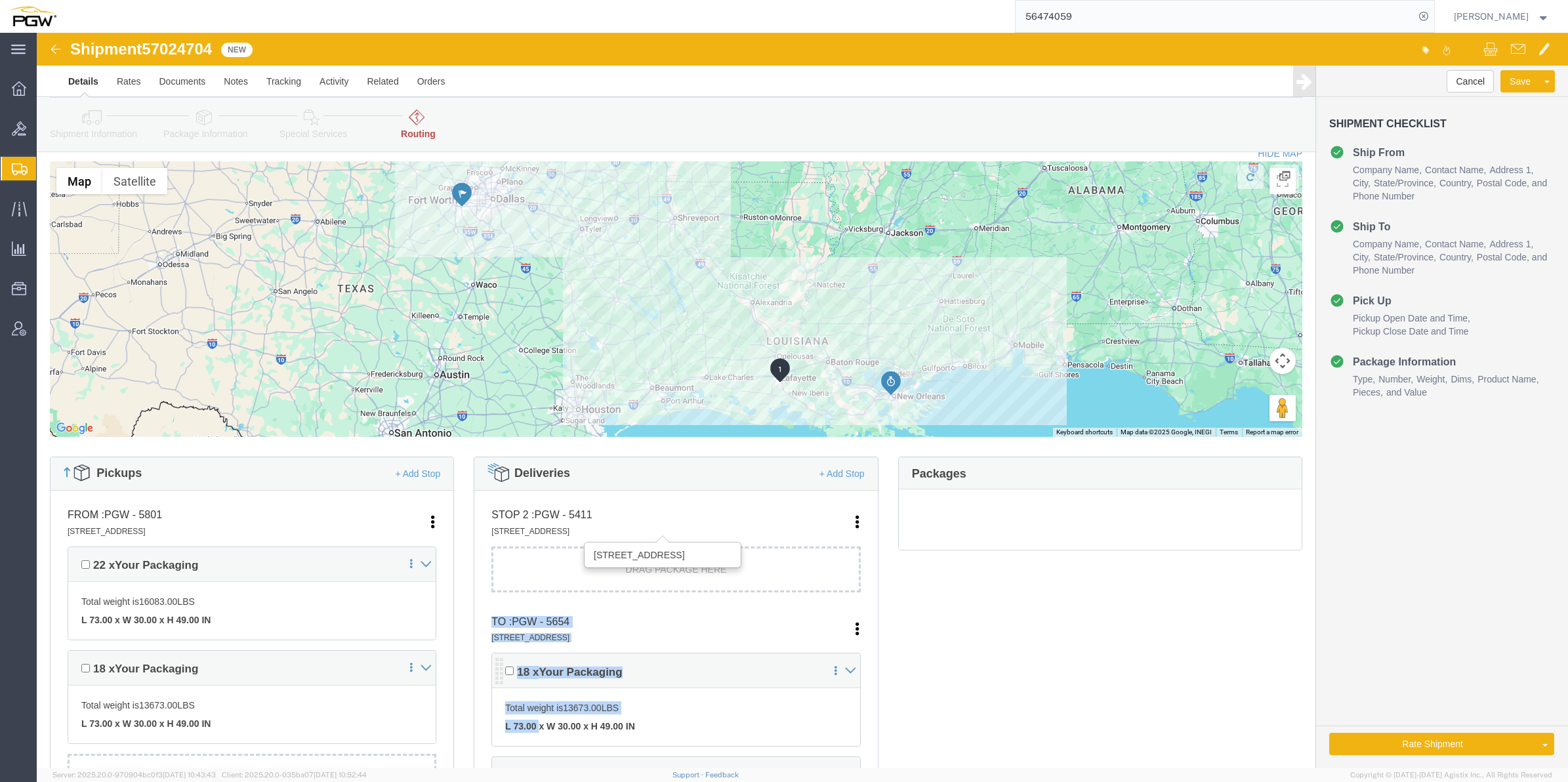
scroll to position [164, 0]
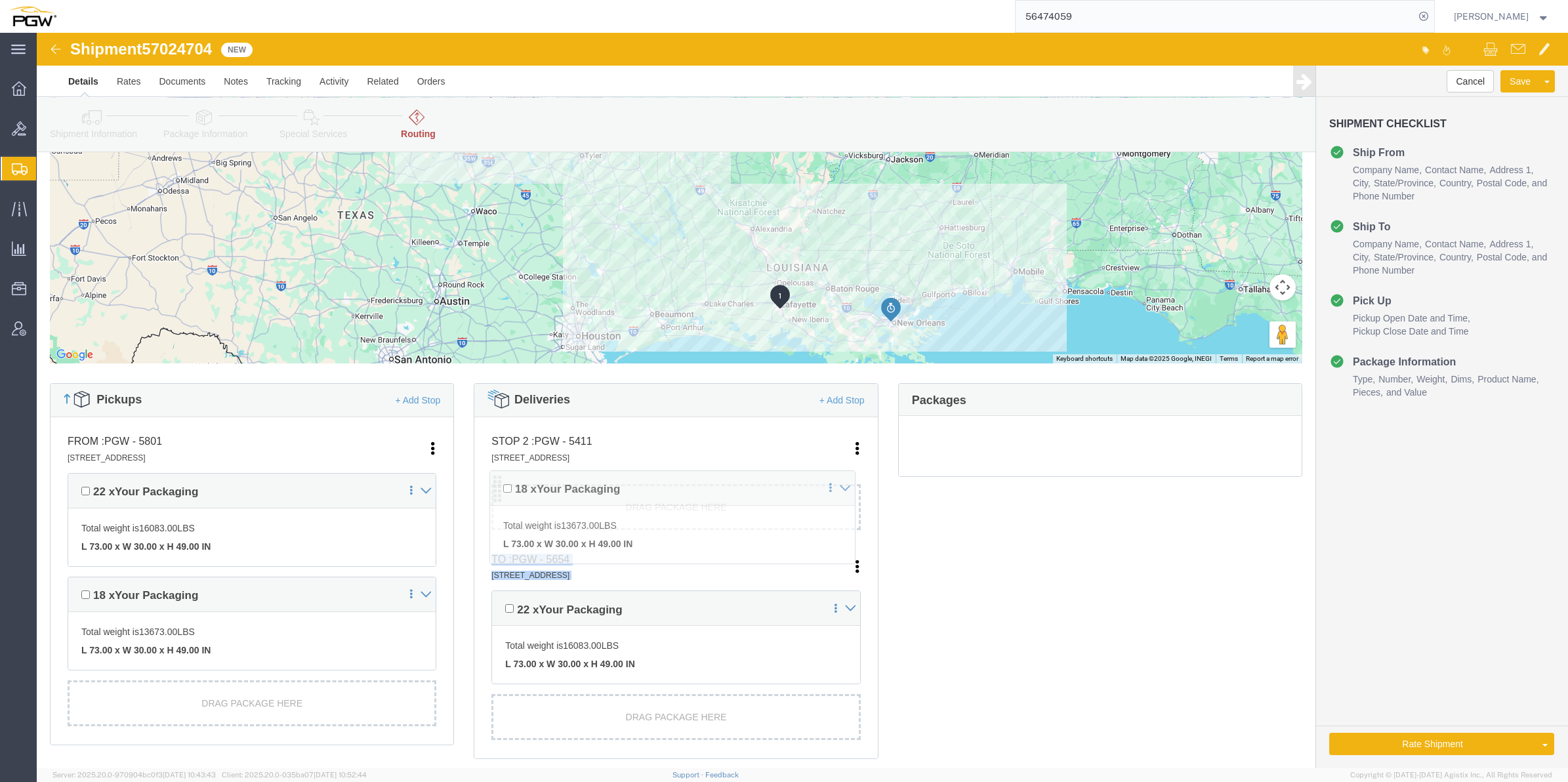
drag, startPoint x: 461, startPoint y: 565, endPoint x: 461, endPoint y: 455, distance: 110.0
click div "Pickups + Add Stop From : PGW - 5801 [STREET_ADDRESS] Edit Move to top Move to …"
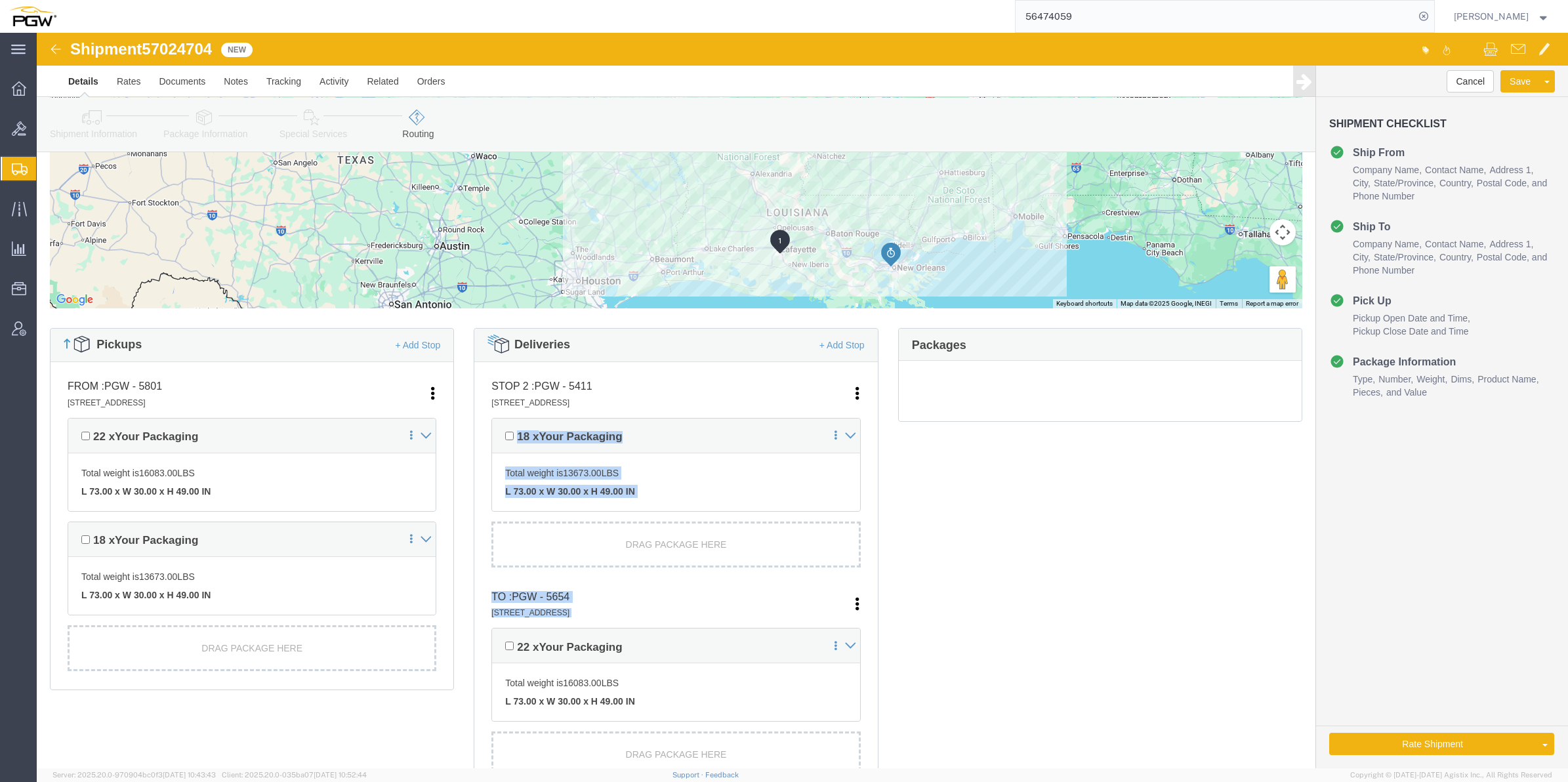
scroll to position [109, 0]
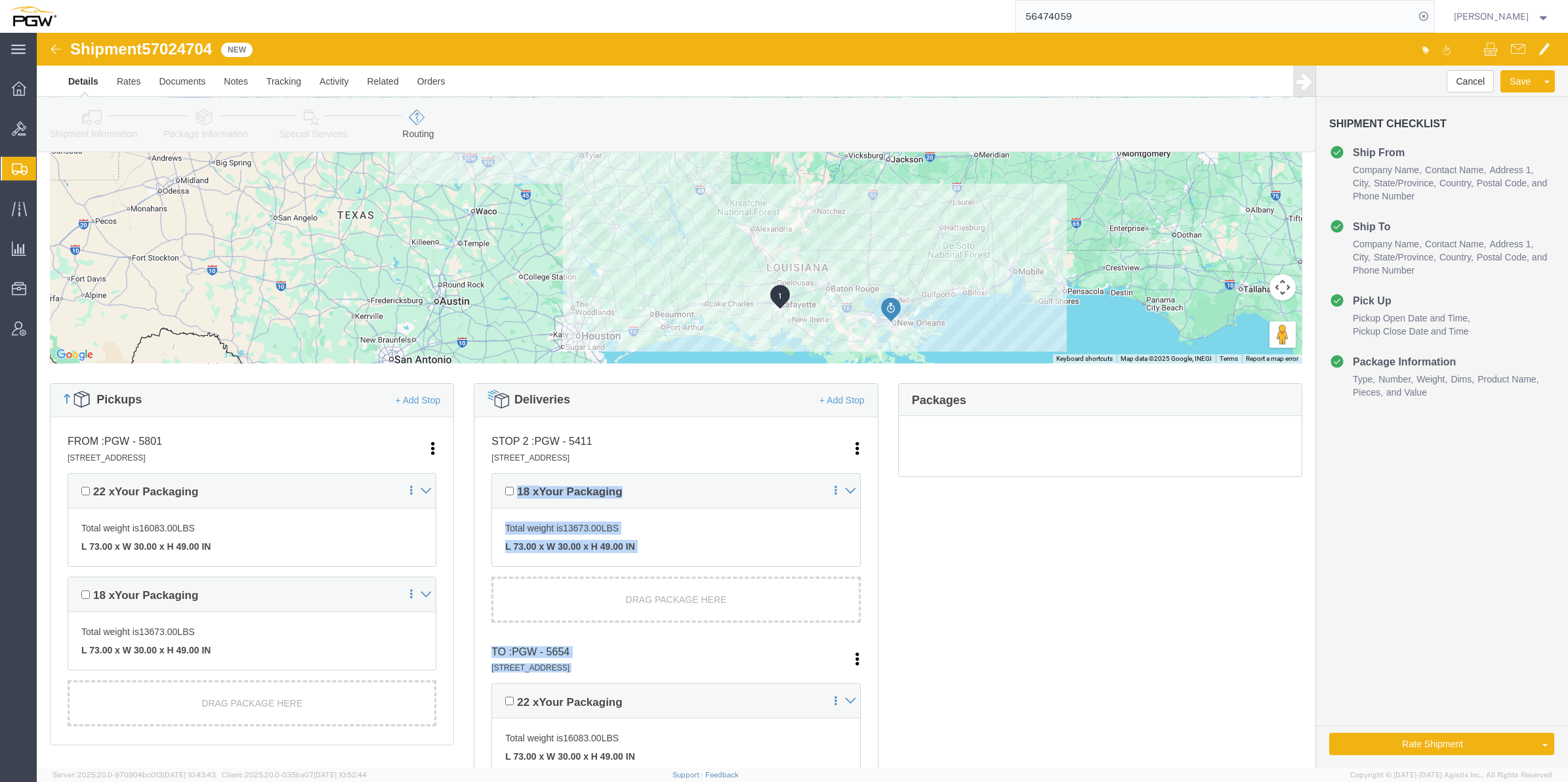
click div "Pickups + Add Stop From : PGW - 5801 [STREET_ADDRESS] Edit Move to top Move to …"
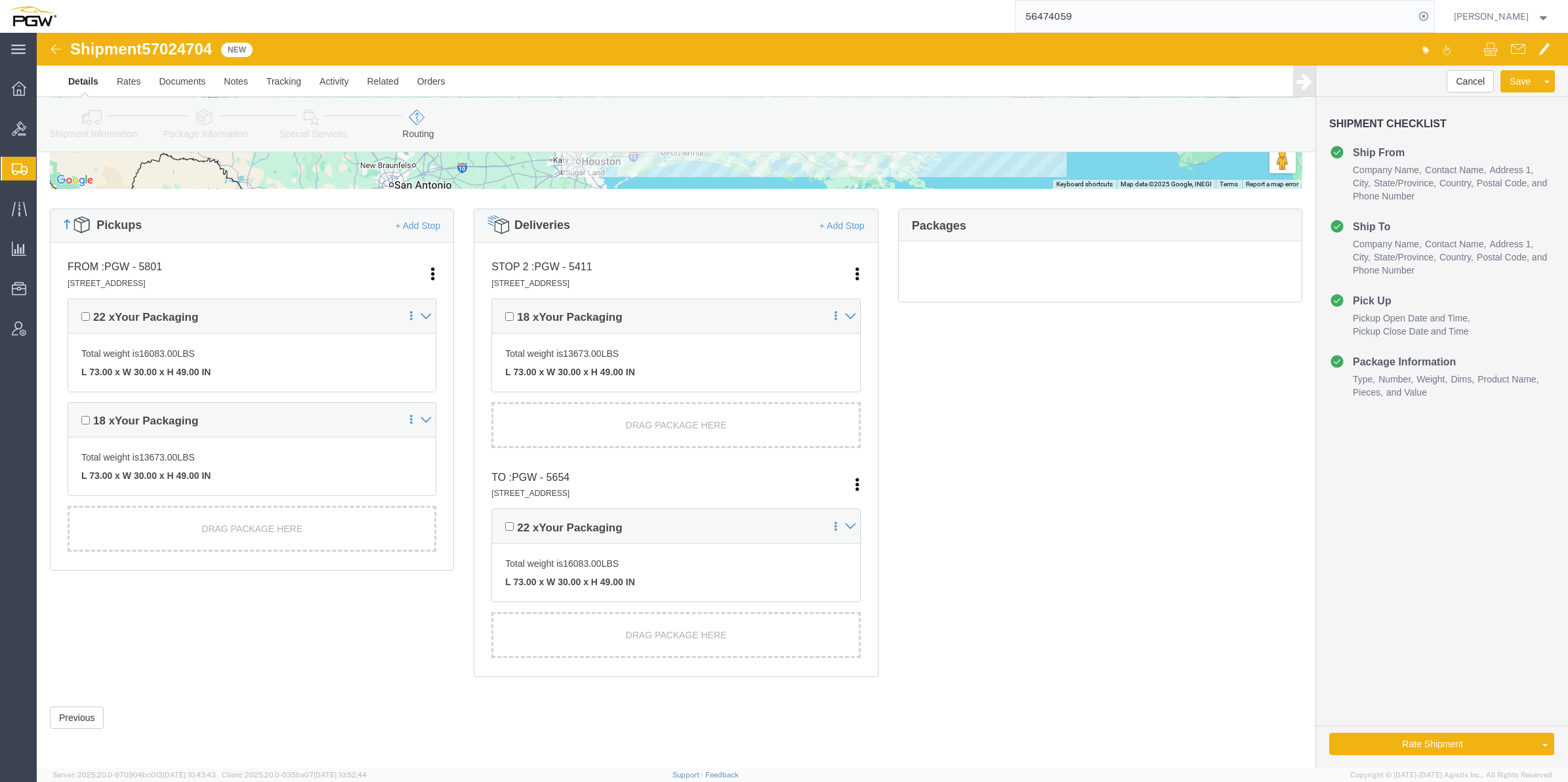
scroll to position [286, 0]
click button "Rate Shipment"
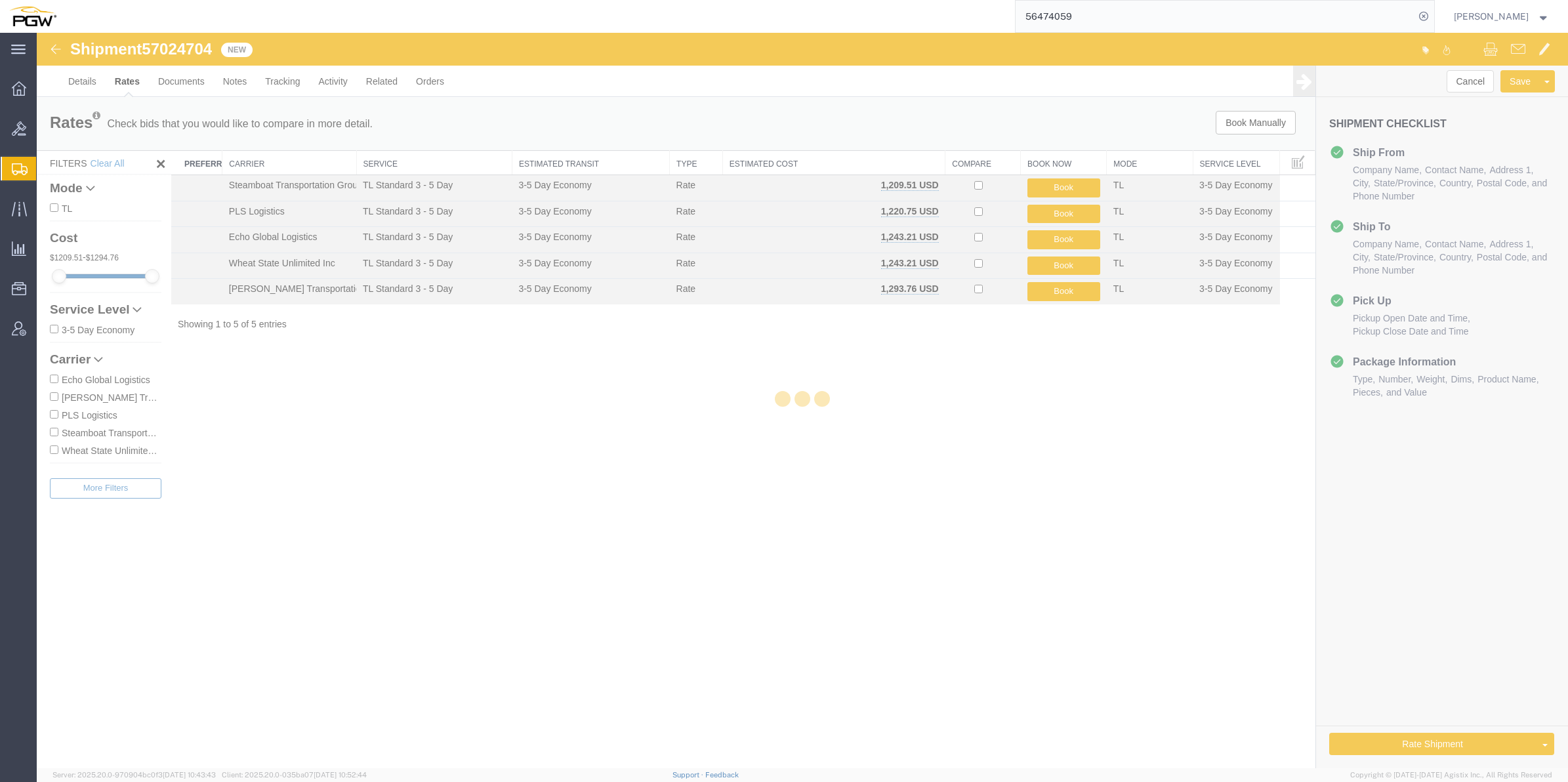
scroll to position [0, 0]
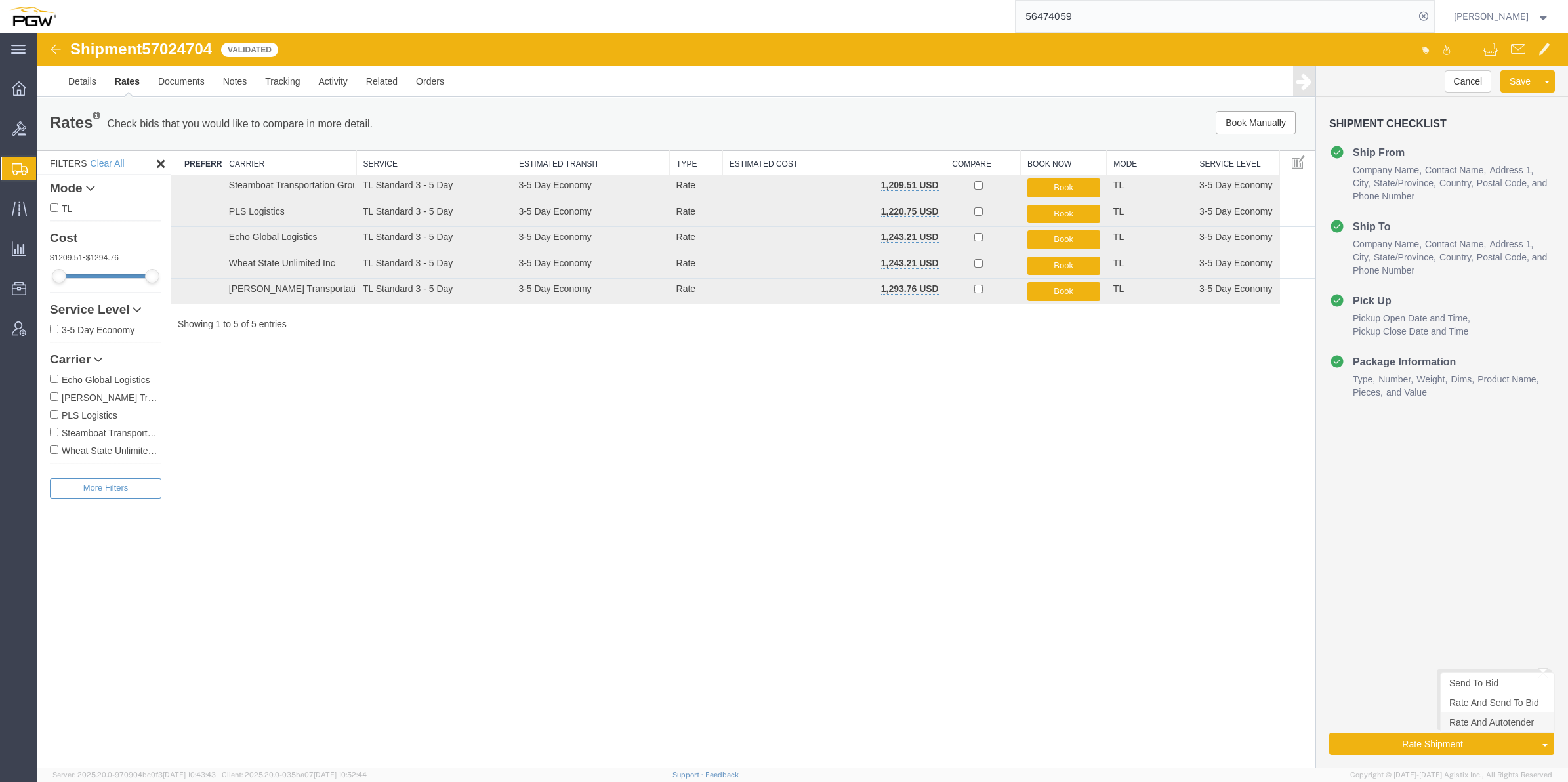
click at [1470, 728] on link "Rate And Autotender" at bounding box center [1497, 722] width 114 height 20
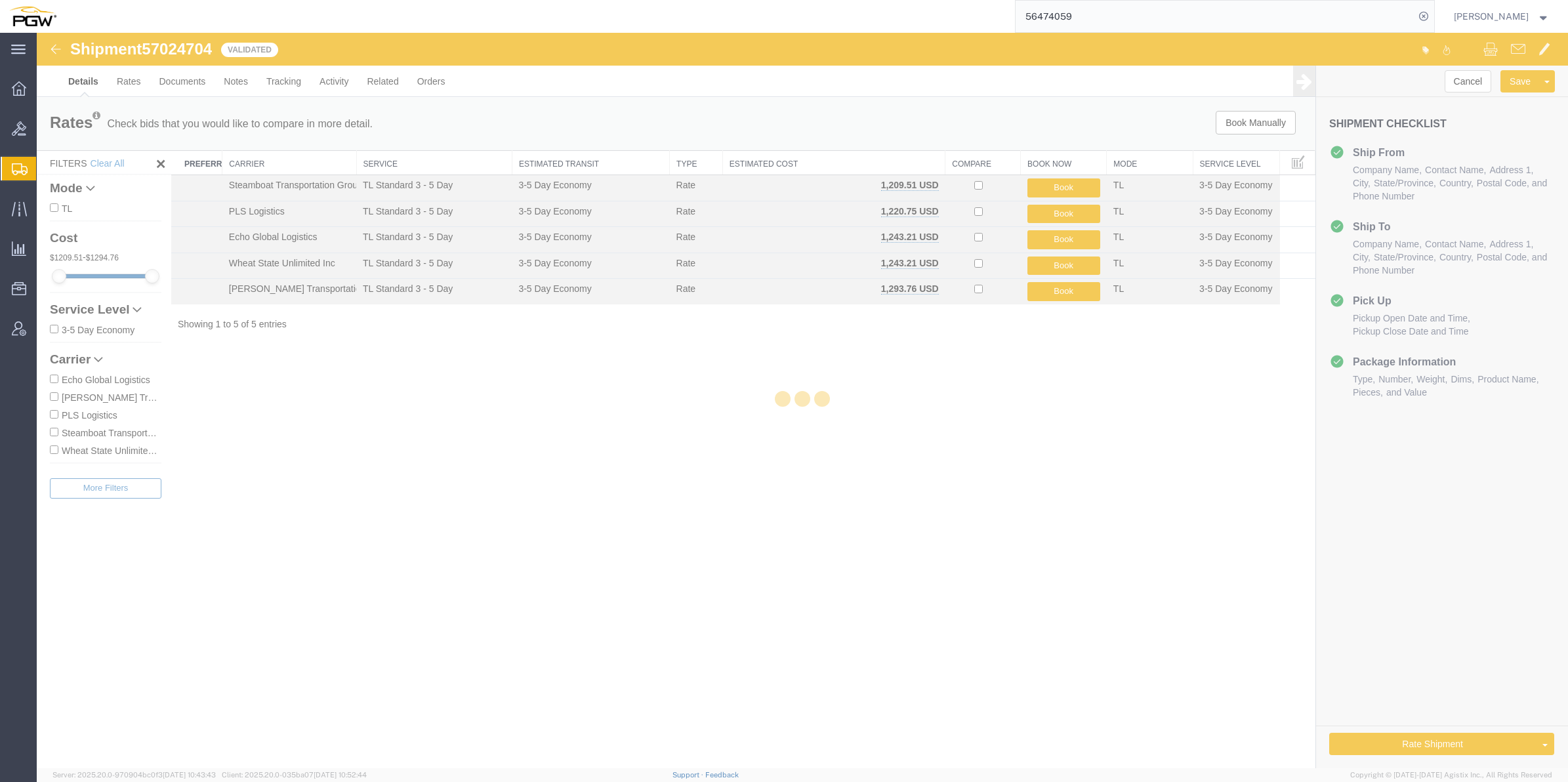
select select "62891"
select select "28437"
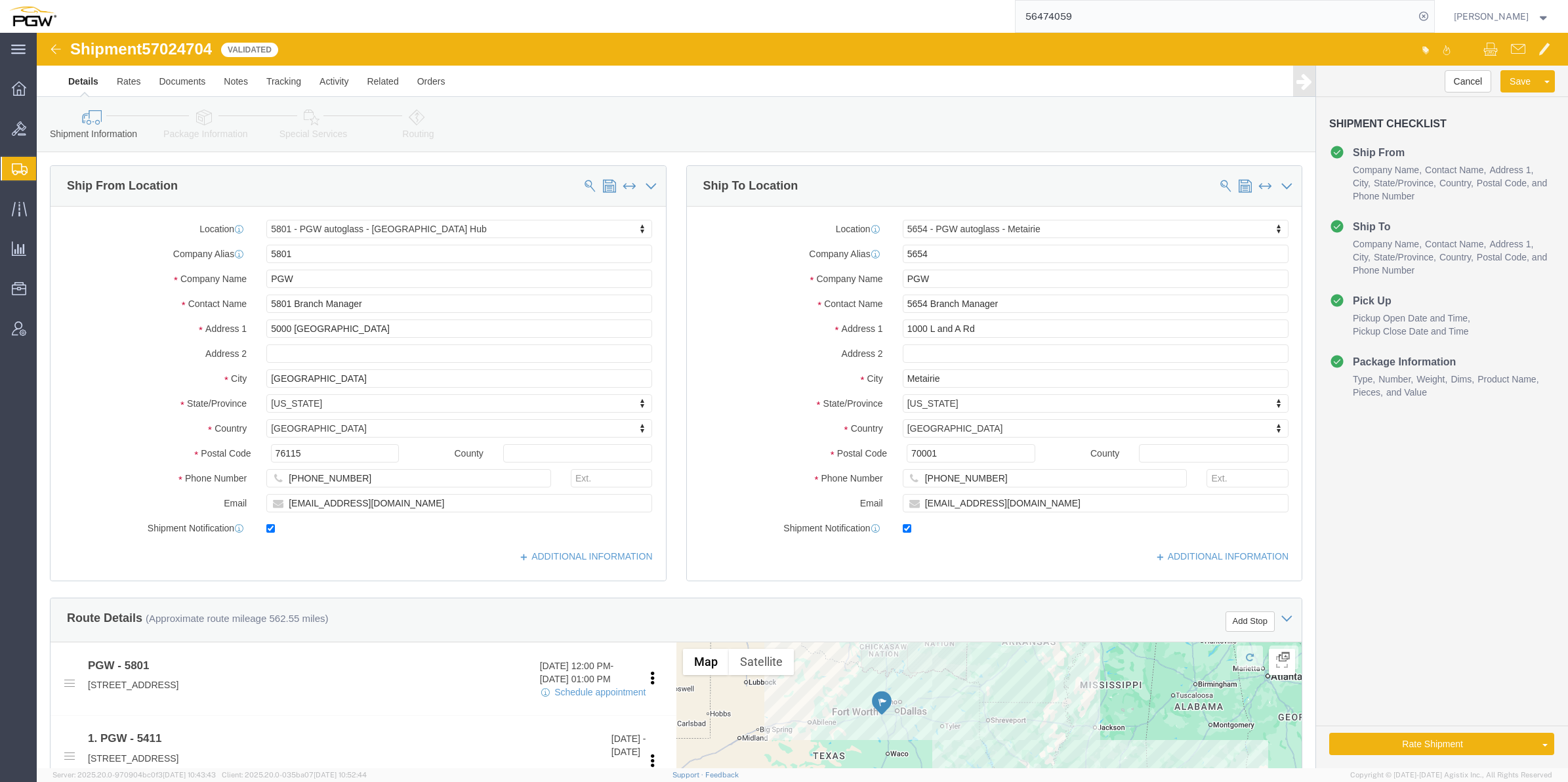
select select "62891"
select select "28437"
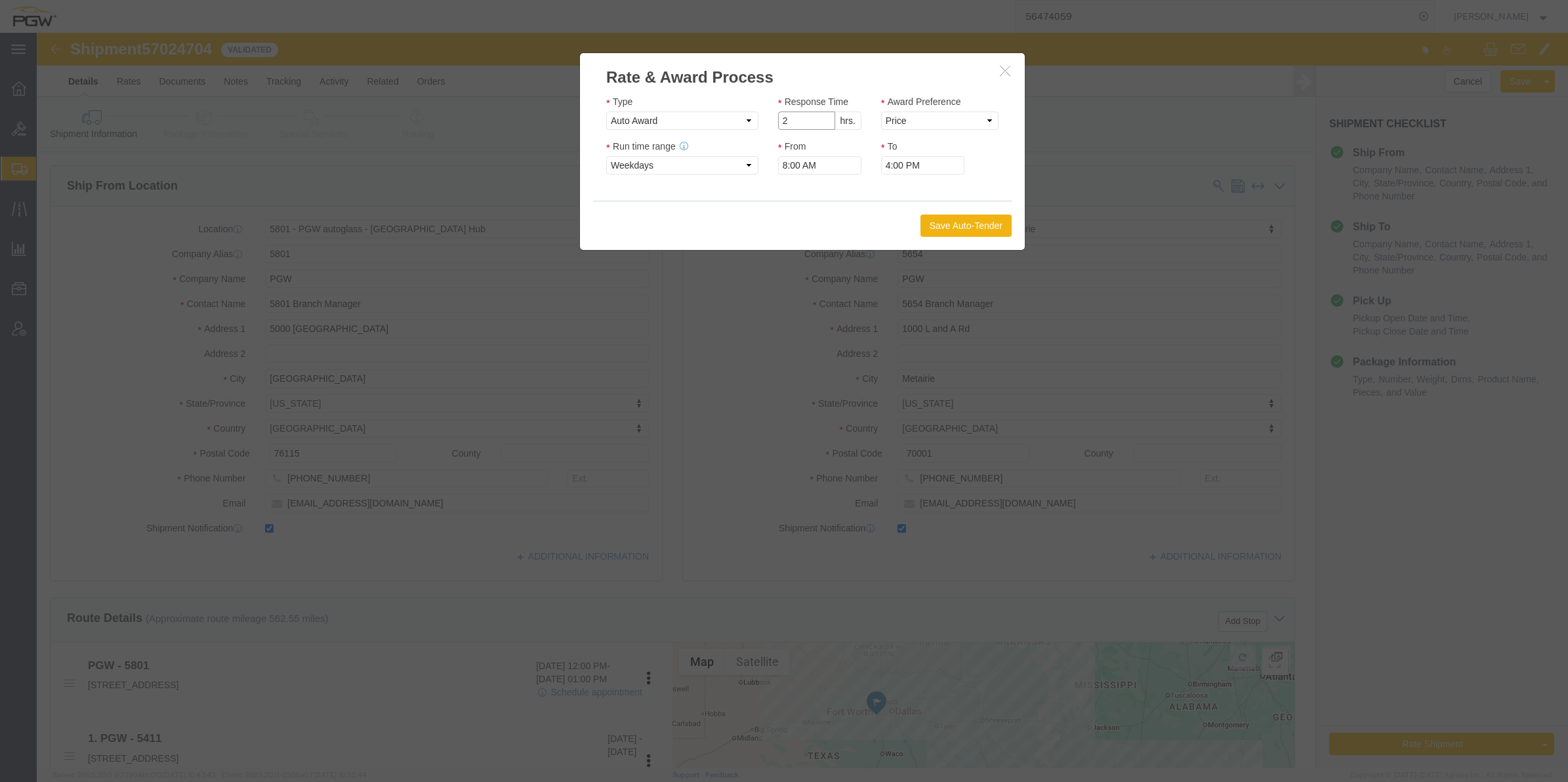
type input "2"
click input "2"
click select "Price Carrier Rank"
select select "LANE_RANK"
click select "Price Carrier Rank"
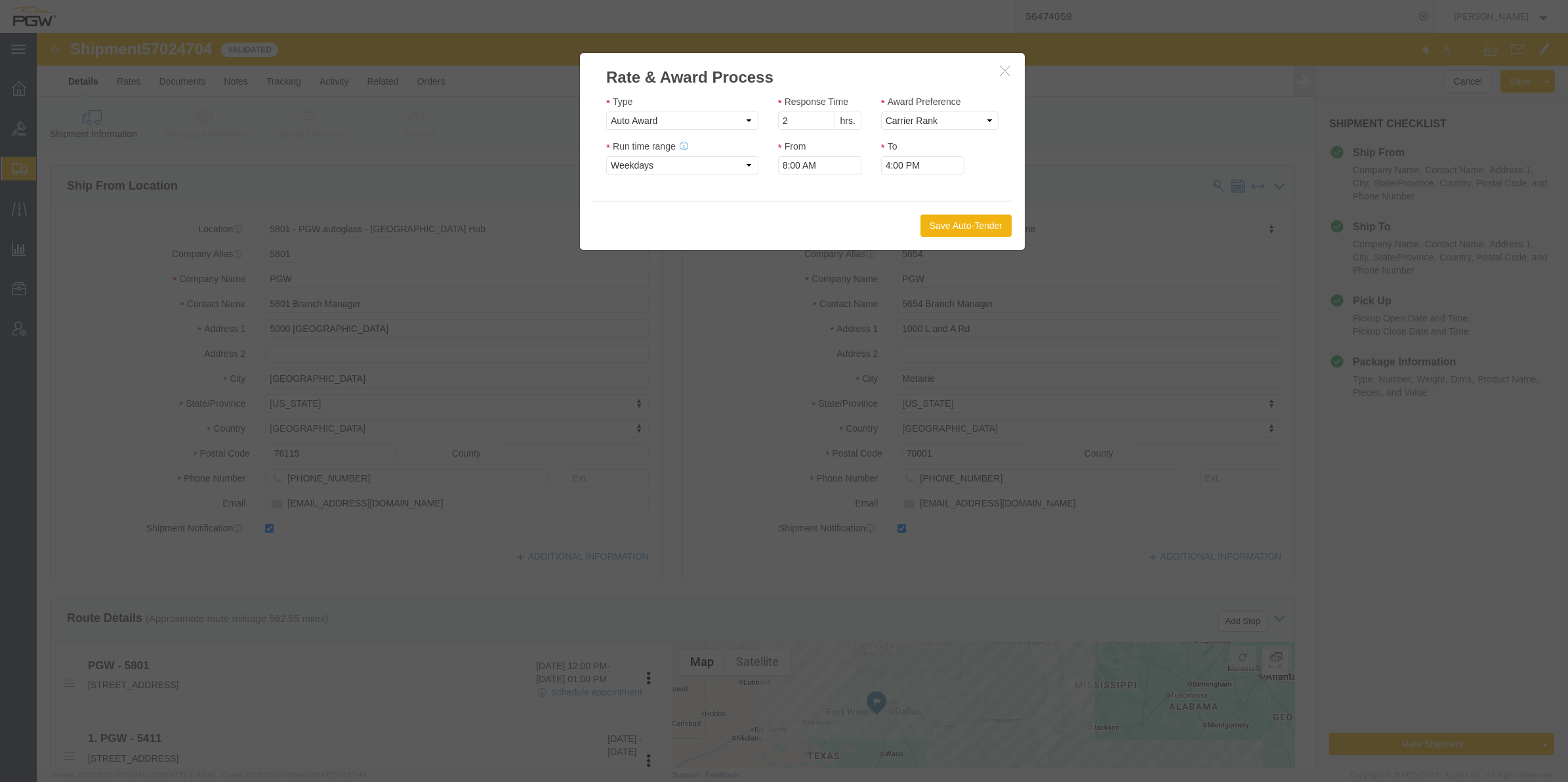
click div "Save Auto-Tender"
click button "Save Auto-Tender"
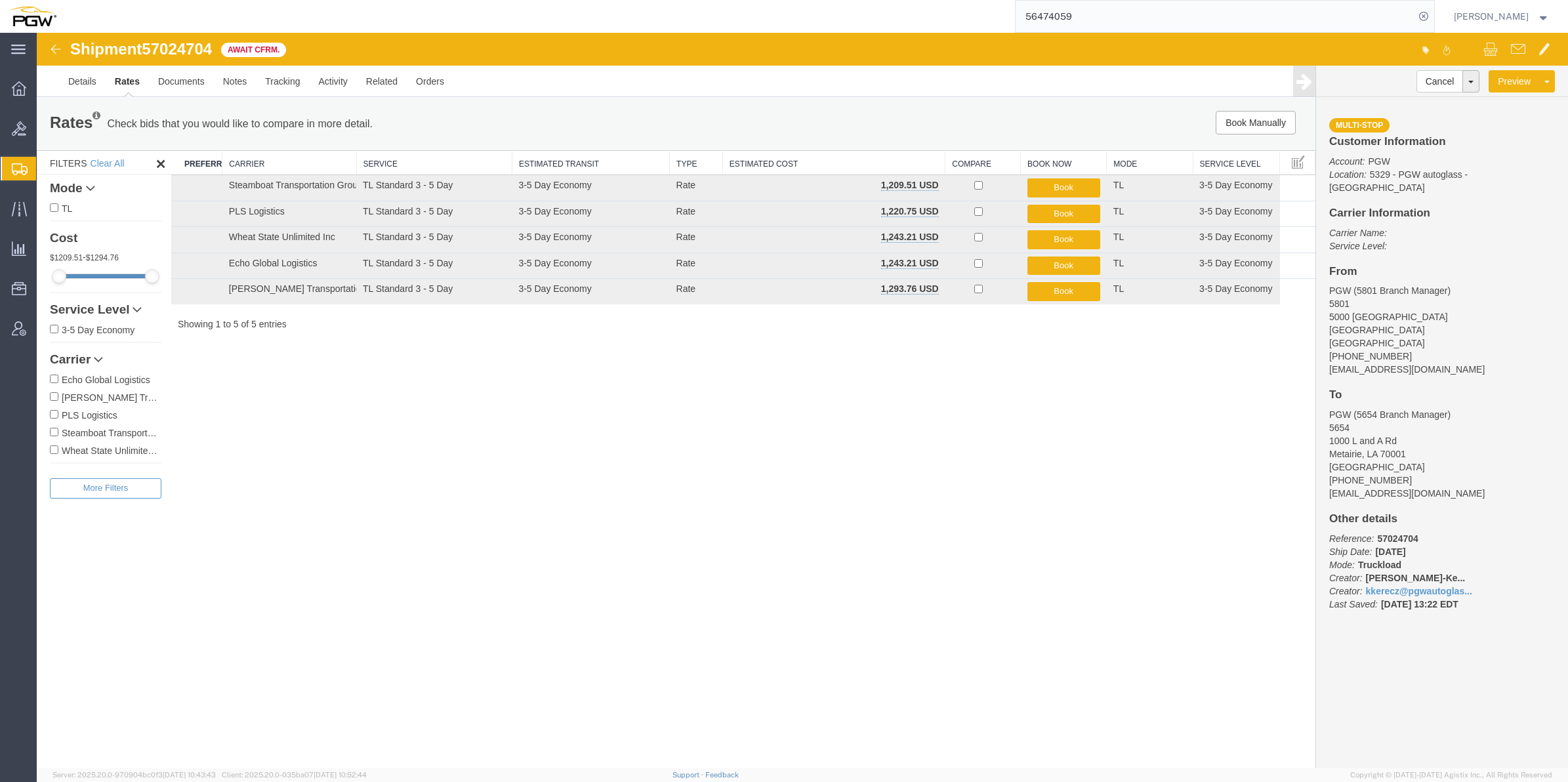
click at [0, 0] on span "Shipment Manager" at bounding box center [0, 0] width 0 height 0
